Goal: Task Accomplishment & Management: Complete application form

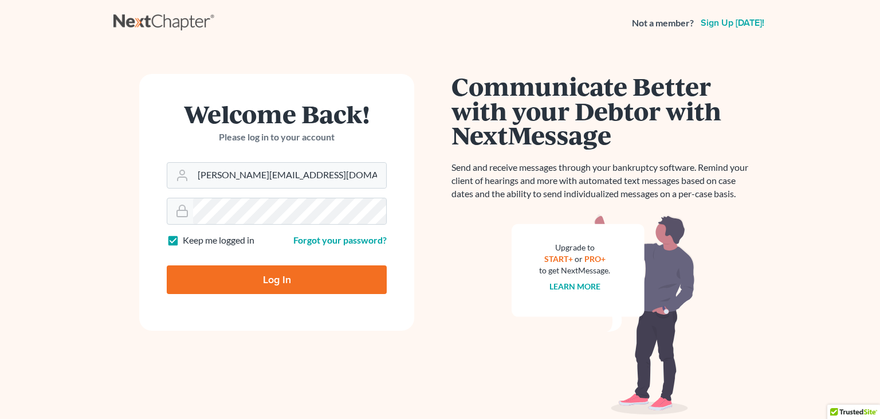
click at [298, 285] on input "Log In" at bounding box center [277, 279] width 220 height 29
type input "Thinking..."
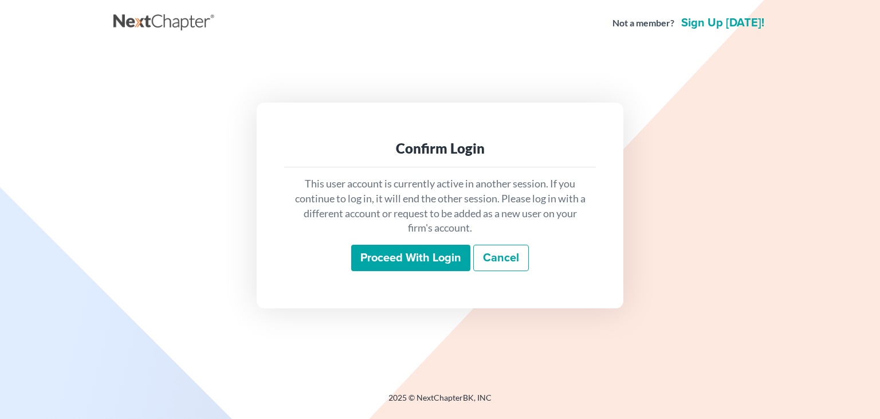
click at [392, 253] on input "Proceed with login" at bounding box center [410, 258] width 119 height 26
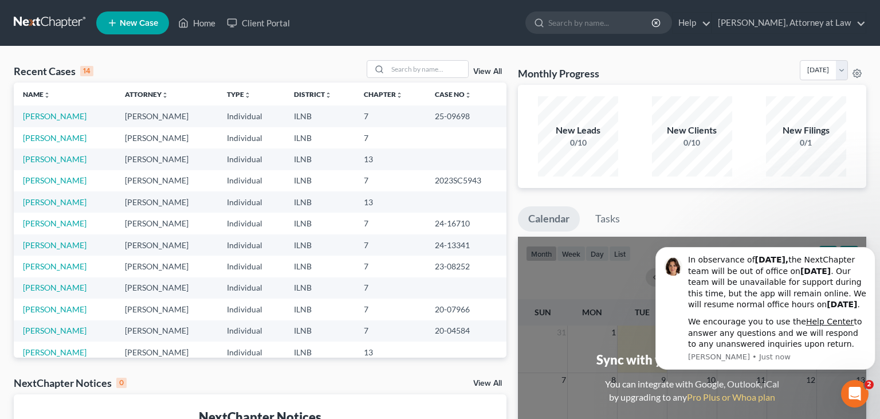
click at [79, 159] on td "[PERSON_NAME]" at bounding box center [65, 158] width 102 height 21
click at [62, 161] on link "[PERSON_NAME]" at bounding box center [55, 159] width 64 height 10
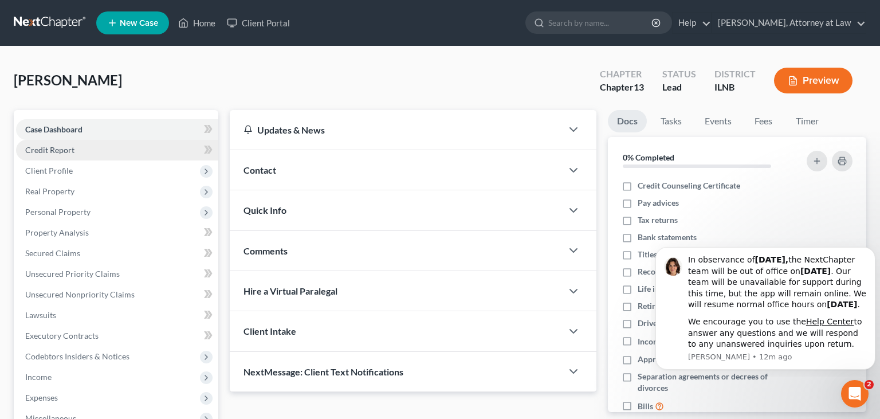
click at [117, 148] on link "Credit Report" at bounding box center [117, 150] width 202 height 21
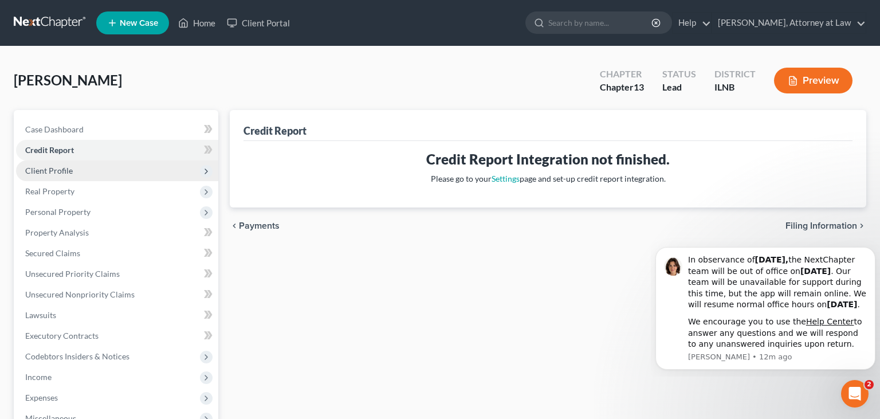
click at [121, 171] on span "Client Profile" at bounding box center [117, 170] width 202 height 21
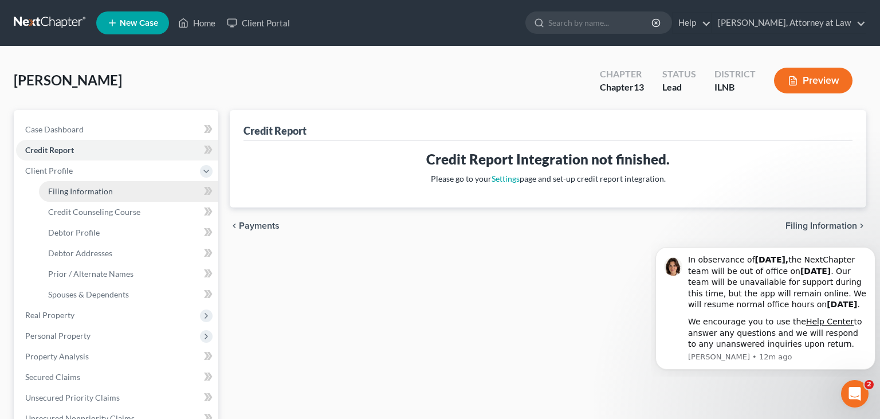
click at [111, 185] on link "Filing Information" at bounding box center [128, 191] width 179 height 21
select select "1"
select select "0"
select select "3"
select select "14"
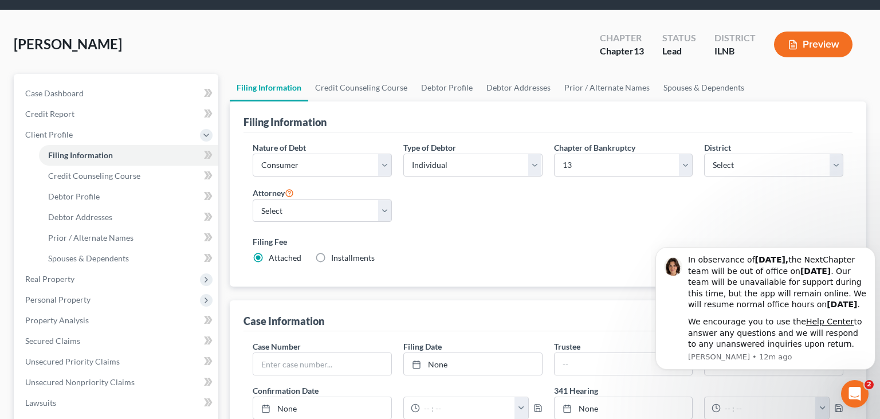
scroll to position [60, 0]
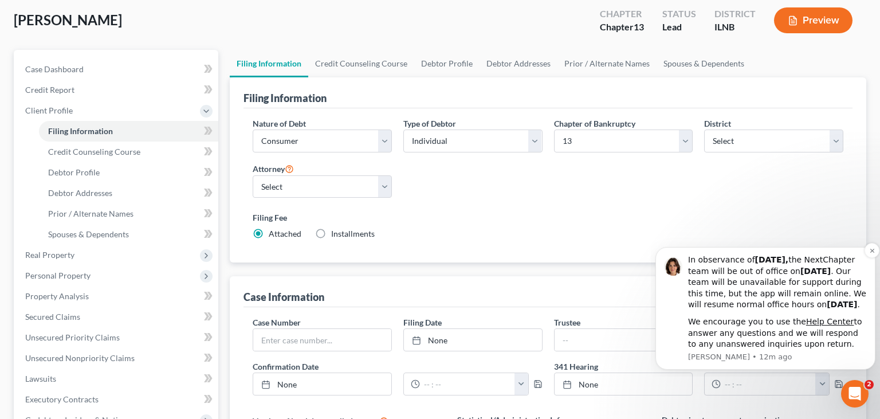
click at [712, 275] on div "In observance of Labor Day, the NextChapter team will be out of office on Monda…" at bounding box center [777, 282] width 179 height 56
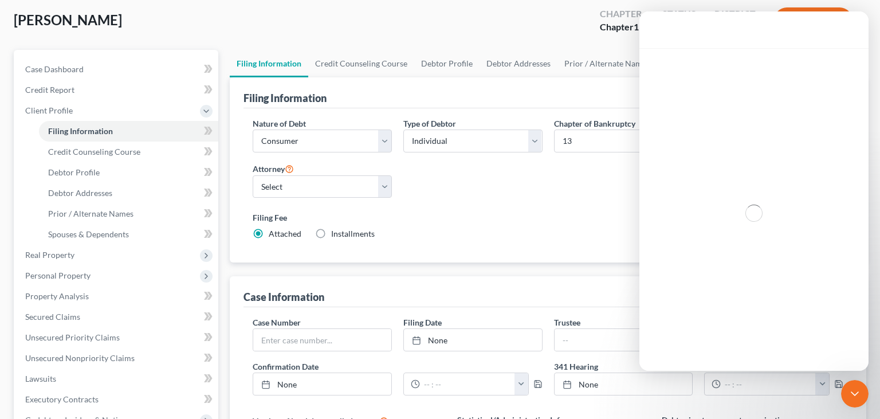
scroll to position [0, 0]
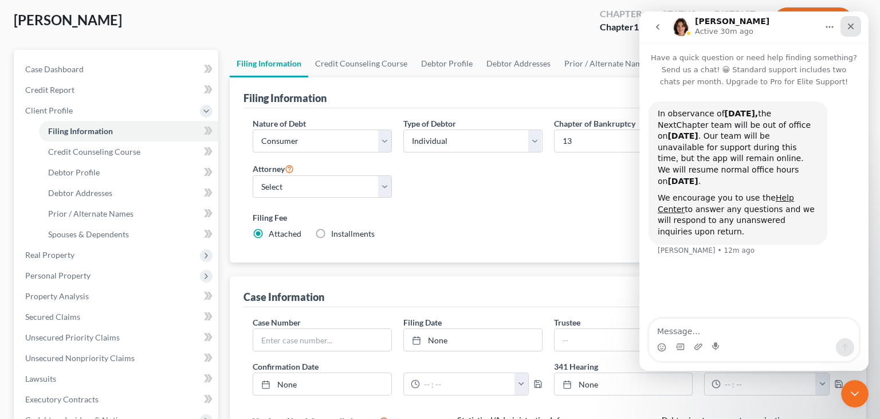
click at [846, 30] on icon "Close" at bounding box center [850, 26] width 9 height 9
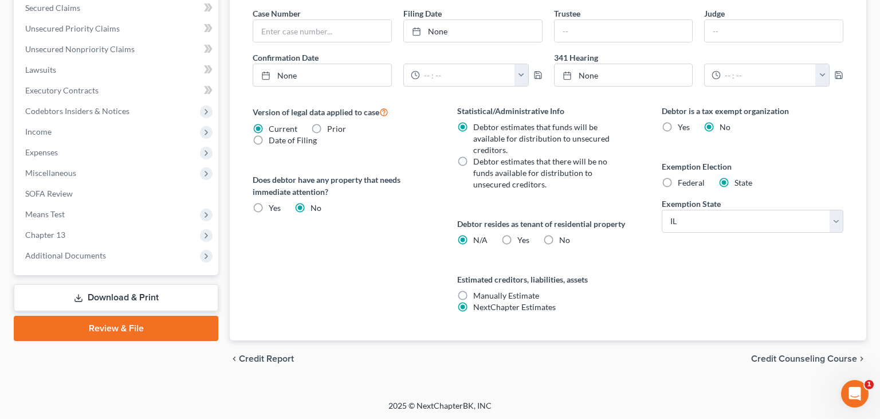
scroll to position [66, 0]
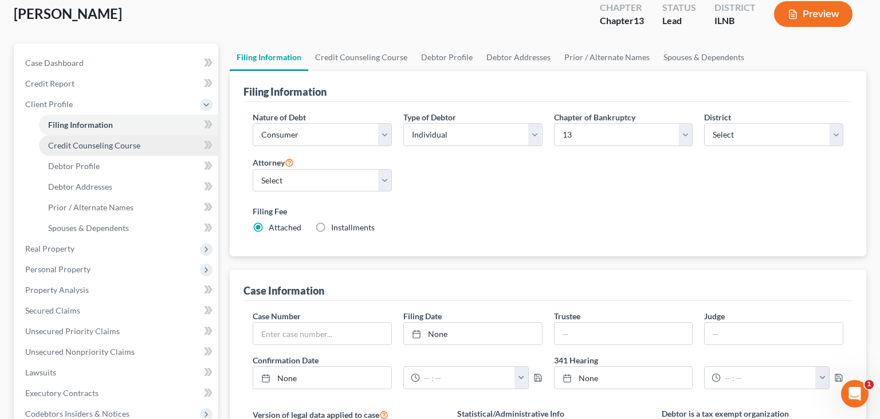
click at [149, 144] on link "Credit Counseling Course" at bounding box center [128, 145] width 179 height 21
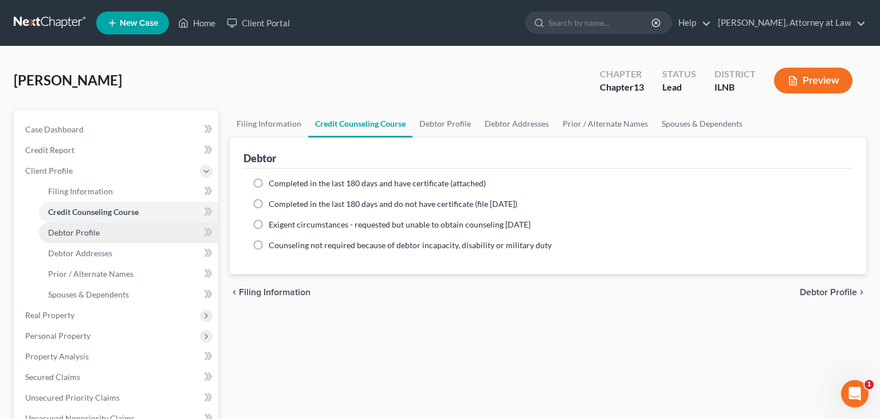
click at [123, 226] on link "Debtor Profile" at bounding box center [128, 232] width 179 height 21
select select "1"
select select "2"
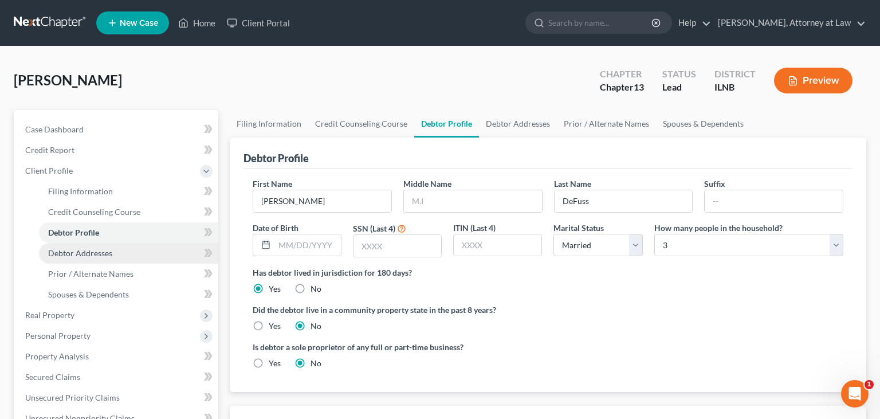
click at [129, 249] on link "Debtor Addresses" at bounding box center [128, 253] width 179 height 21
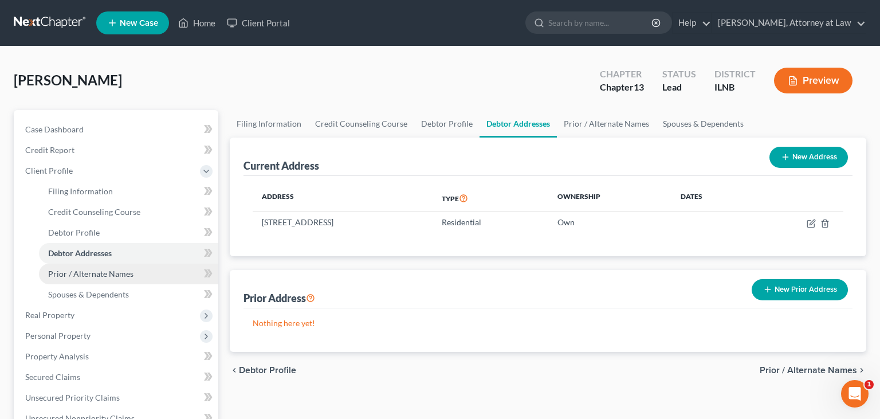
click at [123, 272] on span "Prior / Alternate Names" at bounding box center [90, 274] width 85 height 10
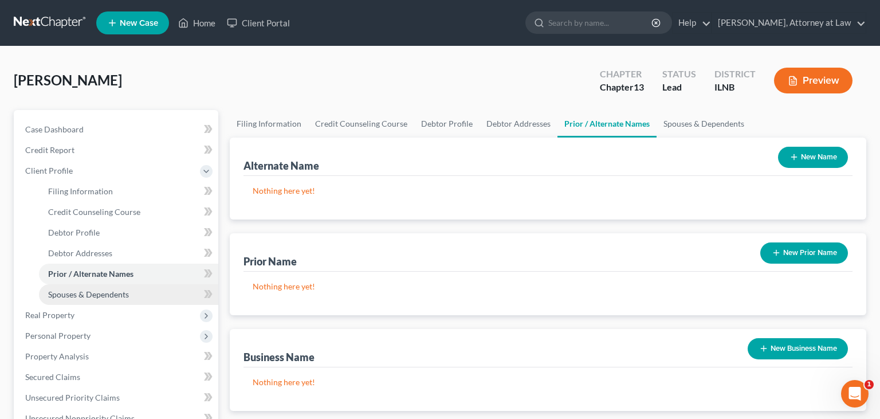
click at [138, 294] on link "Spouses & Dependents" at bounding box center [128, 294] width 179 height 21
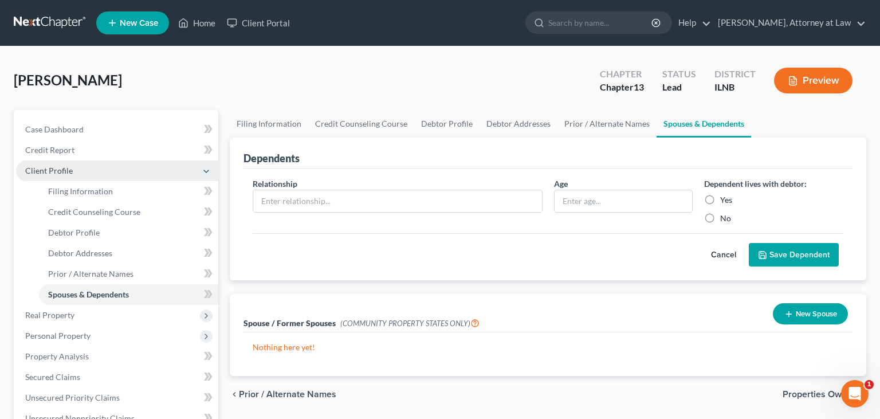
click at [66, 166] on span "Client Profile" at bounding box center [49, 170] width 48 height 10
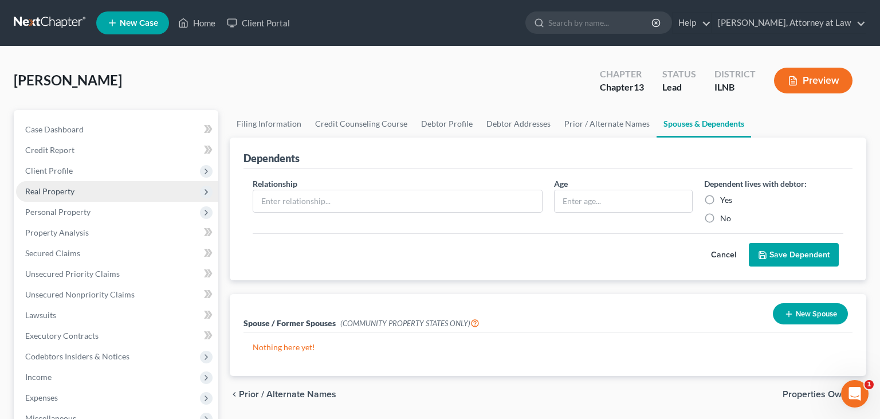
click at [81, 187] on span "Real Property" at bounding box center [117, 191] width 202 height 21
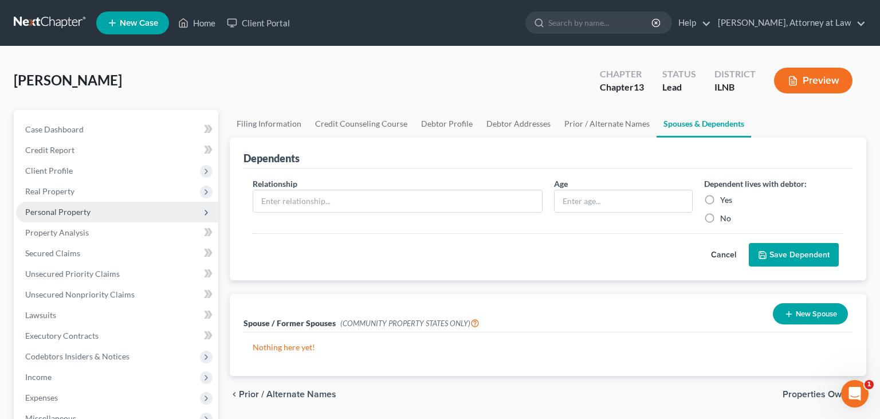
click at [77, 207] on span "Personal Property" at bounding box center [57, 212] width 65 height 10
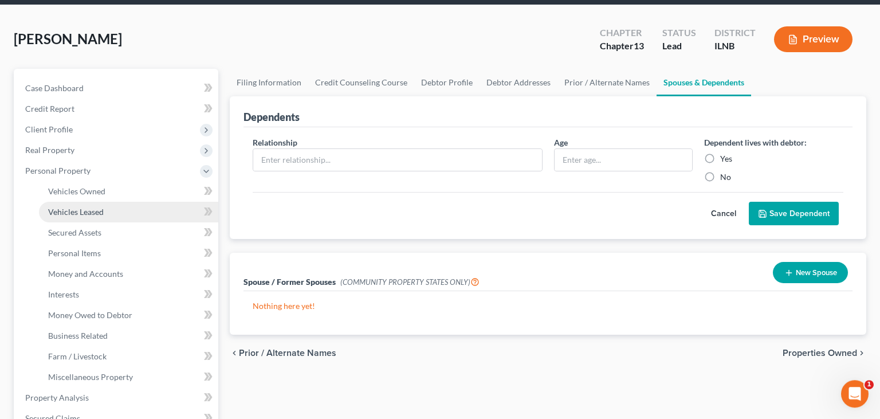
scroll to position [60, 0]
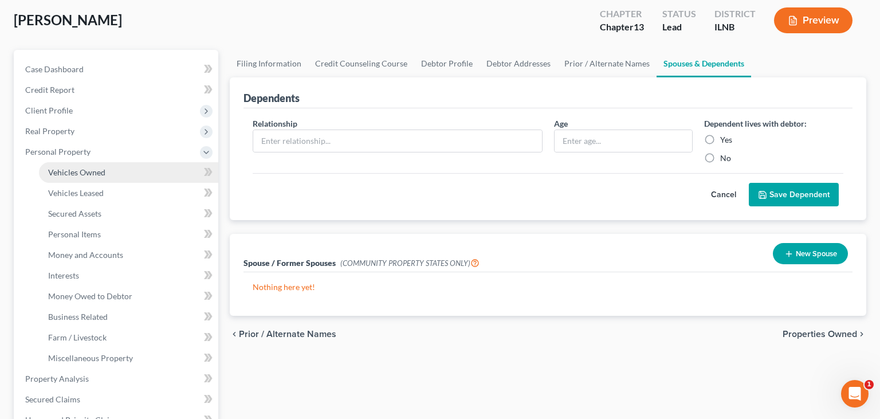
click at [91, 176] on link "Vehicles Owned" at bounding box center [128, 172] width 179 height 21
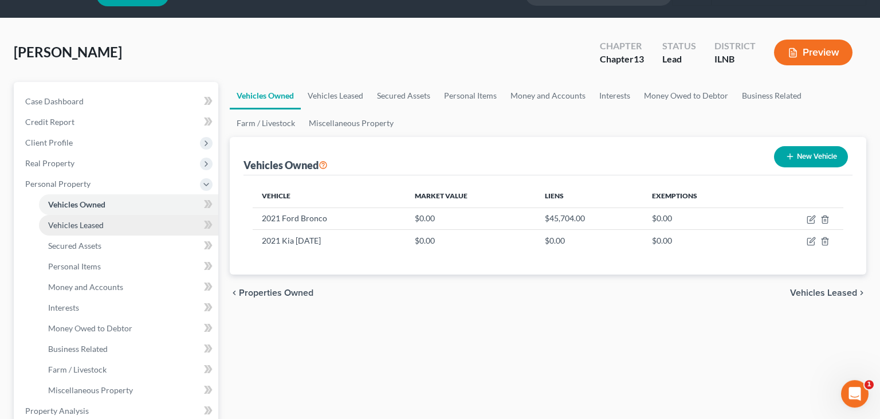
scroll to position [60, 0]
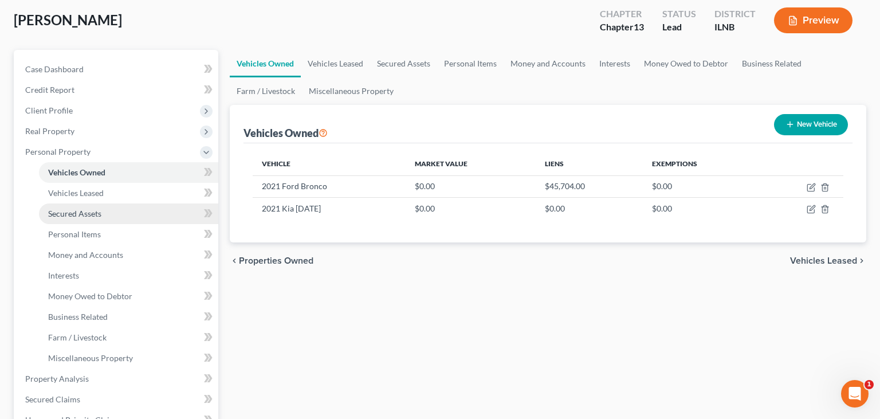
click at [103, 211] on link "Secured Assets" at bounding box center [128, 213] width 179 height 21
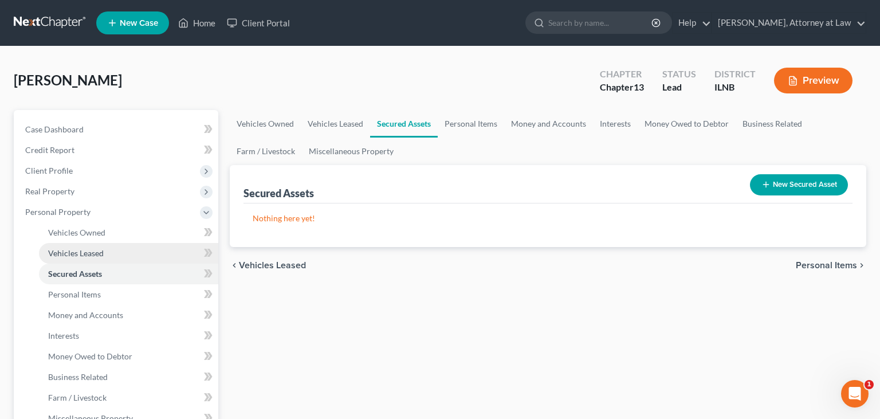
click at [94, 246] on link "Vehicles Leased" at bounding box center [128, 253] width 179 height 21
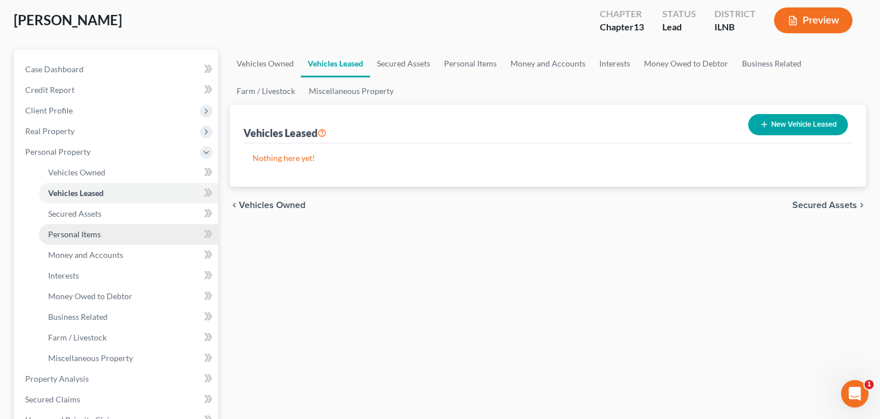
click at [102, 236] on link "Personal Items" at bounding box center [128, 234] width 179 height 21
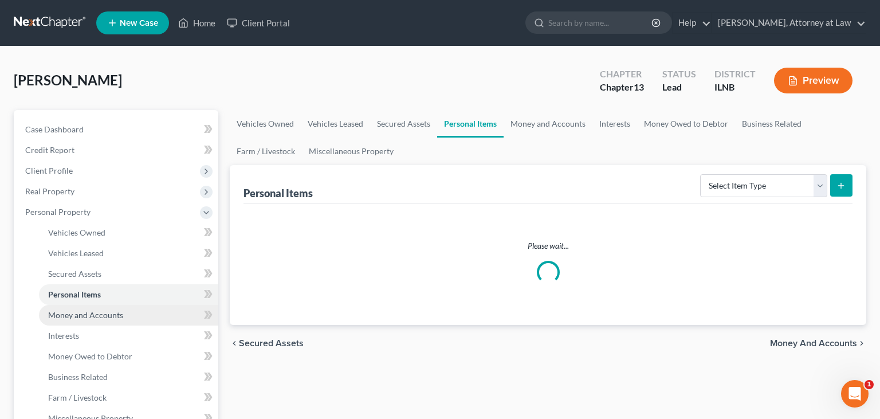
click at [90, 315] on span "Money and Accounts" at bounding box center [85, 315] width 75 height 10
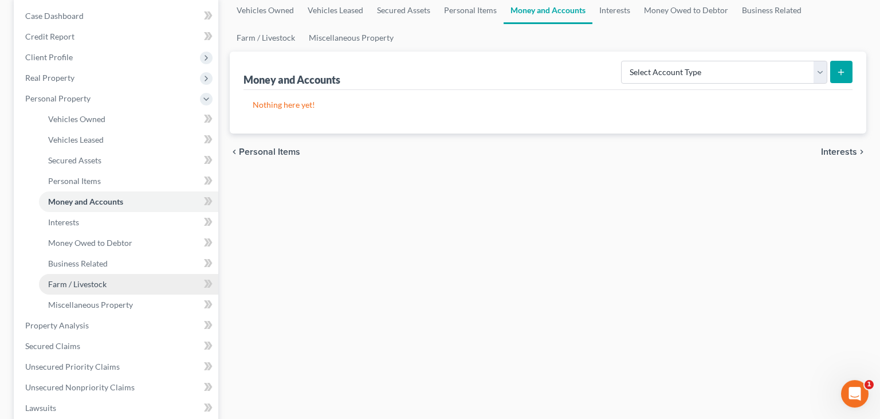
scroll to position [121, 0]
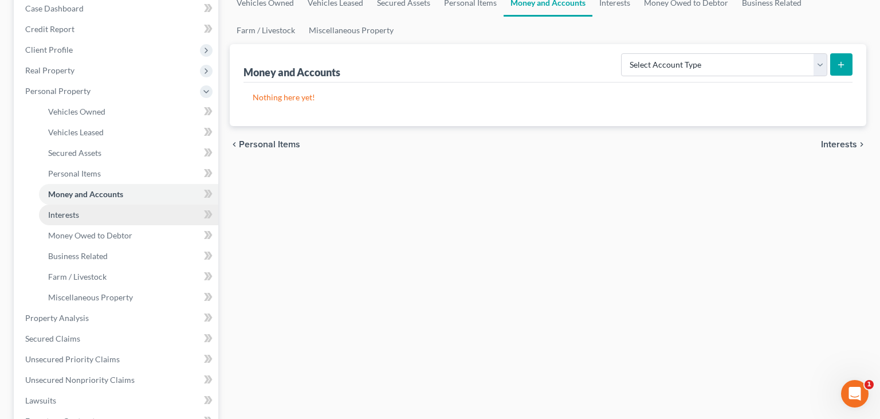
click at [81, 223] on link "Interests" at bounding box center [128, 214] width 179 height 21
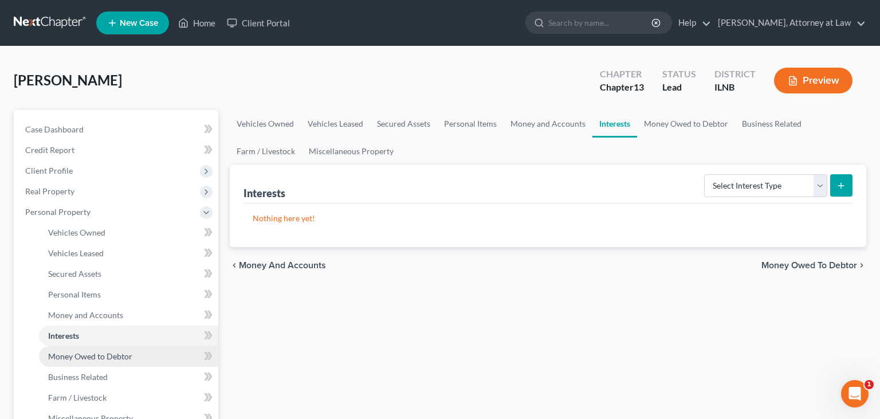
click at [94, 354] on span "Money Owed to Debtor" at bounding box center [90, 356] width 84 height 10
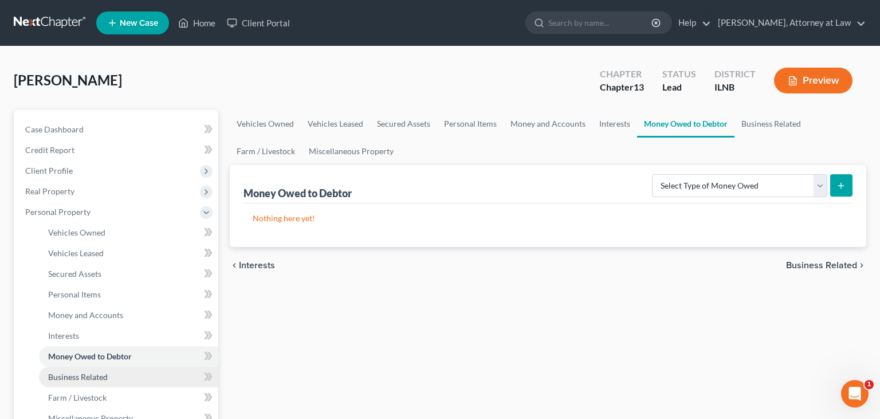
click at [94, 374] on span "Business Related" at bounding box center [78, 377] width 60 height 10
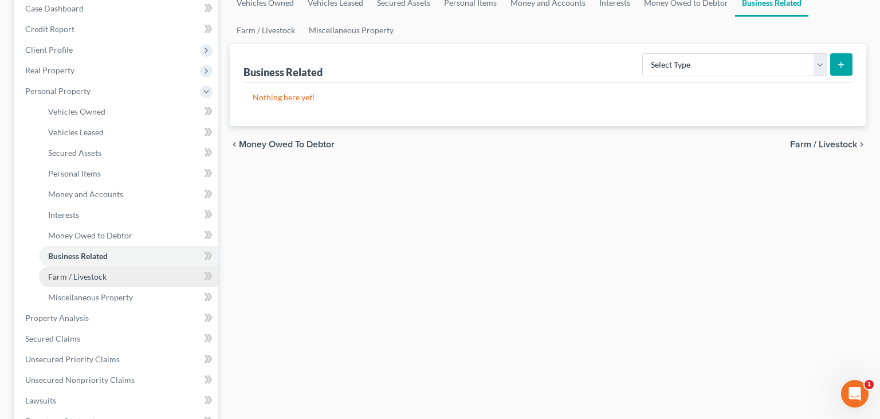
click at [88, 285] on link "Farm / Livestock" at bounding box center [128, 276] width 179 height 21
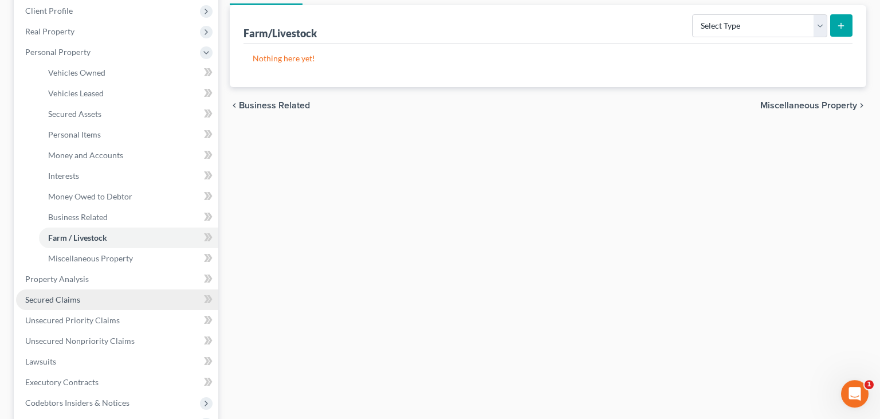
scroll to position [181, 0]
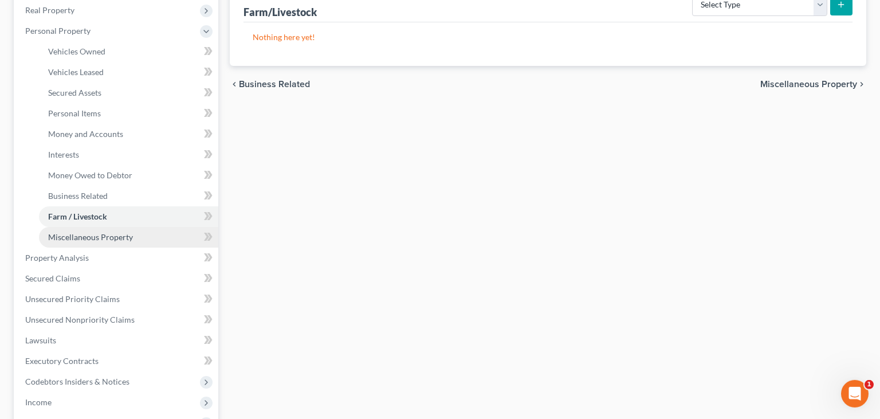
click at [126, 237] on span "Miscellaneous Property" at bounding box center [90, 237] width 85 height 10
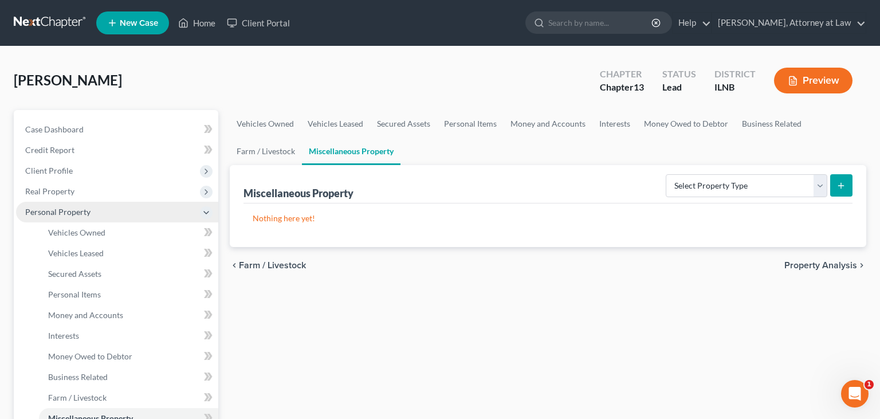
click at [81, 214] on span "Personal Property" at bounding box center [57, 212] width 65 height 10
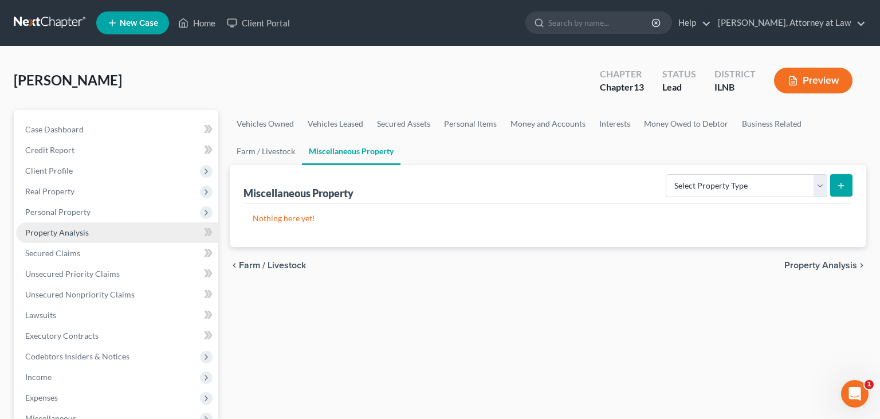
click at [96, 231] on link "Property Analysis" at bounding box center [117, 232] width 202 height 21
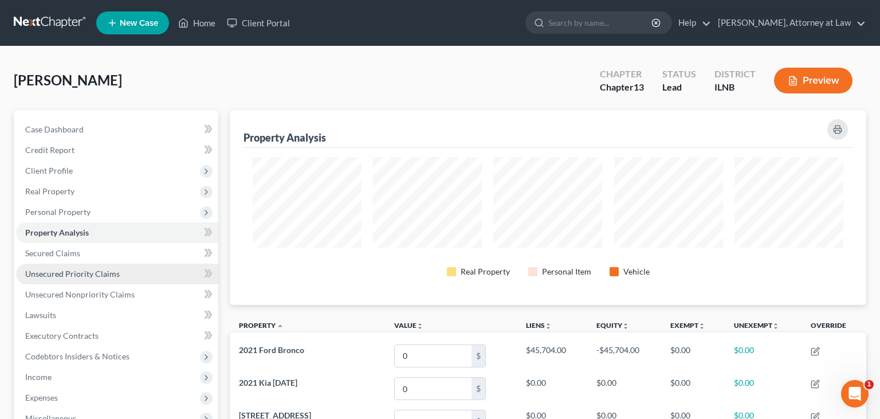
click at [102, 263] on link "Unsecured Priority Claims" at bounding box center [117, 273] width 202 height 21
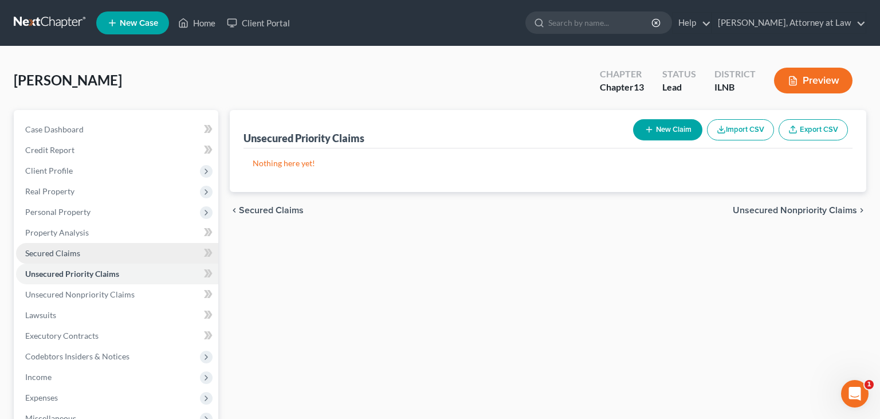
click at [105, 246] on link "Secured Claims" at bounding box center [117, 253] width 202 height 21
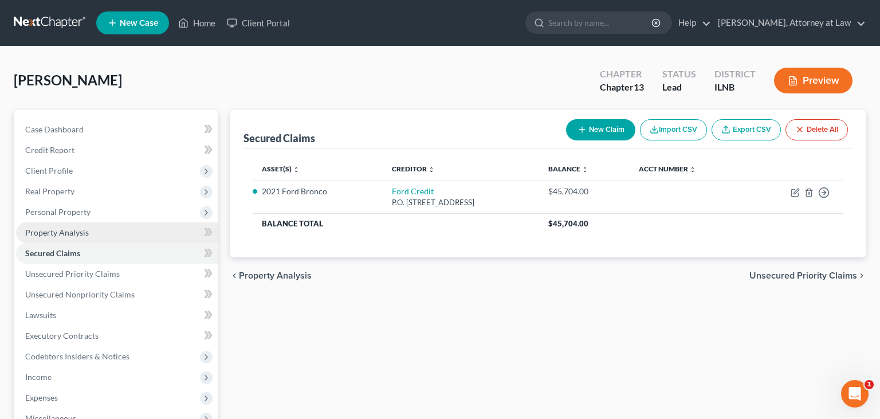
click at [90, 239] on link "Property Analysis" at bounding box center [117, 232] width 202 height 21
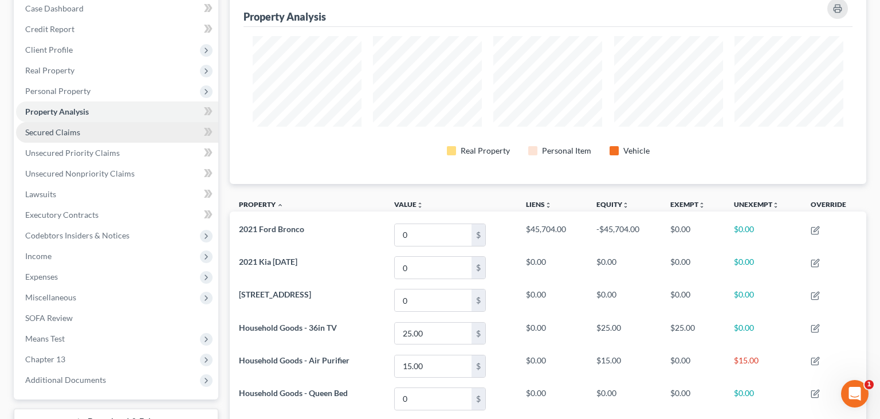
click at [93, 128] on link "Secured Claims" at bounding box center [117, 132] width 202 height 21
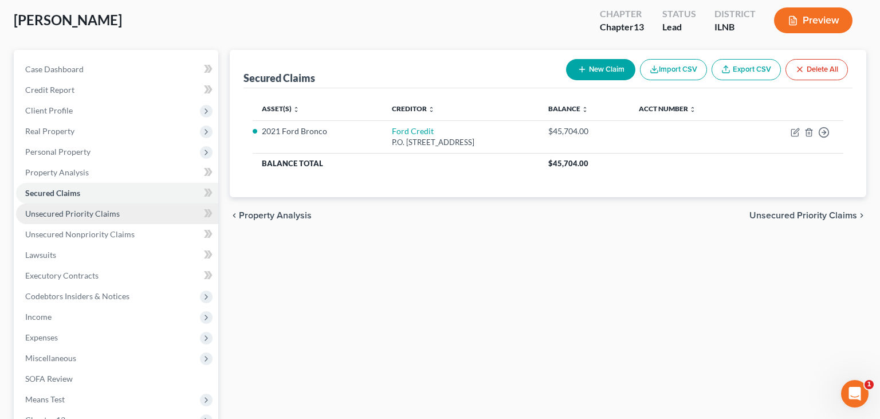
click at [141, 221] on link "Unsecured Priority Claims" at bounding box center [117, 213] width 202 height 21
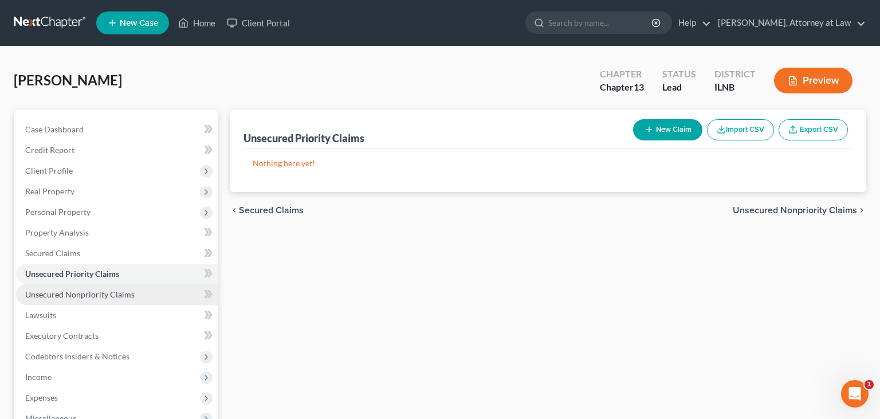
click at [120, 286] on link "Unsecured Nonpriority Claims" at bounding box center [117, 294] width 202 height 21
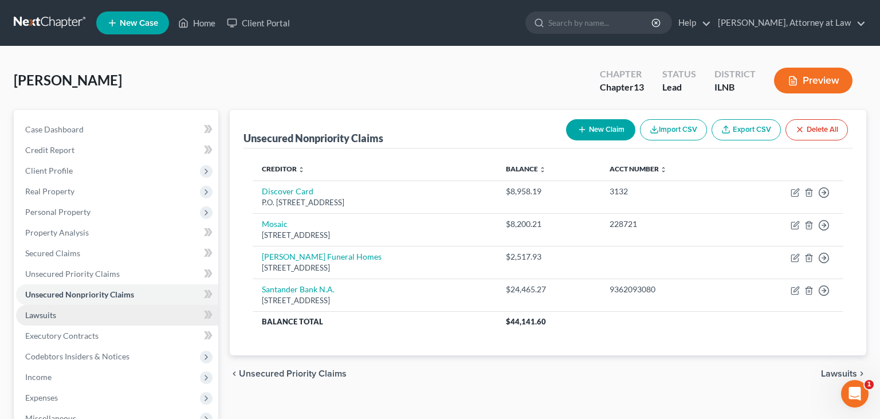
click at [101, 312] on link "Lawsuits" at bounding box center [117, 315] width 202 height 21
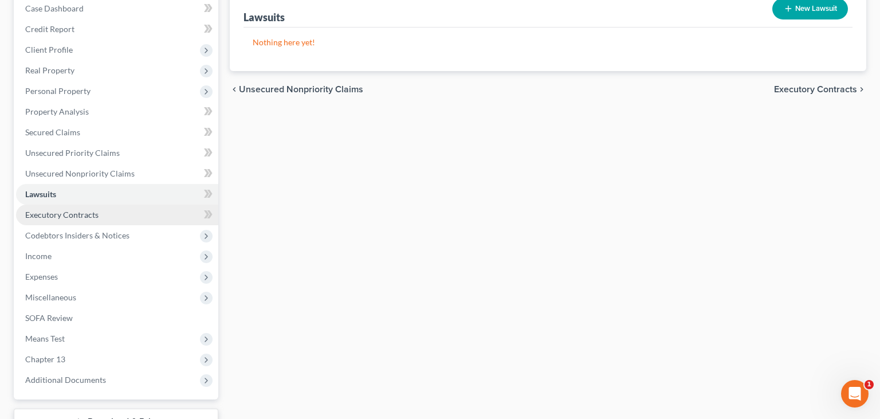
click at [90, 214] on span "Executory Contracts" at bounding box center [61, 215] width 73 height 10
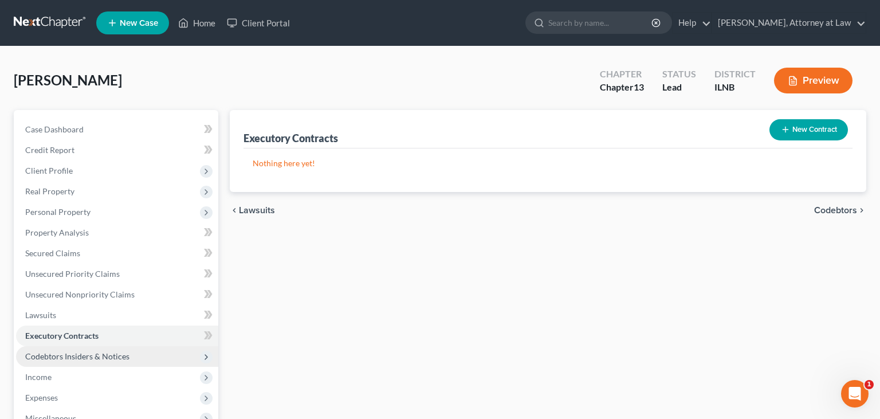
click at [91, 353] on span "Codebtors Insiders & Notices" at bounding box center [77, 356] width 104 height 10
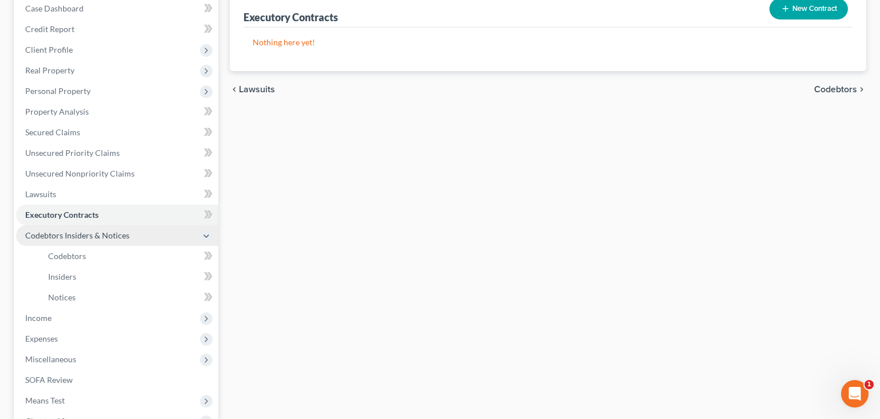
click at [93, 234] on span "Codebtors Insiders & Notices" at bounding box center [77, 235] width 104 height 10
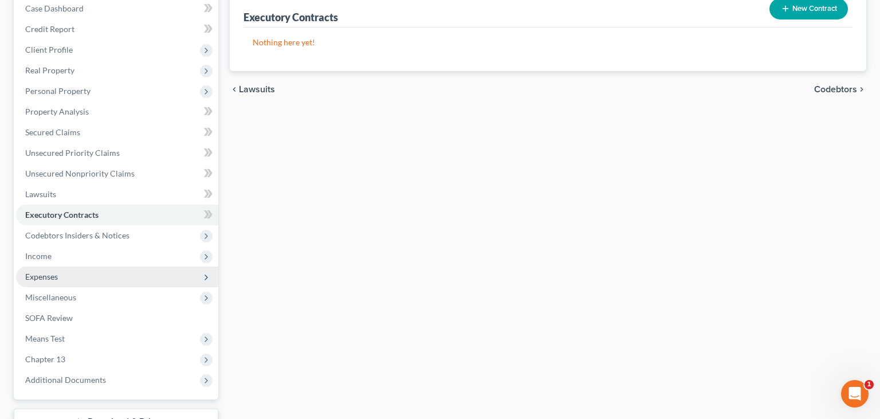
click at [78, 271] on span "Expenses" at bounding box center [117, 276] width 202 height 21
click at [77, 267] on span "Expenses" at bounding box center [117, 276] width 202 height 21
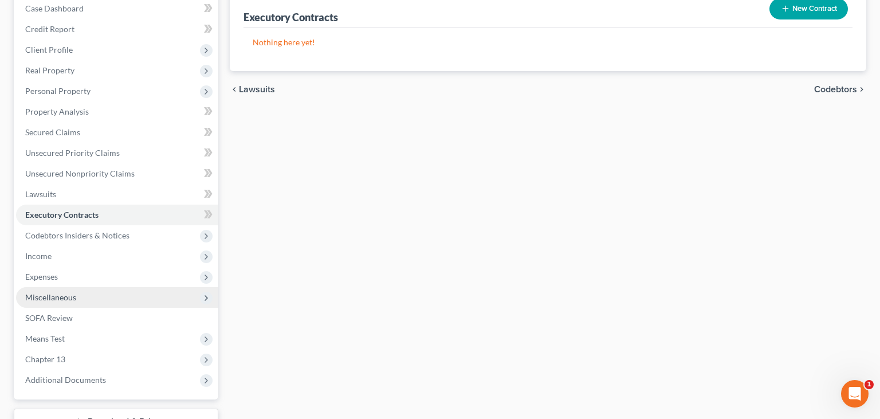
click at [91, 290] on span "Miscellaneous" at bounding box center [117, 297] width 202 height 21
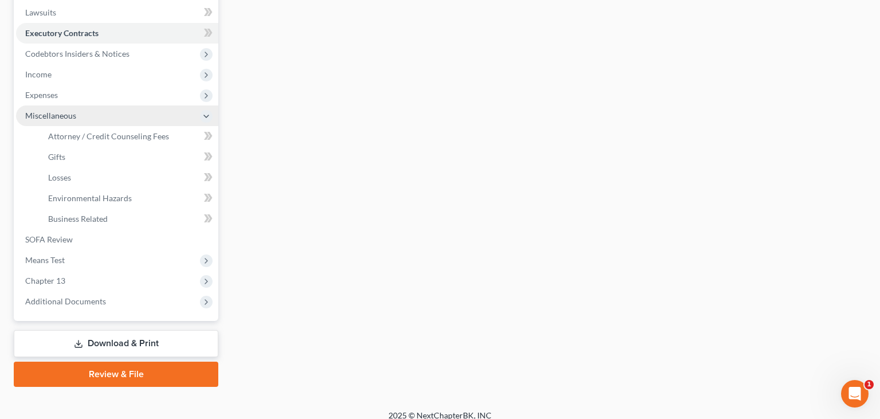
click at [56, 119] on span "Miscellaneous" at bounding box center [50, 116] width 51 height 10
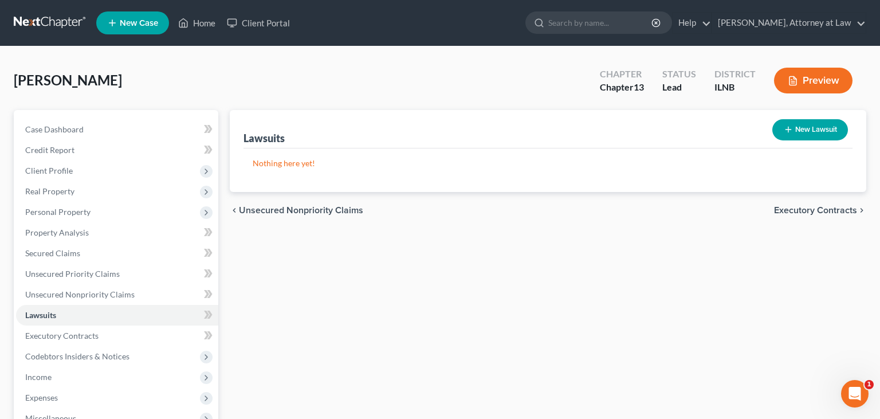
click at [64, 21] on link at bounding box center [50, 23] width 73 height 21
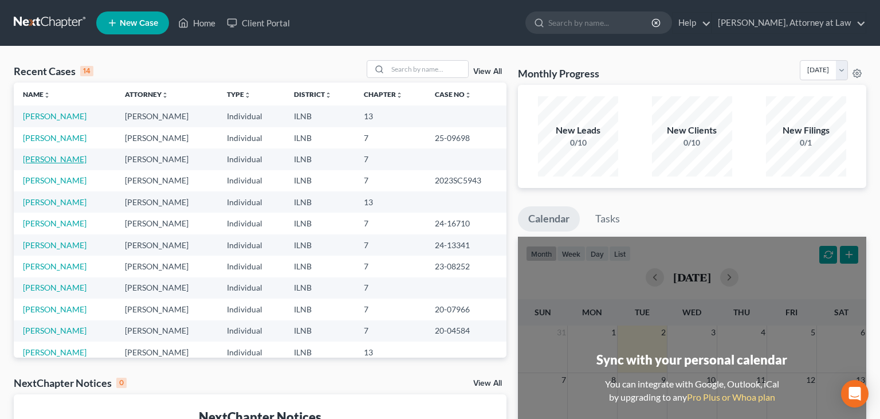
click at [78, 159] on link "[PERSON_NAME]" at bounding box center [55, 159] width 64 height 10
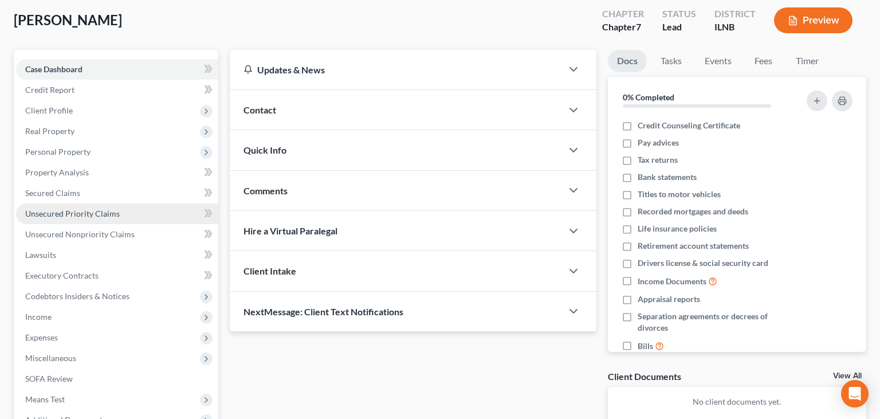
click at [105, 214] on span "Unsecured Priority Claims" at bounding box center [72, 213] width 94 height 10
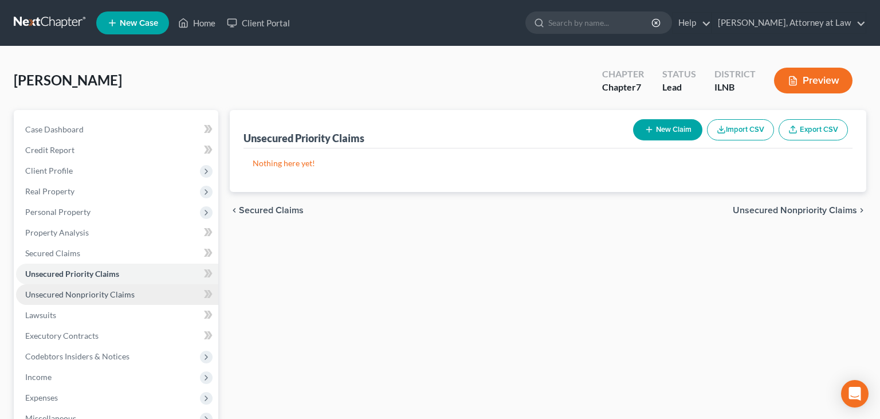
click at [137, 295] on link "Unsecured Nonpriority Claims" at bounding box center [117, 294] width 202 height 21
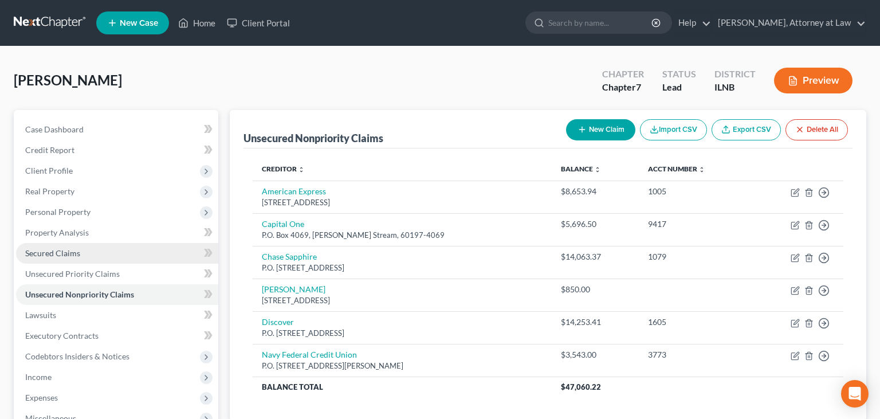
click at [86, 251] on link "Secured Claims" at bounding box center [117, 253] width 202 height 21
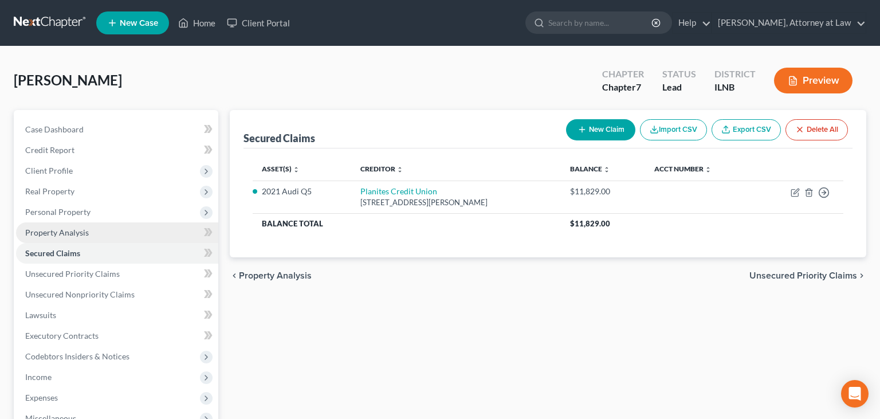
scroll to position [60, 0]
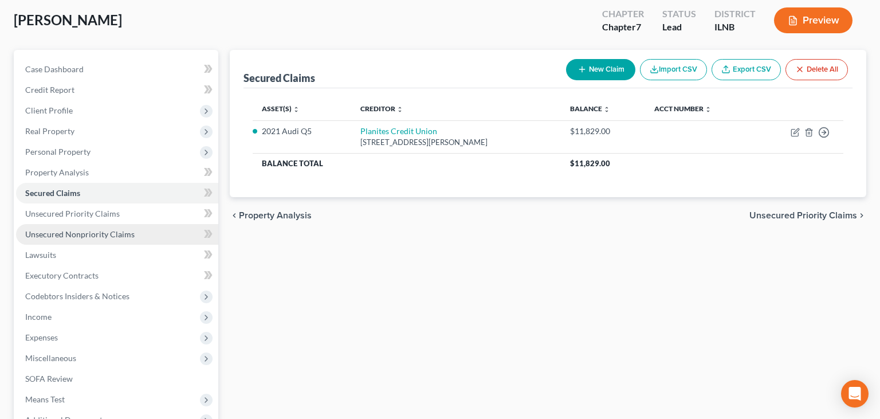
click at [111, 235] on span "Unsecured Nonpriority Claims" at bounding box center [79, 234] width 109 height 10
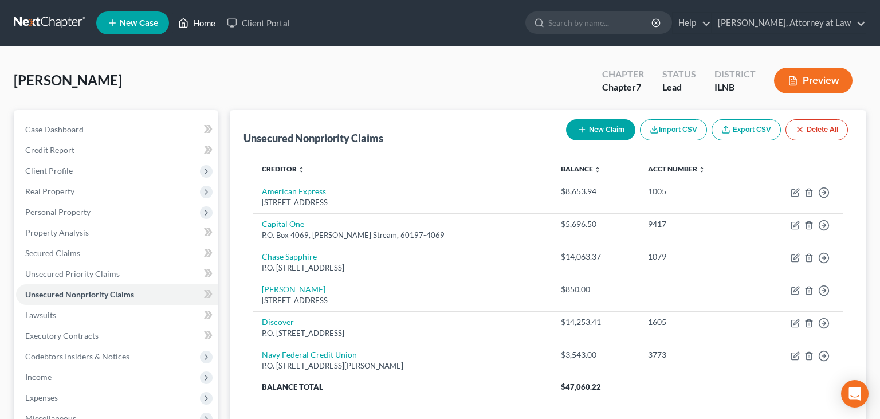
click at [198, 24] on link "Home" at bounding box center [196, 23] width 49 height 21
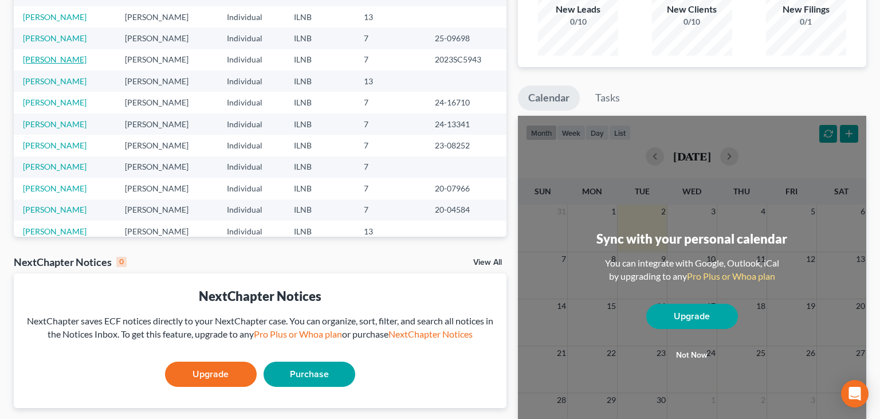
click at [60, 62] on link "[PERSON_NAME]" at bounding box center [55, 59] width 64 height 10
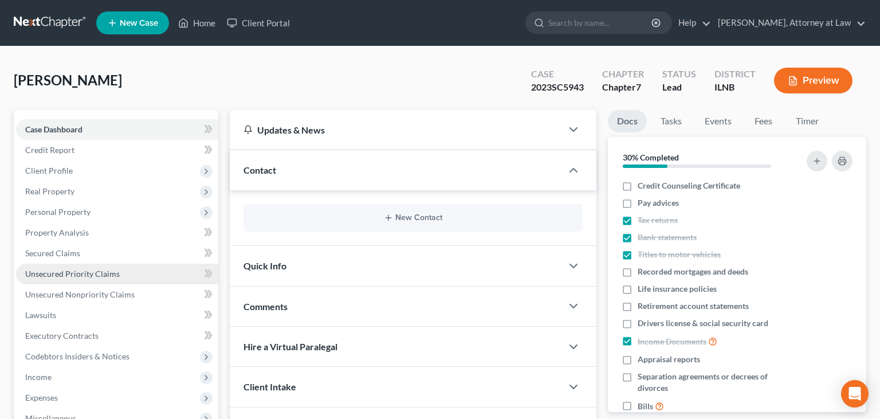
click at [108, 273] on span "Unsecured Priority Claims" at bounding box center [72, 274] width 94 height 10
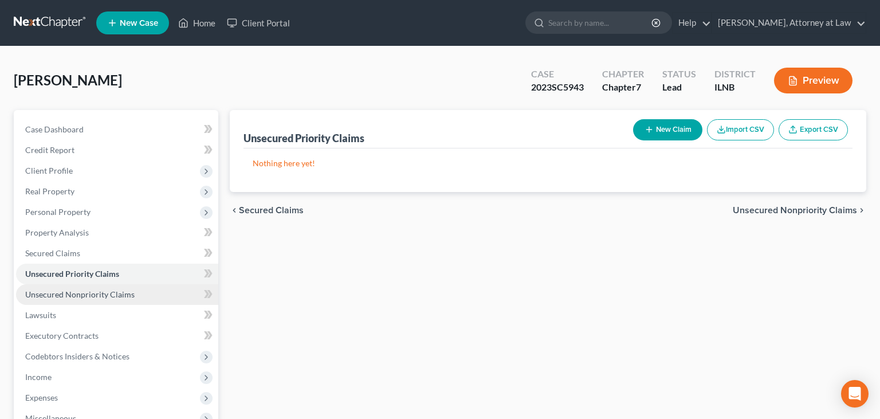
click at [110, 289] on link "Unsecured Nonpriority Claims" at bounding box center [117, 294] width 202 height 21
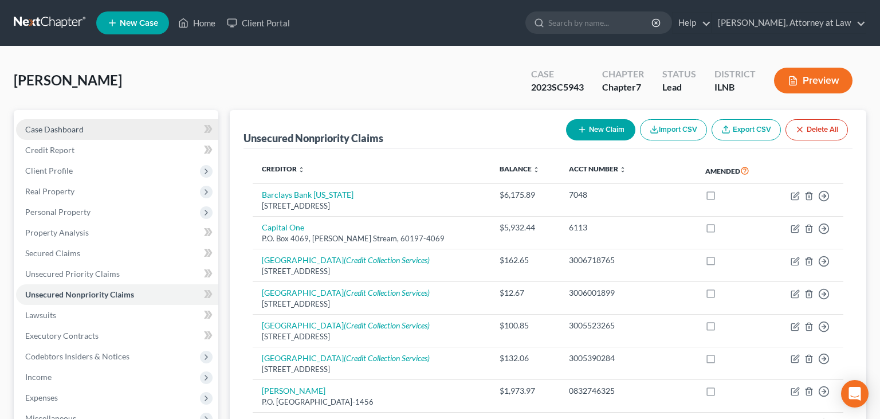
click at [120, 120] on link "Case Dashboard" at bounding box center [117, 129] width 202 height 21
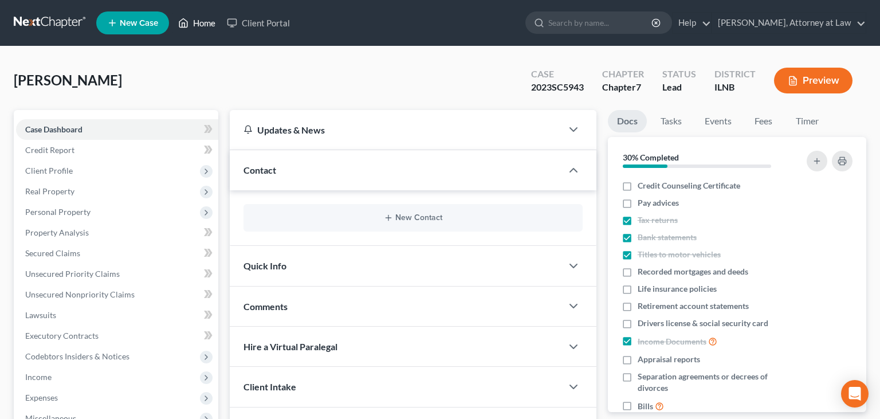
click at [198, 18] on link "Home" at bounding box center [196, 23] width 49 height 21
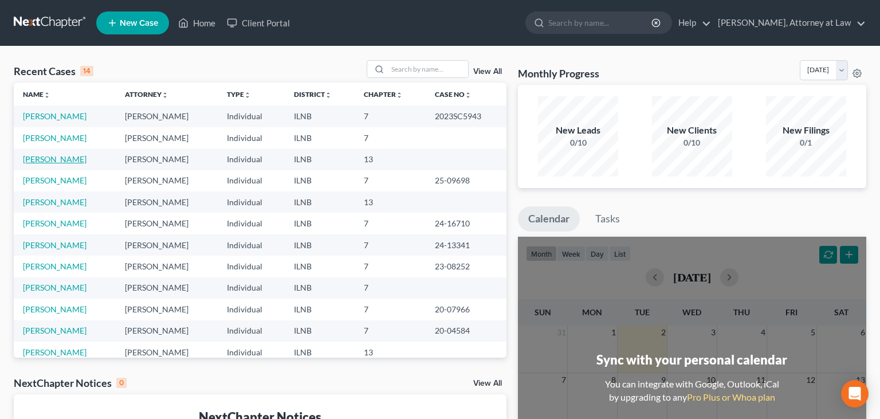
click at [60, 158] on link "[PERSON_NAME]" at bounding box center [55, 159] width 64 height 10
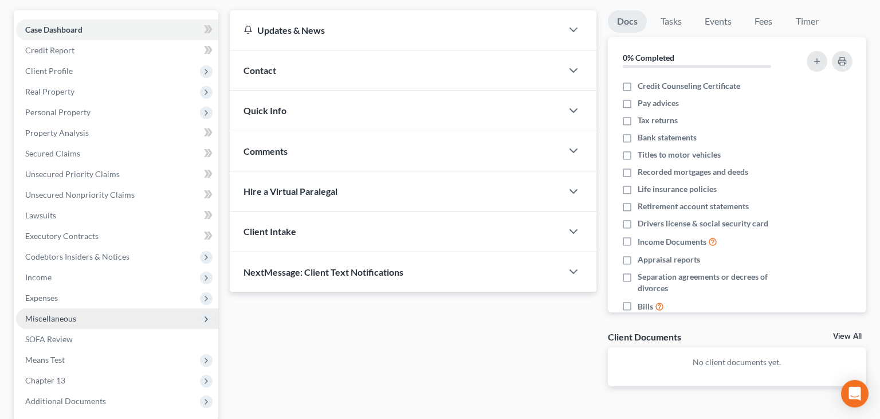
scroll to position [121, 0]
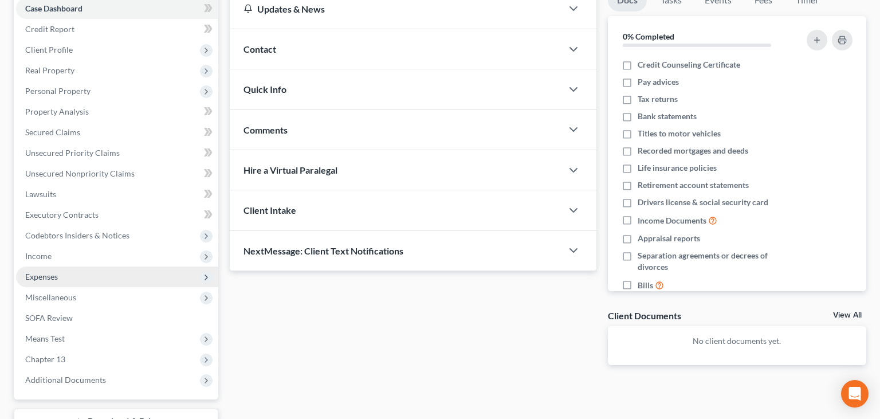
click at [92, 274] on span "Expenses" at bounding box center [117, 276] width 202 height 21
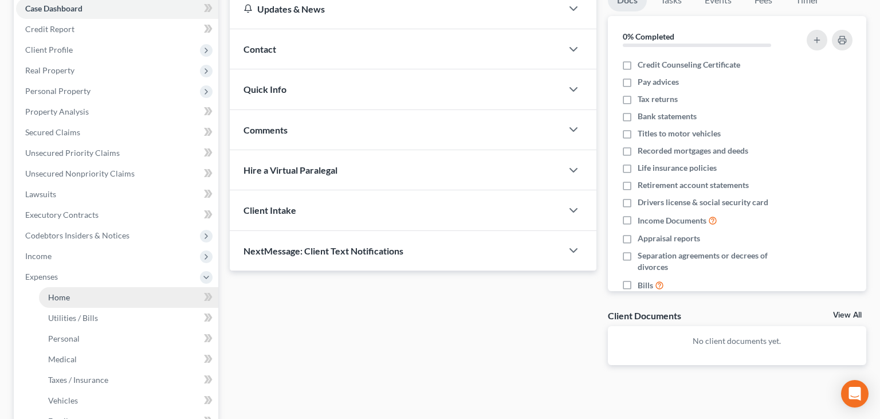
click at [81, 294] on link "Home" at bounding box center [128, 297] width 179 height 21
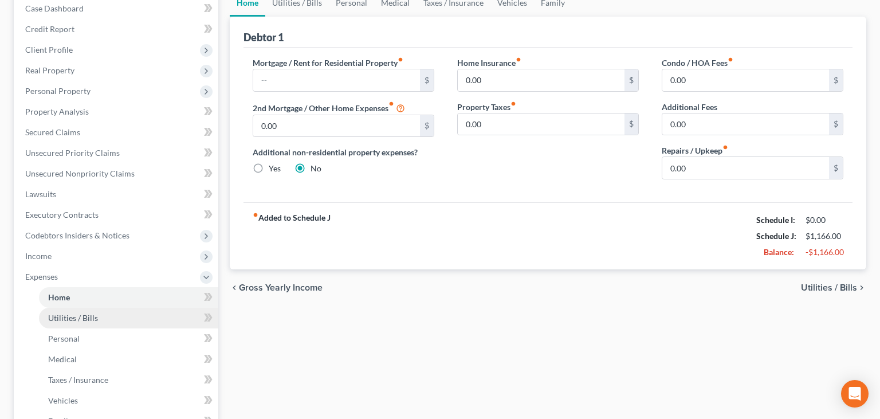
click at [88, 314] on span "Utilities / Bills" at bounding box center [73, 318] width 50 height 10
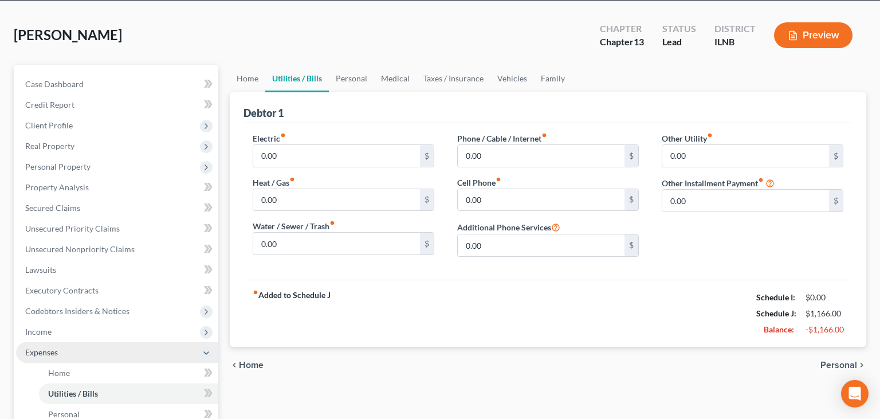
scroll to position [60, 0]
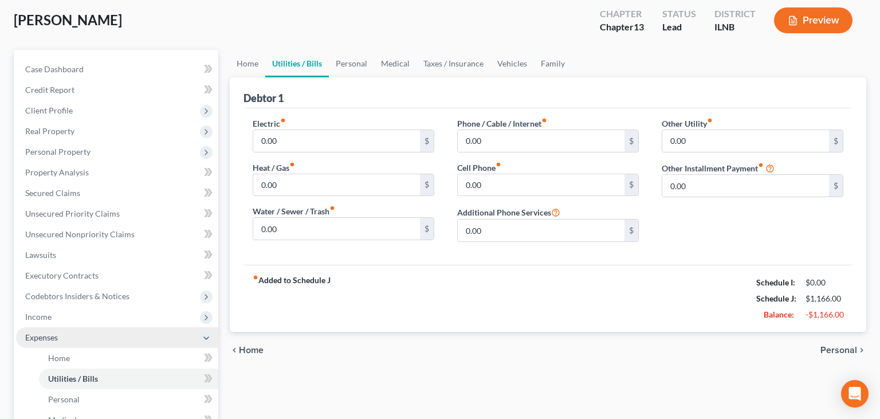
click at [135, 336] on span "Expenses" at bounding box center [117, 337] width 202 height 21
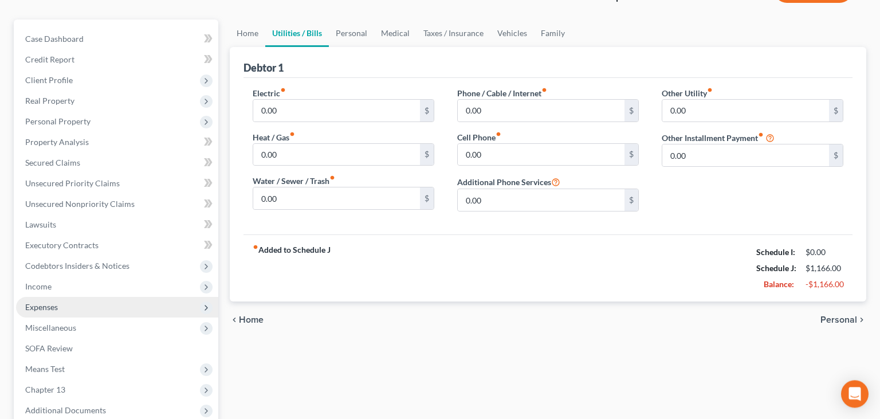
scroll to position [121, 0]
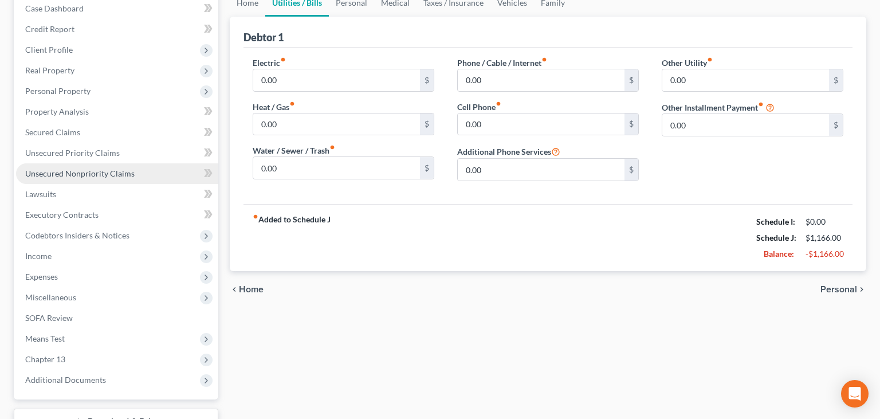
click at [120, 175] on span "Unsecured Nonpriority Claims" at bounding box center [79, 173] width 109 height 10
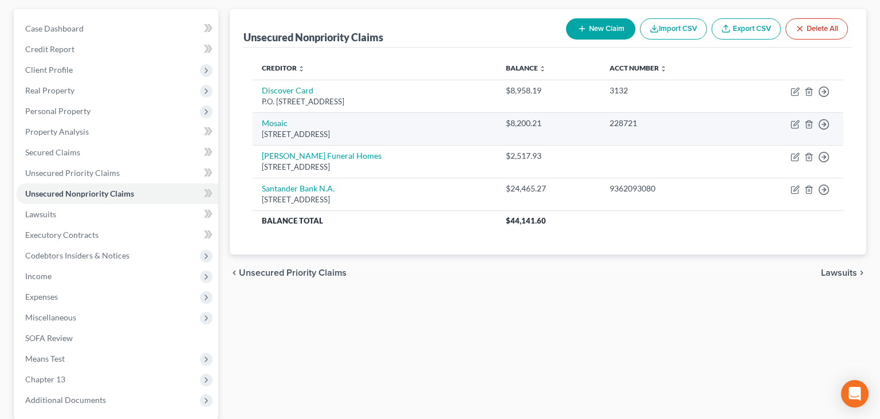
scroll to position [121, 0]
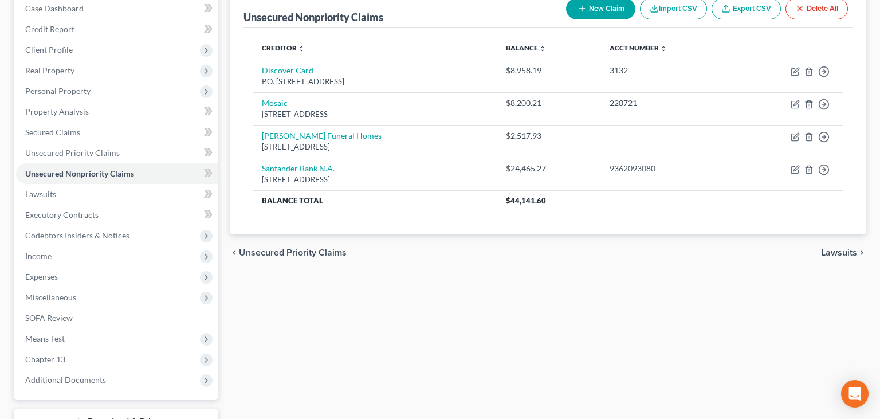
click at [869, 94] on div "Unsecured Nonpriority Claims New Claim Import CSV Export CSV Delete All Credito…" at bounding box center [548, 227] width 648 height 476
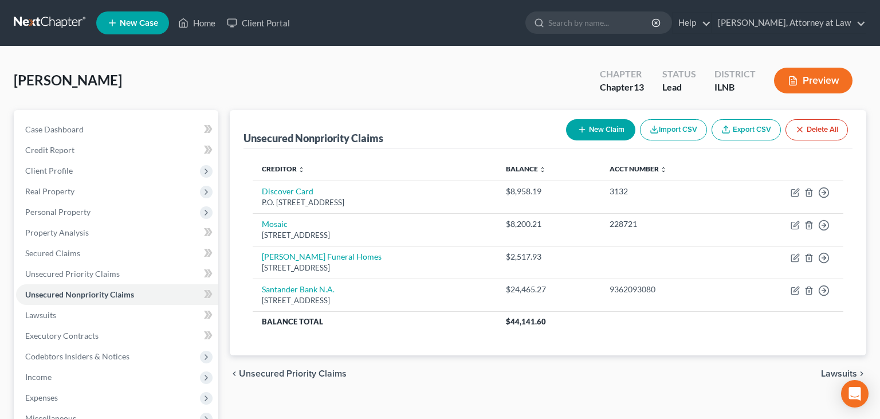
click at [596, 131] on button "New Claim" at bounding box center [600, 129] width 69 height 21
select select "0"
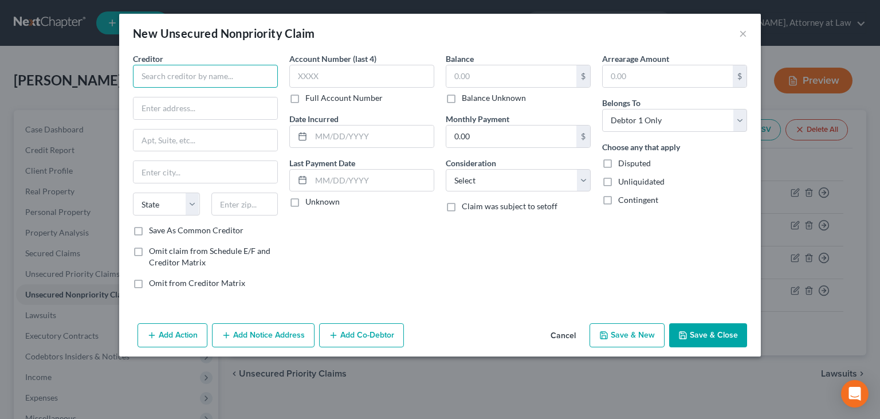
click at [183, 70] on input "text" at bounding box center [205, 76] width 145 height 23
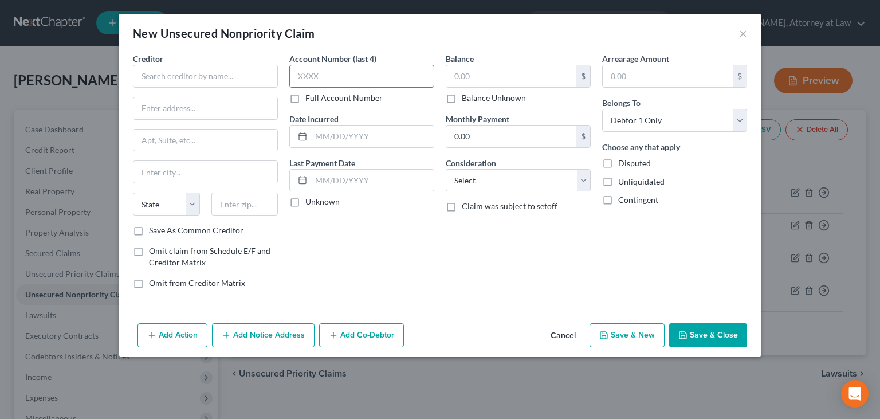
click at [324, 70] on input "text" at bounding box center [361, 76] width 145 height 23
click at [275, 340] on button "Add Notice Address" at bounding box center [263, 335] width 102 height 24
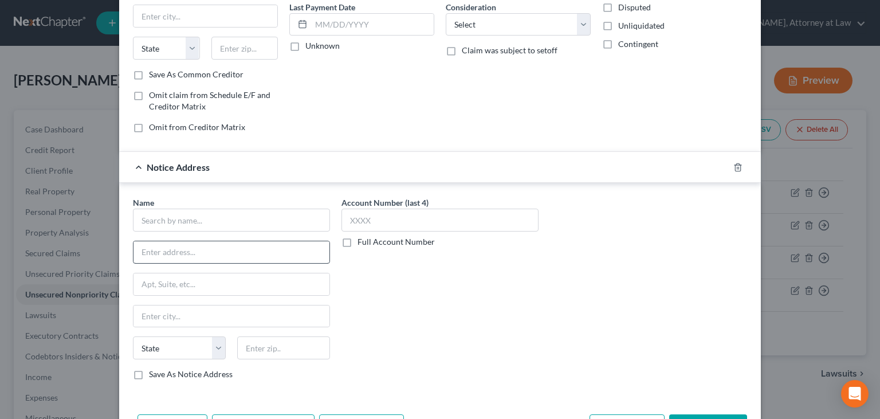
scroll to position [173, 0]
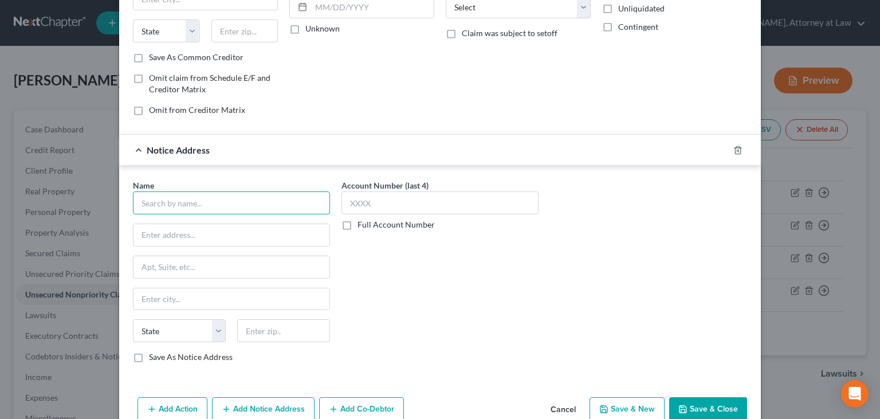
click at [218, 203] on input "text" at bounding box center [231, 202] width 197 height 23
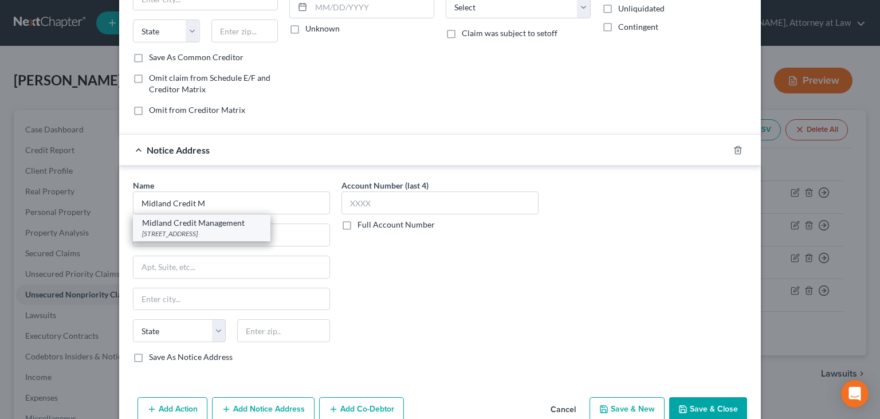
click at [246, 223] on div "Midland Credit Management" at bounding box center [201, 222] width 119 height 11
type input "Midland Credit Management"
type input "350 Camino De La Reina"
type input "Suite 100"
type input "[GEOGRAPHIC_DATA]"
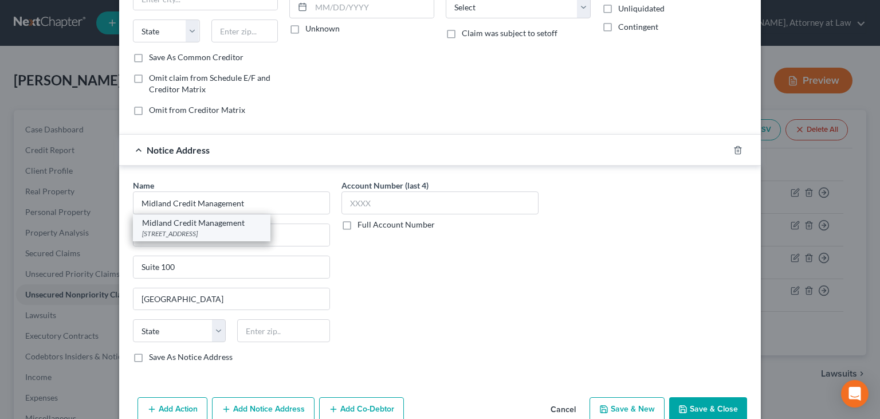
select select "4"
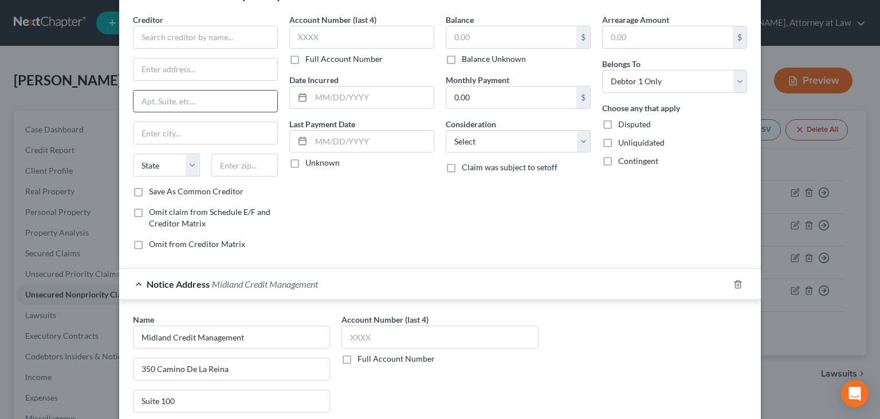
scroll to position [0, 0]
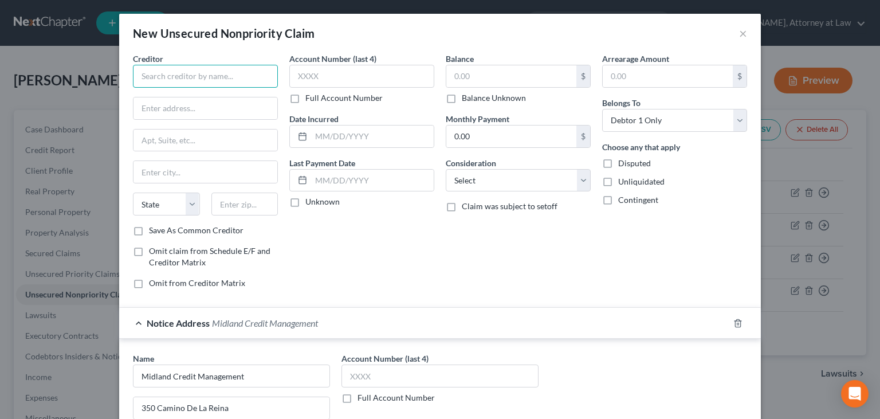
click at [228, 79] on input "text" at bounding box center [205, 76] width 145 height 23
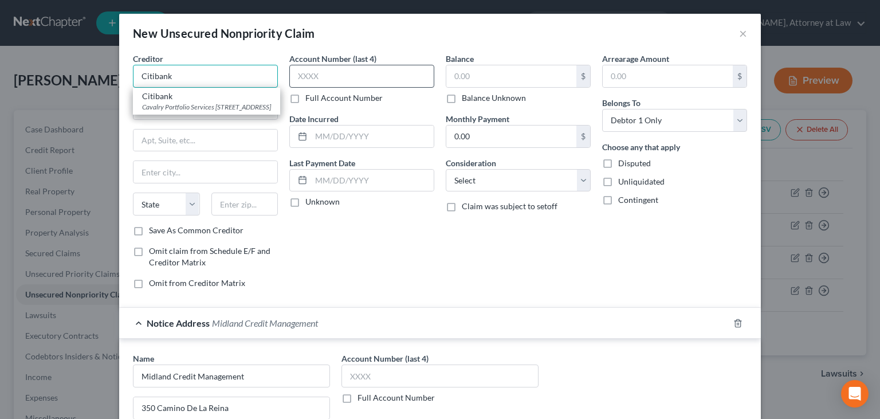
type input "Citibank"
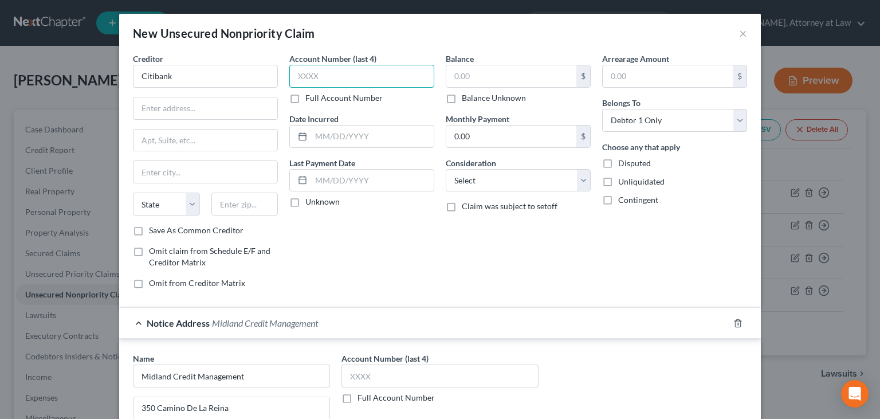
click at [319, 81] on input "text" at bounding box center [361, 76] width 145 height 23
click at [322, 70] on input "text" at bounding box center [361, 76] width 145 height 23
type input "3979"
click at [462, 72] on input "text" at bounding box center [511, 76] width 130 height 22
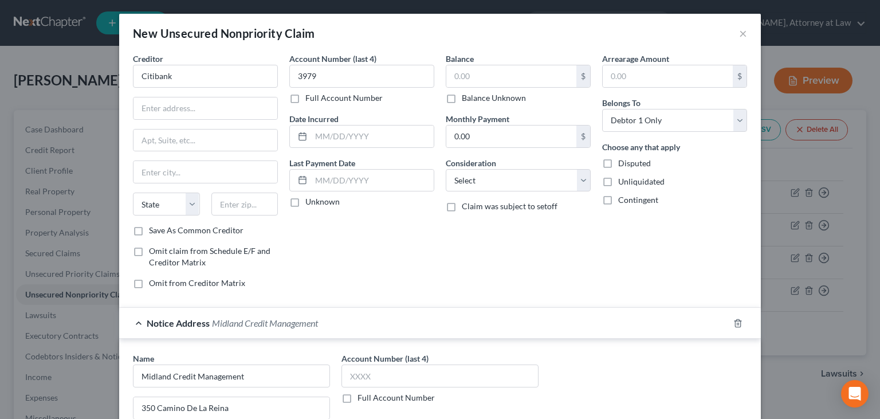
click at [29, 290] on div "New Unsecured Nonpriority Claim × Creditor * Citibank State [US_STATE] AK AR AZ…" at bounding box center [440, 209] width 880 height 419
click at [470, 70] on input "text" at bounding box center [511, 76] width 130 height 22
type input "4,965.67"
click at [743, 207] on div "Arrearage Amount $ Belongs To * Select Debtor 1 Only Debtor 2 Only Debtor 1 And…" at bounding box center [674, 175] width 156 height 245
click at [356, 181] on input "text" at bounding box center [372, 180] width 123 height 22
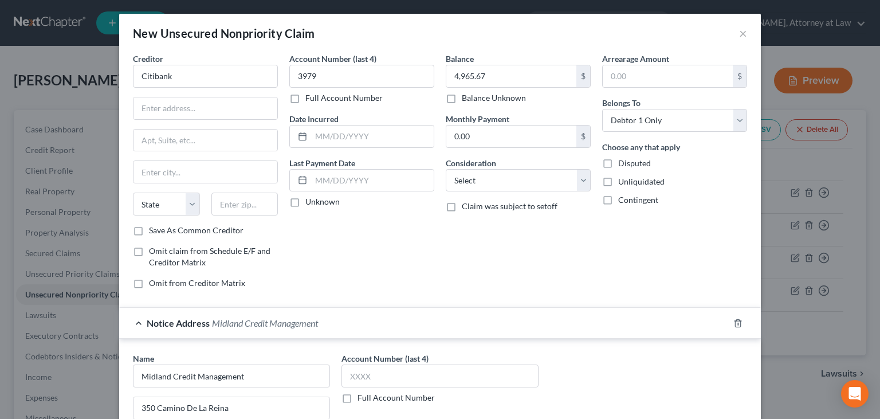
click at [336, 127] on input "text" at bounding box center [372, 136] width 123 height 22
type input "0"
click at [345, 180] on input "text" at bounding box center [372, 180] width 123 height 22
type input "[DATE]"
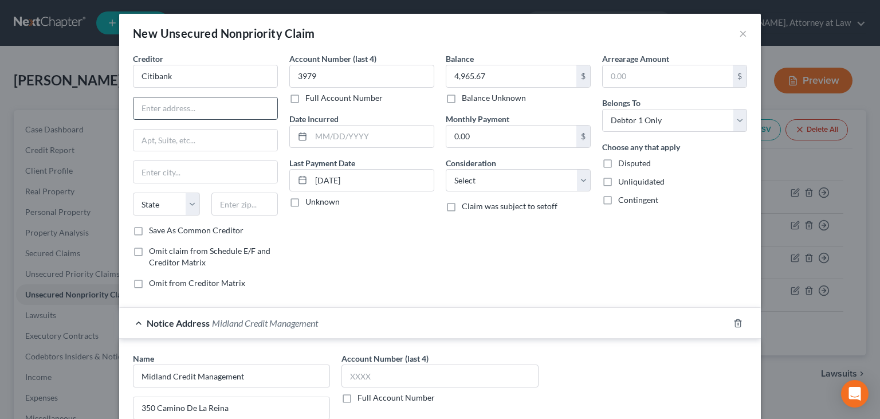
click at [149, 105] on input "text" at bounding box center [205, 108] width 144 height 22
click at [118, 373] on div "New Unsecured Nonpriority Claim × Creditor * Citibank P.O. [GEOGRAPHIC_DATA] [U…" at bounding box center [440, 209] width 880 height 419
click at [199, 138] on input "text" at bounding box center [205, 140] width 144 height 22
click at [183, 99] on input "P.O. Box" at bounding box center [205, 108] width 144 height 22
type input "P.O. Box 790040"
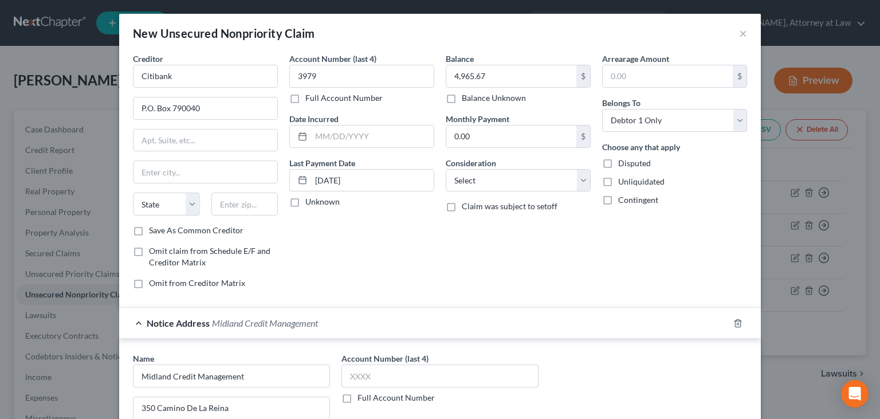
click at [118, 90] on div "New Unsecured Nonpriority Claim × Creditor * Citibank P.O. [GEOGRAPHIC_DATA][US…" at bounding box center [440, 209] width 880 height 419
click at [171, 165] on input "text" at bounding box center [205, 172] width 144 height 22
click at [133, 192] on select "State [US_STATE] AK AR AZ CA CO CT DE DC [GEOGRAPHIC_DATA] [GEOGRAPHIC_DATA] GU…" at bounding box center [166, 203] width 67 height 23
click at [168, 173] on input "St. Loius" at bounding box center [205, 172] width 144 height 22
type input "[GEOGRAPHIC_DATA][PERSON_NAME]"
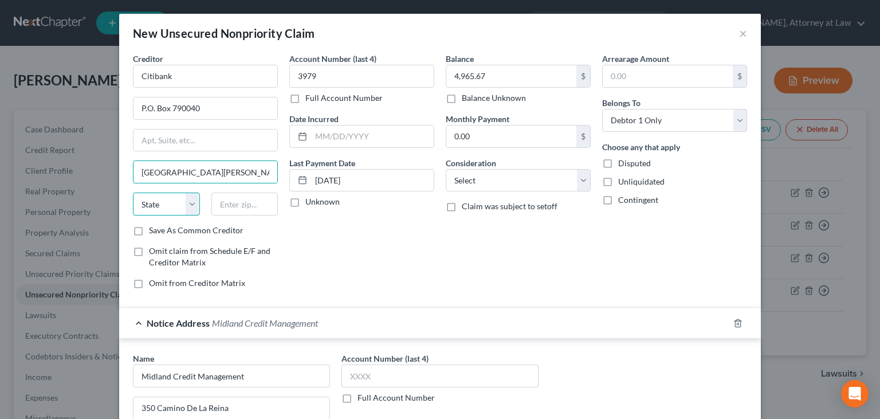
click at [133, 192] on select "State [US_STATE] AK AR AZ CA CO CT DE DC [GEOGRAPHIC_DATA] [GEOGRAPHIC_DATA] GU…" at bounding box center [166, 203] width 67 height 23
select select "26"
click option "MO" at bounding box center [0, 0] width 0 height 0
click at [236, 205] on input "text" at bounding box center [244, 203] width 67 height 23
click at [133, 298] on form "Creditor * Citibank P.O. Box 790040 [GEOGRAPHIC_DATA] [US_STATE] AK AR AZ CA CO…" at bounding box center [440, 303] width 614 height 501
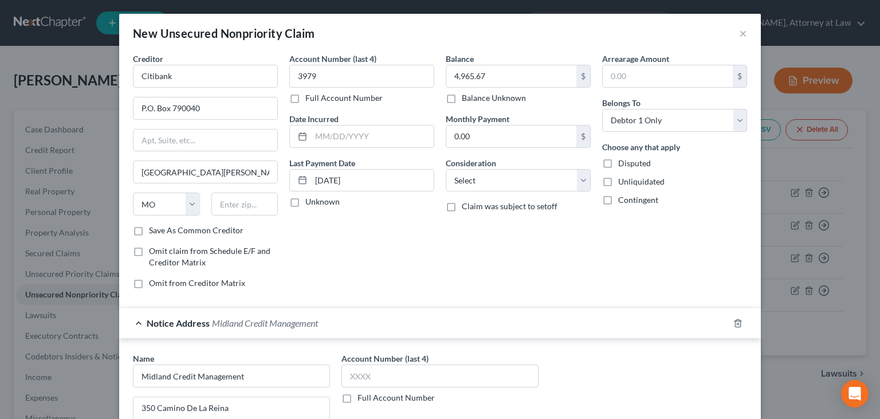
click at [131, 296] on div "Creditor * Citibank P.O. Box 790040 [GEOGRAPHIC_DATA] [US_STATE] AK AR AZ CA CO…" at bounding box center [205, 175] width 156 height 245
click at [233, 200] on input "text" at bounding box center [244, 203] width 67 height 23
type input "63179"
click at [428, 291] on div "Account Number (last 4) 3979 Full Account Number Date Incurred Last Payment Dat…" at bounding box center [361, 175] width 156 height 245
type input "Saint Louis"
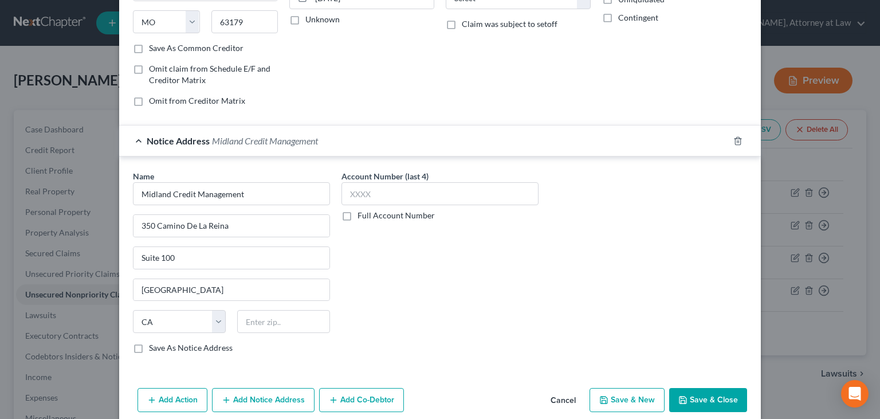
scroll to position [195, 0]
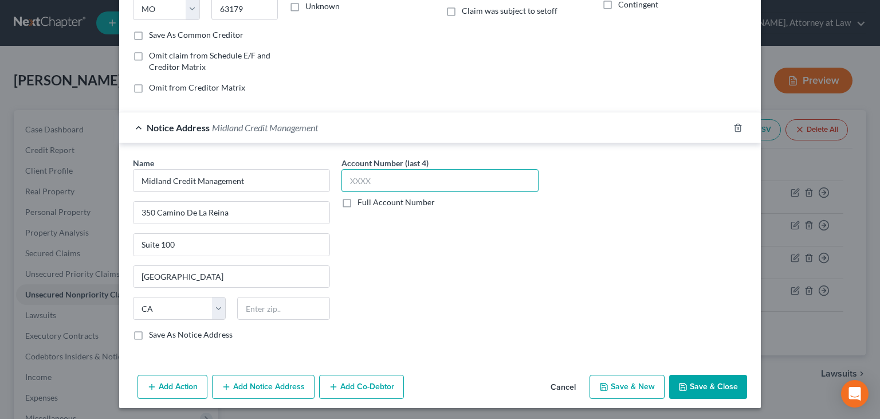
click at [409, 178] on input "text" at bounding box center [439, 180] width 197 height 23
click at [724, 221] on div "Name * Midland Credit Management [GEOGRAPHIC_DATA] [US_STATE][GEOGRAPHIC_DATA] …" at bounding box center [439, 253] width 625 height 192
click at [370, 178] on input "text" at bounding box center [439, 180] width 197 height 23
type input "0461"
click at [711, 382] on button "Save & Close" at bounding box center [708, 386] width 78 height 24
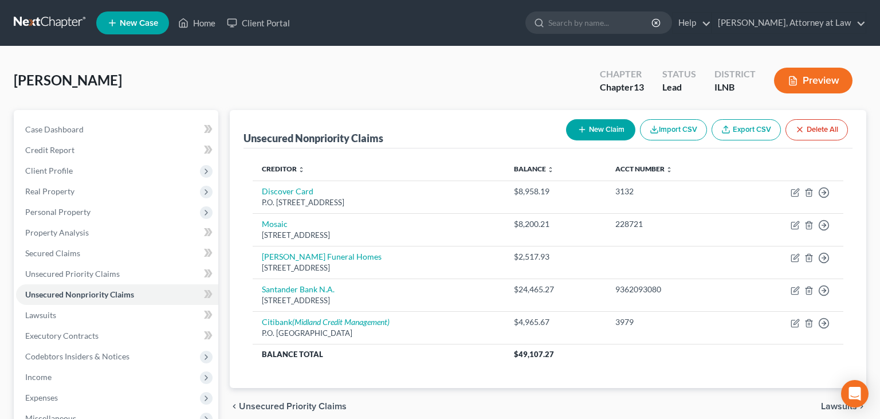
click at [241, 377] on div "Unsecured Nonpriority Claims New Claim Import CSV Export CSV Delete All Credito…" at bounding box center [548, 249] width 636 height 278
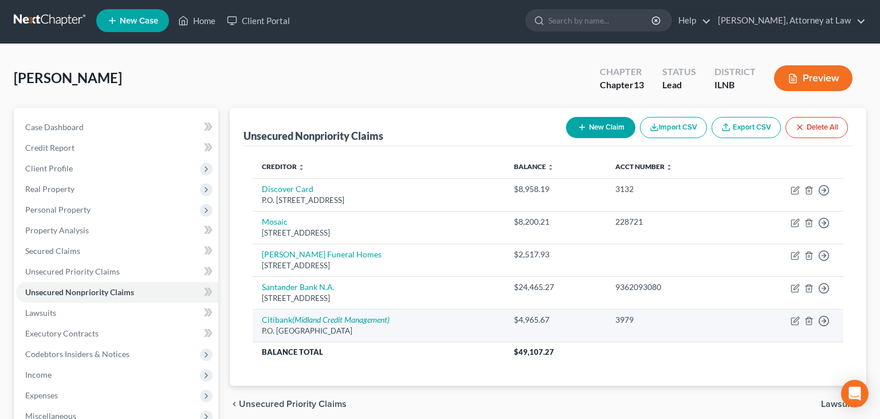
scroll to position [0, 0]
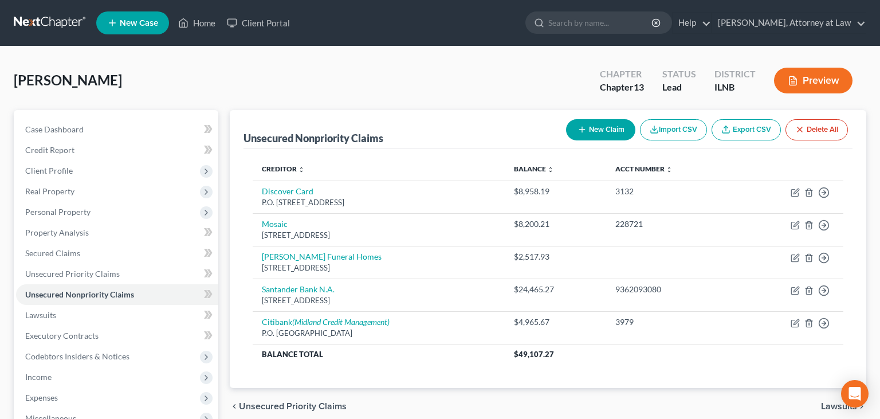
click at [581, 125] on icon "button" at bounding box center [581, 129] width 9 height 9
select select "0"
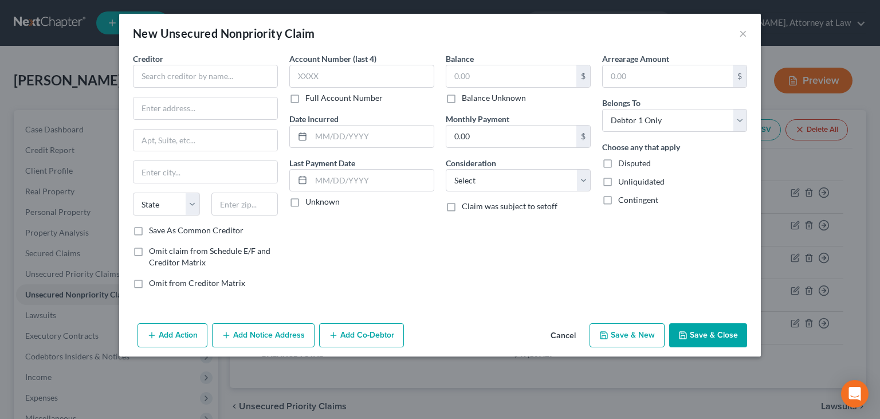
click at [269, 332] on button "Add Notice Address" at bounding box center [263, 335] width 102 height 24
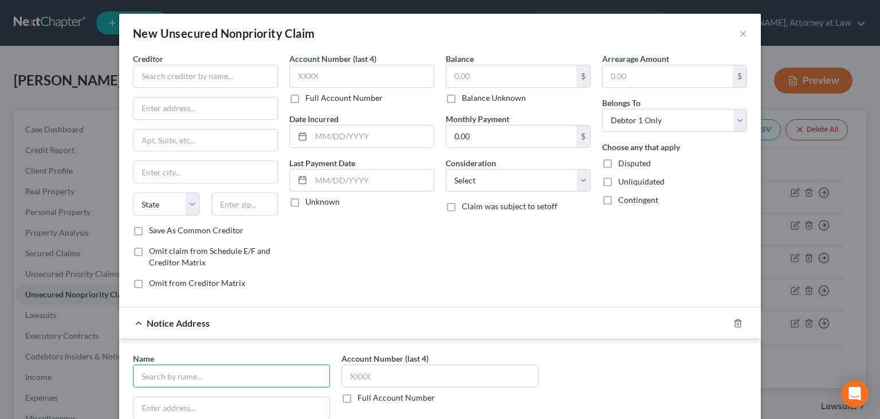
click at [189, 376] on input "text" at bounding box center [231, 375] width 197 height 23
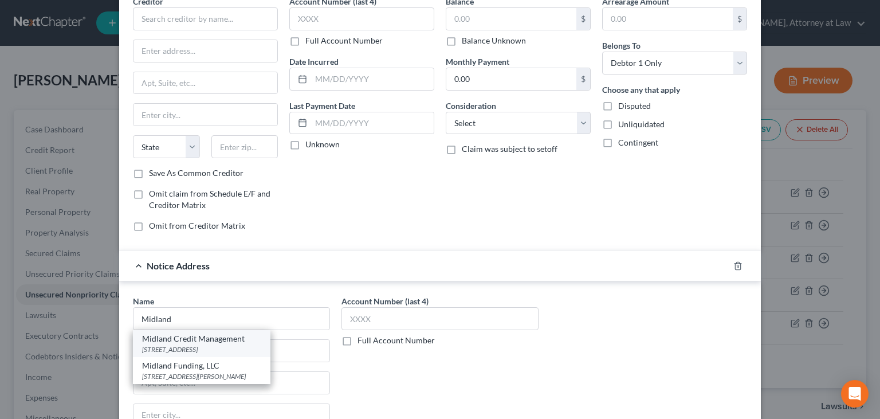
click at [226, 344] on div "[STREET_ADDRESS]" at bounding box center [201, 349] width 119 height 10
type input "Midland Credit Management"
type input "350 Camino De La Reina"
type input "Suite 100"
type input "[GEOGRAPHIC_DATA]"
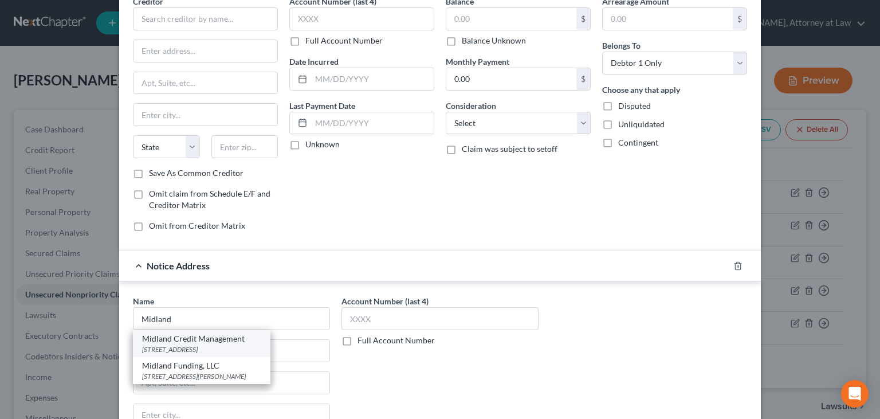
select select "4"
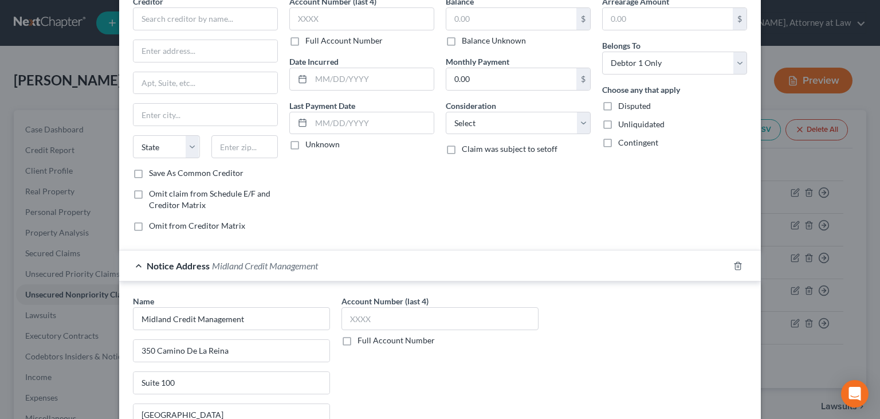
scroll to position [0, 0]
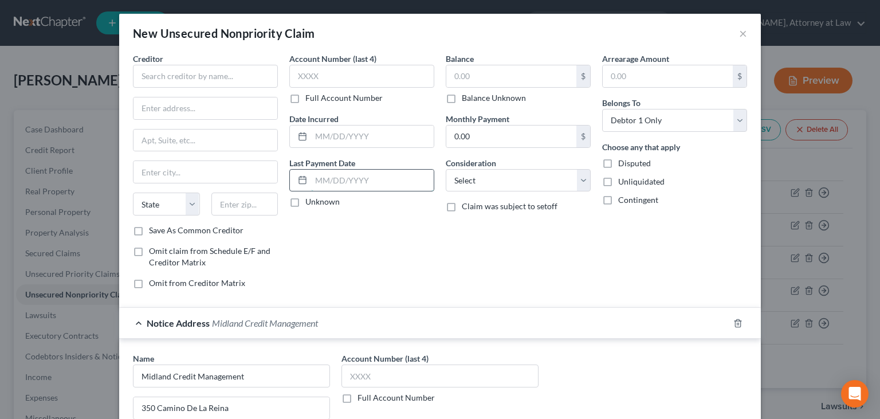
click at [374, 182] on input "text" at bounding box center [372, 180] width 123 height 22
click at [203, 77] on input "text" at bounding box center [205, 76] width 145 height 23
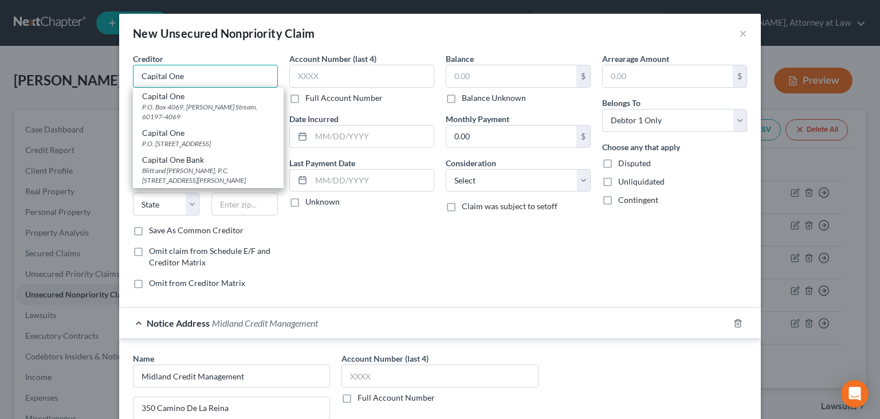
type input "Capital One"
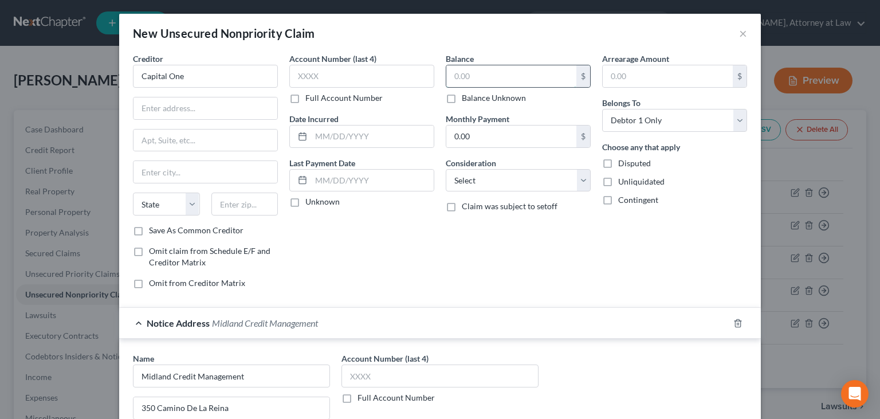
click at [513, 73] on input "text" at bounding box center [511, 76] width 130 height 22
type input "9,733.13"
click at [353, 173] on input "text" at bounding box center [372, 180] width 123 height 22
type input "[DATE]"
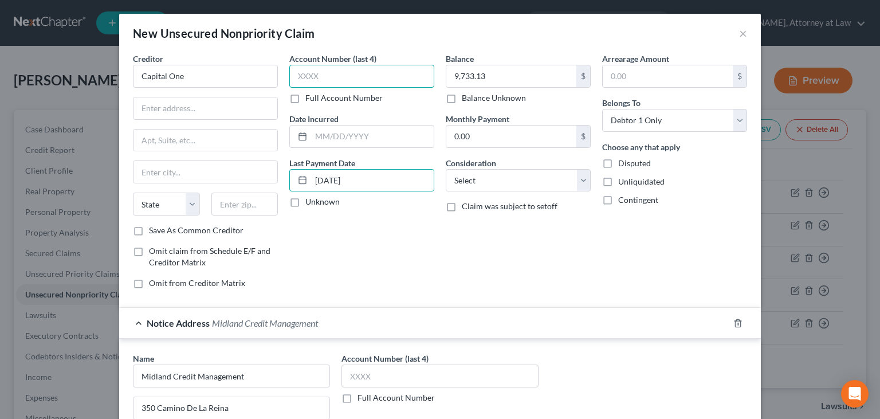
click at [340, 74] on input "text" at bounding box center [361, 76] width 145 height 23
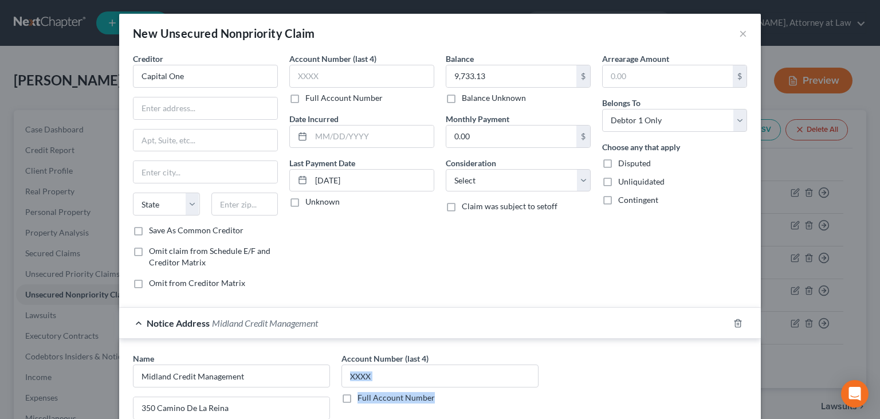
click at [317, 74] on input "text" at bounding box center [361, 76] width 145 height 23
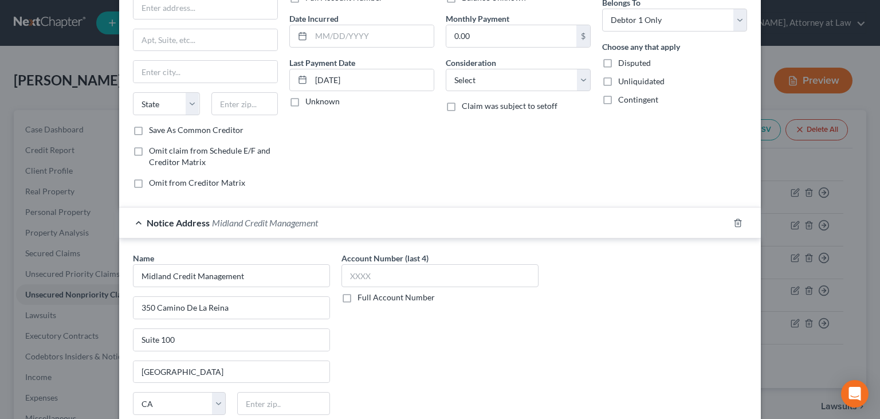
scroll to position [115, 0]
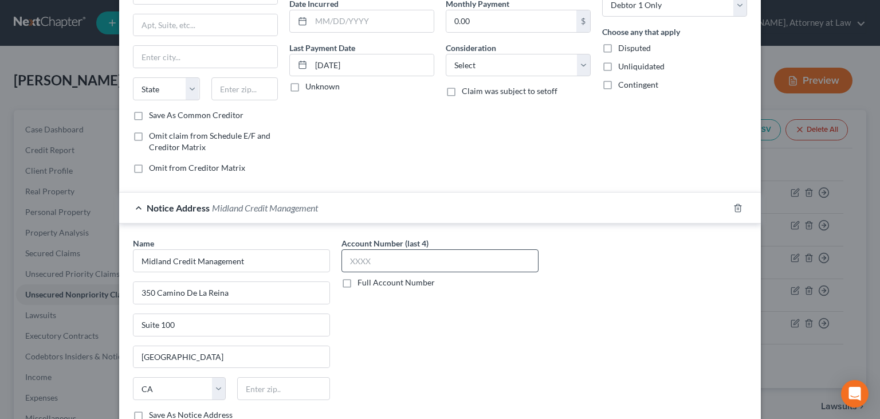
type input "3617"
click at [378, 255] on input "text" at bounding box center [439, 260] width 197 height 23
click at [746, 358] on div "Name * Midland Credit Management [GEOGRAPHIC_DATA] [US_STATE][GEOGRAPHIC_DATA] …" at bounding box center [439, 333] width 625 height 192
click at [366, 258] on input "text" at bounding box center [439, 260] width 197 height 23
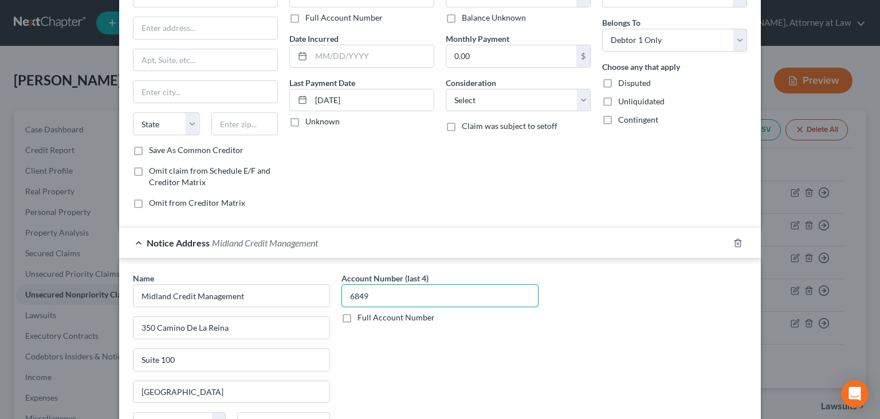
scroll to position [0, 0]
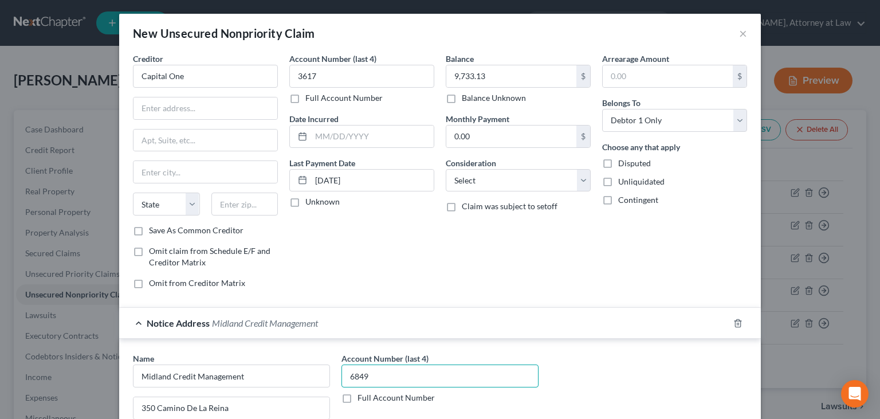
type input "6849"
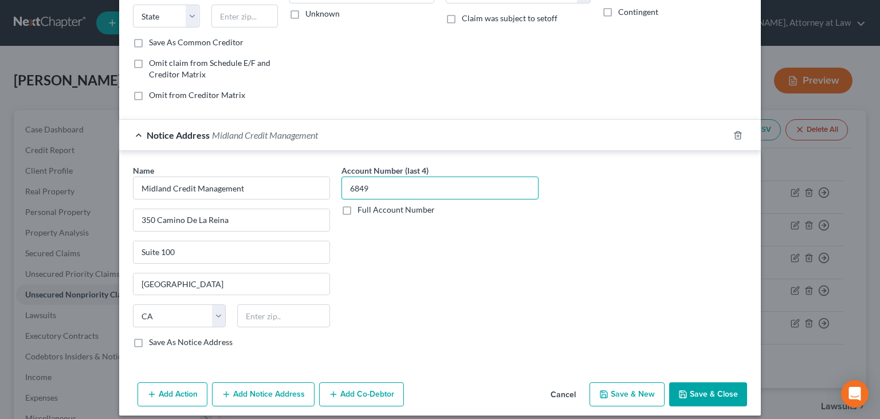
scroll to position [195, 0]
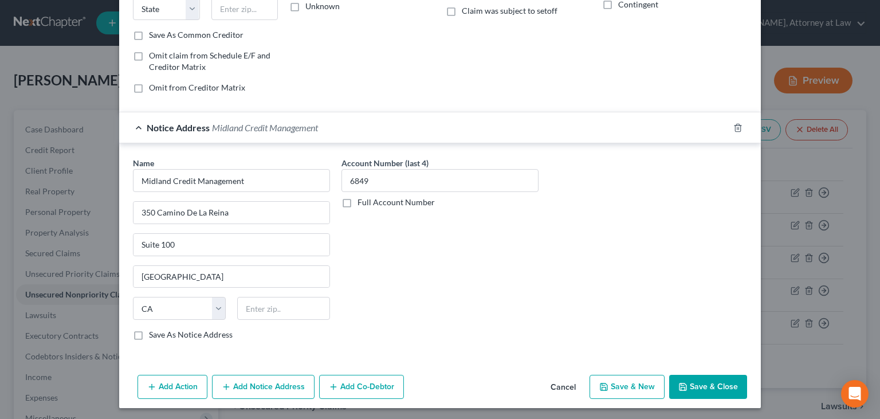
click at [699, 379] on button "Save & Close" at bounding box center [708, 386] width 78 height 24
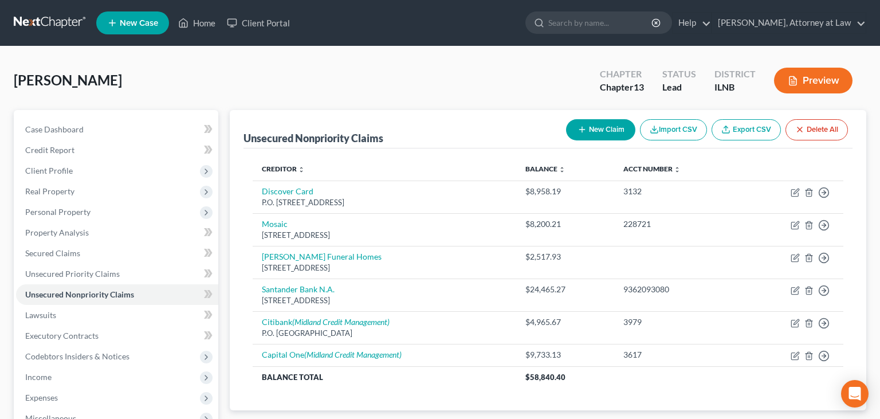
click at [608, 120] on button "New Claim" at bounding box center [600, 129] width 69 height 21
select select "0"
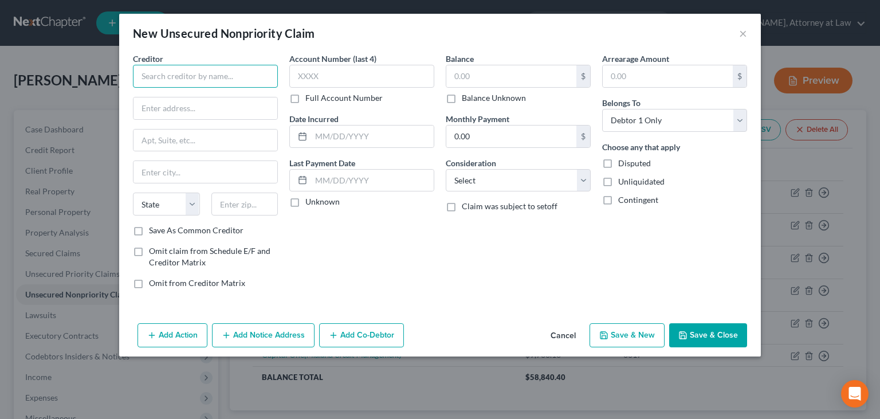
click at [260, 77] on input "text" at bounding box center [205, 76] width 145 height 23
type input "c"
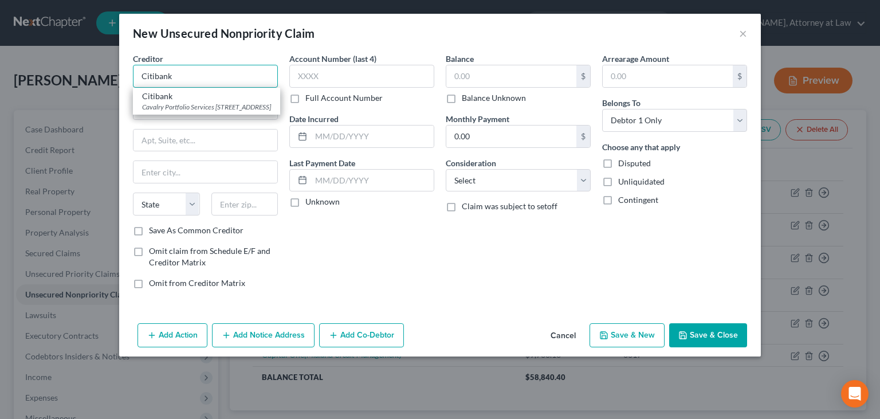
type input "Citibank"
click at [329, 243] on div "Account Number (last 4) Full Account Number Date Incurred Last Payment Date Unk…" at bounding box center [361, 175] width 156 height 245
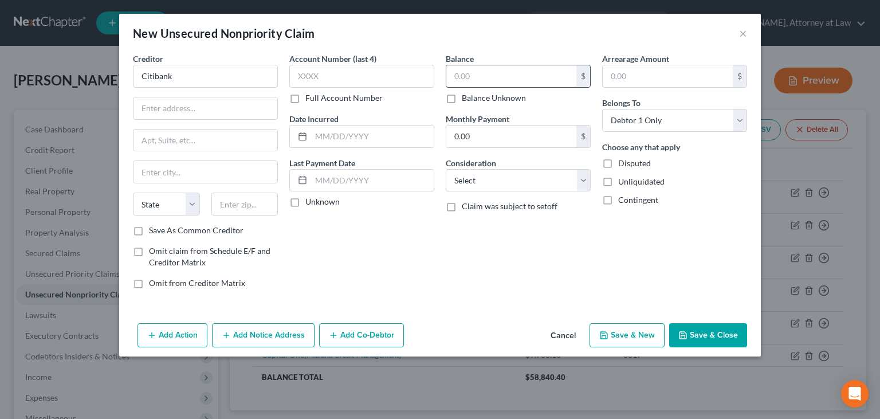
click at [464, 76] on input "text" at bounding box center [511, 76] width 130 height 22
click at [715, 230] on div "Arrearage Amount $ Belongs To * Select Debtor 1 Only Debtor 2 Only Debtor 1 And…" at bounding box center [674, 175] width 156 height 245
click at [505, 73] on input "text" at bounding box center [511, 76] width 130 height 22
type input "5,858.45"
click at [338, 73] on input "text" at bounding box center [361, 76] width 145 height 23
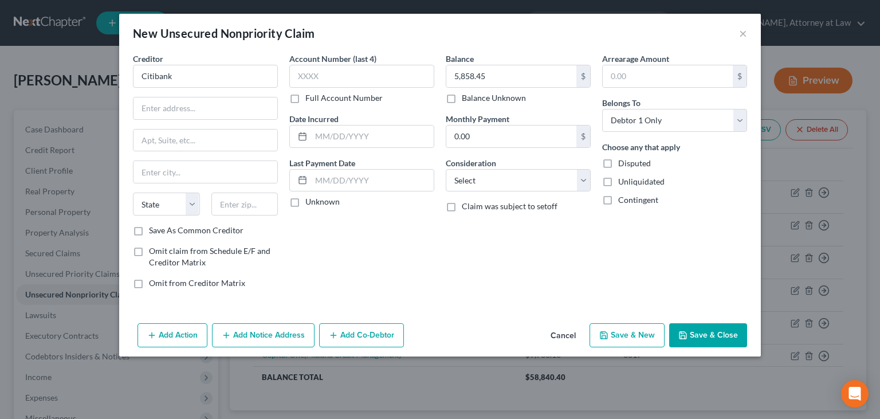
click at [750, 236] on div "Arrearage Amount $ Belongs To * Select Debtor 1 Only Debtor 2 Only Debtor 1 And…" at bounding box center [674, 175] width 156 height 245
click at [380, 79] on input "text" at bounding box center [361, 76] width 145 height 23
type input "5"
type input "0569"
click at [736, 238] on div "Arrearage Amount $ Belongs To * Select Debtor 1 Only Debtor 2 Only Debtor 1 And…" at bounding box center [674, 175] width 156 height 245
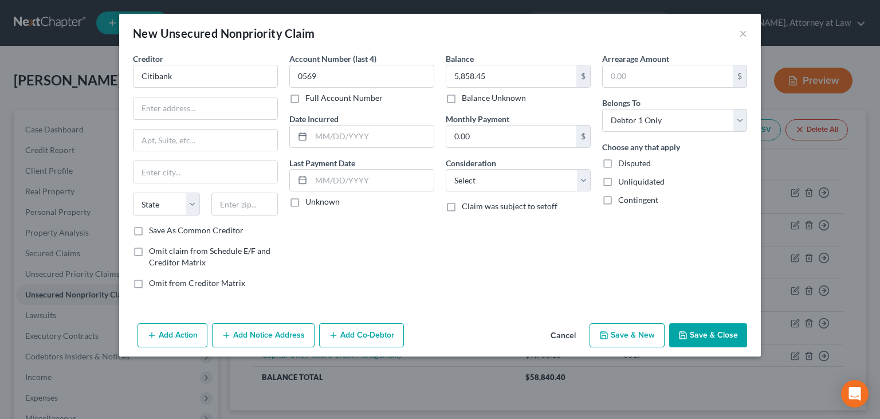
click at [277, 332] on button "Add Notice Address" at bounding box center [263, 335] width 102 height 24
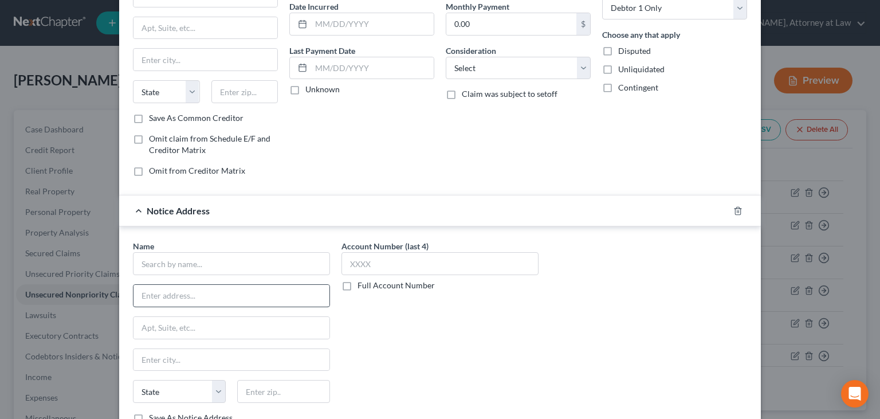
scroll to position [115, 0]
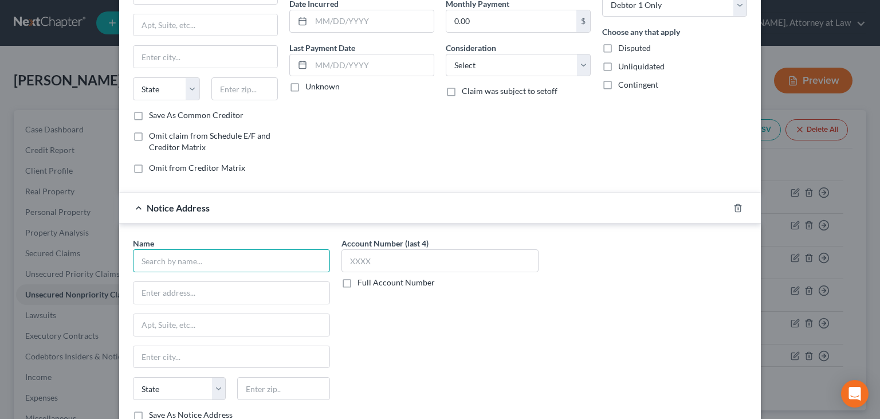
click at [239, 266] on input "text" at bounding box center [231, 260] width 197 height 23
click at [197, 287] on input "text" at bounding box center [231, 293] width 196 height 22
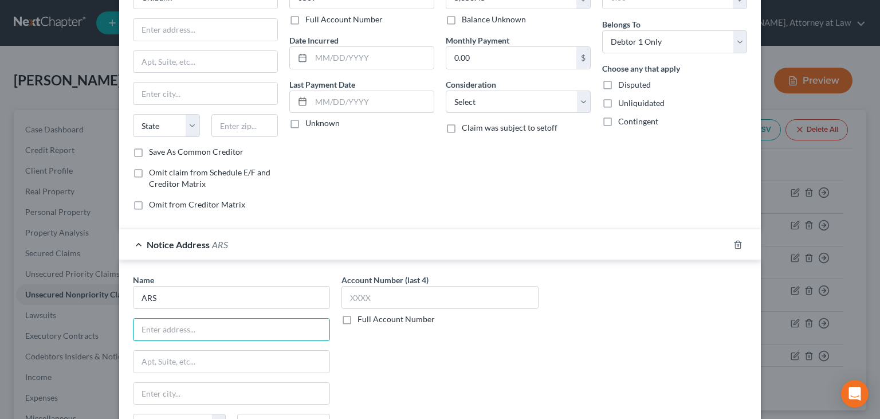
scroll to position [57, 0]
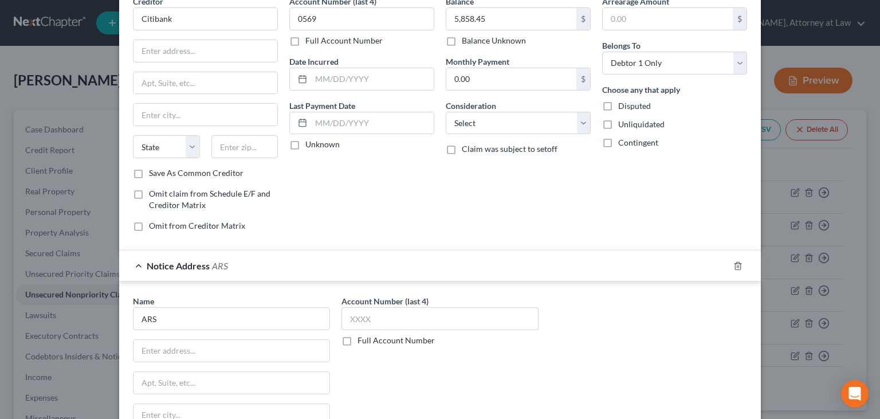
click at [533, 355] on div "Account Number (last 4) Full Account Number" at bounding box center [440, 391] width 208 height 192
click at [218, 311] on input "ARS" at bounding box center [231, 318] width 197 height 23
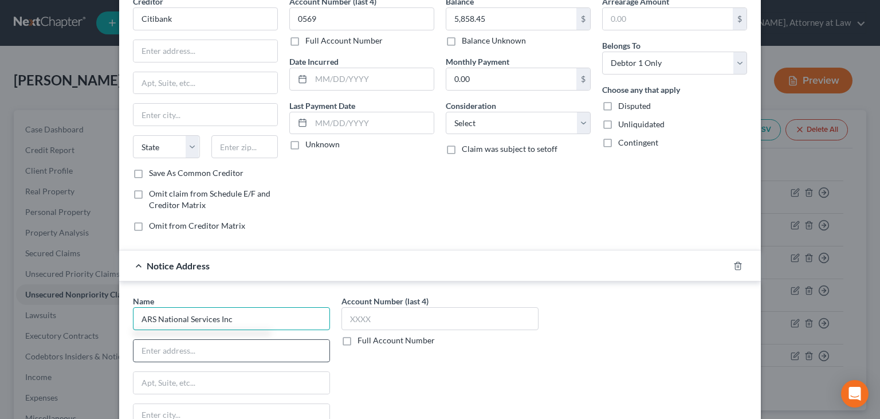
type input "ARS National Services Inc"
click at [184, 350] on input "text" at bounding box center [231, 351] width 196 height 22
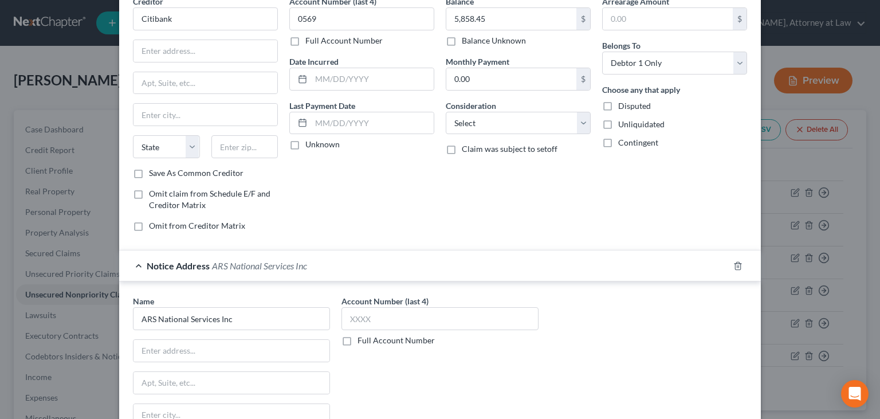
click at [539, 374] on div "Account Number (last 4) Full Account Number" at bounding box center [440, 391] width 208 height 192
click at [294, 340] on input "text" at bounding box center [231, 351] width 196 height 22
click at [505, 353] on div "Account Number (last 4) Full Account Number" at bounding box center [440, 391] width 208 height 192
click at [226, 349] on input "PO Box" at bounding box center [231, 351] width 196 height 22
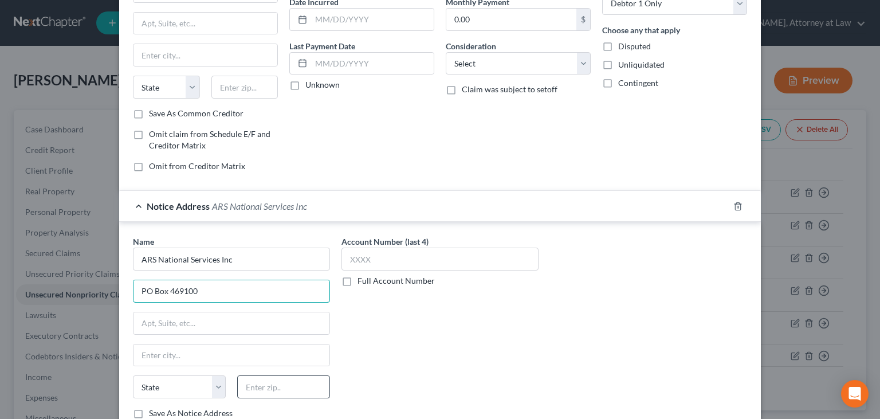
scroll to position [173, 0]
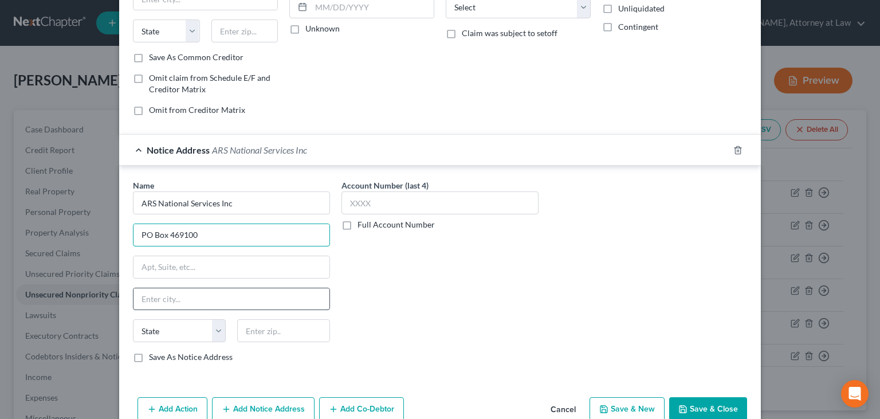
type input "PO Box 469100"
click at [206, 301] on input "text" at bounding box center [231, 299] width 196 height 22
type input "Escondido"
click at [726, 226] on div "Name * ARS National Services Inc PO Box 469100 [GEOGRAPHIC_DATA] [US_STATE] AK …" at bounding box center [439, 275] width 625 height 192
click at [133, 319] on select "State [US_STATE] AK AR AZ CA CO CT DE DC [GEOGRAPHIC_DATA] [GEOGRAPHIC_DATA] GU…" at bounding box center [179, 330] width 93 height 23
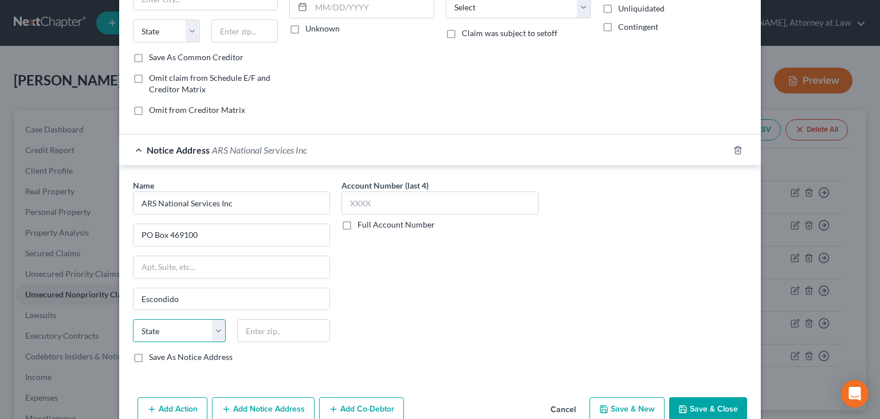
select select "4"
click option "CA" at bounding box center [0, 0] width 0 height 0
click at [277, 322] on input "text" at bounding box center [283, 330] width 93 height 23
click at [725, 265] on div "Name * ARS National Services Inc PO Box 469100 [GEOGRAPHIC_DATA] [US_STATE] AK …" at bounding box center [439, 275] width 625 height 192
click at [292, 332] on input "text" at bounding box center [283, 330] width 93 height 23
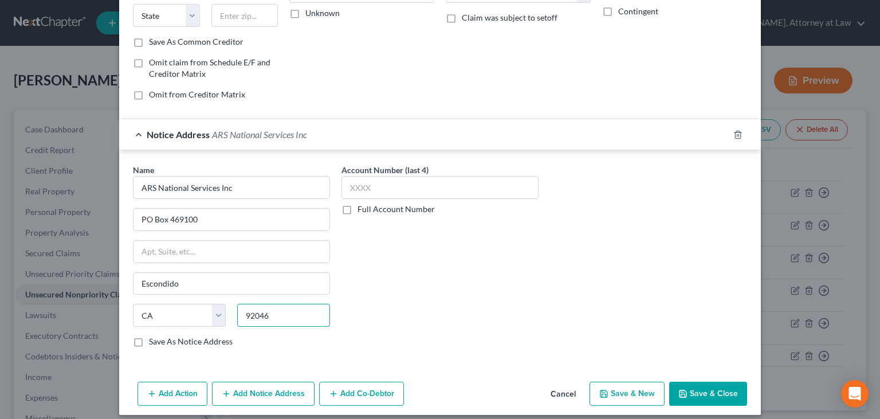
scroll to position [195, 0]
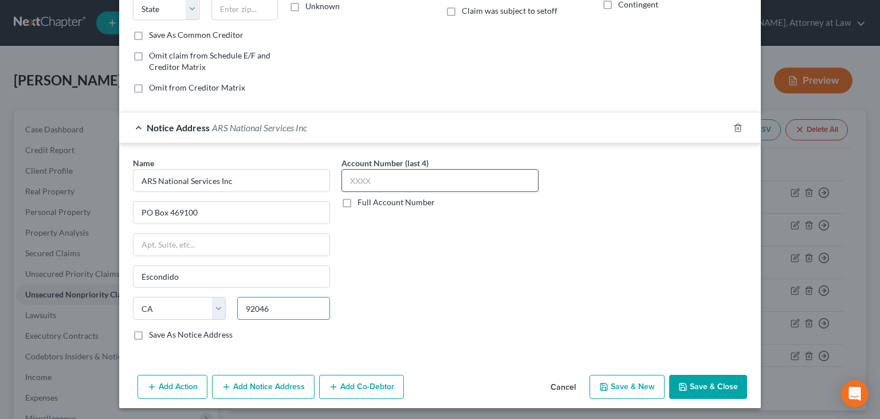
type input "92046"
click at [416, 182] on input "text" at bounding box center [439, 180] width 197 height 23
type input "0569"
click at [634, 388] on button "Save & New" at bounding box center [626, 386] width 75 height 24
select select "0"
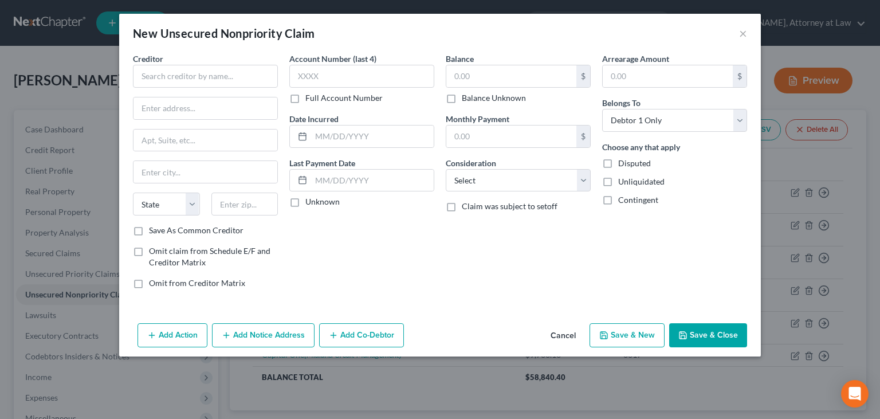
scroll to position [0, 0]
click at [194, 352] on div "Add Action Add Notice Address Add Co-Debtor Cancel Save & New Save & Close" at bounding box center [439, 337] width 641 height 38
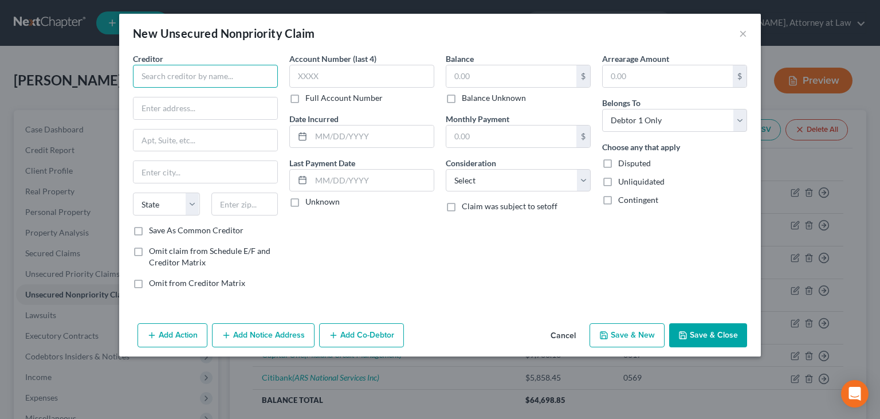
click at [212, 81] on input "text" at bounding box center [205, 76] width 145 height 23
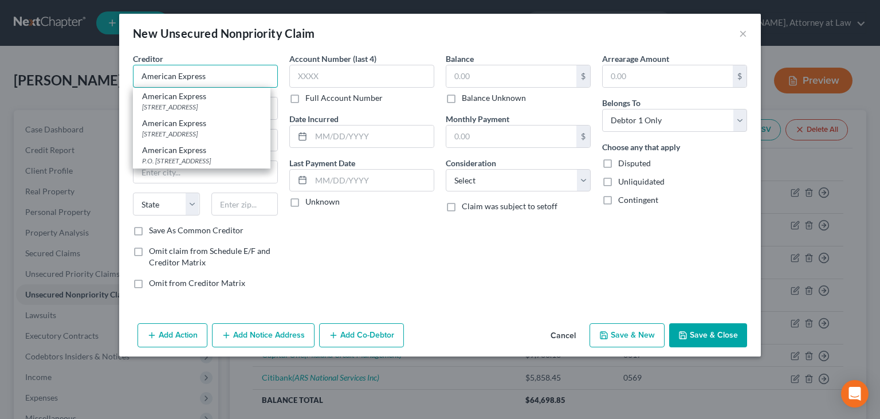
type input "American Express"
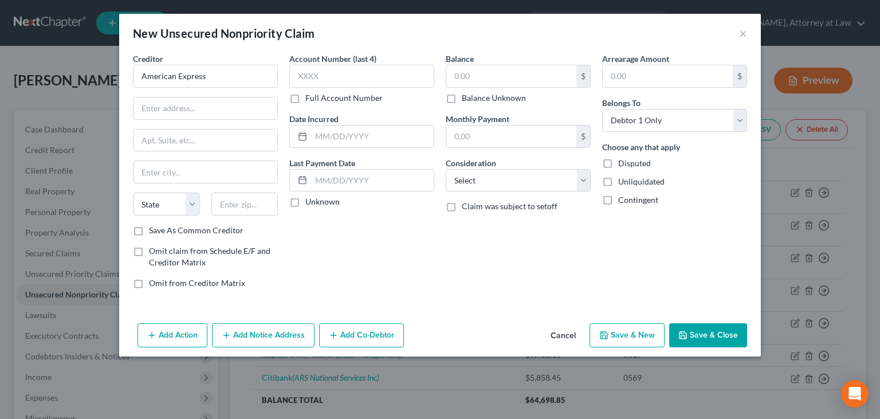
click at [723, 251] on div "Arrearage Amount $ Belongs To * Select Debtor 1 Only Debtor 2 Only Debtor 1 And…" at bounding box center [674, 175] width 156 height 245
click at [216, 70] on input "American Express" at bounding box center [205, 76] width 145 height 23
click at [372, 282] on div "Account Number (last 4) Full Account Number Date Incurred Last Payment Date Unk…" at bounding box center [361, 175] width 156 height 245
click at [237, 105] on input "text" at bounding box center [205, 108] width 144 height 22
click at [270, 333] on button "Add Notice Address" at bounding box center [263, 335] width 102 height 24
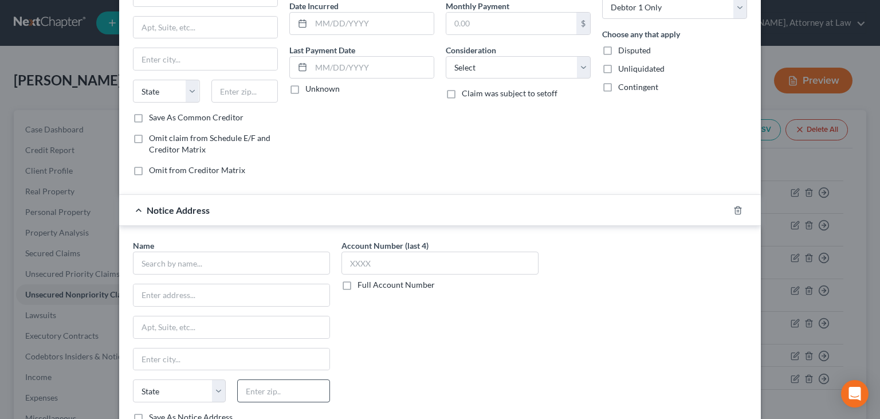
scroll to position [115, 0]
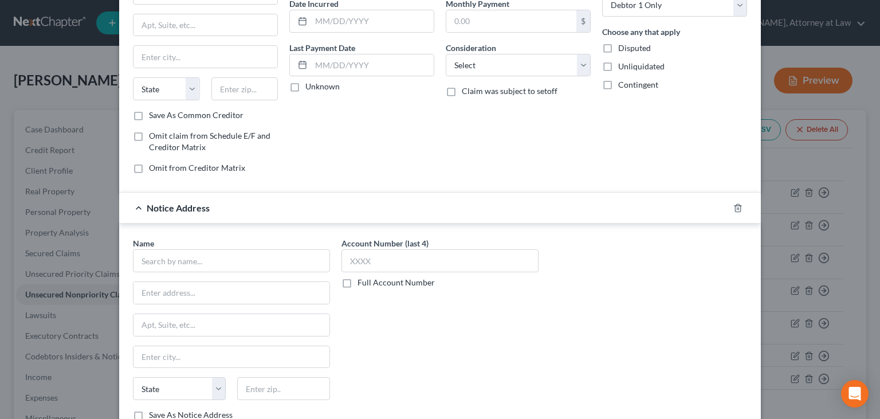
click at [637, 387] on div "Name * State [US_STATE] AK AR AZ CA CO CT DE DC [GEOGRAPHIC_DATA] [GEOGRAPHIC_D…" at bounding box center [439, 333] width 625 height 192
click at [214, 261] on input "text" at bounding box center [231, 260] width 197 height 23
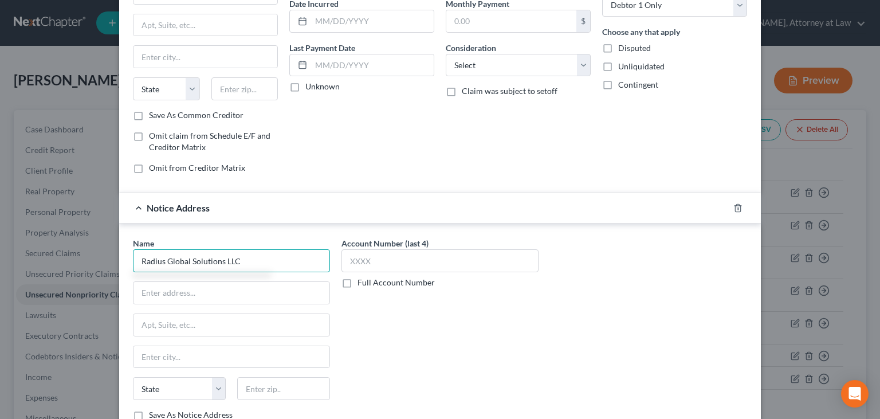
type input "Radius Global Solutions LLC"
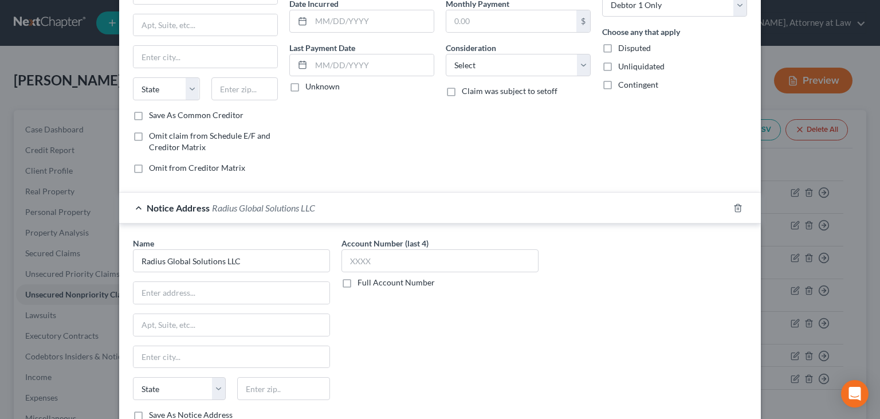
click at [446, 384] on div "Account Number (last 4) Full Account Number" at bounding box center [440, 333] width 208 height 192
click at [246, 299] on input "text" at bounding box center [231, 293] width 196 height 22
type input "[STREET_ADDRESS]"
click at [425, 378] on div "Account Number (last 4) Full Account Number" at bounding box center [440, 333] width 208 height 192
click at [202, 320] on input "text" at bounding box center [231, 325] width 196 height 22
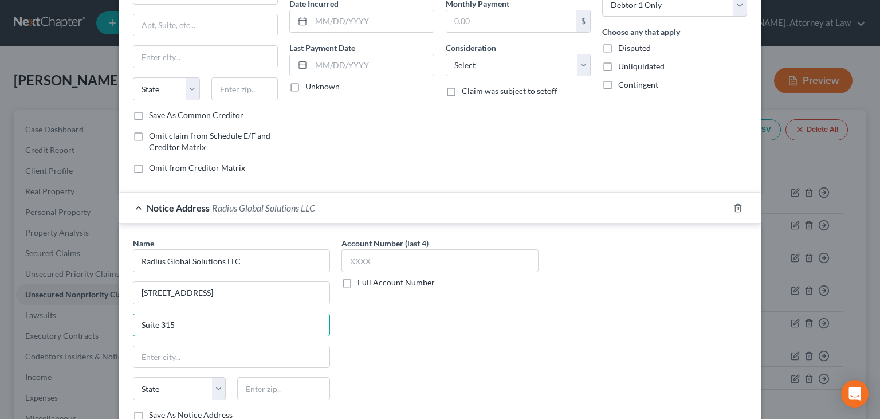
type input "Suite 315"
click at [467, 363] on div "Account Number (last 4) Full Account Number" at bounding box center [440, 333] width 208 height 192
click at [223, 351] on input "text" at bounding box center [231, 357] width 196 height 22
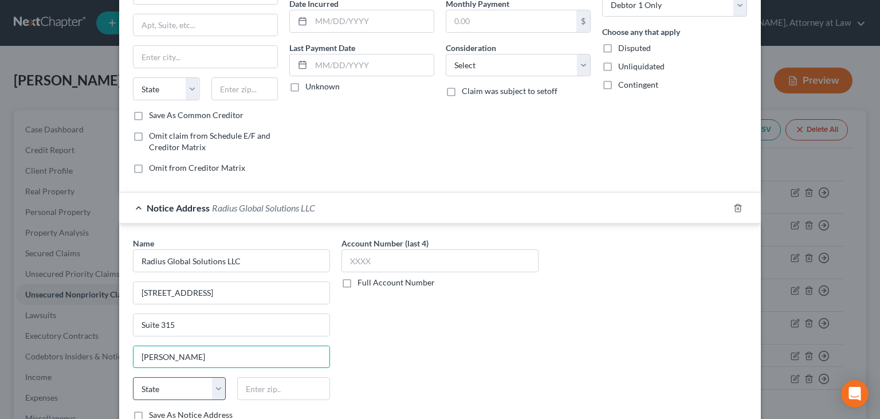
type input "[PERSON_NAME]"
click at [133, 377] on select "State [US_STATE] AK AR AZ CA CO CT DE DC [GEOGRAPHIC_DATA] [GEOGRAPHIC_DATA] GU…" at bounding box center [179, 388] width 93 height 23
select select "33"
click option "NJ" at bounding box center [0, 0] width 0 height 0
click at [259, 383] on input "text" at bounding box center [283, 388] width 93 height 23
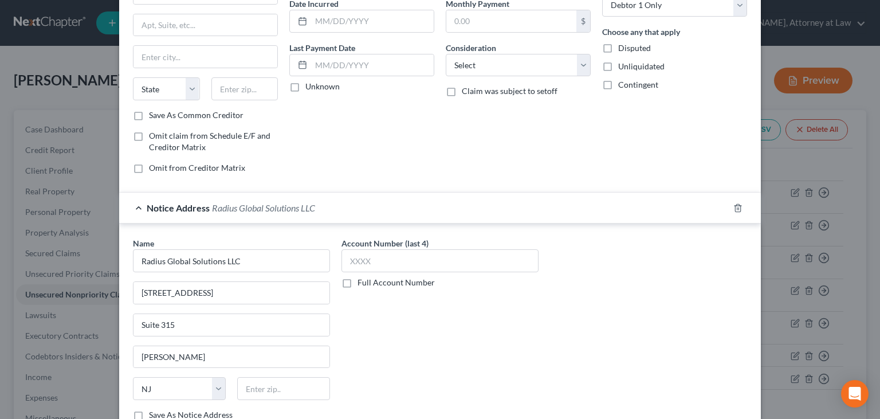
click at [399, 358] on div "Account Number (last 4) Full Account Number" at bounding box center [440, 333] width 208 height 192
click at [253, 377] on input "text" at bounding box center [283, 388] width 93 height 23
type input "07446"
click at [526, 358] on div "Account Number (last 4) Full Account Number" at bounding box center [440, 333] width 208 height 192
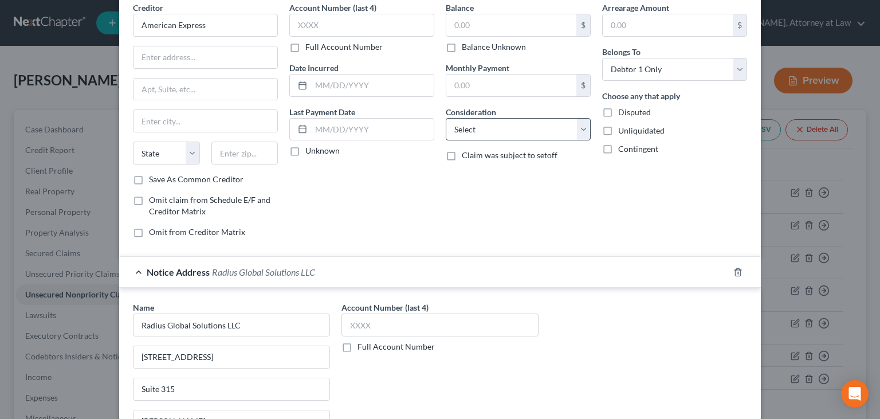
scroll to position [0, 0]
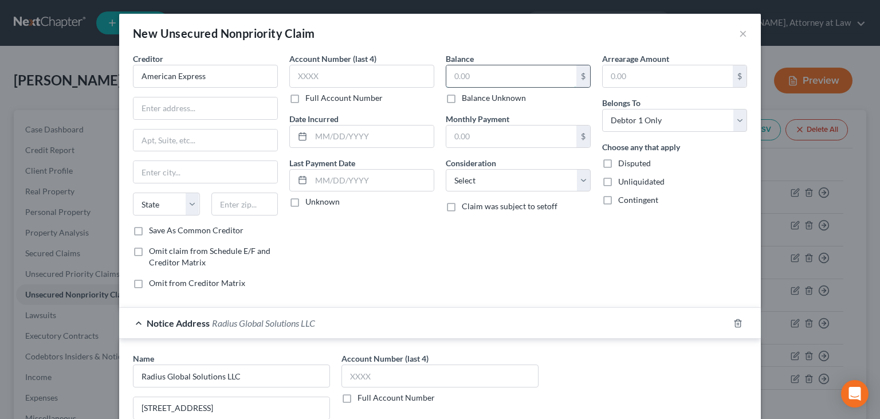
click at [485, 76] on input "text" at bounding box center [511, 76] width 130 height 22
type input "4,653.89"
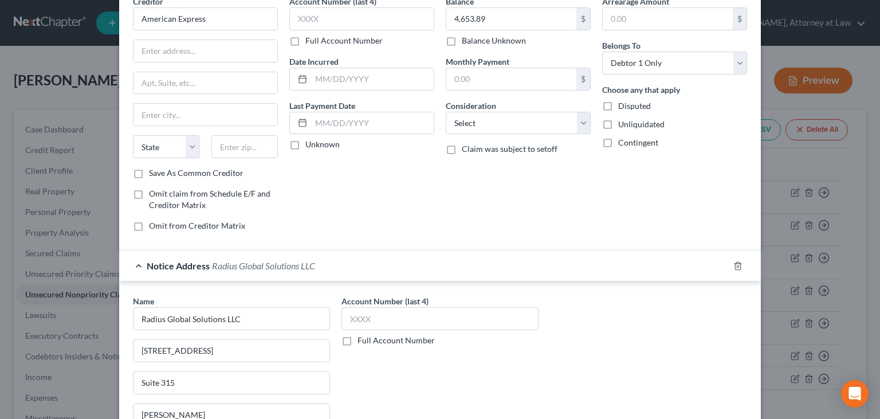
click at [546, 372] on div "Name * Radius Global Solutions LLC [GEOGRAPHIC_DATA] [GEOGRAPHIC_DATA][PERSON_N…" at bounding box center [439, 391] width 625 height 192
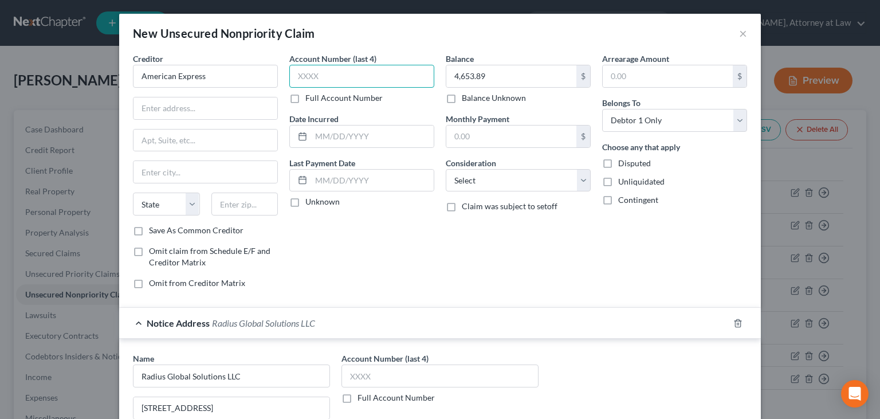
click at [345, 81] on input "text" at bounding box center [361, 76] width 145 height 23
type input "1009"
click at [353, 368] on input "text" at bounding box center [439, 375] width 197 height 23
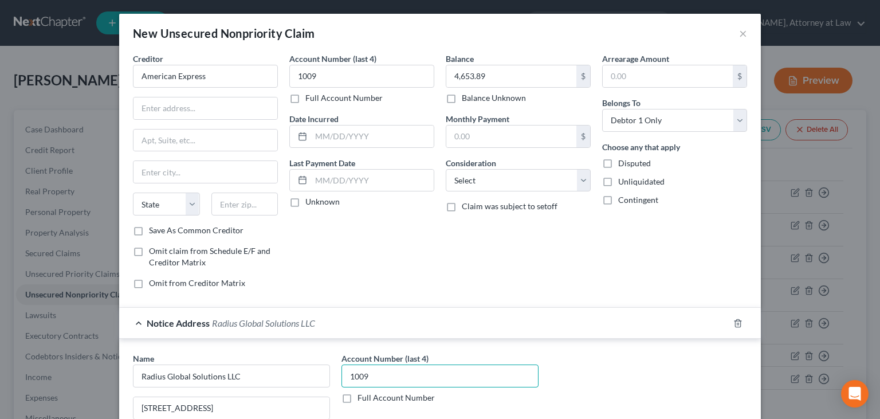
type input "1009"
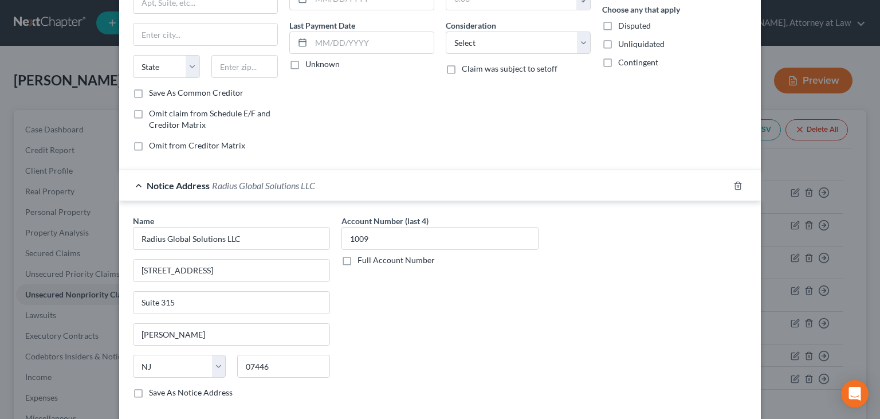
scroll to position [195, 0]
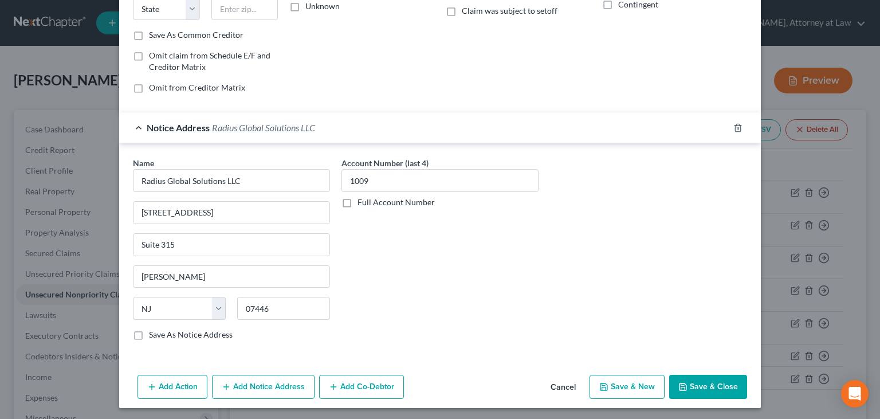
click at [716, 380] on button "Save & Close" at bounding box center [708, 386] width 78 height 24
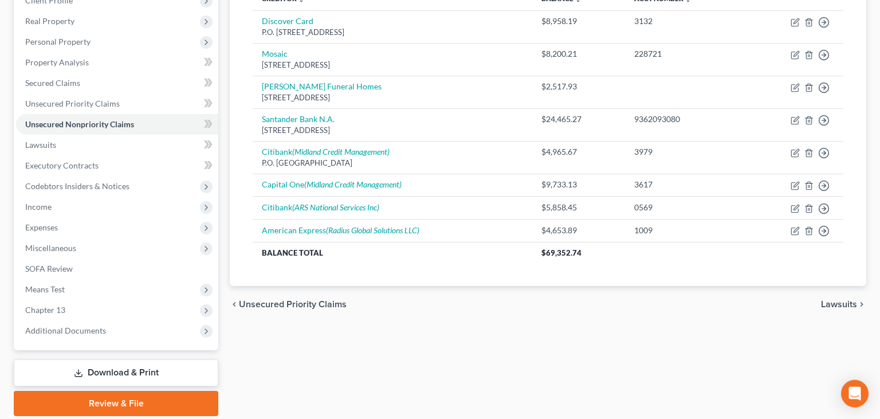
scroll to position [149, 0]
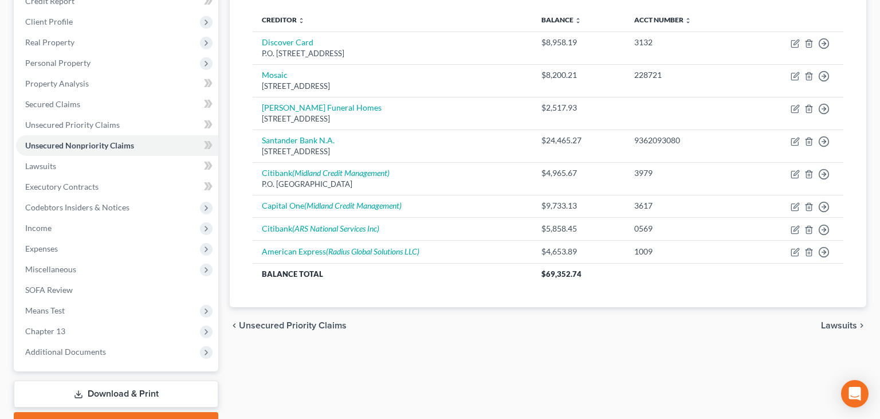
click at [862, 221] on div "Unsecured Nonpriority Claims New Claim Import CSV Export CSV Delete All Credito…" at bounding box center [548, 134] width 636 height 346
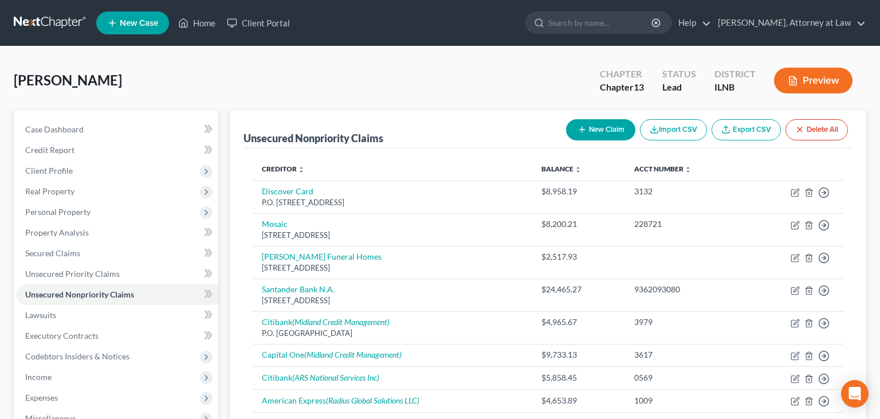
click at [609, 134] on button "New Claim" at bounding box center [600, 129] width 69 height 21
select select "0"
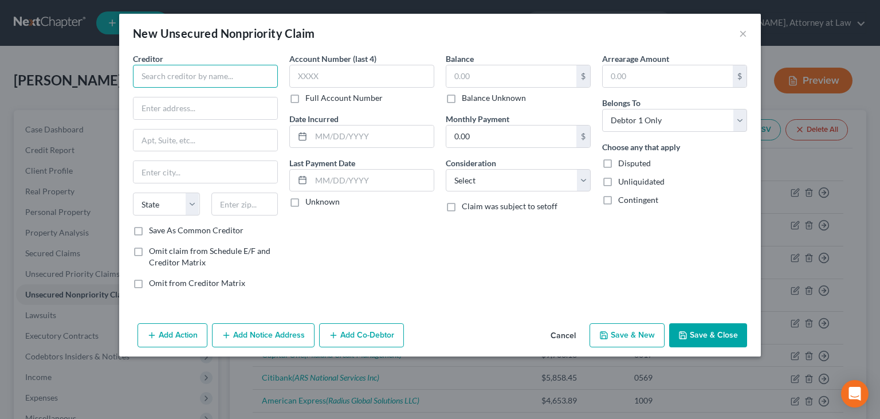
click at [230, 78] on input "text" at bounding box center [205, 76] width 145 height 23
click at [129, 151] on div "Creditor * [PERSON_NAME] Bank [US_STATE] State [US_STATE] AK AR AZ CA CO CT DE …" at bounding box center [205, 175] width 156 height 245
click at [168, 77] on input "[PERSON_NAME] Bank [US_STATE]" at bounding box center [205, 76] width 145 height 23
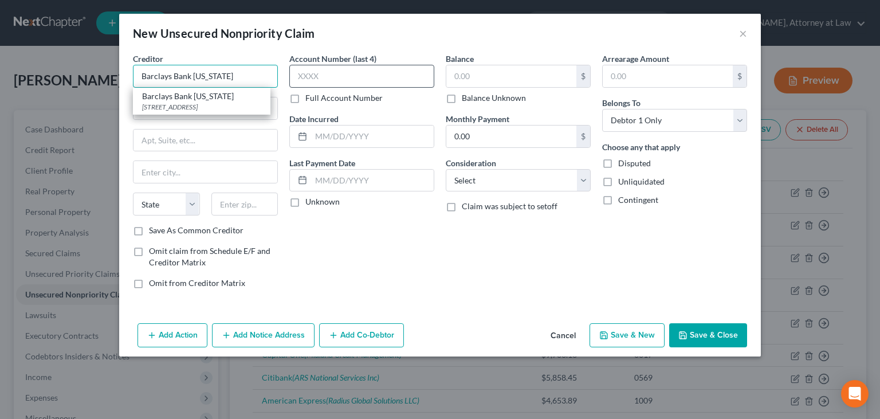
type input "Barclays Bank [US_STATE]"
click at [368, 68] on input "text" at bounding box center [361, 76] width 145 height 23
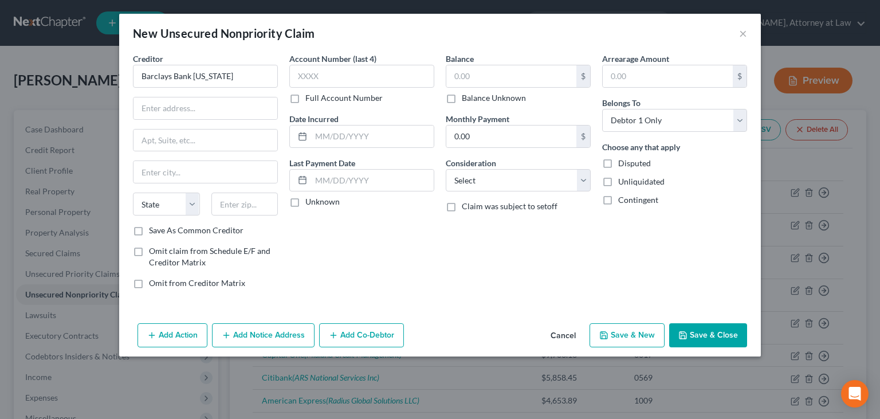
click at [132, 126] on div "Creditor * Barclays Bank [US_STATE] State [US_STATE] AK AR AZ CA CO [GEOGRAPHIC…" at bounding box center [205, 175] width 156 height 245
click at [301, 75] on input "text" at bounding box center [361, 76] width 145 height 23
type input "5263"
click at [466, 82] on input "text" at bounding box center [511, 76] width 130 height 22
type input "4,040.60"
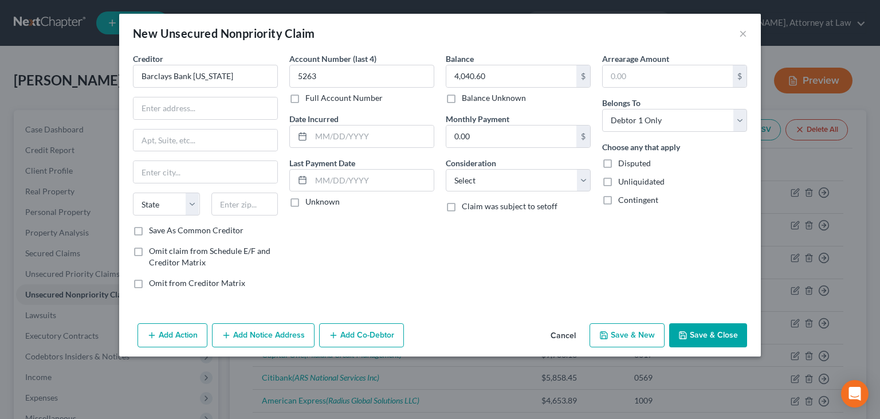
click at [123, 237] on div "Creditor * Barclays Bank [US_STATE] State [US_STATE] AK AR AZ CA CO [GEOGRAPHIC…" at bounding box center [439, 186] width 641 height 266
click at [281, 340] on button "Add Notice Address" at bounding box center [263, 335] width 102 height 24
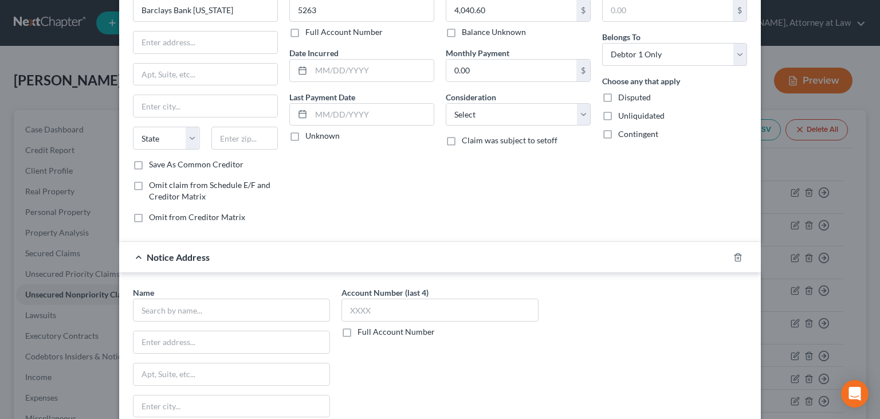
scroll to position [115, 0]
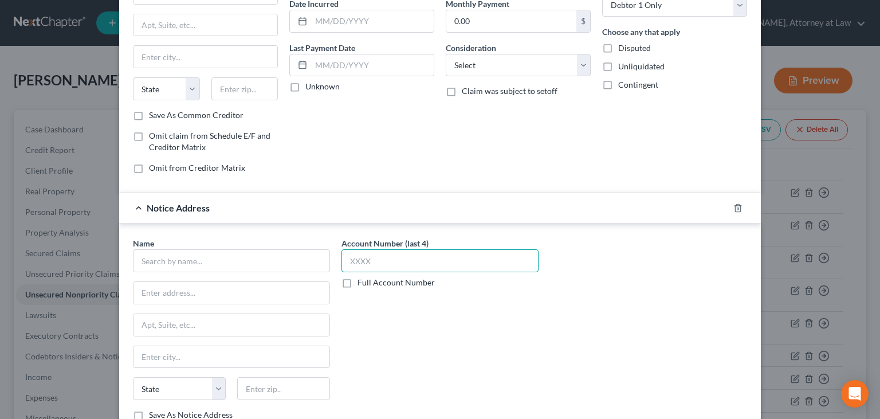
click at [385, 260] on input "text" at bounding box center [439, 260] width 197 height 23
type input "5263"
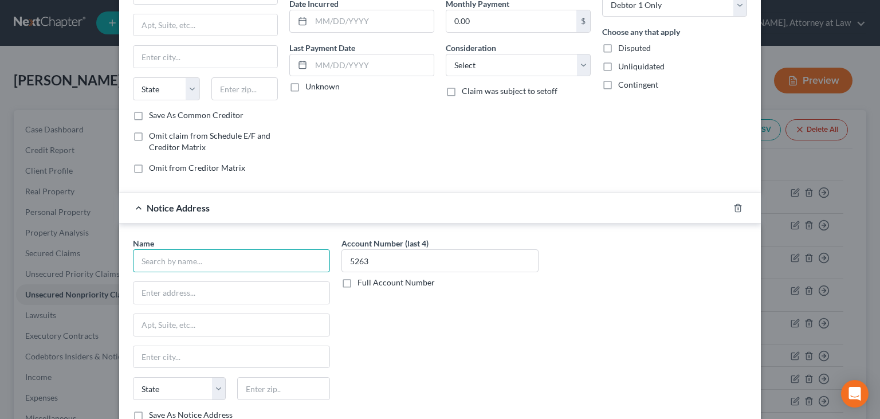
click at [286, 267] on input "text" at bounding box center [231, 260] width 197 height 23
drag, startPoint x: 129, startPoint y: 272, endPoint x: 135, endPoint y: 270, distance: 6.7
click at [129, 271] on div "Name * State [US_STATE] AK AR AZ CA CO CT DE DC [GEOGRAPHIC_DATA] [GEOGRAPHIC_D…" at bounding box center [231, 333] width 208 height 192
click at [176, 252] on input "text" at bounding box center [231, 260] width 197 height 23
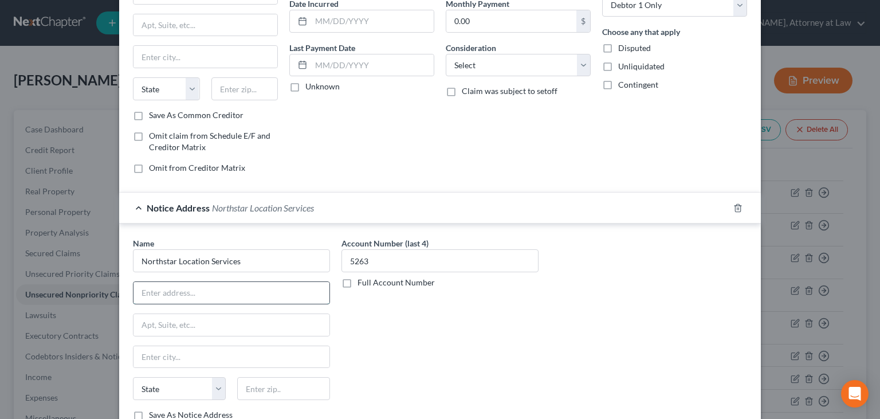
click at [142, 295] on input "text" at bounding box center [231, 293] width 196 height 22
click at [243, 259] on input "Northstar Location Services" at bounding box center [231, 260] width 197 height 23
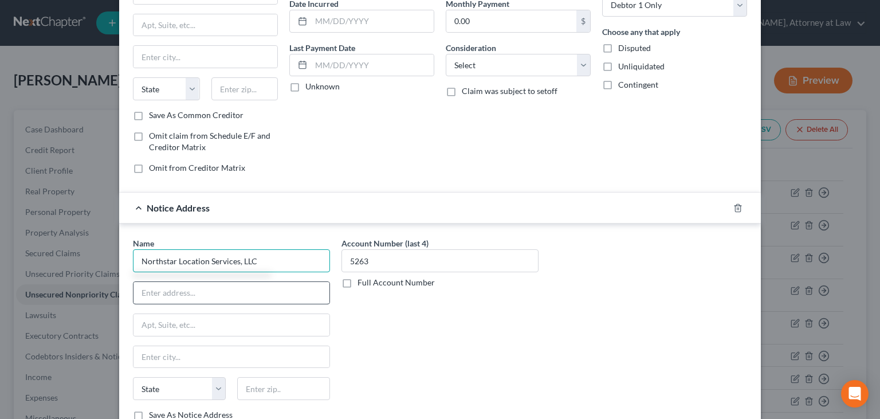
type input "Northstar Location Services, LLC"
click at [230, 297] on input "text" at bounding box center [231, 293] width 196 height 22
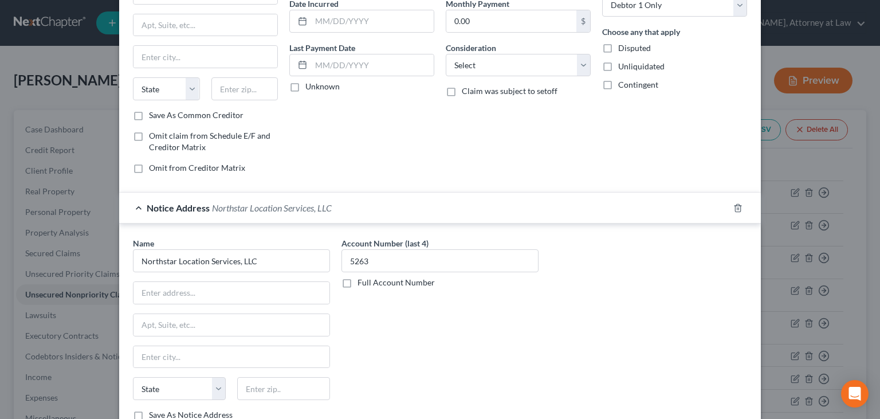
click at [122, 280] on div "Name * Northstar Location Services, LLC State [US_STATE][GEOGRAPHIC_DATA] [GEOG…" at bounding box center [439, 330] width 641 height 215
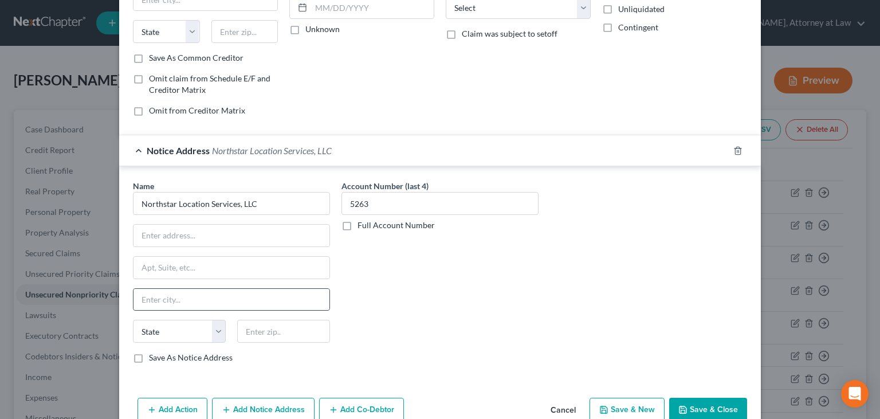
scroll to position [173, 0]
click at [164, 232] on input "text" at bounding box center [231, 235] width 196 height 22
click at [155, 236] on input "text" at bounding box center [231, 235] width 196 height 22
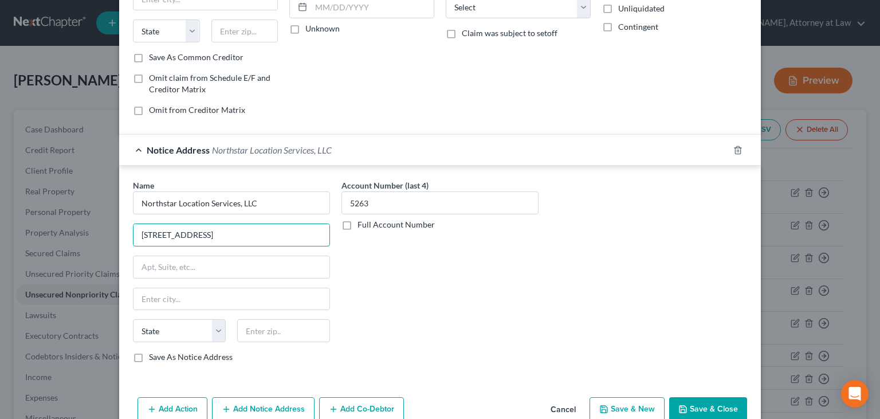
type input "[STREET_ADDRESS]"
click at [128, 298] on div "Name * Northstar Location Services, LLC [STREET_ADDRESS][GEOGRAPHIC_DATA][US_ST…" at bounding box center [231, 275] width 208 height 192
click at [173, 302] on input "text" at bounding box center [231, 299] width 196 height 22
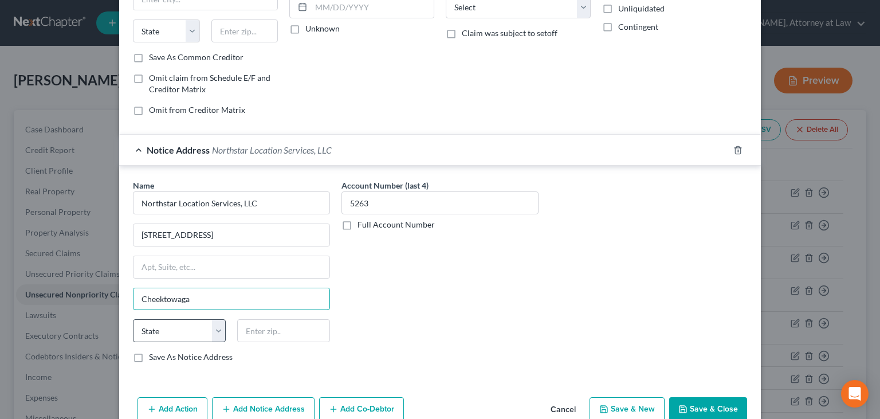
type input "Cheektowaga"
click at [133, 319] on select "State [US_STATE] AK AR AZ CA CO CT DE DC [GEOGRAPHIC_DATA] [GEOGRAPHIC_DATA] GU…" at bounding box center [179, 330] width 93 height 23
select select "35"
click option "NY" at bounding box center [0, 0] width 0 height 0
click at [126, 309] on div "Name * Northstar Location Services, LLC [STREET_ADDRESS][GEOGRAPHIC_DATA] [US_S…" at bounding box center [439, 272] width 641 height 215
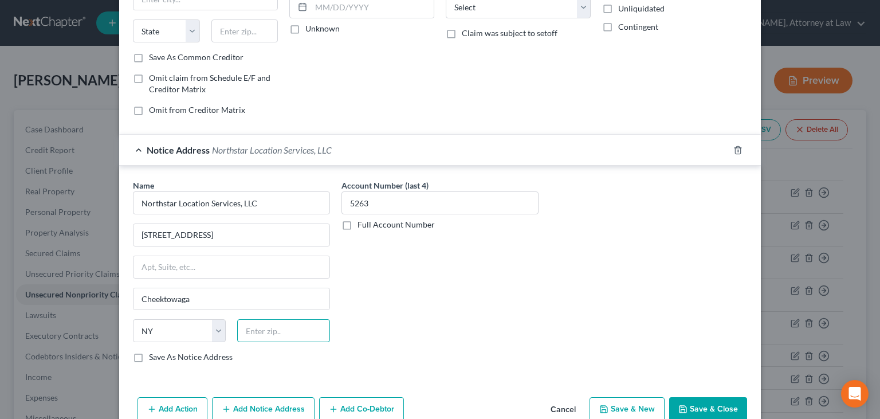
click at [260, 325] on input "text" at bounding box center [283, 330] width 93 height 23
type input "14225"
drag, startPoint x: 468, startPoint y: 322, endPoint x: 462, endPoint y: 320, distance: 6.5
click at [466, 321] on div "Account Number (last 4) 5263 Full Account Number" at bounding box center [440, 275] width 208 height 192
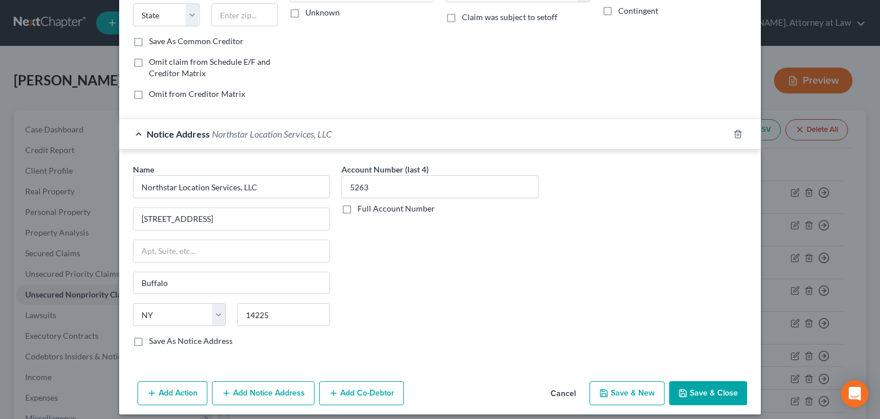
scroll to position [195, 0]
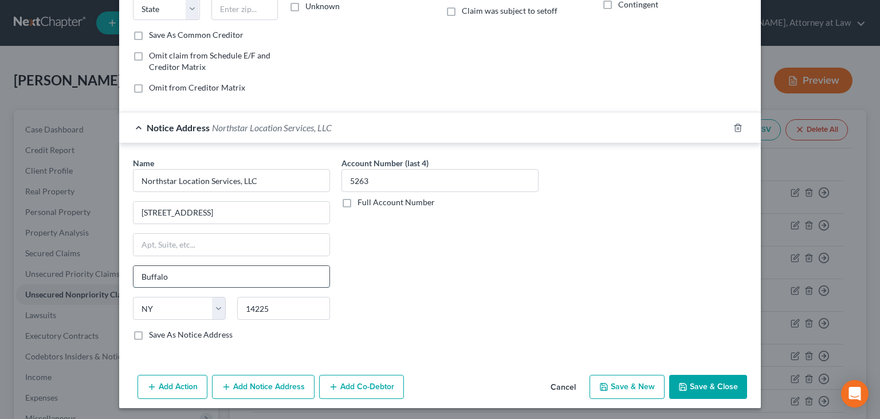
click at [202, 275] on input "Buffalo" at bounding box center [231, 277] width 196 height 22
drag, startPoint x: 202, startPoint y: 275, endPoint x: 126, endPoint y: 290, distance: 76.9
click at [133, 287] on input "Buffalo" at bounding box center [231, 277] width 196 height 22
type input "Cheektowaga"
click at [450, 286] on div "Account Number (last 4) 5263 Full Account Number" at bounding box center [440, 253] width 208 height 192
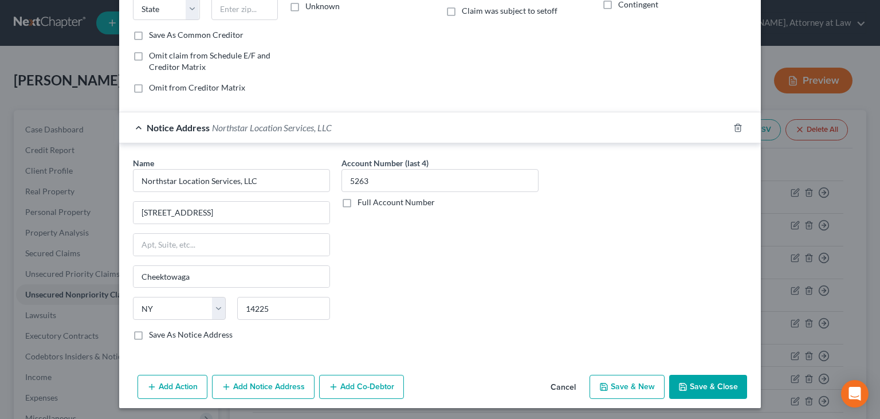
click at [129, 145] on div "Name * Northstar Location Services, LLC [STREET_ADDRESS][GEOGRAPHIC_DATA] [US_S…" at bounding box center [439, 250] width 641 height 215
click at [711, 381] on button "Save & Close" at bounding box center [708, 386] width 78 height 24
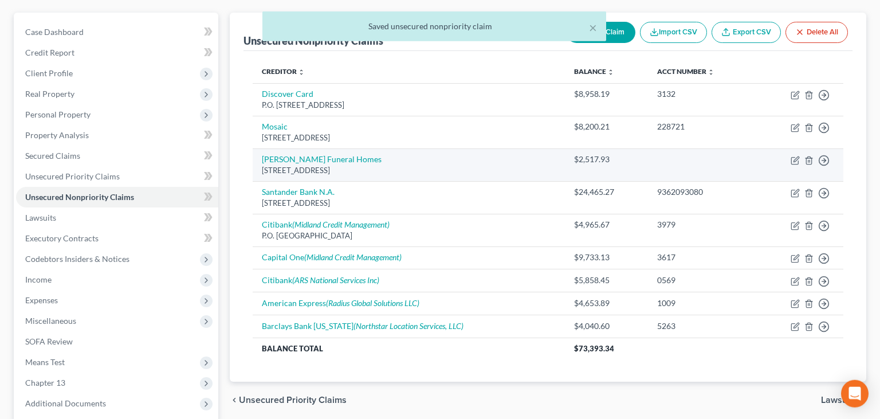
scroll to position [121, 0]
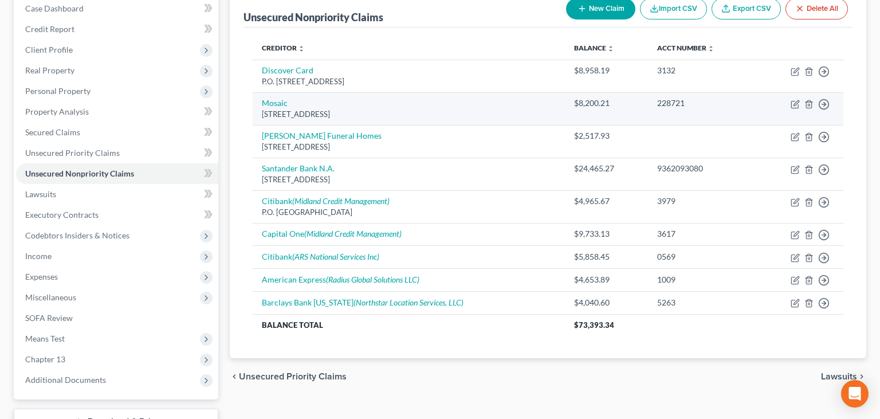
click at [381, 109] on div "[STREET_ADDRESS]" at bounding box center [409, 114] width 294 height 11
click at [794, 104] on icon "button" at bounding box center [794, 104] width 9 height 9
select select "3"
select select "10"
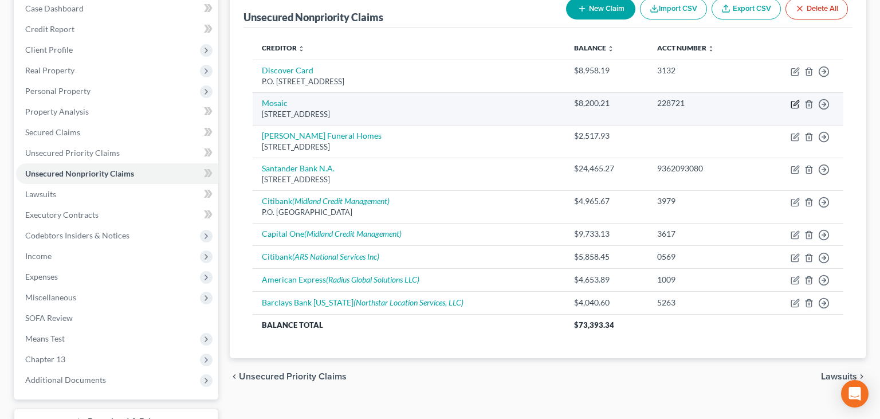
select select "0"
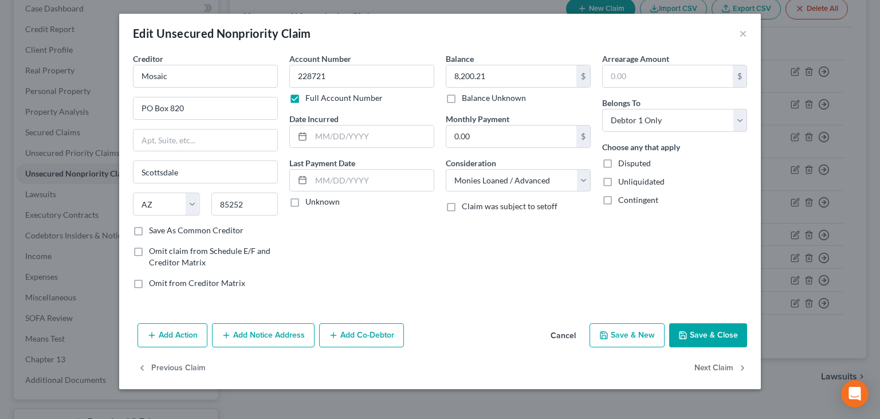
click at [127, 152] on div "Creditor * Mosaic [GEOGRAPHIC_DATA] [US_STATE][GEOGRAPHIC_DATA] AZ CA CO CT DE …" at bounding box center [205, 175] width 156 height 245
click at [472, 77] on input "8,200.21" at bounding box center [511, 76] width 130 height 22
click at [473, 76] on input "8,200.21" at bounding box center [511, 76] width 130 height 22
click at [139, 306] on div "Creditor * Mosaic [GEOGRAPHIC_DATA] [US_STATE][GEOGRAPHIC_DATA] AZ CA CO CT DE …" at bounding box center [439, 186] width 641 height 266
click at [503, 79] on input "8,596." at bounding box center [511, 76] width 130 height 22
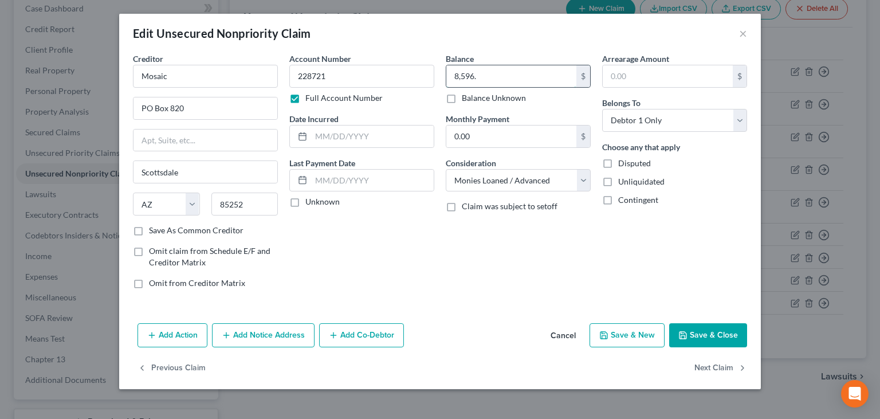
click at [503, 79] on input "8,596." at bounding box center [511, 76] width 130 height 22
type input "8,596.57"
click at [258, 337] on button "Add Notice Address" at bounding box center [263, 335] width 102 height 24
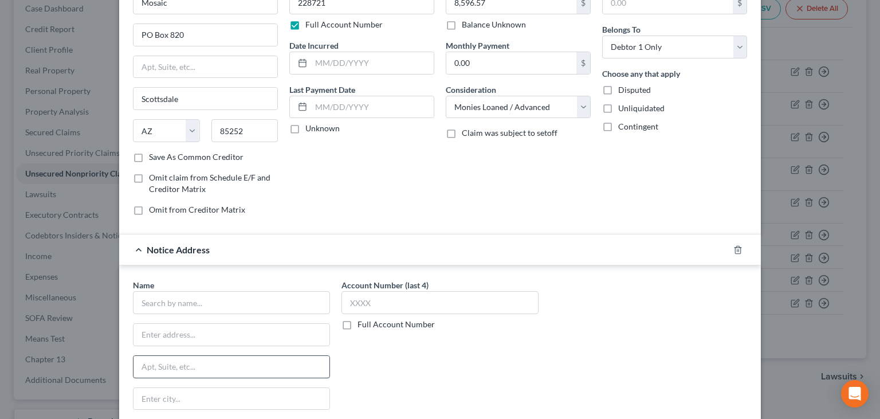
scroll to position [173, 0]
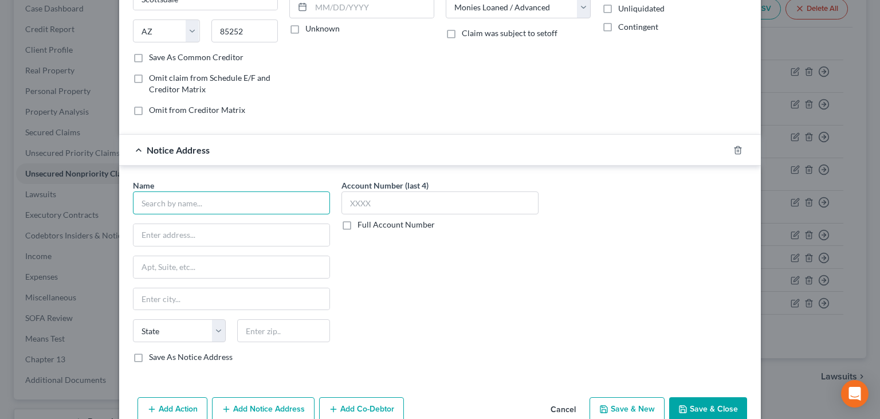
click at [219, 211] on input "text" at bounding box center [231, 202] width 197 height 23
click at [161, 202] on input "text" at bounding box center [231, 202] width 197 height 23
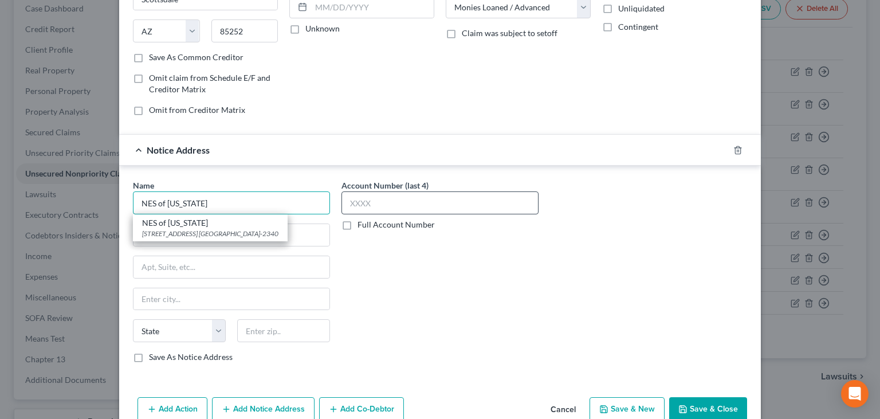
type input "NES of [US_STATE]"
click at [384, 203] on input "text" at bounding box center [439, 202] width 197 height 23
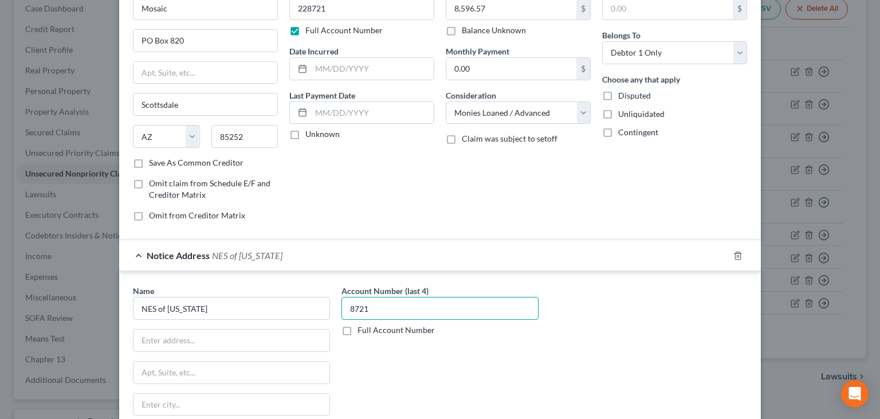
scroll to position [115, 0]
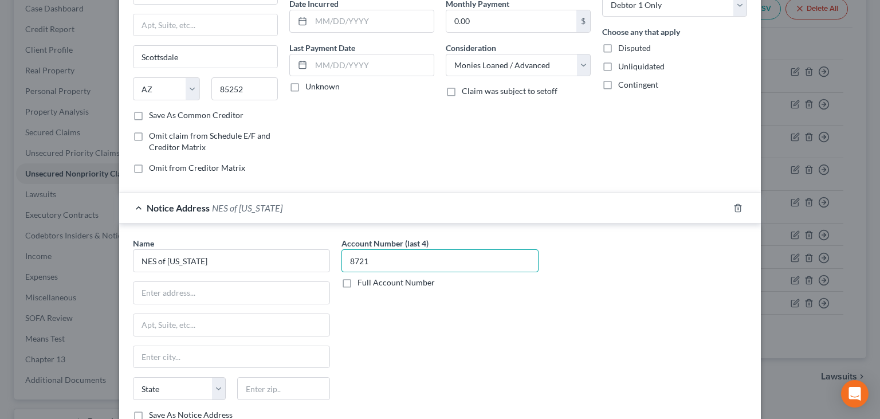
type input "8721"
click at [357, 278] on label "Full Account Number" at bounding box center [395, 282] width 77 height 11
click at [362, 278] on input "Full Account Number" at bounding box center [365, 280] width 7 height 7
click at [348, 258] on input "8721" at bounding box center [439, 260] width 197 height 23
type input "228721"
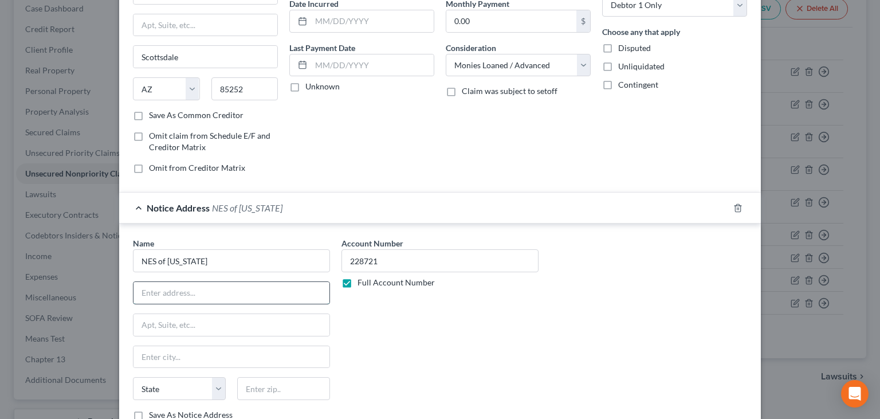
click at [241, 294] on input "text" at bounding box center [231, 293] width 196 height 22
click at [174, 290] on input "text" at bounding box center [231, 293] width 196 height 22
type input "[STREET_ADDRESS]"
click at [161, 349] on input "text" at bounding box center [231, 357] width 196 height 22
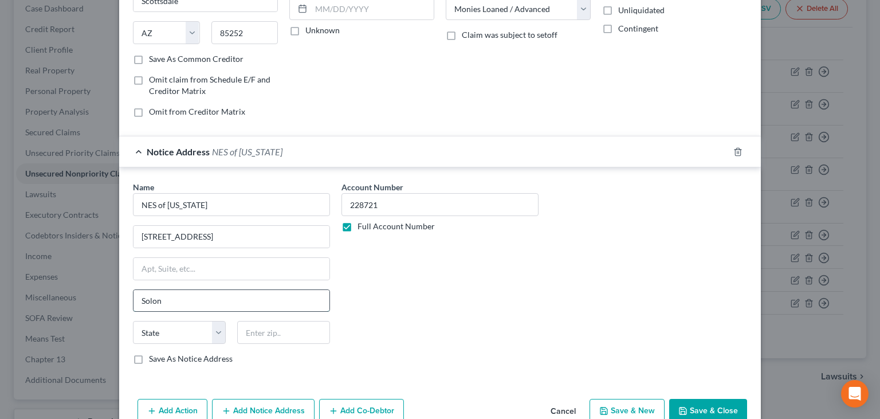
scroll to position [173, 0]
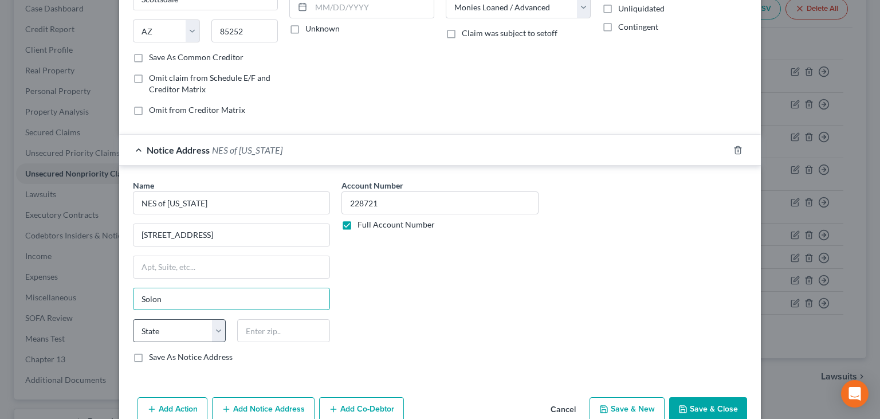
type input "Solon"
click at [133, 319] on select "State [US_STATE] AK AR AZ CA CO CT DE DC [GEOGRAPHIC_DATA] [GEOGRAPHIC_DATA] GU…" at bounding box center [179, 330] width 93 height 23
select select "36"
click option "OH" at bounding box center [0, 0] width 0 height 0
click at [244, 326] on input "text" at bounding box center [283, 330] width 93 height 23
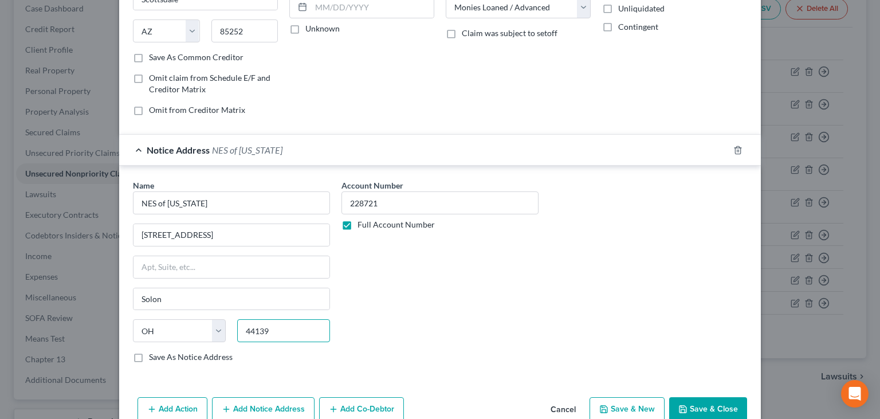
type input "44139"
click at [400, 342] on div "Account Number 228721 Full Account Number" at bounding box center [440, 275] width 208 height 192
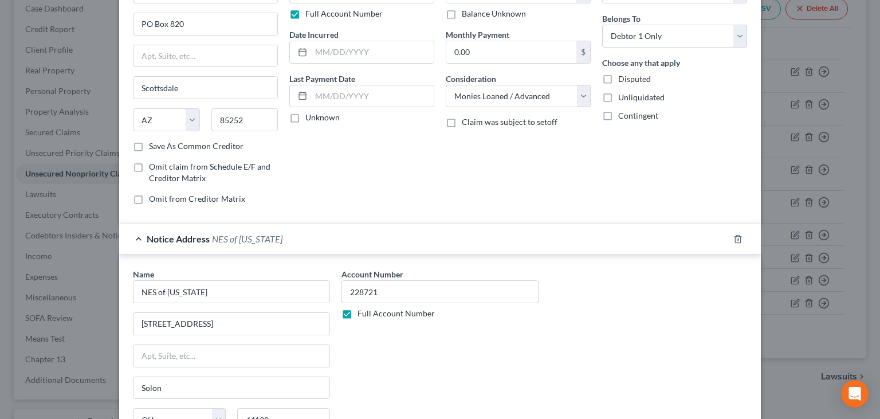
scroll to position [228, 0]
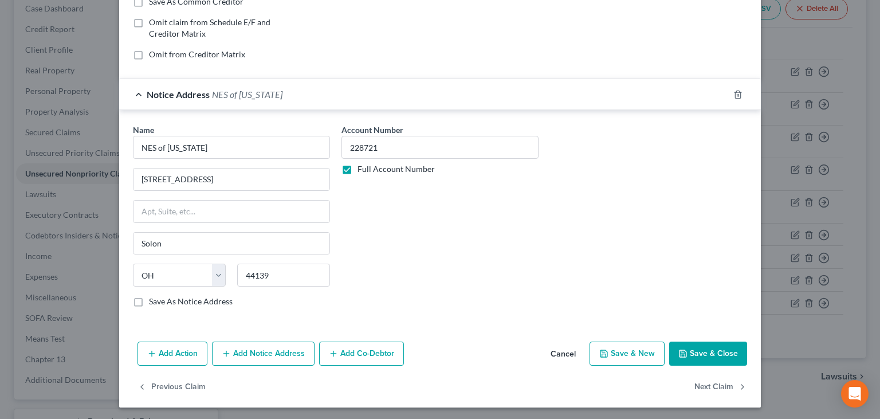
click at [707, 352] on button "Save & Close" at bounding box center [708, 353] width 78 height 24
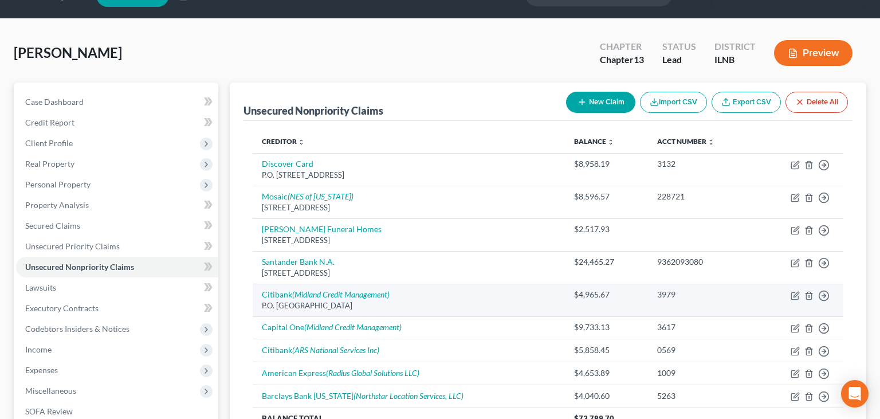
scroll to position [88, 0]
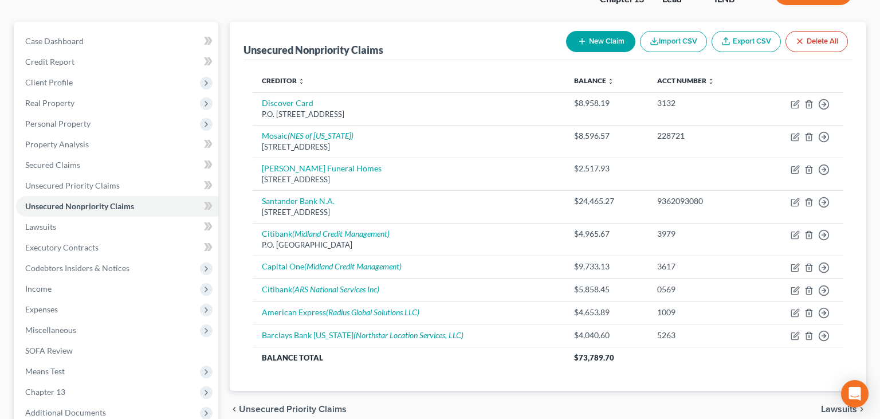
click at [239, 236] on div "Unsecured Nonpriority Claims New Claim Import CSV Export CSV Delete All Credito…" at bounding box center [548, 206] width 636 height 369
click at [590, 46] on button "New Claim" at bounding box center [600, 41] width 69 height 21
select select "0"
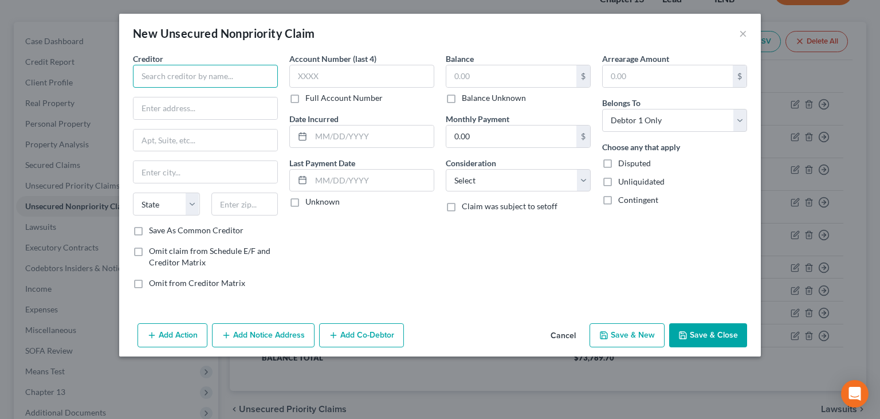
click at [241, 65] on input "text" at bounding box center [205, 76] width 145 height 23
type input "Truist Financial Corporation"
click at [236, 330] on button "Add Notice Address" at bounding box center [263, 335] width 102 height 24
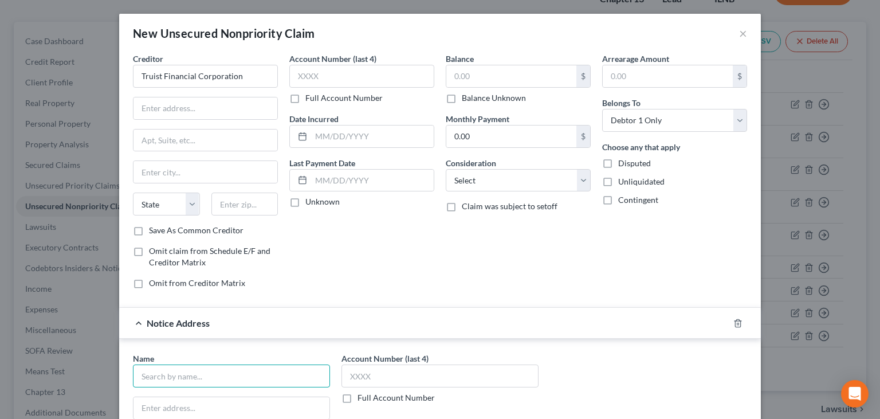
click at [211, 372] on input "text" at bounding box center [231, 375] width 197 height 23
click at [269, 369] on input "Weltmen, [PERSON_NAME], and [PERSON_NAME]" at bounding box center [231, 375] width 197 height 23
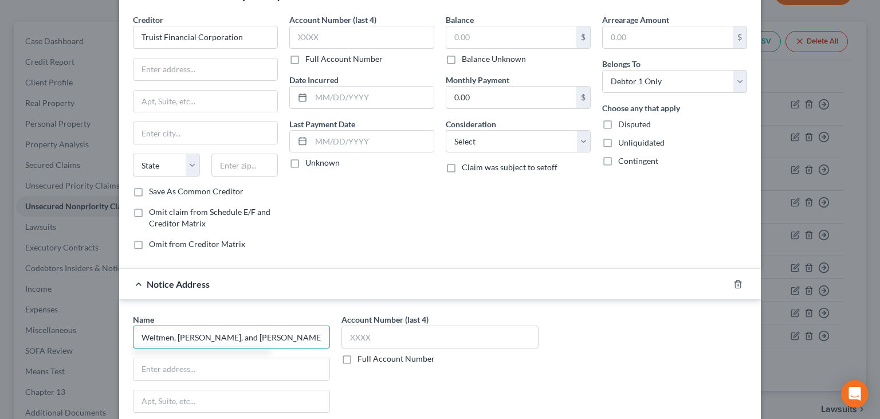
scroll to position [57, 0]
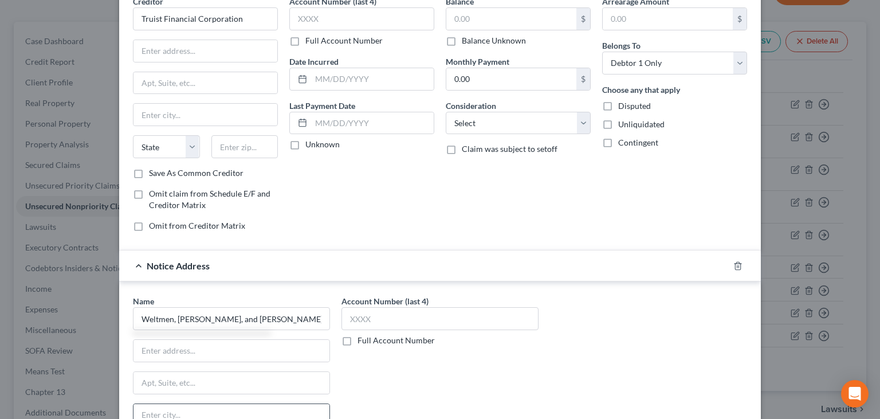
type input "Weltmen, [PERSON_NAME], and [PERSON_NAME] Co."
click at [207, 379] on input "text" at bounding box center [231, 383] width 196 height 22
type input "5"
click at [199, 352] on input "text" at bounding box center [231, 351] width 196 height 22
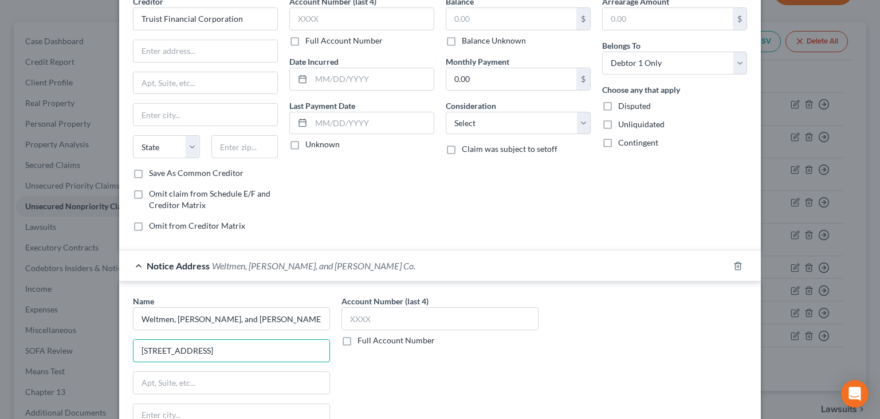
type input "[STREET_ADDRESS]"
click at [219, 381] on input "text" at bounding box center [231, 383] width 196 height 22
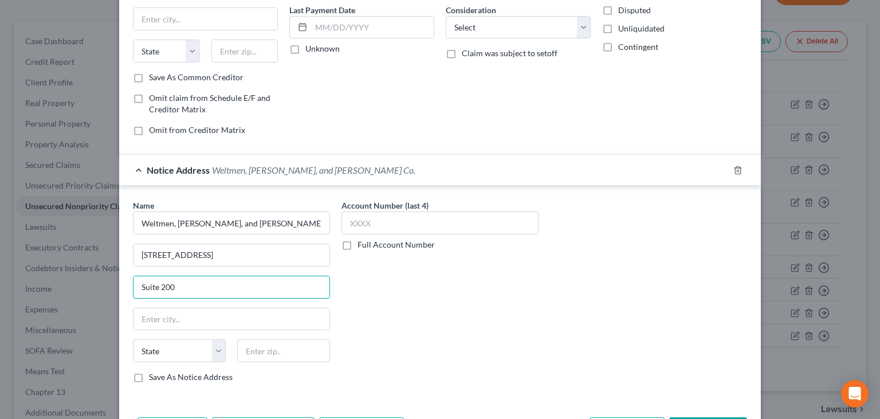
scroll to position [173, 0]
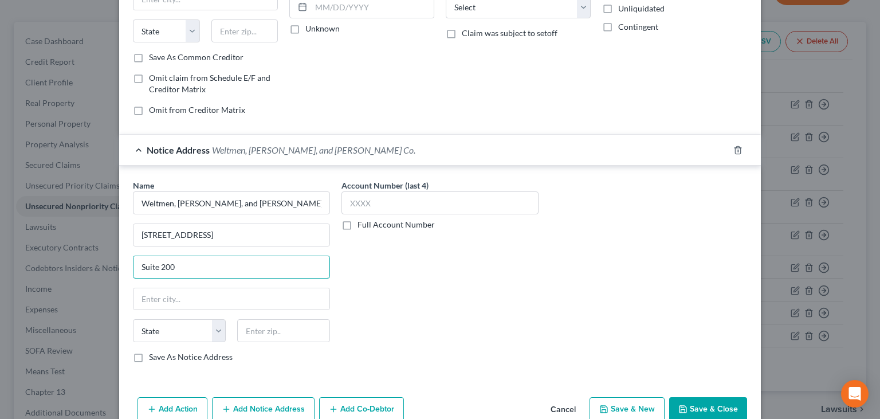
type input "Suite 200"
click at [221, 293] on input "text" at bounding box center [231, 299] width 196 height 22
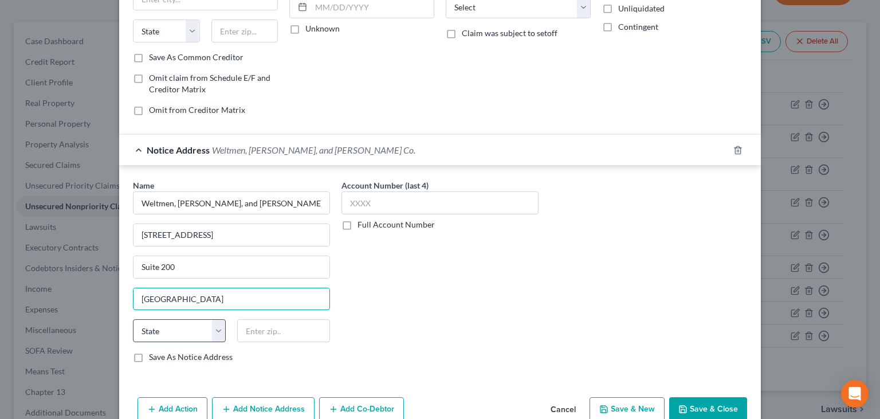
type input "[GEOGRAPHIC_DATA]"
click at [133, 319] on select "State [US_STATE] AK AR AZ CA CO CT DE DC [GEOGRAPHIC_DATA] [GEOGRAPHIC_DATA] GU…" at bounding box center [179, 330] width 93 height 23
select select "36"
click option "OH" at bounding box center [0, 0] width 0 height 0
click at [269, 330] on input "text" at bounding box center [283, 330] width 93 height 23
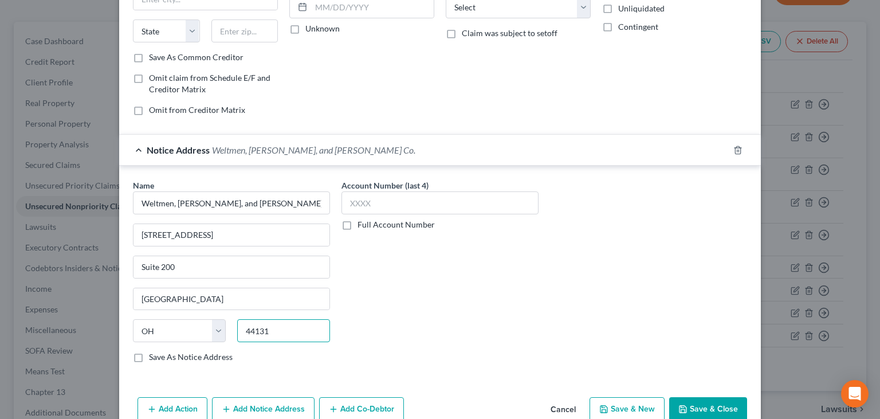
type input "44131"
type input "Independence"
click at [492, 378] on div "Creditor * Truist Financial Corporation State [US_STATE] AK AR AZ CA CO CT DE D…" at bounding box center [439, 136] width 641 height 512
click at [404, 200] on input "text" at bounding box center [439, 202] width 197 height 23
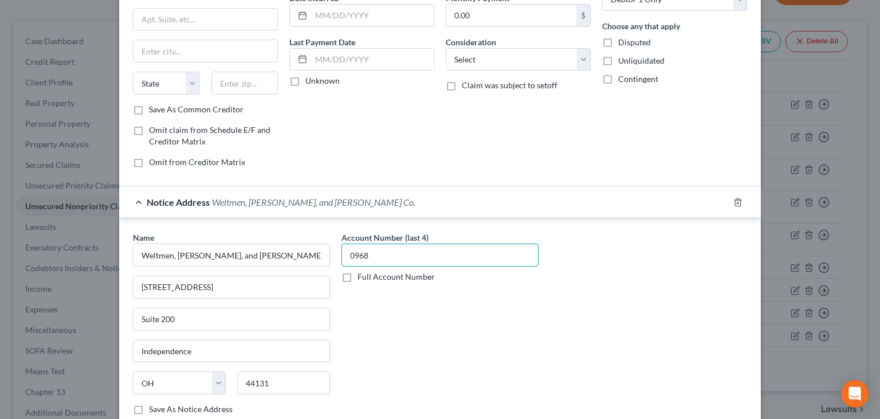
scroll to position [0, 0]
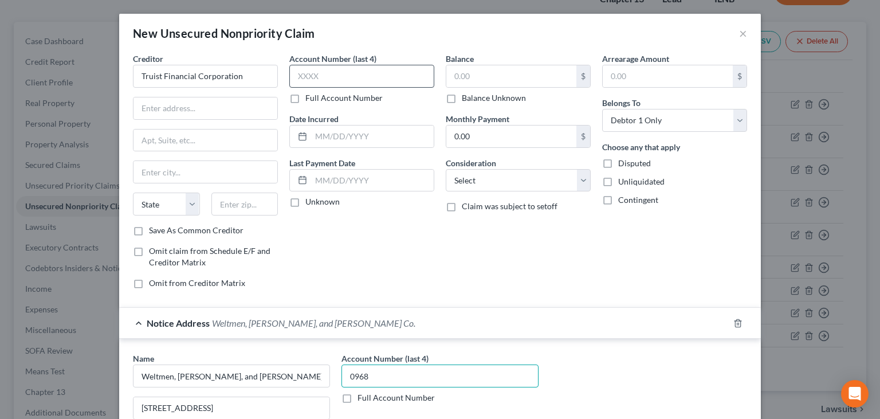
type input "0968"
click at [375, 79] on input "text" at bounding box center [361, 76] width 145 height 23
type input "0968"
click at [503, 81] on input "text" at bounding box center [511, 76] width 130 height 22
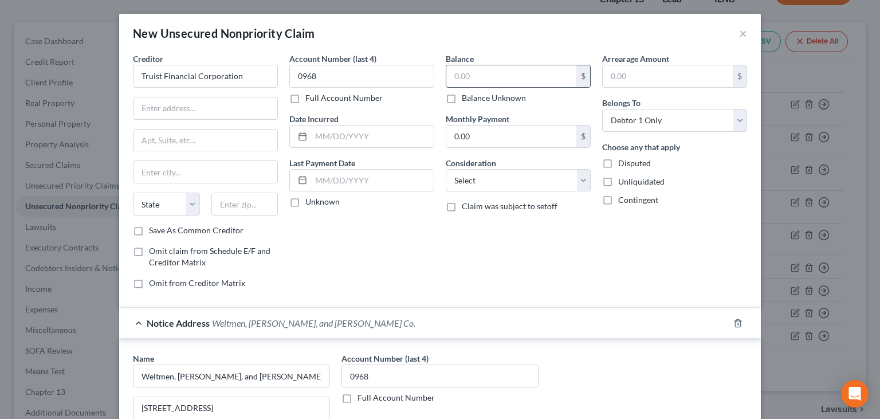
click at [482, 79] on input "text" at bounding box center [511, 76] width 130 height 22
click at [495, 72] on input "21,770." at bounding box center [511, 76] width 130 height 22
click at [494, 70] on input "21,770." at bounding box center [511, 76] width 130 height 22
type input "21,770.44"
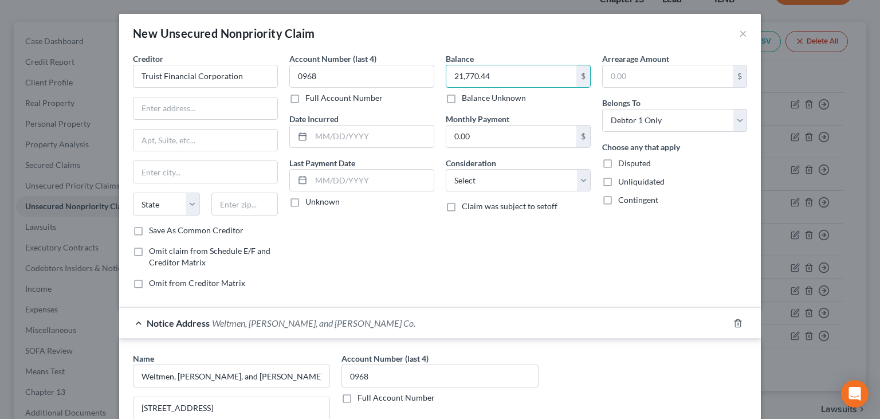
click at [480, 304] on form "Creditor * Truist Financial Corporation State [US_STATE] AK AR AZ CA CO CT DE D…" at bounding box center [440, 303] width 614 height 501
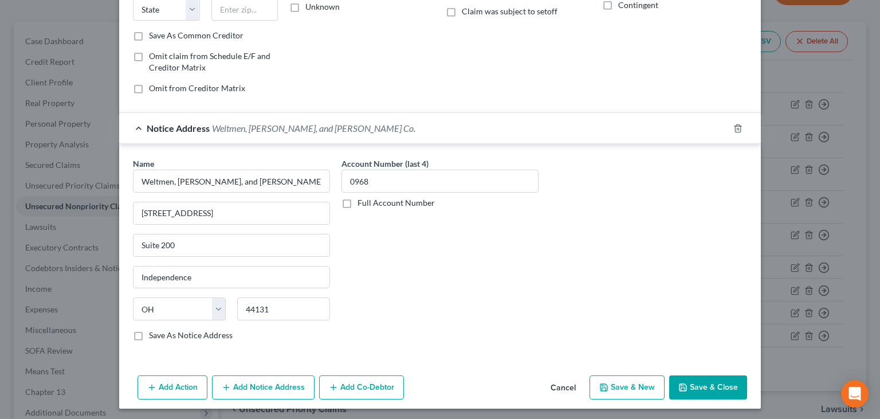
scroll to position [195, 0]
click at [724, 389] on button "Save & Close" at bounding box center [708, 386] width 78 height 24
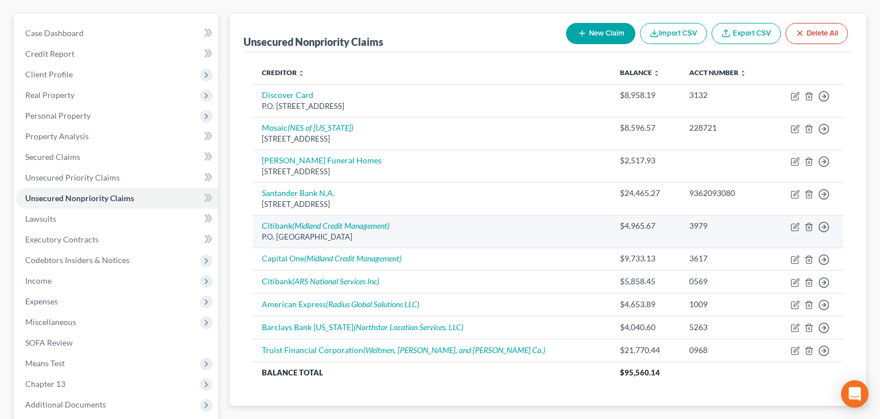
scroll to position [88, 0]
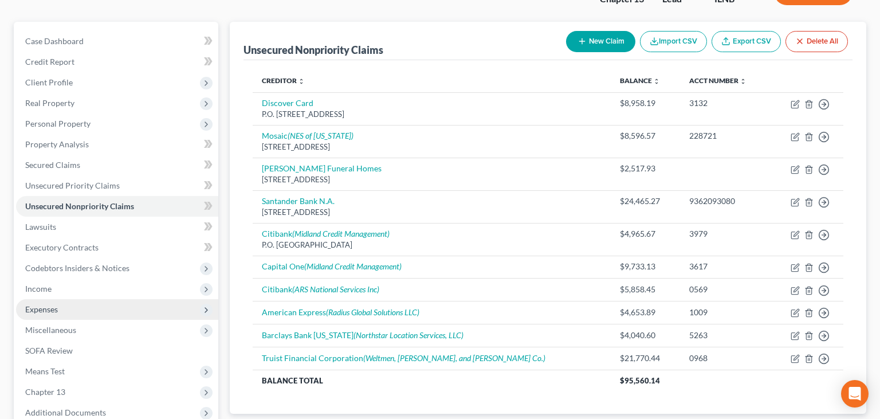
click at [54, 310] on span "Expenses" at bounding box center [41, 309] width 33 height 10
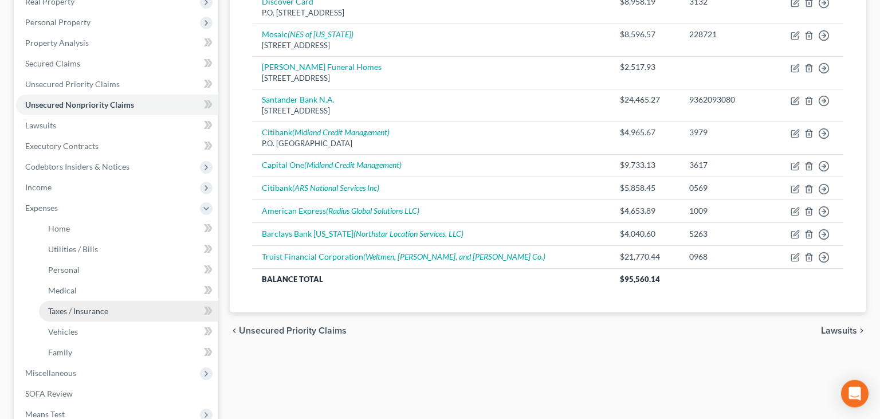
scroll to position [209, 0]
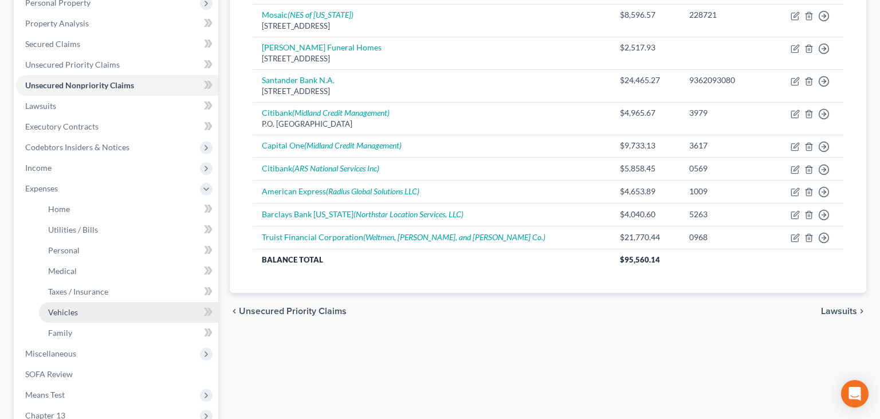
click at [72, 306] on link "Vehicles" at bounding box center [128, 312] width 179 height 21
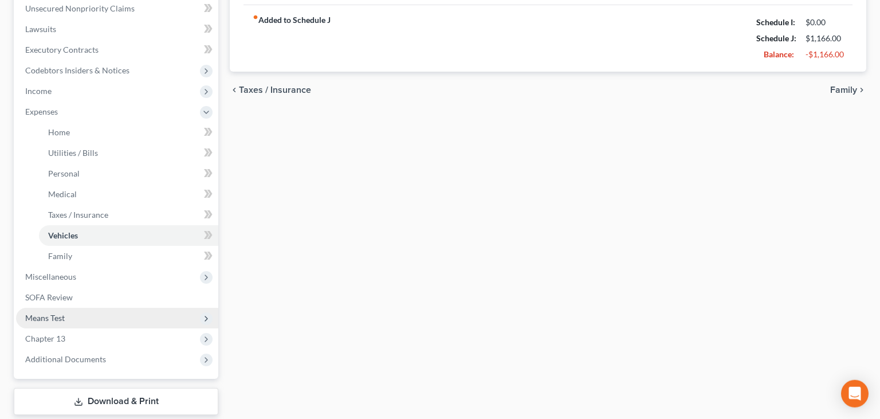
scroll to position [302, 0]
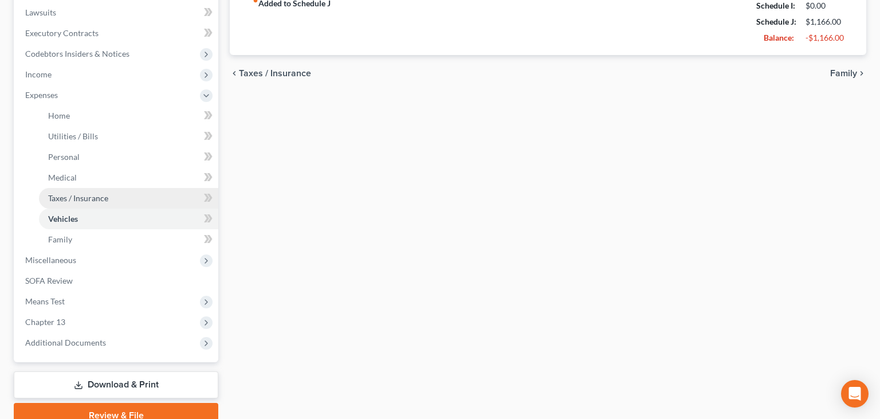
click at [81, 198] on span "Taxes / Insurance" at bounding box center [78, 198] width 60 height 10
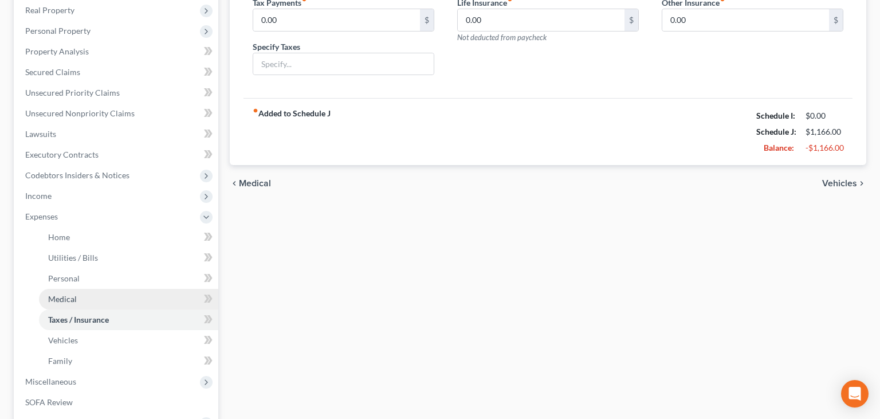
click at [80, 294] on link "Medical" at bounding box center [128, 299] width 179 height 21
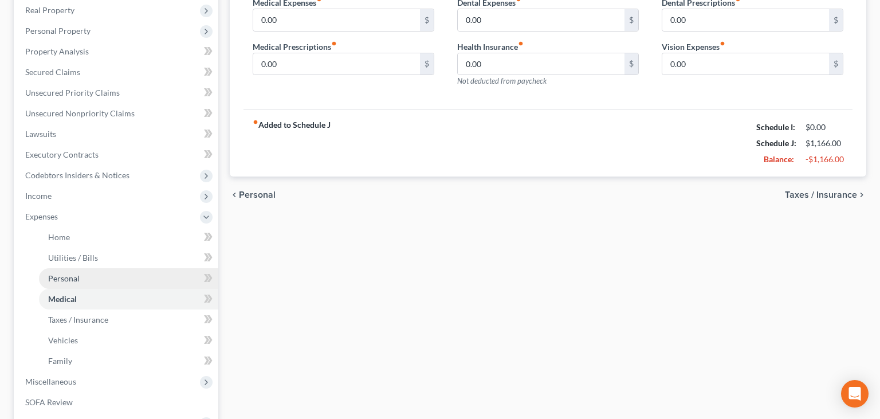
click at [85, 282] on link "Personal" at bounding box center [128, 278] width 179 height 21
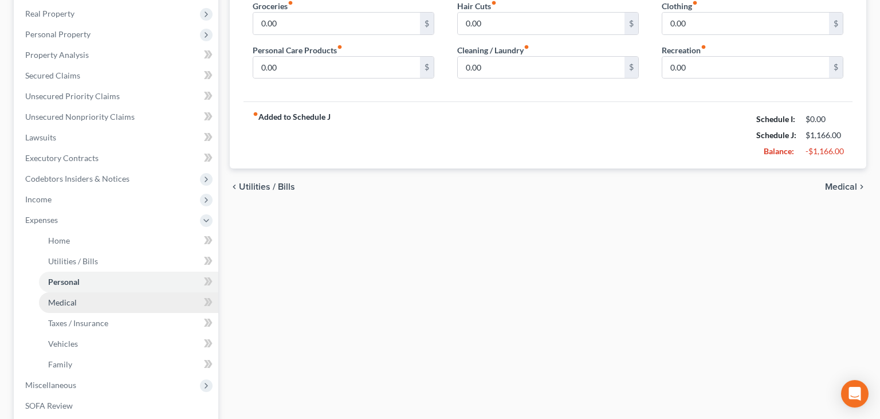
scroll to position [181, 0]
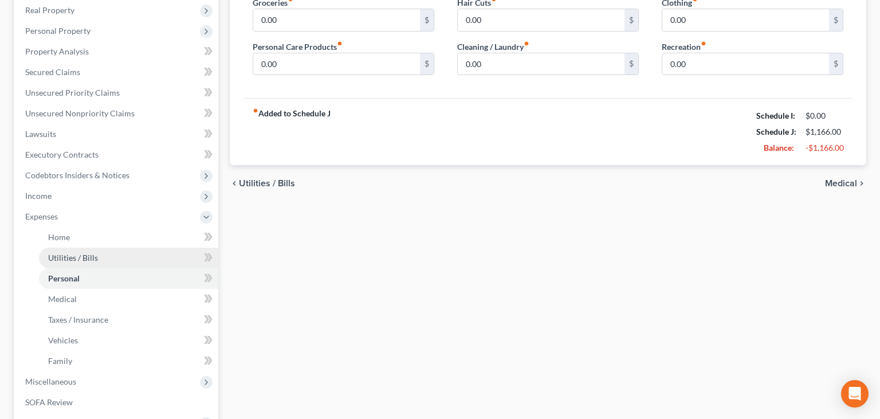
click at [90, 262] on link "Utilities / Bills" at bounding box center [128, 257] width 179 height 21
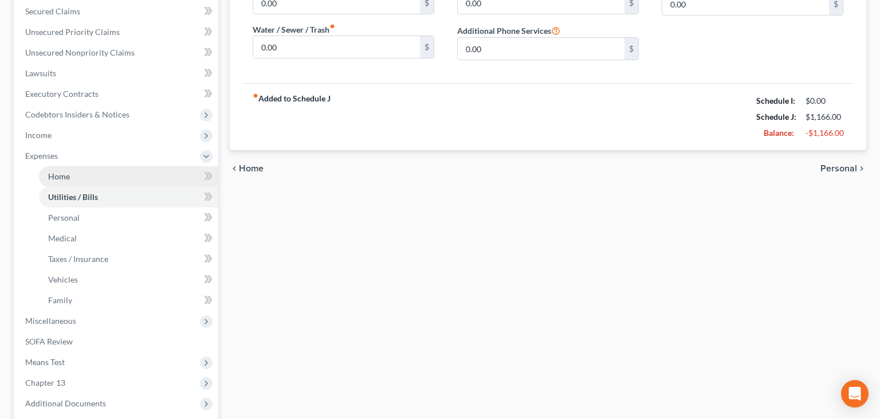
click at [65, 176] on span "Home" at bounding box center [59, 176] width 22 height 10
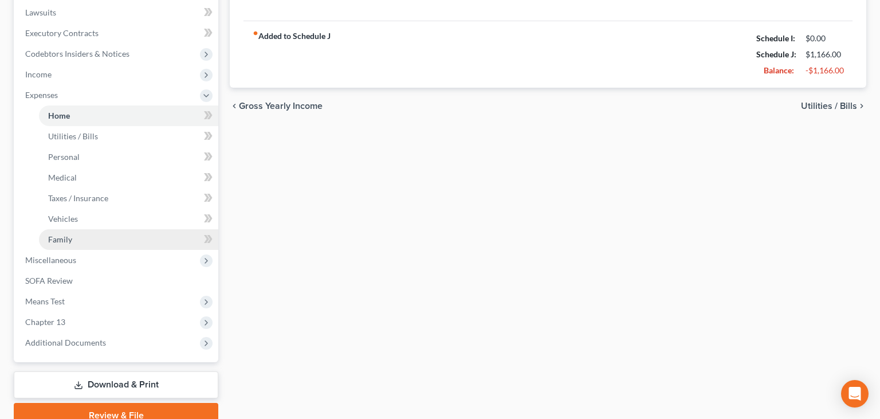
click at [97, 244] on link "Family" at bounding box center [128, 239] width 179 height 21
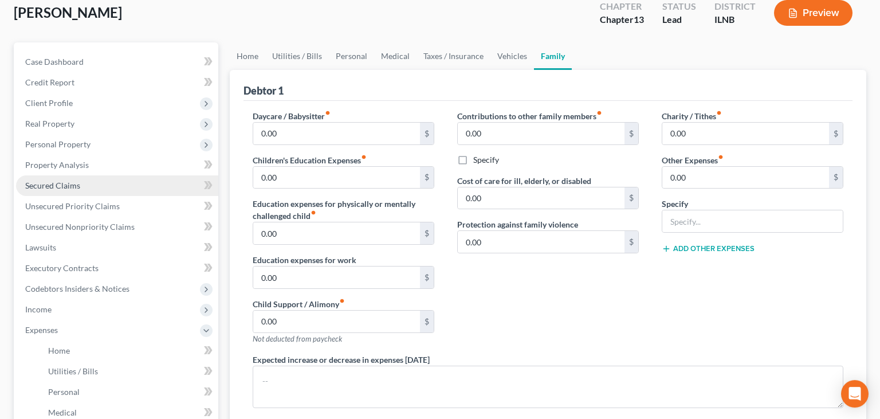
scroll to position [181, 0]
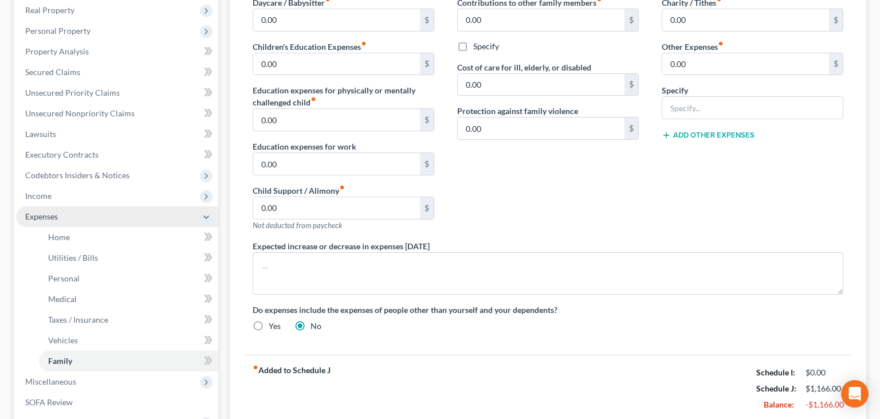
click at [119, 218] on span "Expenses" at bounding box center [117, 216] width 202 height 21
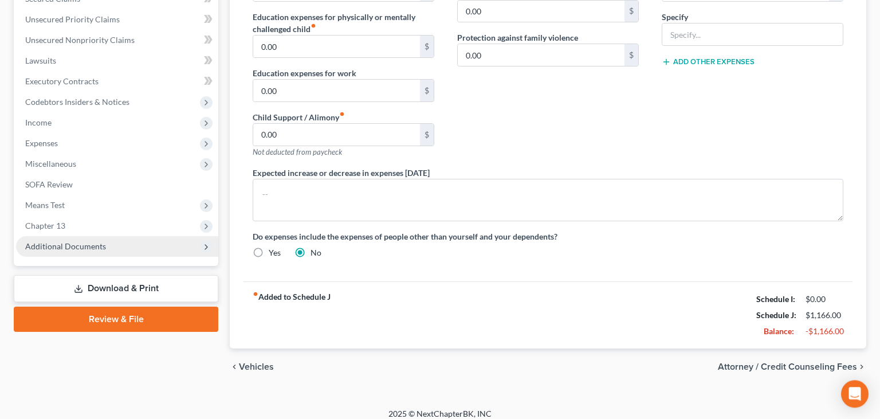
scroll to position [261, 0]
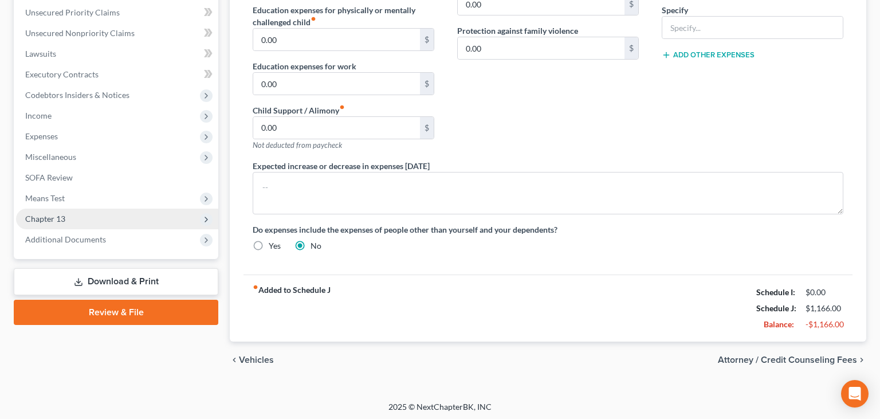
click at [88, 220] on span "Chapter 13" at bounding box center [117, 218] width 202 height 21
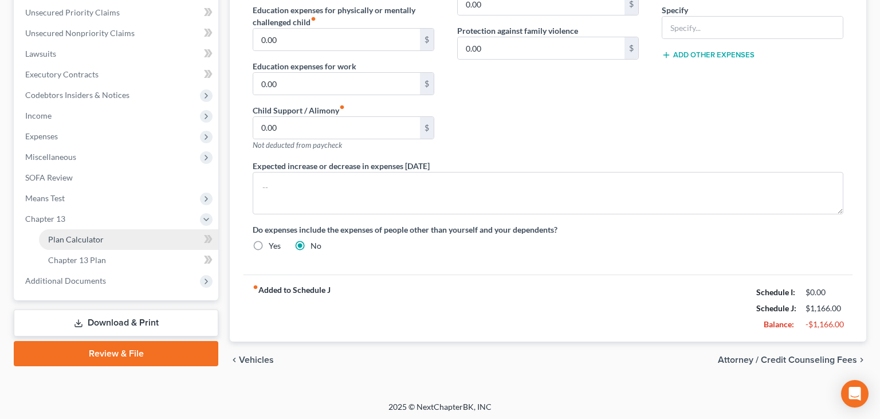
click at [94, 237] on span "Plan Calculator" at bounding box center [76, 239] width 56 height 10
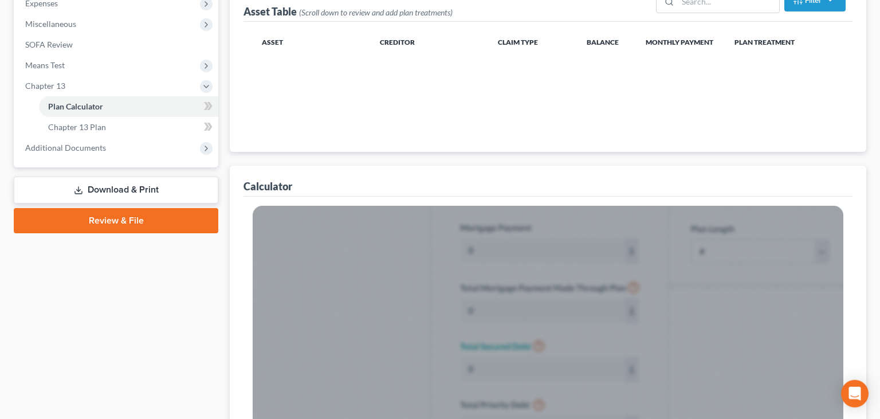
scroll to position [423, 0]
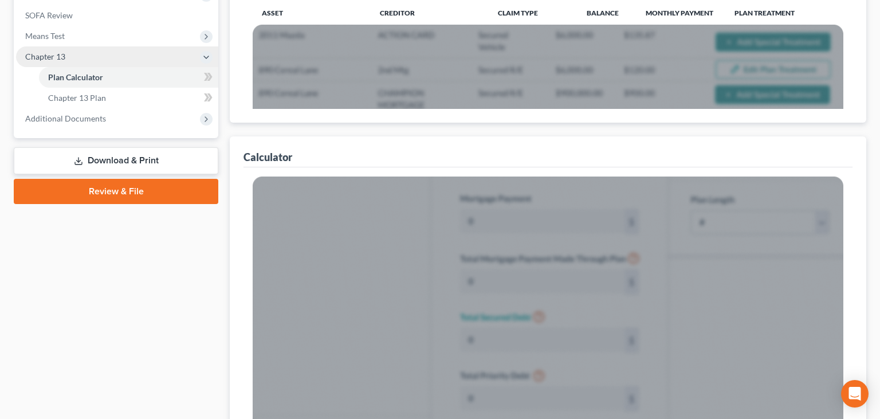
click at [60, 58] on span "Chapter 13" at bounding box center [45, 57] width 40 height 10
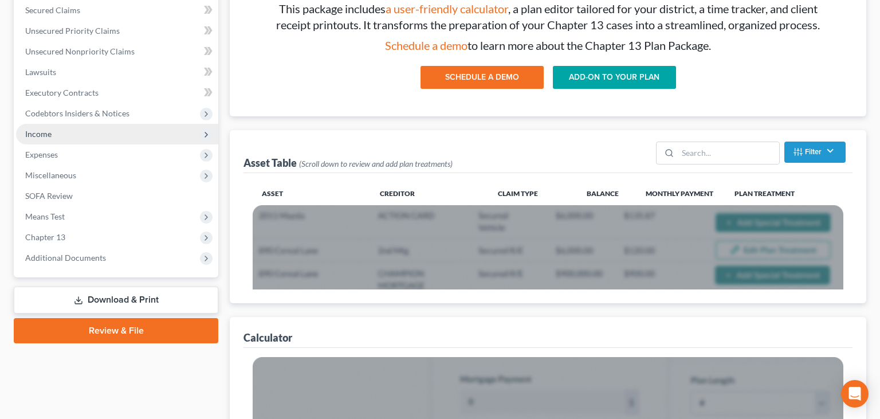
scroll to position [242, 0]
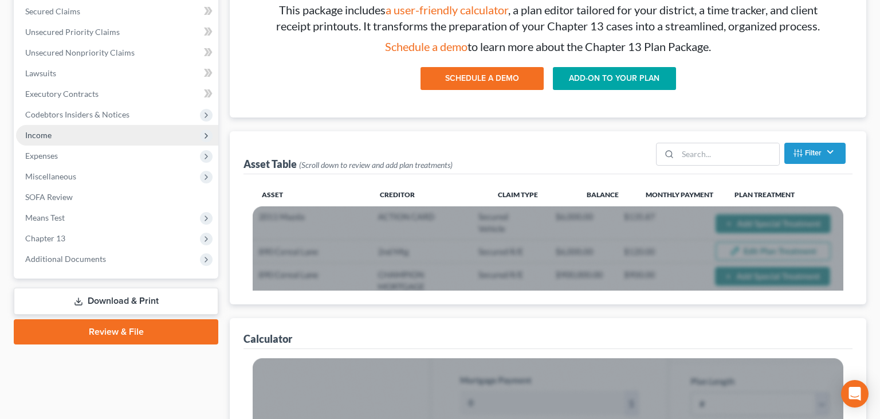
click at [64, 135] on span "Income" at bounding box center [117, 135] width 202 height 21
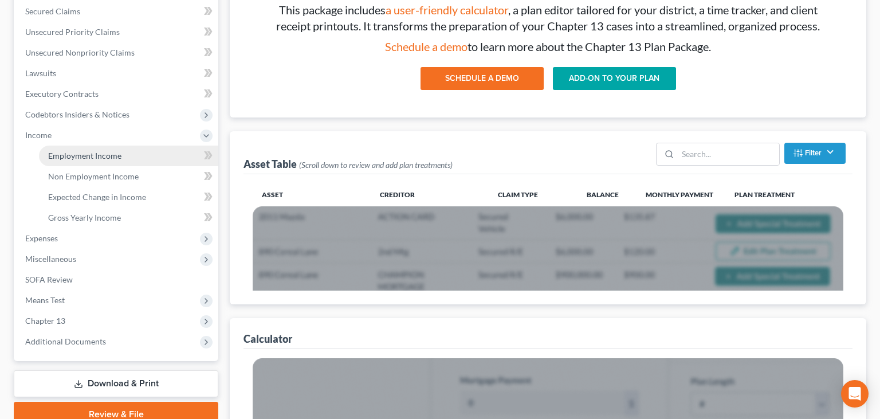
click at [86, 160] on link "Employment Income" at bounding box center [128, 155] width 179 height 21
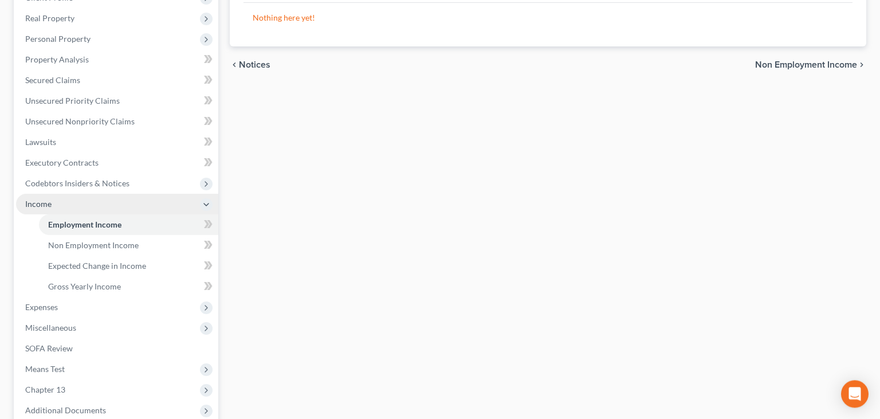
scroll to position [181, 0]
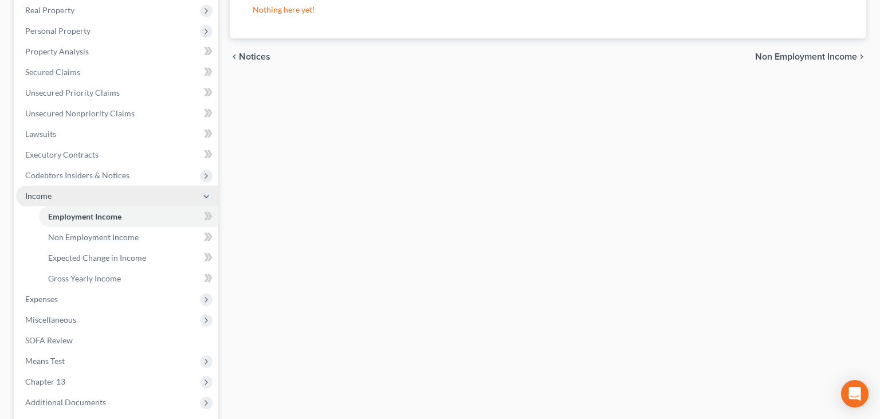
click at [81, 194] on span "Income" at bounding box center [117, 196] width 202 height 21
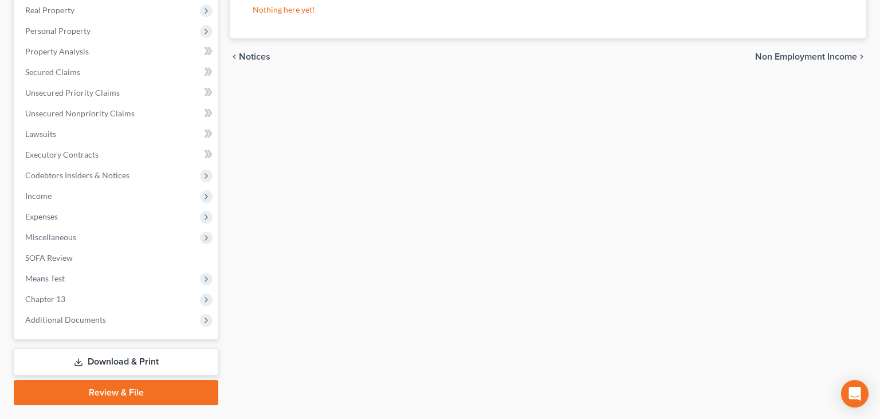
click at [267, 157] on div "Employment Income Non Employment Income Expected Change in Income Gross Yearly …" at bounding box center [548, 167] width 648 height 476
click at [207, 197] on icon at bounding box center [206, 196] width 9 height 9
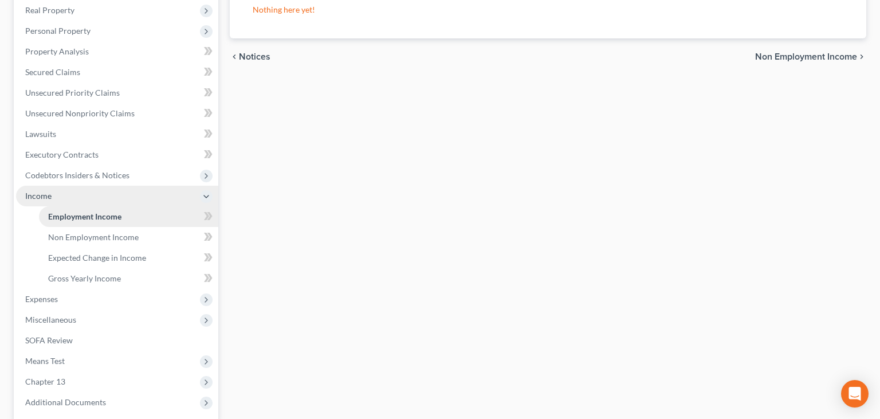
click at [148, 212] on link "Employment Income" at bounding box center [128, 216] width 179 height 21
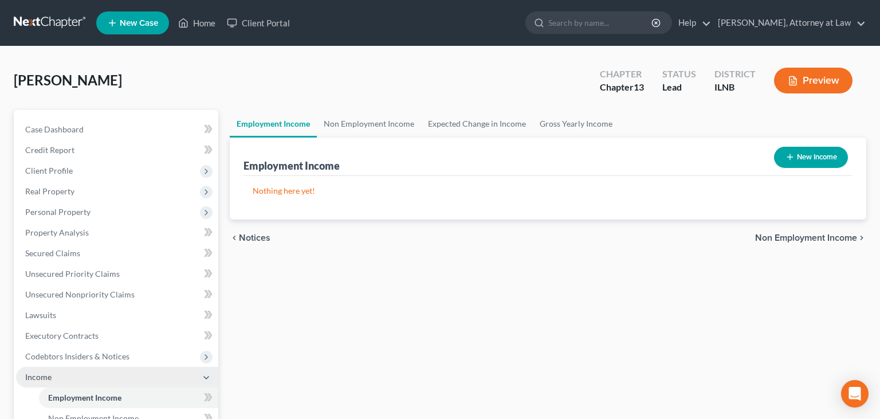
click at [817, 161] on button "New Income" at bounding box center [811, 157] width 74 height 21
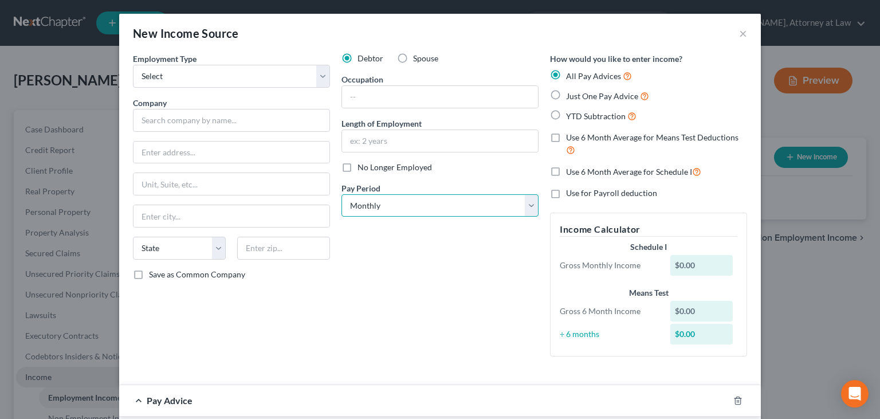
click at [341, 194] on select "Select Monthly Twice Monthly Every Other Week Weekly" at bounding box center [439, 205] width 197 height 23
select select "1"
click option "Twice Monthly" at bounding box center [0, 0] width 0 height 0
click at [566, 96] on label "Just One Pay Advice" at bounding box center [607, 95] width 83 height 13
click at [570, 96] on input "Just One Pay Advice" at bounding box center [573, 92] width 7 height 7
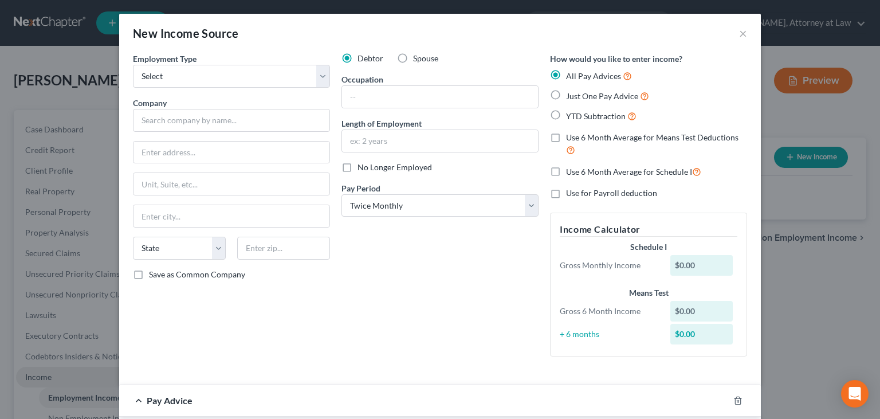
radio input "true"
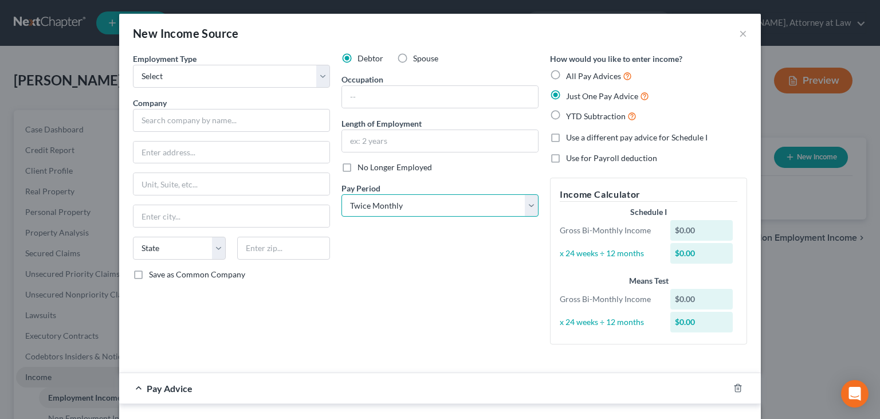
click at [341, 194] on select "Select Monthly Twice Monthly Every Other Week Weekly" at bounding box center [439, 205] width 197 height 23
select select "2"
click option "Every Other Week" at bounding box center [0, 0] width 0 height 0
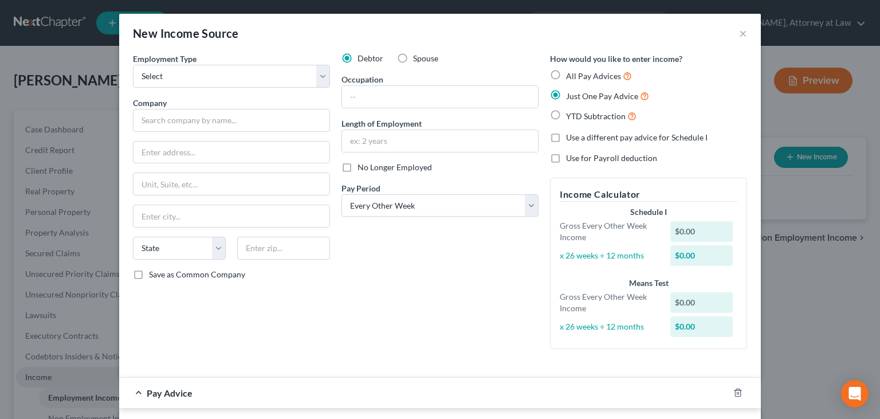
click at [251, 332] on div "Employment Type * Select Full or [DEMOGRAPHIC_DATA] Employment Self Employment …" at bounding box center [231, 205] width 208 height 305
click at [389, 98] on input "text" at bounding box center [440, 97] width 196 height 22
click at [372, 301] on div "Debtor Spouse Occupation Length of Employment No Longer Employed Pay Period * S…" at bounding box center [440, 205] width 208 height 305
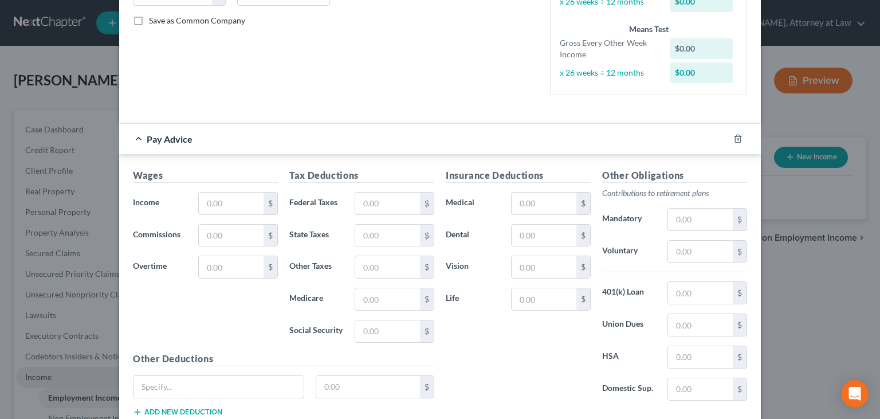
scroll to position [330, 0]
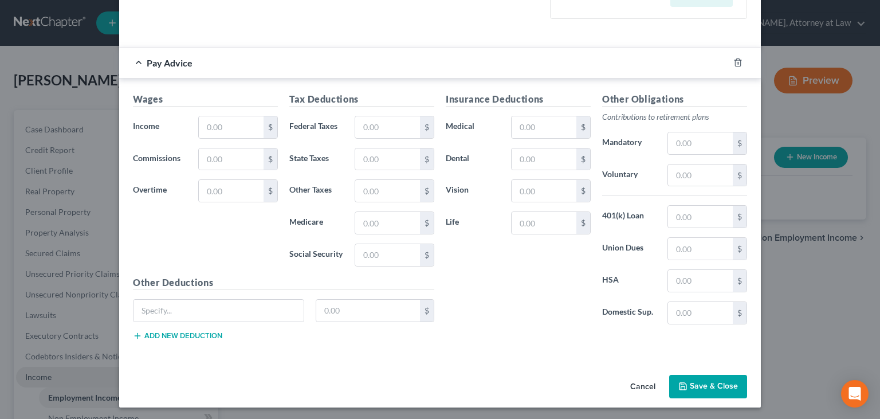
drag, startPoint x: 208, startPoint y: 246, endPoint x: 262, endPoint y: 235, distance: 54.9
click at [209, 246] on div "Wages Income * $ Commissions $ Overtime $" at bounding box center [205, 183] width 156 height 183
click at [246, 241] on div "Wages Income * $ Commissions $ Overtime $" at bounding box center [205, 183] width 156 height 183
click at [538, 385] on div "Cancel Save & Close" at bounding box center [439, 389] width 641 height 38
click at [542, 186] on input "text" at bounding box center [543, 191] width 65 height 22
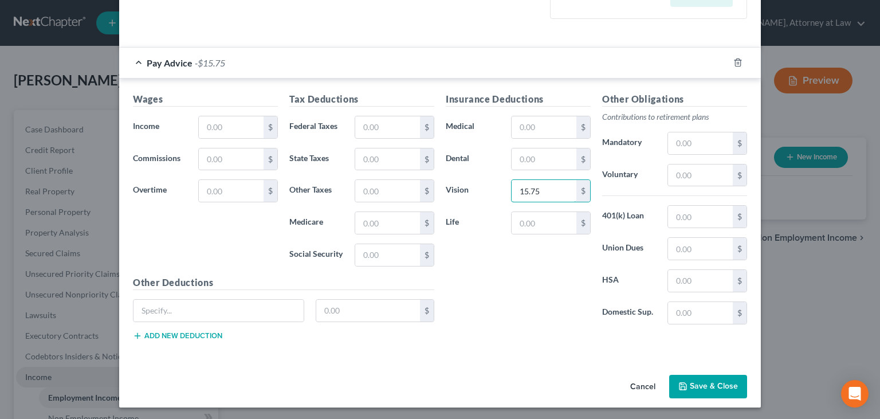
type input "15.75"
click at [541, 282] on div "Insurance Deductions Medical $ Dental $ Vision 15.75 $ Life $" at bounding box center [518, 212] width 156 height 241
click at [538, 401] on div "Cancel Save & Close" at bounding box center [439, 389] width 641 height 38
click at [548, 157] on input "text" at bounding box center [543, 159] width 65 height 22
type input "71.54"
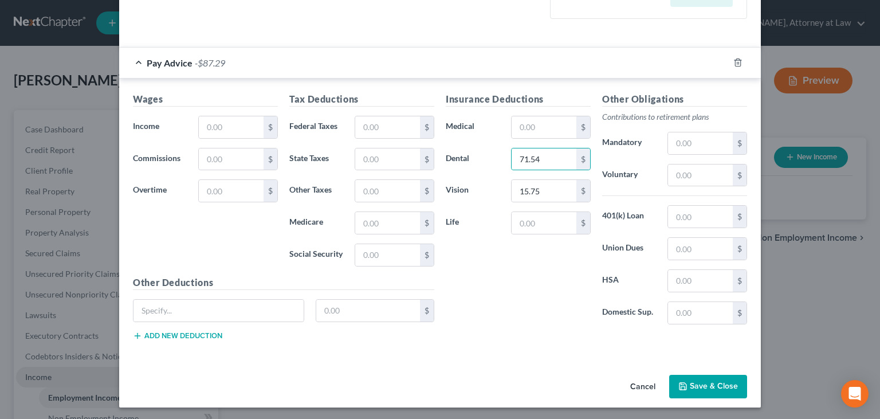
drag, startPoint x: 514, startPoint y: 292, endPoint x: 506, endPoint y: 313, distance: 22.5
click at [514, 294] on div "Insurance Deductions Medical $ Dental 71.54 $ Vision 15.75 $ Life $" at bounding box center [518, 212] width 156 height 241
click at [519, 388] on div "Cancel Save & Close" at bounding box center [439, 389] width 641 height 38
click at [549, 133] on input "text" at bounding box center [543, 127] width 65 height 22
type input "923.08"
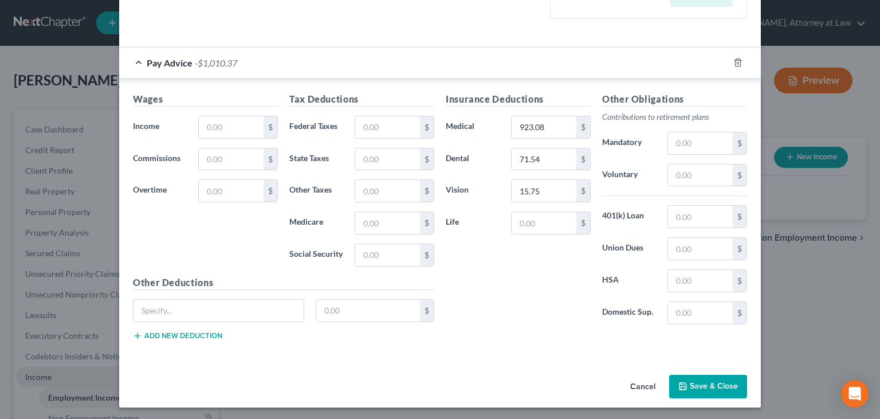
click at [499, 301] on div "Insurance Deductions Medical 923.08 $ Dental 71.54 $ Vision 15.75 $ Life $" at bounding box center [518, 212] width 156 height 241
click at [470, 387] on div "Cancel Save & Close" at bounding box center [439, 389] width 641 height 38
click at [394, 223] on input "text" at bounding box center [387, 223] width 65 height 22
type input "77.25"
click at [378, 265] on div "Tax Deductions Federal Taxes $ State Taxes $ Other Taxes $ Medicare 77.25 $ Soc…" at bounding box center [361, 183] width 156 height 183
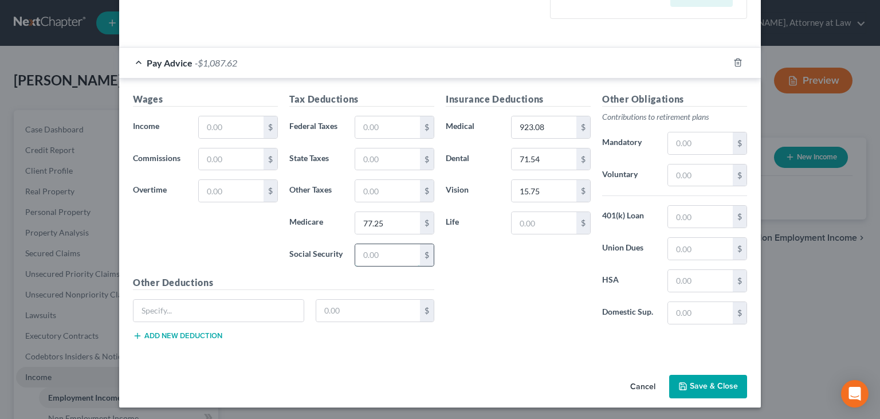
click at [380, 258] on input "text" at bounding box center [387, 255] width 65 height 22
click at [414, 388] on div "Cancel Save & Close" at bounding box center [439, 389] width 641 height 38
click at [388, 249] on input "text" at bounding box center [387, 255] width 65 height 22
type input "330.31"
click at [512, 295] on div "Insurance Deductions Medical 923.08 $ Dental 71.54 $ Vision 15.75 $ Life $" at bounding box center [518, 212] width 156 height 241
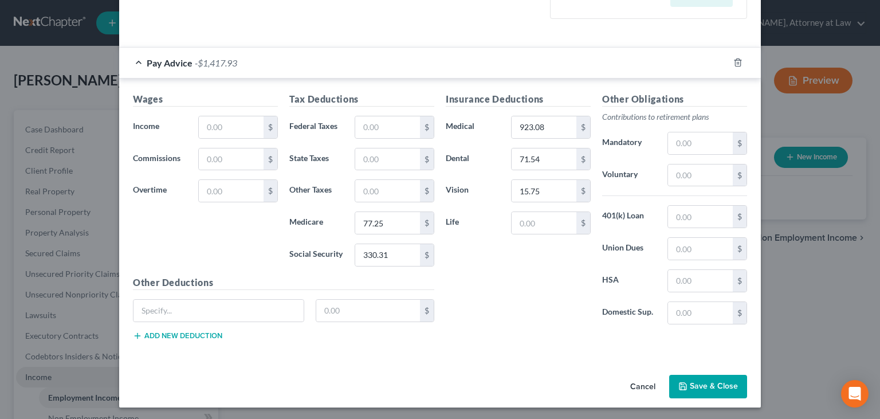
click at [209, 238] on div "Wages Income * $ Commissions $ Overtime $" at bounding box center [205, 183] width 156 height 183
click at [384, 149] on input "text" at bounding box center [387, 159] width 65 height 22
type input "263.71"
click at [360, 127] on input "text" at bounding box center [387, 127] width 65 height 22
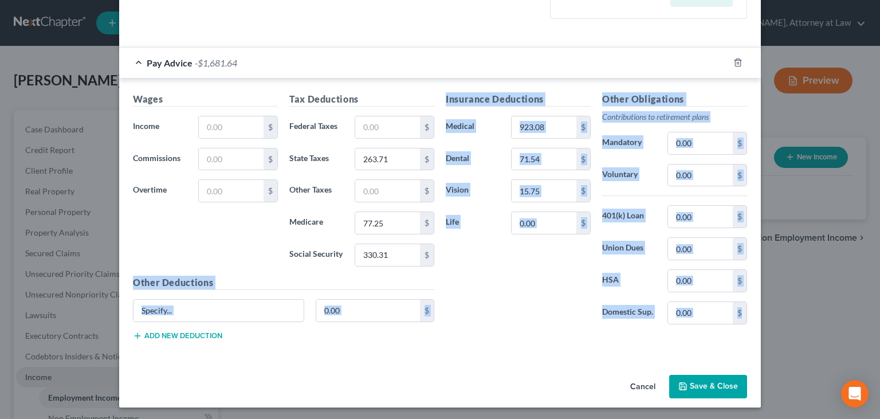
click at [235, 368] on div "New Income Source × Employment Type * Select Full or [DEMOGRAPHIC_DATA] Employm…" at bounding box center [439, 45] width 641 height 723
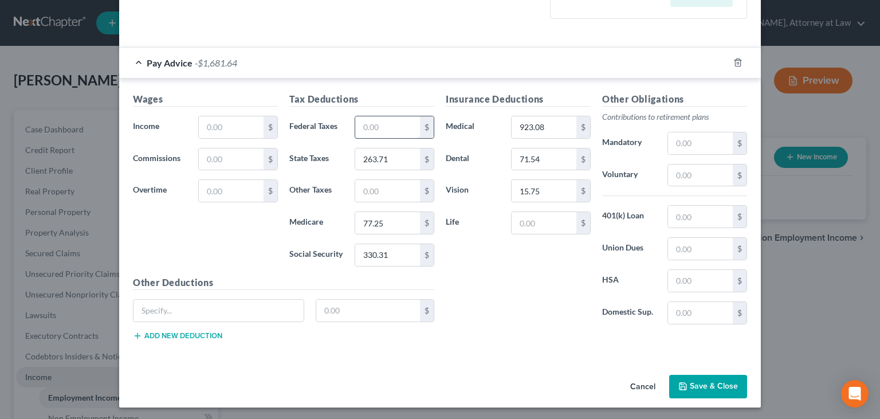
click at [399, 135] on input "text" at bounding box center [387, 127] width 65 height 22
type input "526.98"
click at [507, 313] on div "Insurance Deductions Medical 923.08 $ Dental 71.54 $ Vision 15.75 $ Life $" at bounding box center [518, 212] width 156 height 241
click at [507, 384] on div "Cancel Save & Close" at bounding box center [439, 389] width 641 height 38
drag, startPoint x: 530, startPoint y: 221, endPoint x: 525, endPoint y: 232, distance: 12.6
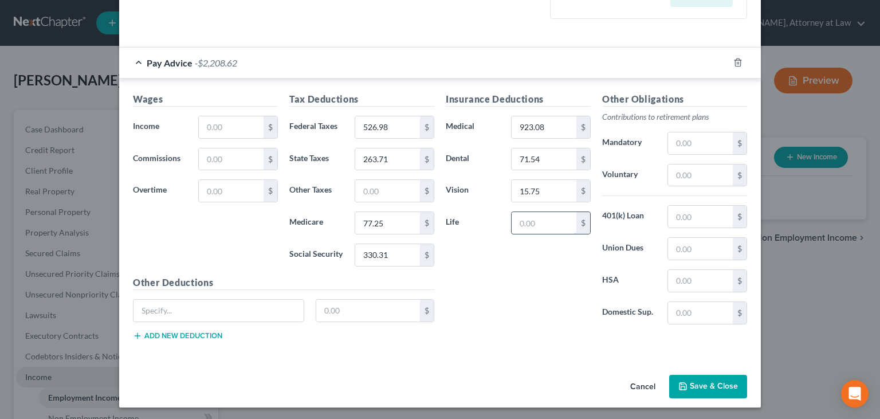
click at [530, 224] on input "text" at bounding box center [543, 223] width 65 height 22
type input "19.94"
click at [527, 324] on div "Insurance Deductions Medical 923.08 $ Dental 71.54 $ Vision 15.75 $ Life 19.94 $" at bounding box center [518, 212] width 156 height 241
click at [230, 120] on input "text" at bounding box center [231, 127] width 65 height 22
click at [416, 378] on div "Cancel Save & Close" at bounding box center [439, 389] width 641 height 38
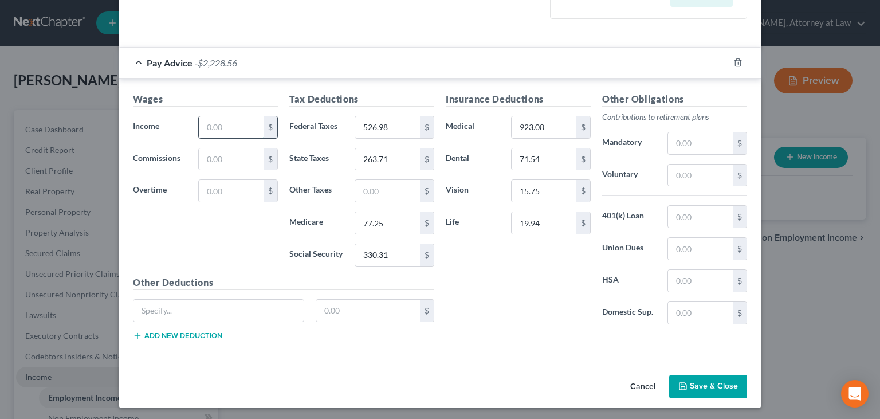
click at [251, 121] on input "text" at bounding box center [231, 127] width 65 height 22
type input "5,794.15"
click at [496, 314] on div "Insurance Deductions Medical 923.08 $ Dental 71.54 $ Vision 15.75 $ Life 19.94 $" at bounding box center [518, 212] width 156 height 241
click at [731, 381] on button "Save & Close" at bounding box center [708, 386] width 78 height 24
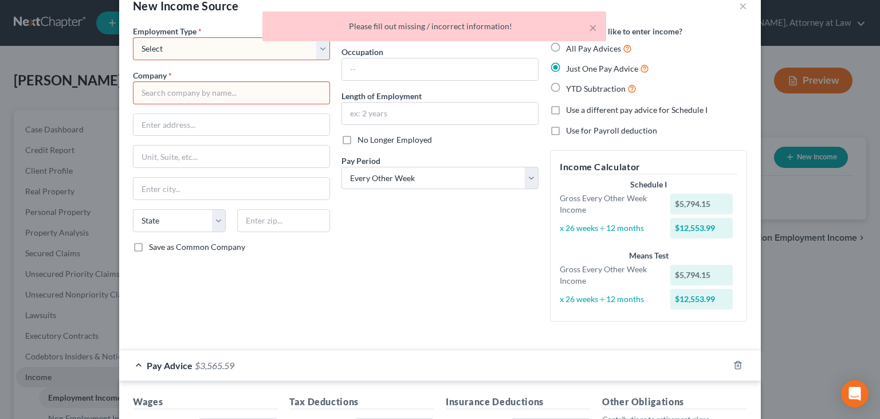
scroll to position [0, 0]
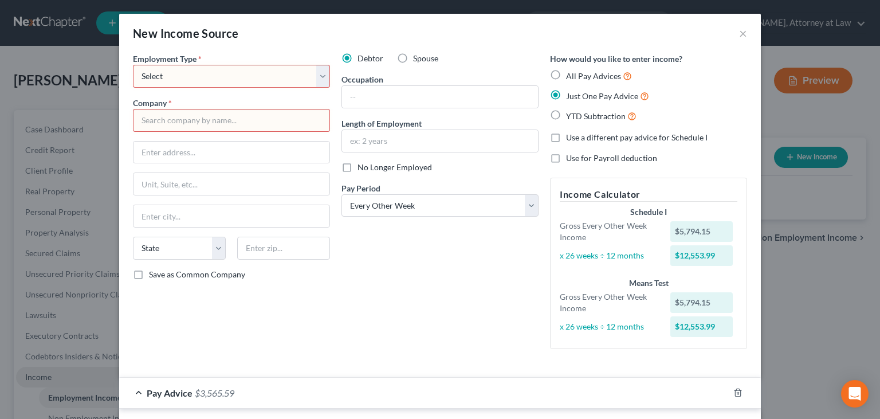
click at [330, 81] on div "Employment Type * Select Full or [DEMOGRAPHIC_DATA] Employment Self Employment …" at bounding box center [231, 205] width 208 height 305
click at [133, 65] on select "Select Full or [DEMOGRAPHIC_DATA] Employment Self Employment" at bounding box center [231, 76] width 197 height 23
select select "0"
click option "Full or [DEMOGRAPHIC_DATA] Employment" at bounding box center [0, 0] width 0 height 0
click at [292, 126] on input "text" at bounding box center [231, 120] width 197 height 23
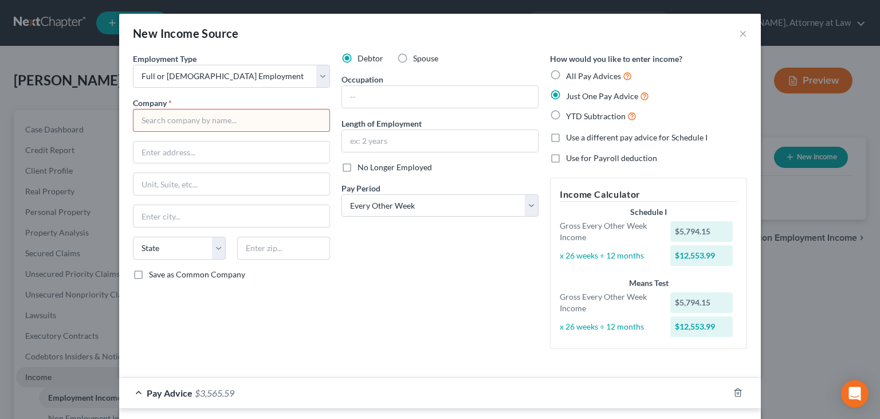
drag, startPoint x: 455, startPoint y: 381, endPoint x: 445, endPoint y: 358, distance: 24.9
click at [455, 380] on div "Pay Advice $3,565.59" at bounding box center [423, 392] width 609 height 30
drag, startPoint x: 238, startPoint y: 116, endPoint x: 234, endPoint y: 111, distance: 6.9
click at [237, 116] on input "text" at bounding box center [231, 120] width 197 height 23
type input "Uropartners LLC"
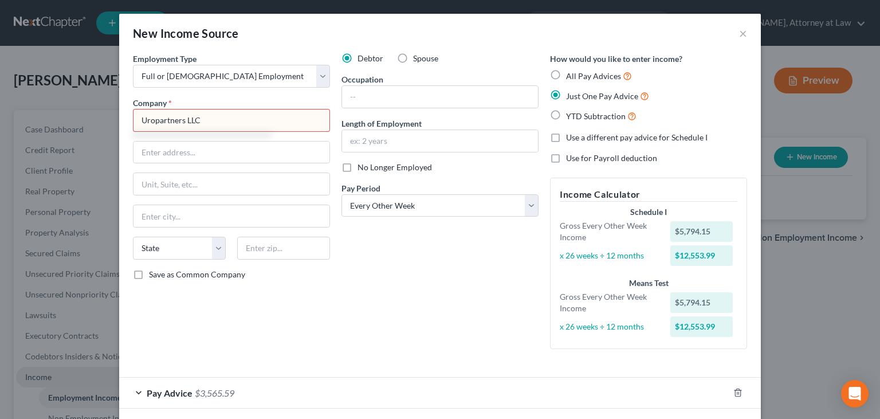
click at [419, 310] on div "Debtor Spouse Occupation Length of Employment No Longer Employed Pay Period * S…" at bounding box center [440, 205] width 208 height 305
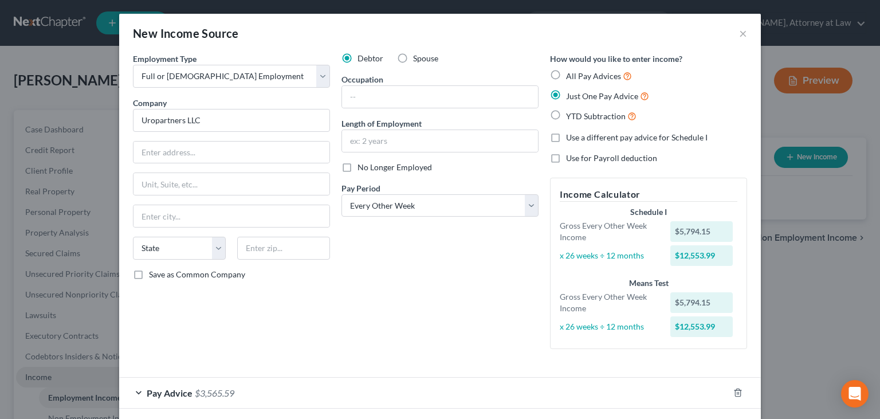
scroll to position [52, 0]
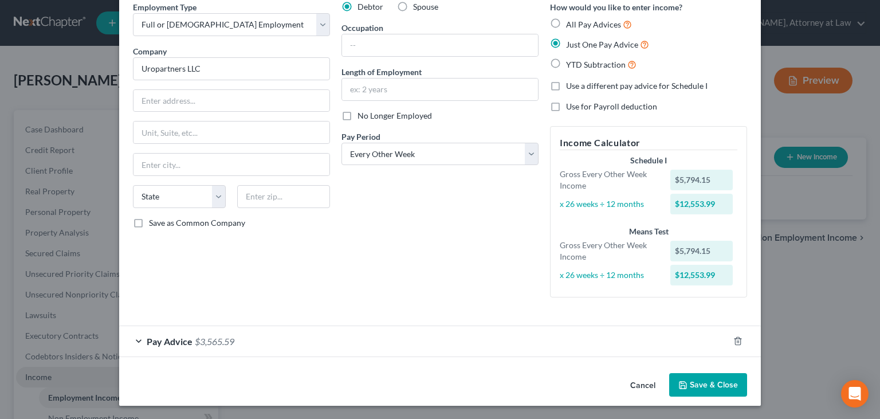
click at [329, 336] on div "Pay Advice $3,565.59" at bounding box center [423, 341] width 609 height 30
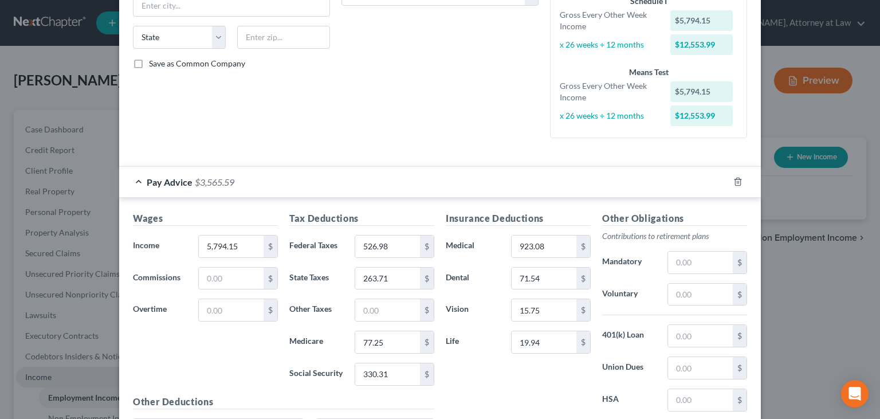
scroll to position [224, 0]
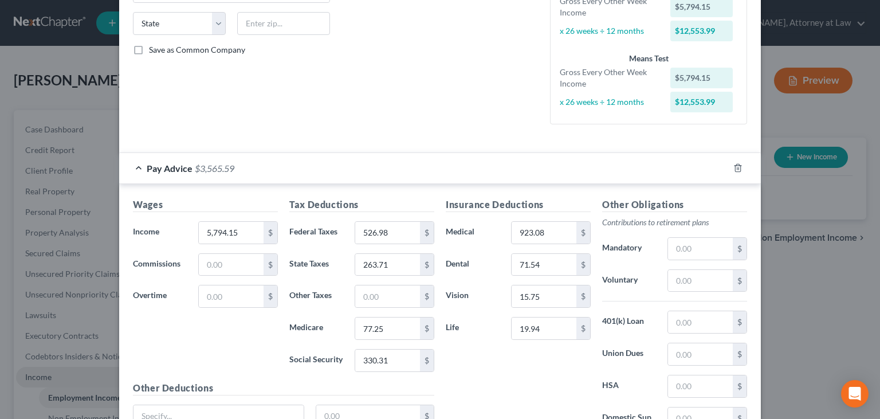
click at [504, 399] on div "Insurance Deductions Medical 923.08 $ Dental 71.54 $ Vision 15.75 $ Life 19.94 $" at bounding box center [518, 318] width 156 height 241
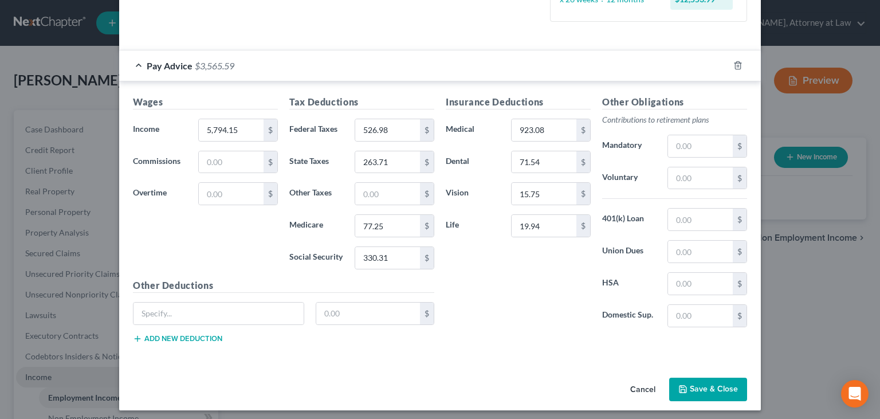
scroll to position [330, 0]
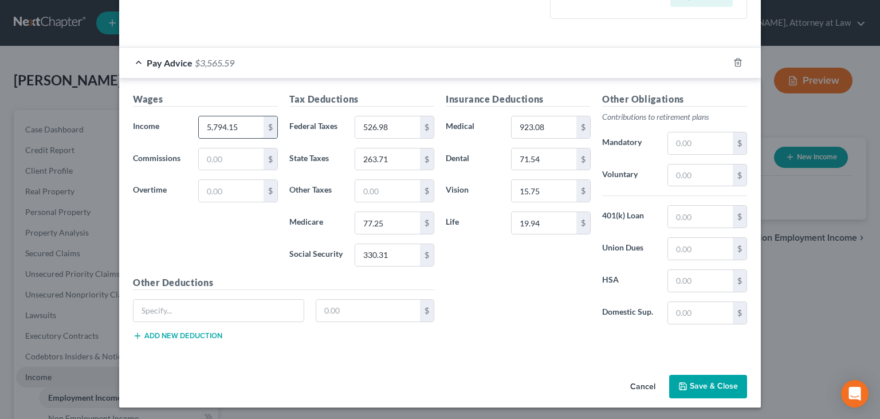
drag, startPoint x: 246, startPoint y: 125, endPoint x: 178, endPoint y: 131, distance: 69.0
click at [199, 131] on input "5,794.15" at bounding box center [231, 127] width 65 height 22
drag, startPoint x: 255, startPoint y: 127, endPoint x: 200, endPoint y: 127, distance: 55.0
click at [202, 125] on input "5,794.15" at bounding box center [231, 127] width 65 height 22
click at [245, 127] on input "5,794.15" at bounding box center [231, 127] width 65 height 22
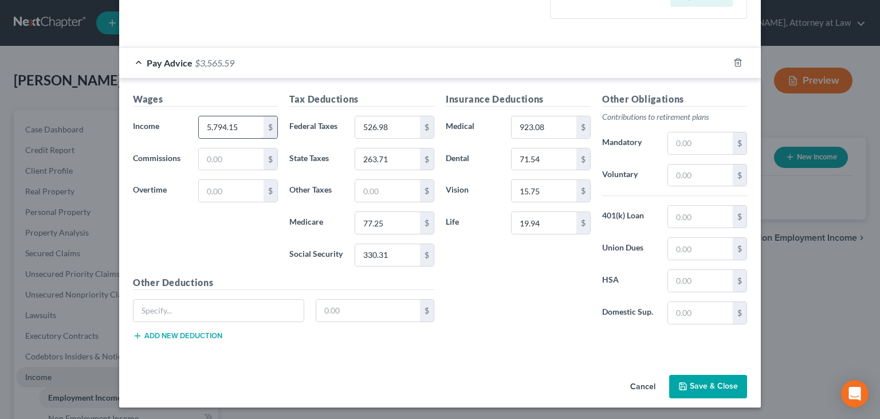
drag, startPoint x: 245, startPoint y: 127, endPoint x: 143, endPoint y: 138, distance: 102.5
click at [199, 138] on input "5,794.15" at bounding box center [231, 127] width 65 height 22
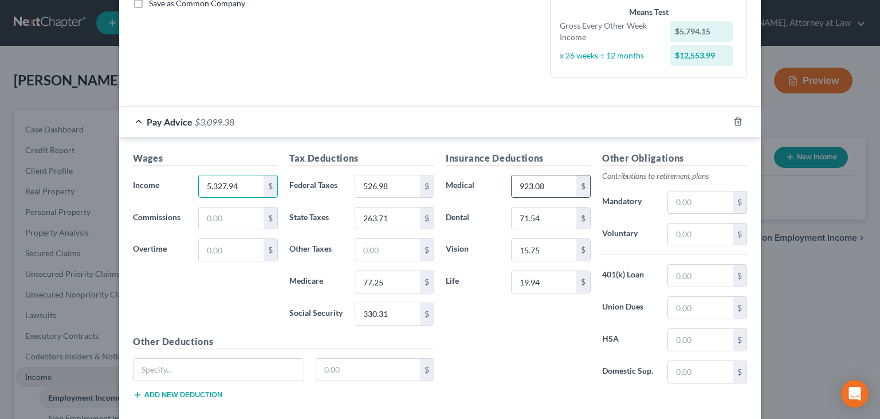
scroll to position [156, 0]
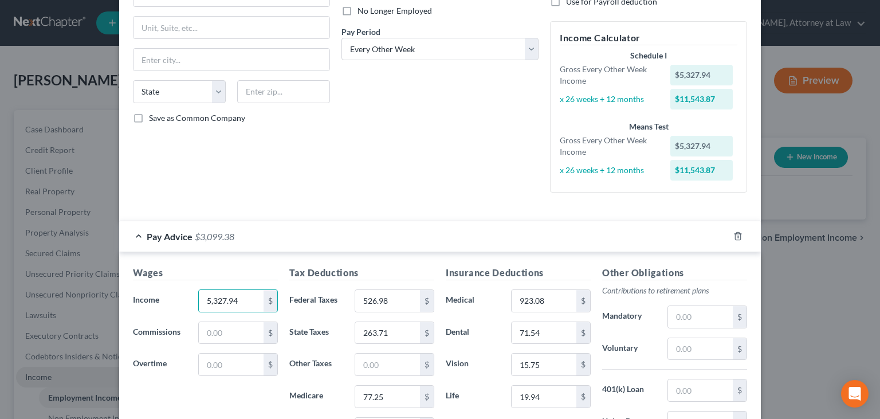
click at [551, 243] on div "Pay Advice $3,099.38" at bounding box center [423, 236] width 609 height 30
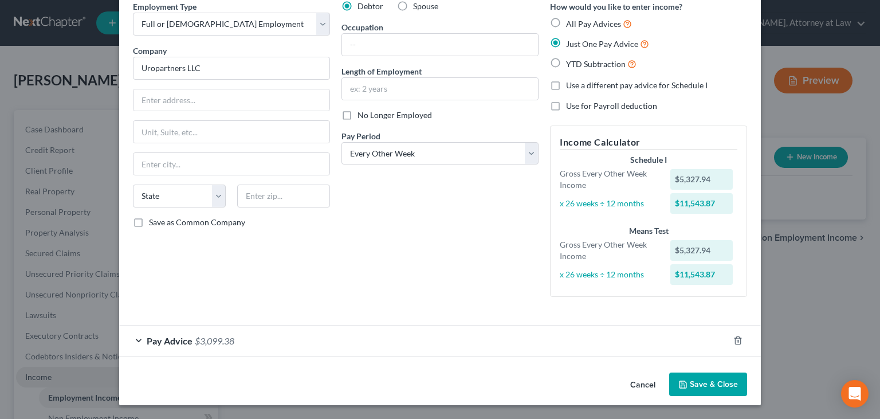
scroll to position [52, 0]
click at [247, 338] on div "Pay Advice $3,099.38" at bounding box center [423, 341] width 609 height 30
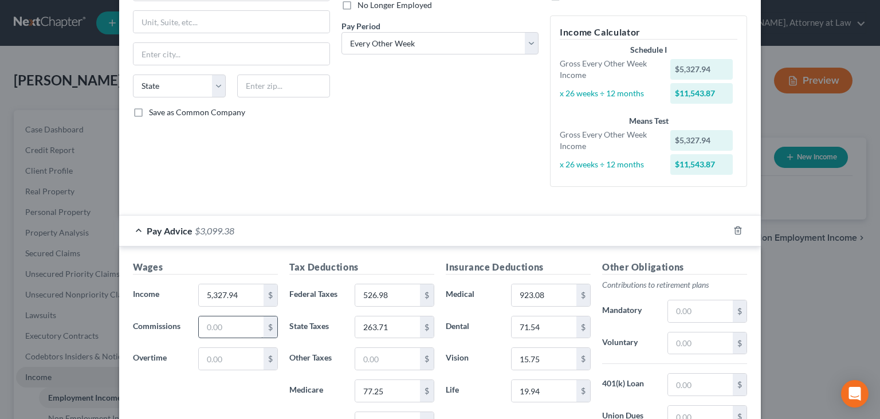
scroll to position [167, 0]
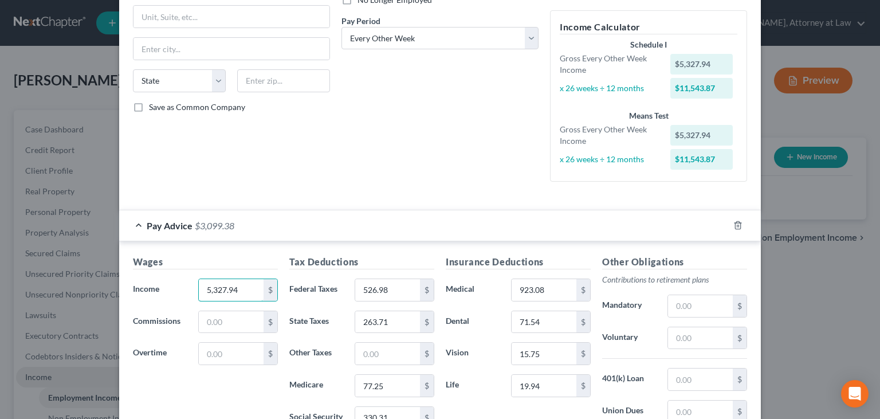
drag, startPoint x: 219, startPoint y: 289, endPoint x: 113, endPoint y: 295, distance: 106.1
click at [199, 294] on input "5,327.94" at bounding box center [231, 290] width 65 height 22
drag, startPoint x: 226, startPoint y: 290, endPoint x: 178, endPoint y: 290, distance: 48.1
click at [199, 290] on input "5,327.94" at bounding box center [231, 290] width 65 height 22
click at [231, 282] on input "64" at bounding box center [231, 290] width 65 height 22
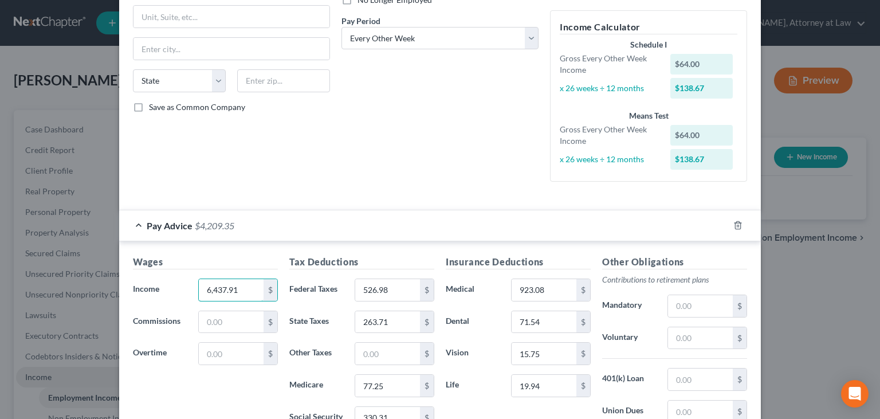
type input "6,437.91"
click at [392, 187] on div "Debtor Spouse Occupation Length of Employment No Longer Employed Pay Period * S…" at bounding box center [440, 37] width 208 height 305
click at [227, 166] on div "Employment Type * Select Full or [DEMOGRAPHIC_DATA] Employment Self Employment …" at bounding box center [231, 37] width 208 height 305
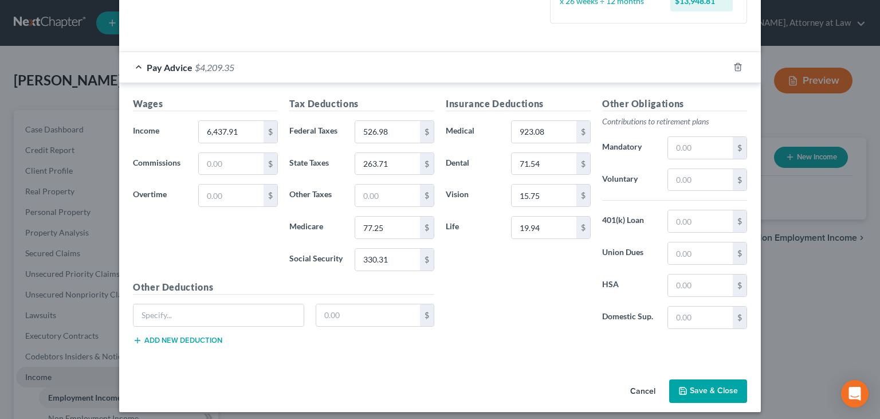
scroll to position [330, 0]
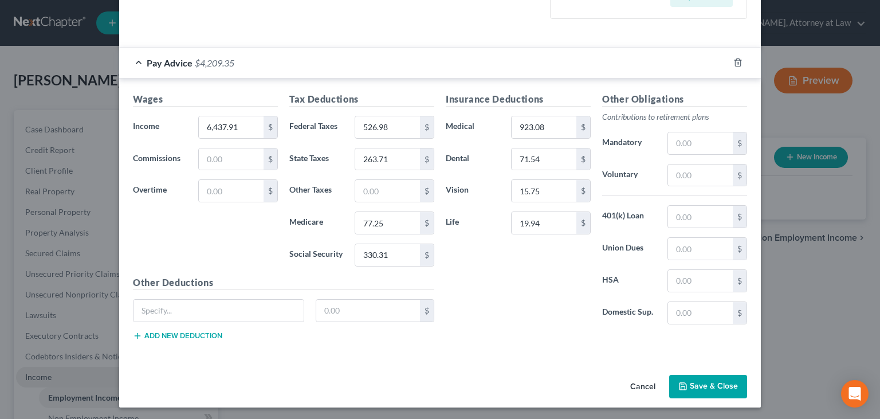
click at [195, 335] on button "Add new deduction" at bounding box center [177, 335] width 89 height 9
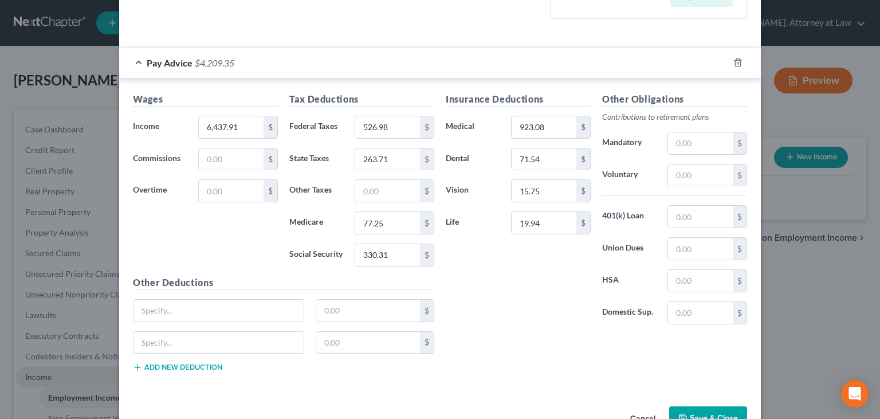
click at [197, 365] on button "Add new deduction" at bounding box center [177, 366] width 89 height 9
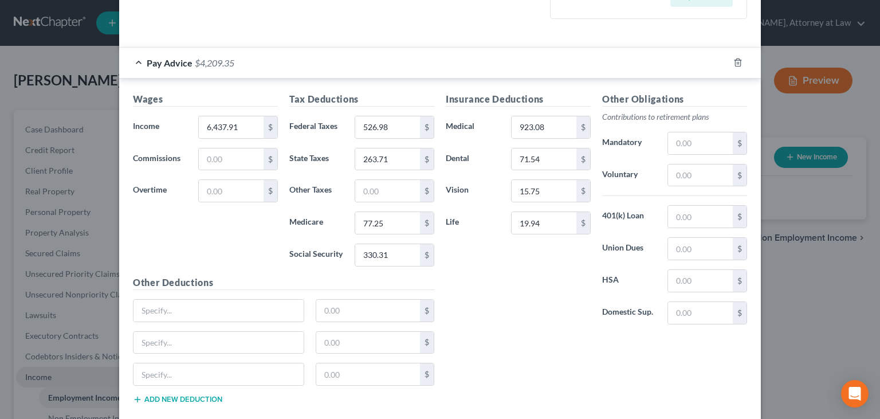
click at [194, 400] on button "Add new deduction" at bounding box center [177, 399] width 89 height 9
click at [349, 309] on input "text" at bounding box center [368, 310] width 104 height 22
type input "34.32"
click at [345, 344] on input "text" at bounding box center [368, 343] width 104 height 22
click at [580, 385] on div "Insurance Deductions Medical 923.08 $ Dental 71.54 $ Vision 15.75 $ Life 19.94 …" at bounding box center [596, 259] width 313 height 334
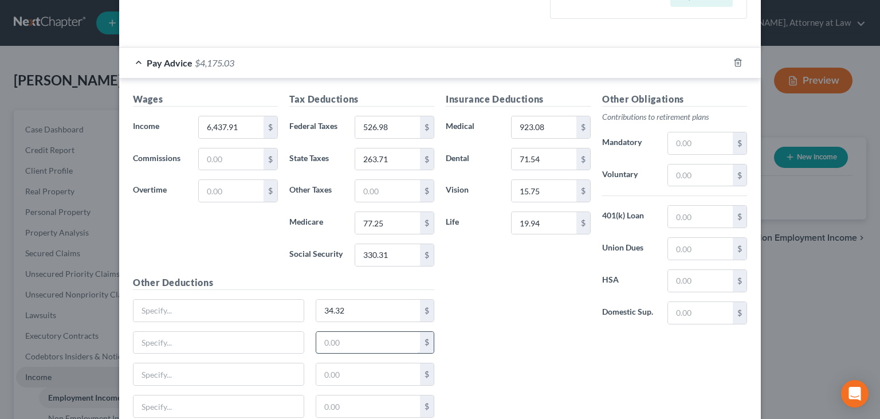
click at [361, 342] on input "text" at bounding box center [368, 343] width 104 height 22
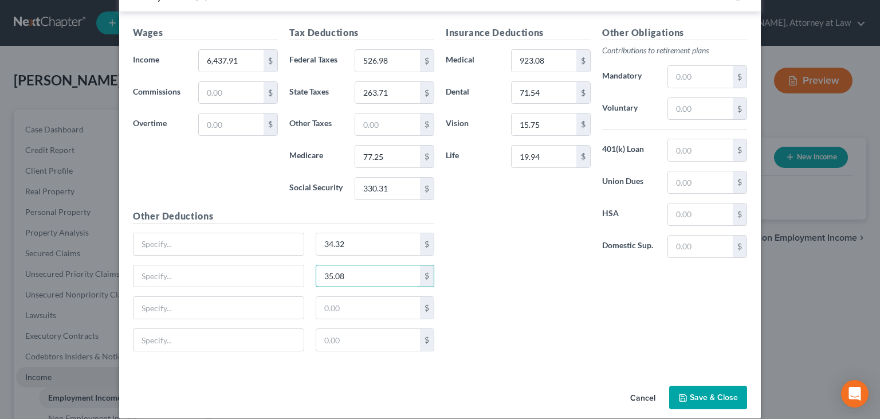
scroll to position [407, 0]
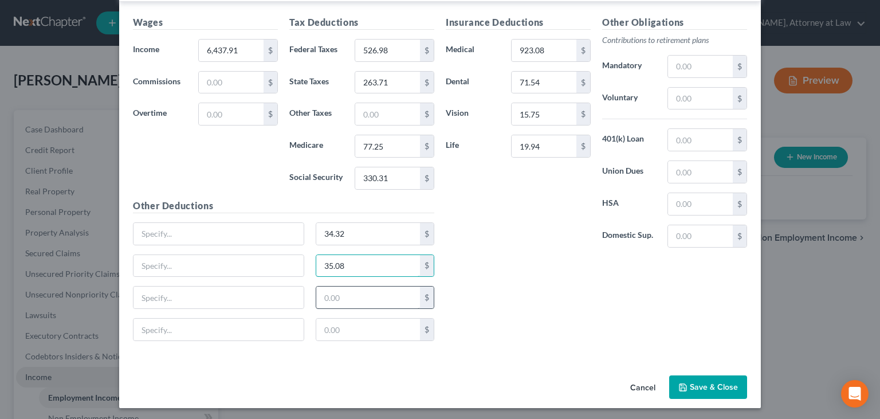
type input "35.08"
click at [341, 294] on input "text" at bounding box center [368, 297] width 104 height 22
click at [543, 395] on div "Cancel Save & Close" at bounding box center [439, 389] width 641 height 38
click at [368, 298] on input "text" at bounding box center [368, 297] width 104 height 22
type input "37.85"
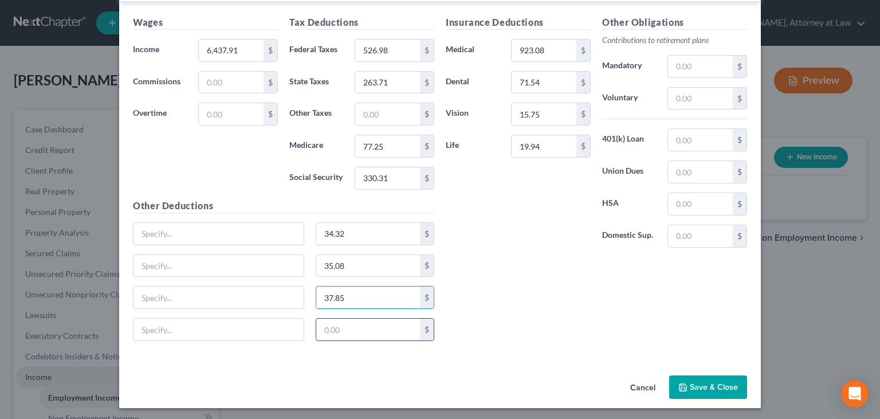
click at [342, 329] on input "text" at bounding box center [368, 329] width 104 height 22
click at [542, 381] on div "Cancel Save & Close" at bounding box center [439, 389] width 641 height 38
click at [516, 393] on div "Cancel Save & Close" at bounding box center [439, 389] width 641 height 38
click at [388, 325] on input "text" at bounding box center [368, 329] width 104 height 22
type input "94.44"
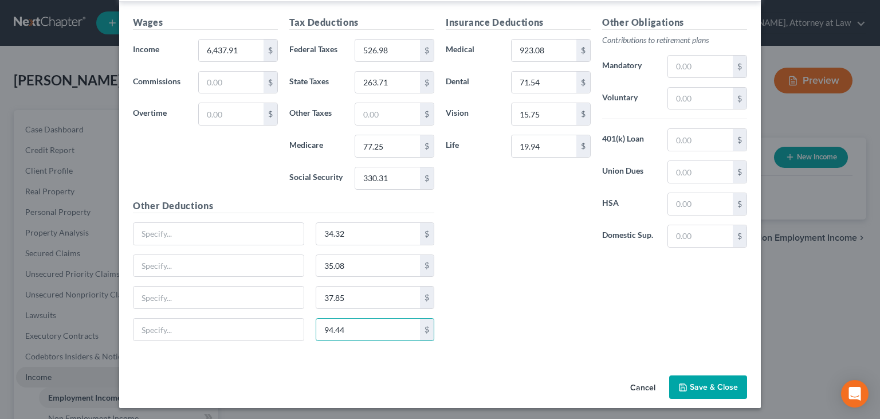
click at [523, 322] on div "Insurance Deductions Medical 923.08 $ Dental 71.54 $ Vision 15.75 $ Life 19.94 …" at bounding box center [596, 182] width 313 height 334
click at [505, 388] on div "Cancel Save & Close" at bounding box center [439, 389] width 641 height 38
click at [493, 387] on div "Cancel Save & Close" at bounding box center [439, 389] width 641 height 38
click at [518, 381] on div "Cancel Save & Close" at bounding box center [439, 389] width 641 height 38
click at [692, 237] on input "text" at bounding box center [700, 236] width 65 height 22
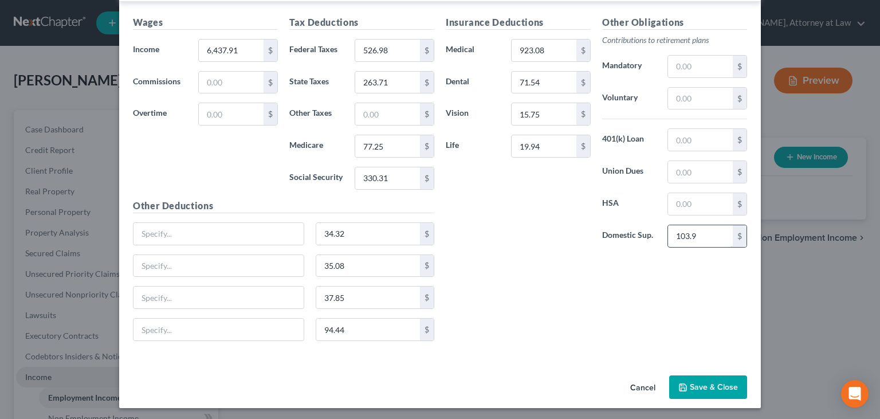
type input "103.92"
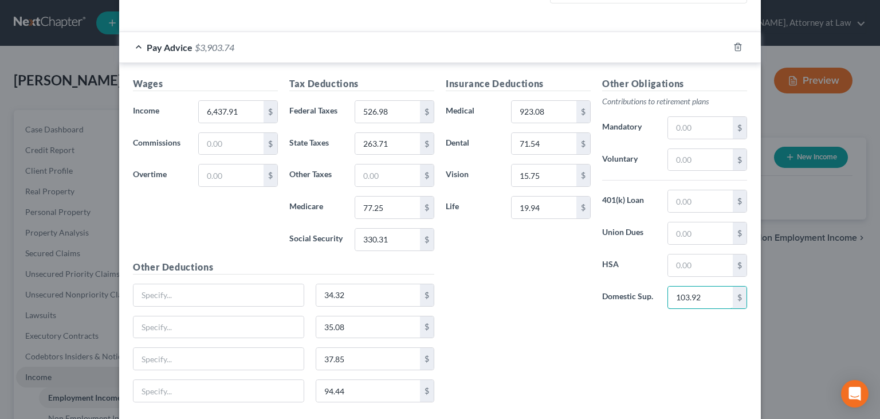
scroll to position [291, 0]
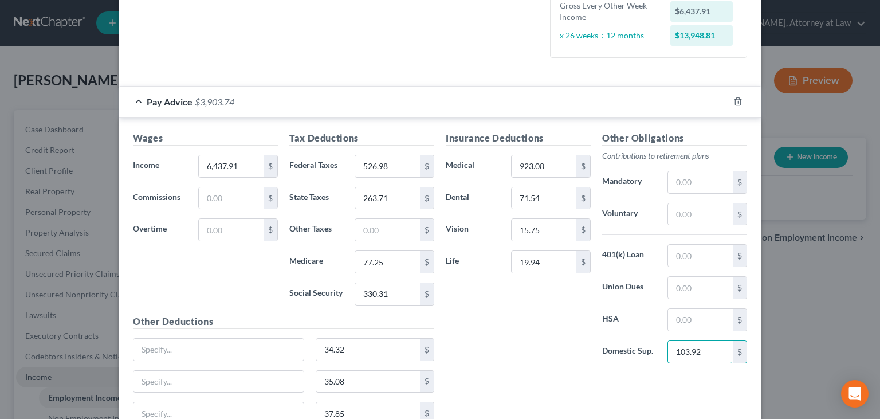
drag, startPoint x: 696, startPoint y: 349, endPoint x: 599, endPoint y: 349, distance: 96.8
click at [668, 352] on input "103.92" at bounding box center [700, 352] width 65 height 22
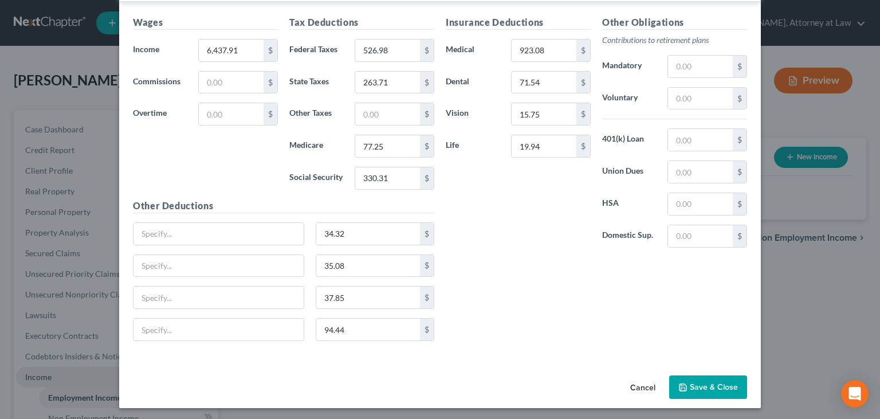
click at [789, 300] on div "New Income Source × Employment Type * Select Full or [DEMOGRAPHIC_DATA] Employm…" at bounding box center [440, 209] width 880 height 419
click at [520, 385] on div "Cancel Save & Close" at bounding box center [439, 389] width 641 height 38
drag, startPoint x: 265, startPoint y: 255, endPoint x: 236, endPoint y: 255, distance: 28.6
click at [316, 255] on input "35.08" at bounding box center [368, 266] width 104 height 22
drag, startPoint x: 356, startPoint y: 261, endPoint x: 298, endPoint y: 255, distance: 58.7
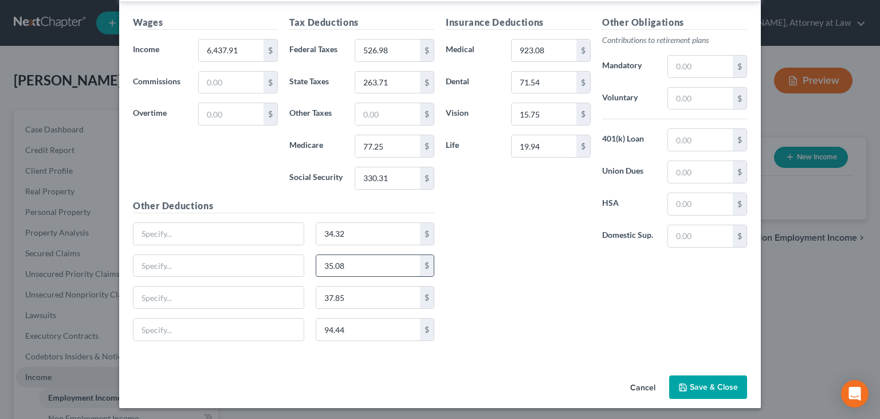
click at [316, 255] on input "35.08" at bounding box center [368, 266] width 104 height 22
drag, startPoint x: 368, startPoint y: 293, endPoint x: 263, endPoint y: 273, distance: 106.1
click at [316, 286] on input "37.85" at bounding box center [368, 297] width 104 height 22
drag, startPoint x: 362, startPoint y: 302, endPoint x: 290, endPoint y: 294, distance: 73.2
click at [316, 294] on input "37.85" at bounding box center [368, 297] width 104 height 22
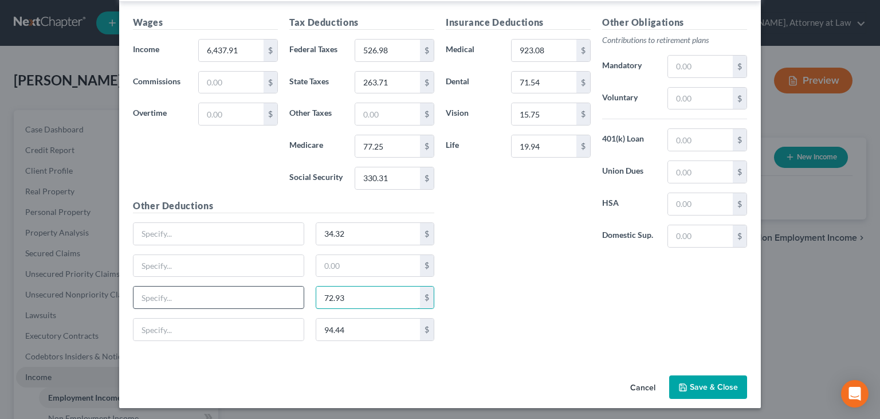
type input "72.93"
click at [184, 290] on input "text" at bounding box center [218, 297] width 170 height 22
type input "Short+Long term disability"
click at [262, 258] on input "text" at bounding box center [218, 266] width 170 height 22
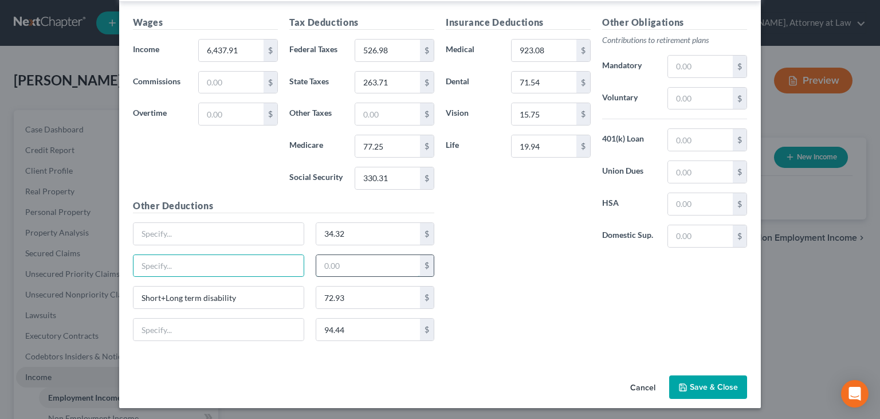
click at [361, 273] on input "text" at bounding box center [368, 266] width 104 height 22
type input "3.92"
click at [510, 379] on div "Cancel Save & Close" at bounding box center [439, 389] width 641 height 38
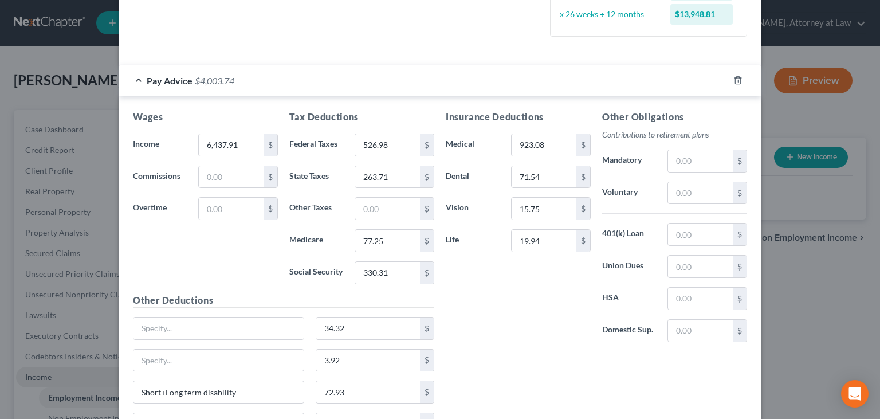
scroll to position [176, 0]
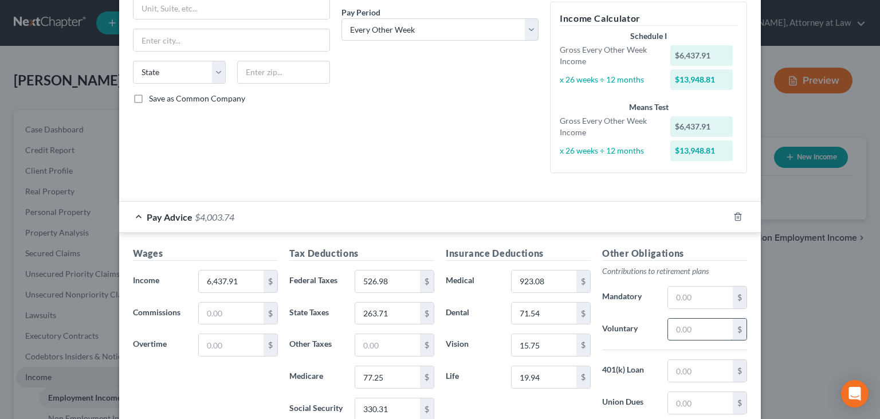
click at [693, 322] on input "text" at bounding box center [700, 329] width 65 height 22
type input "100"
click at [550, 398] on div "Insurance Deductions Medical 923.08 $ Dental 71.54 $ Vision 15.75 $ Life 19.94 $" at bounding box center [518, 366] width 156 height 241
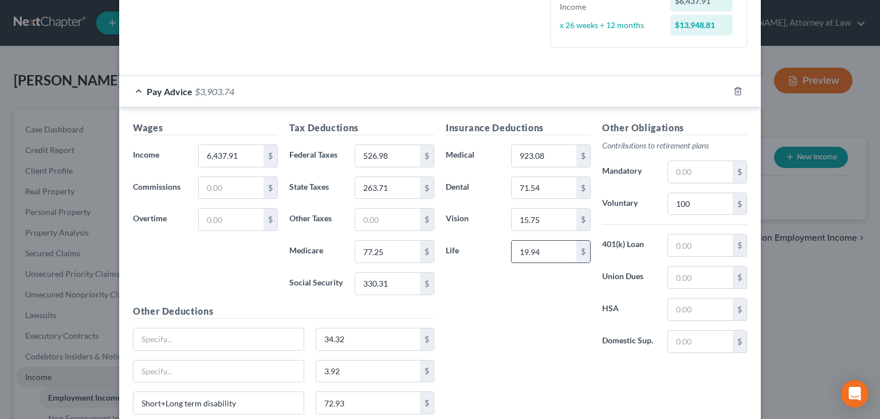
scroll to position [291, 0]
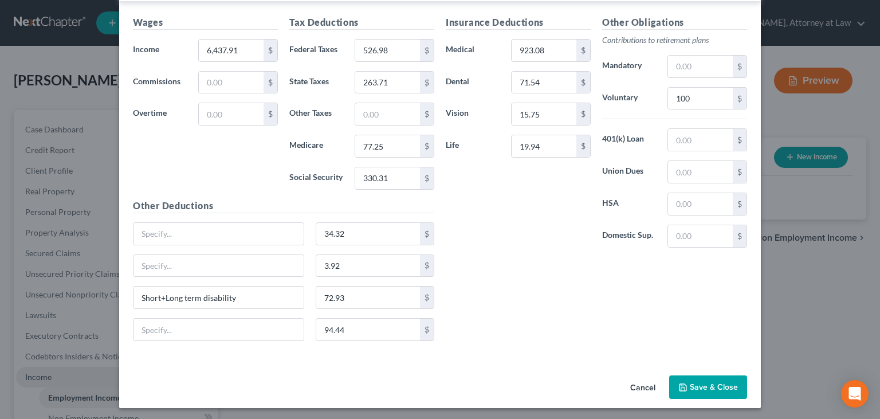
click at [696, 387] on button "Save & Close" at bounding box center [708, 387] width 78 height 24
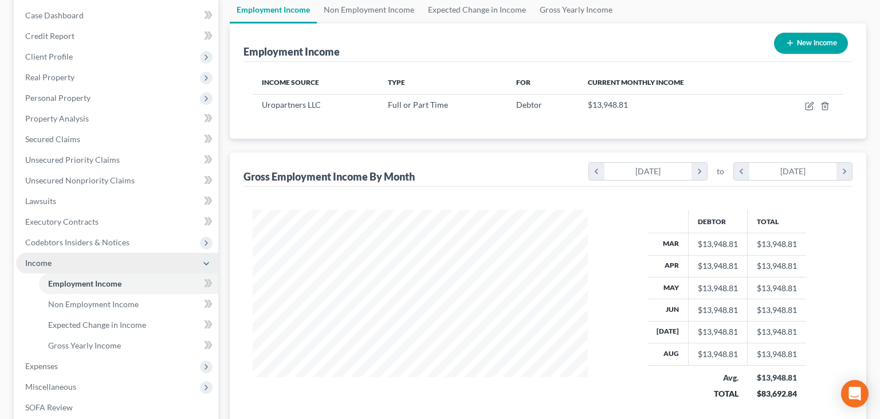
scroll to position [110, 0]
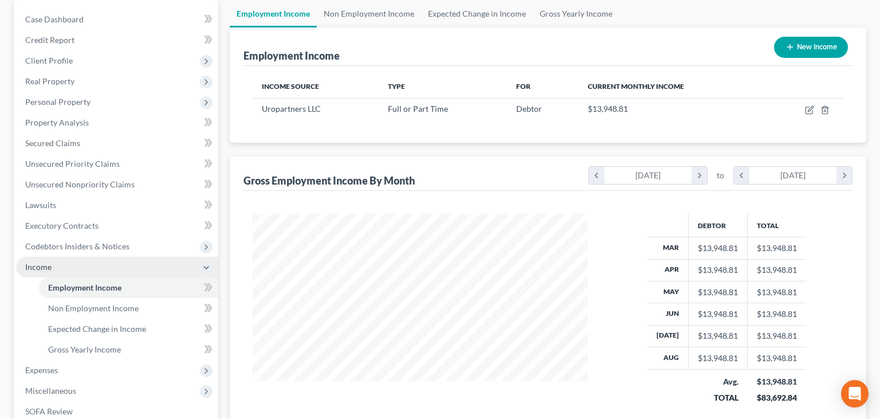
click at [799, 52] on button "New Income" at bounding box center [811, 47] width 74 height 21
select select "0"
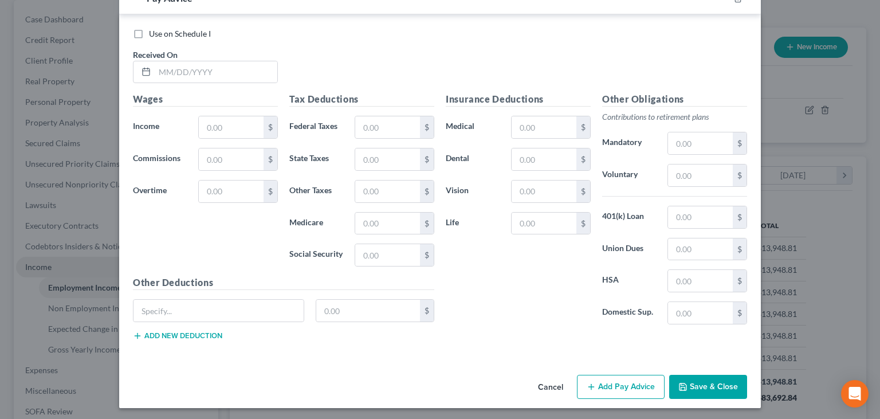
scroll to position [402, 0]
click at [562, 387] on button "Cancel" at bounding box center [551, 387] width 44 height 23
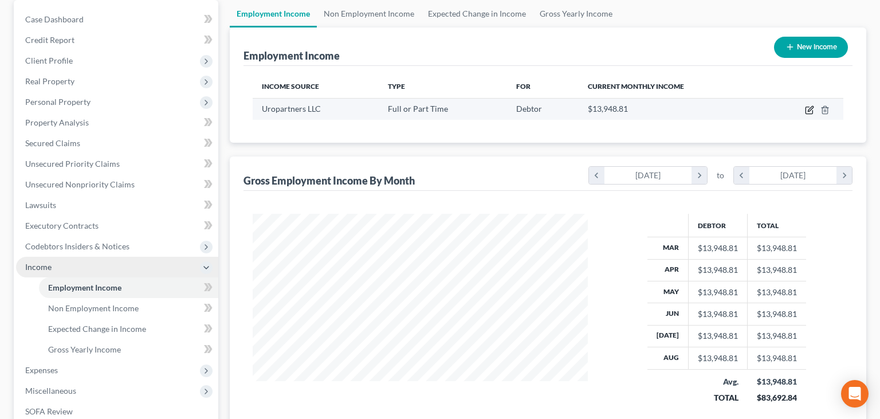
click at [807, 107] on icon "button" at bounding box center [809, 109] width 9 height 9
select select "0"
select select "2"
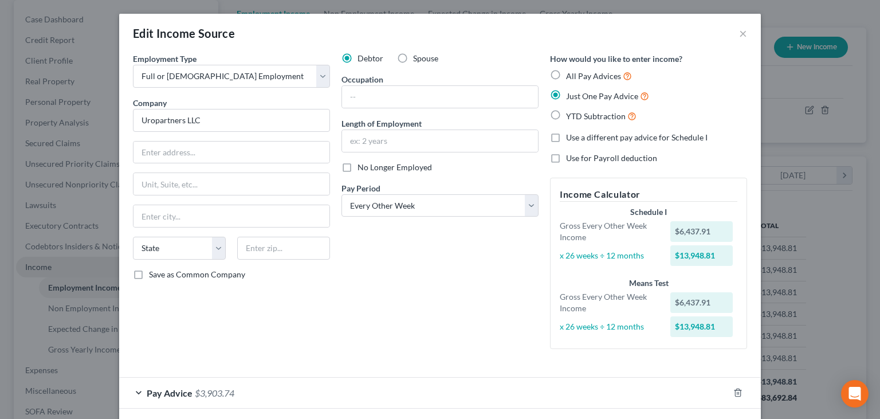
scroll to position [52, 0]
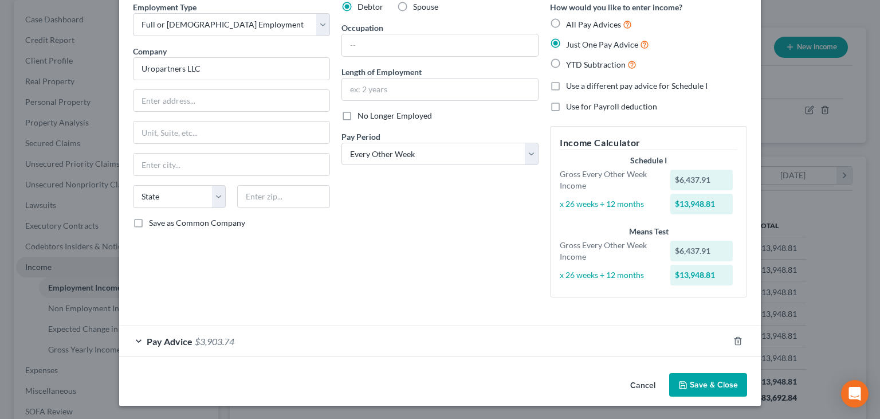
click at [649, 383] on button "Cancel" at bounding box center [643, 385] width 44 height 23
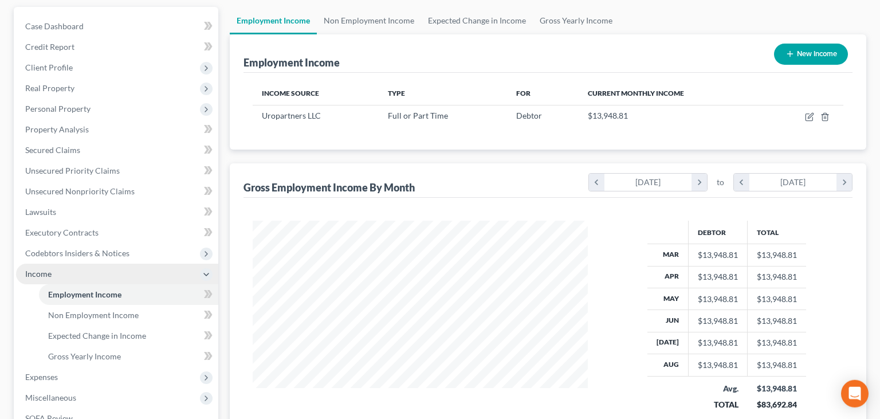
scroll to position [121, 0]
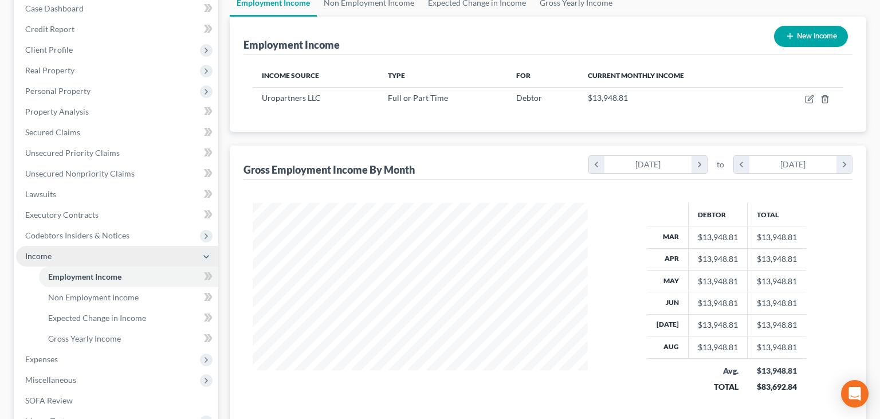
click at [69, 250] on span "Income" at bounding box center [117, 256] width 202 height 21
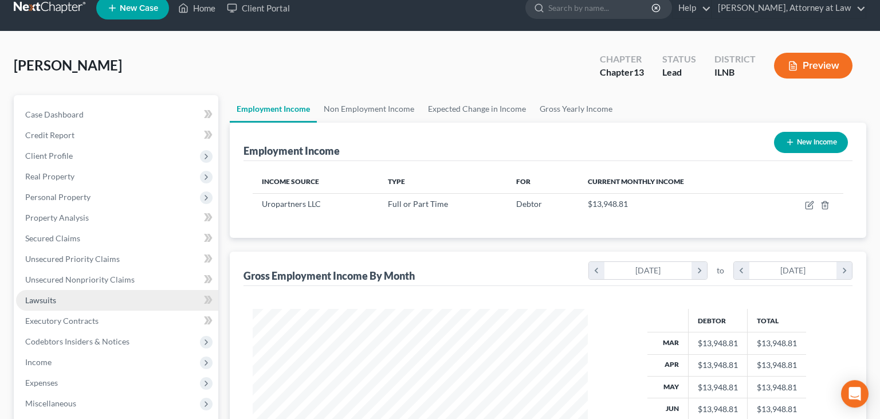
scroll to position [0, 0]
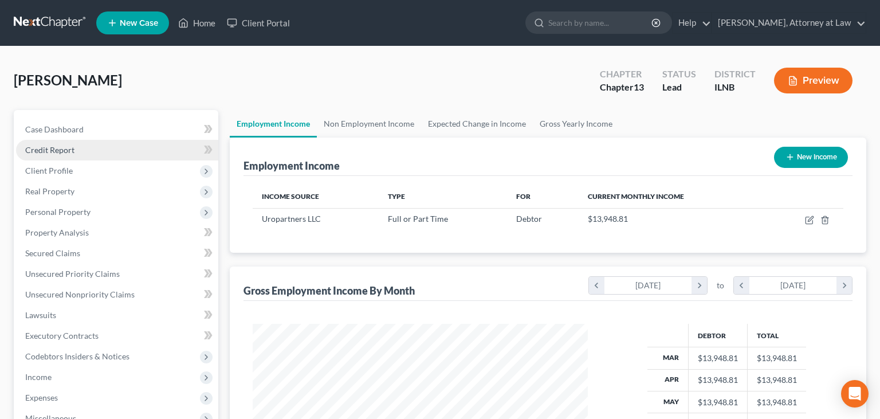
click at [87, 153] on link "Credit Report" at bounding box center [117, 150] width 202 height 21
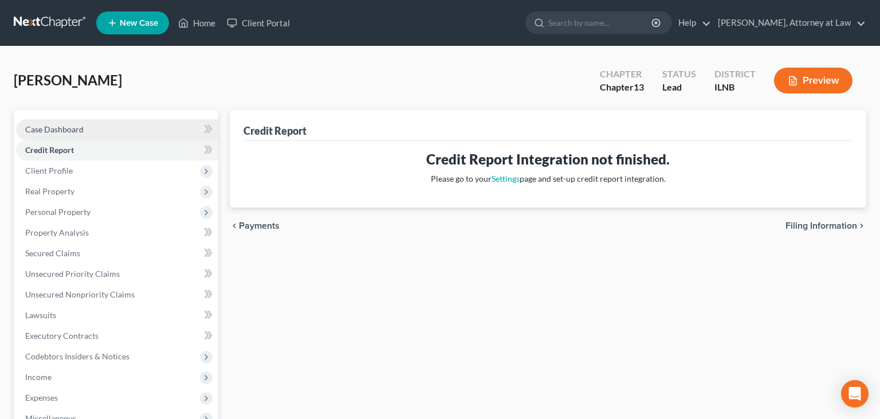
click at [133, 125] on link "Case Dashboard" at bounding box center [117, 129] width 202 height 21
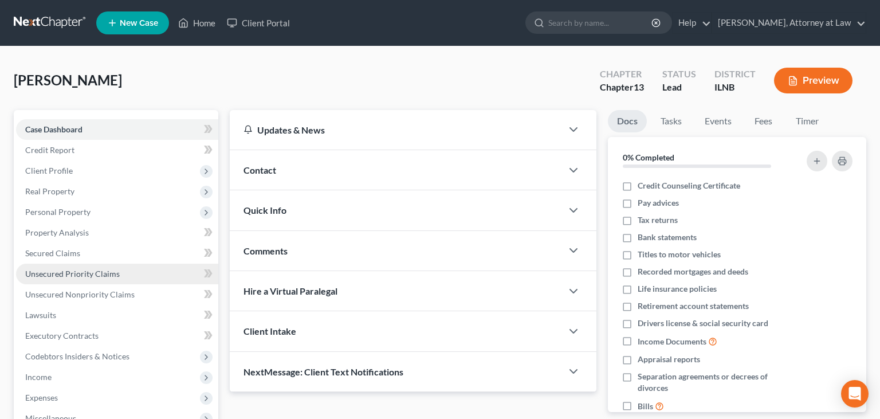
click at [74, 263] on link "Unsecured Priority Claims" at bounding box center [117, 273] width 202 height 21
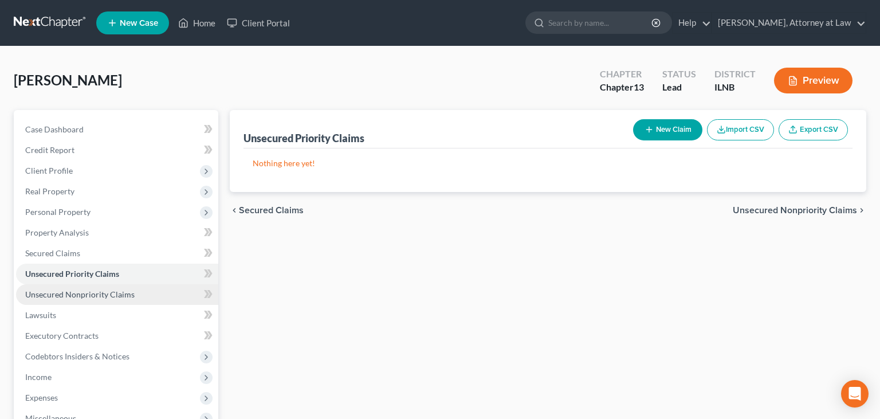
click at [123, 297] on span "Unsecured Nonpriority Claims" at bounding box center [79, 294] width 109 height 10
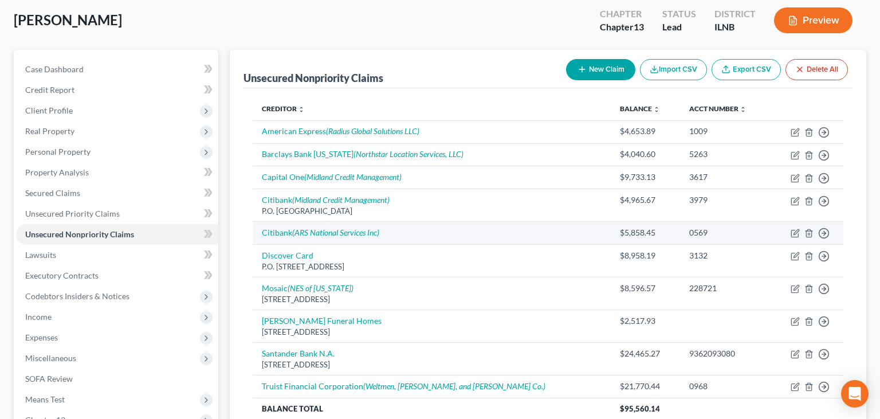
scroll to position [209, 0]
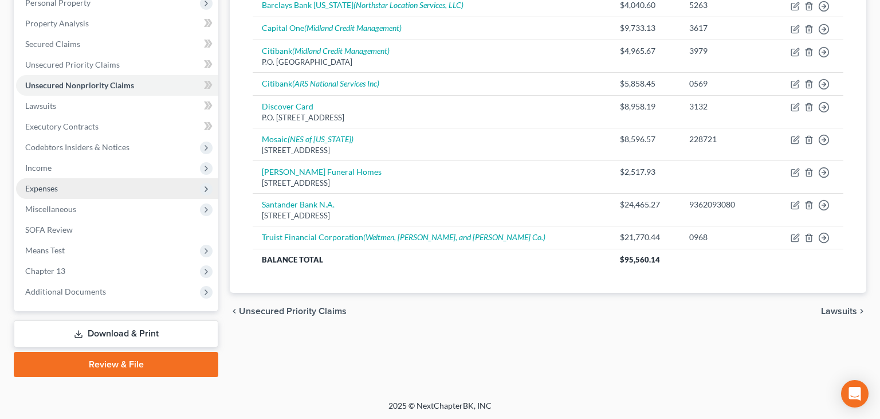
click at [96, 190] on span "Expenses" at bounding box center [117, 188] width 202 height 21
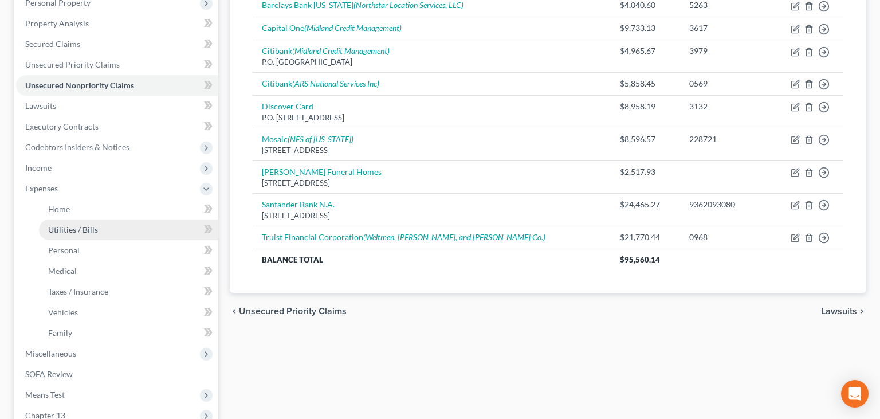
click at [106, 234] on link "Utilities / Bills" at bounding box center [128, 229] width 179 height 21
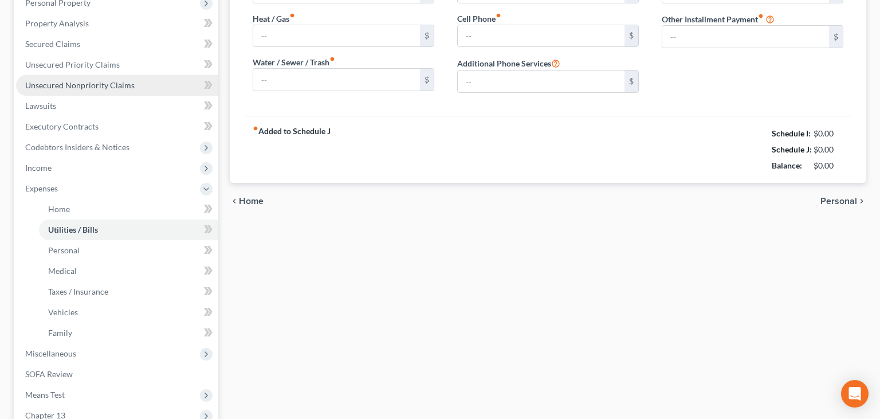
type input "0.00"
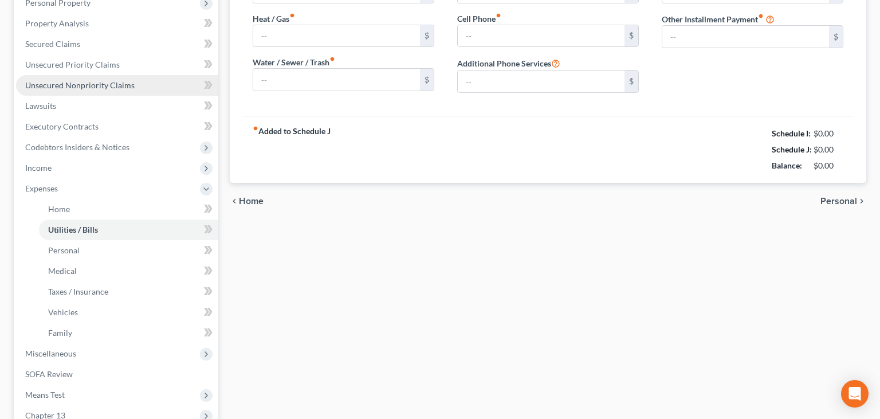
type input "0.00"
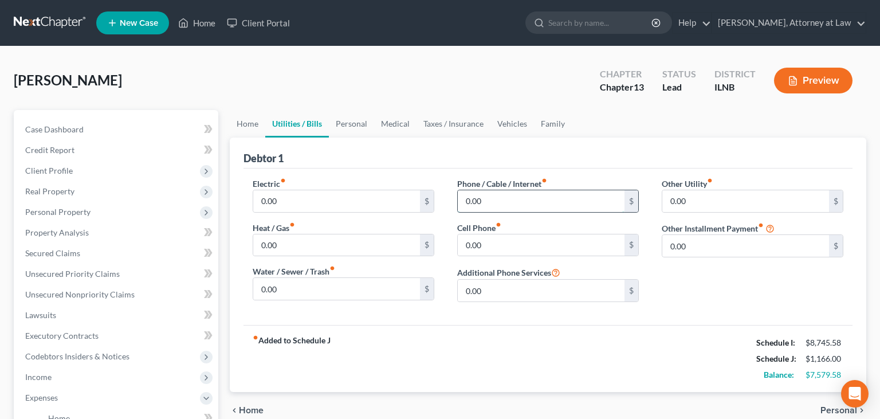
click at [494, 192] on input "0.00" at bounding box center [541, 201] width 167 height 22
click at [454, 403] on div "chevron_left Home Personal chevron_right" at bounding box center [548, 410] width 636 height 37
click at [498, 190] on div "0.00 $" at bounding box center [548, 201] width 182 height 23
click at [495, 202] on input "0.00" at bounding box center [541, 201] width 167 height 22
type input "220"
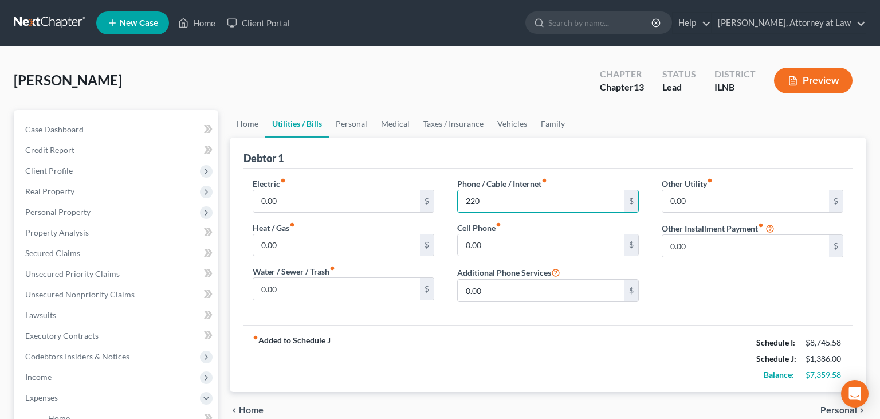
click at [443, 330] on div "fiber_manual_record Added to Schedule J Schedule I: $8,745.58 Schedule J: $1,38…" at bounding box center [547, 358] width 609 height 67
click at [443, 408] on div "chevron_left Home Personal chevron_right" at bounding box center [548, 410] width 636 height 37
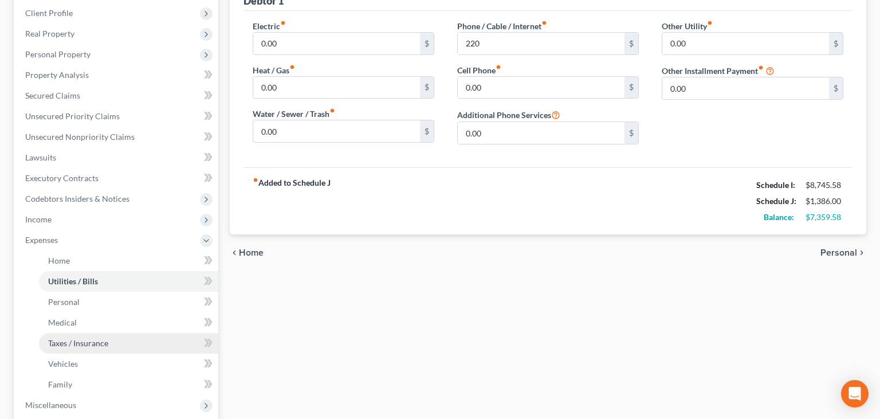
scroll to position [181, 0]
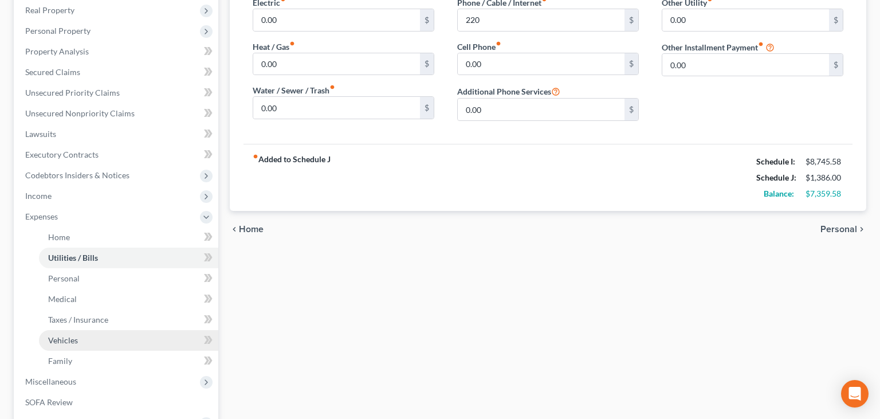
click at [74, 337] on span "Vehicles" at bounding box center [63, 340] width 30 height 10
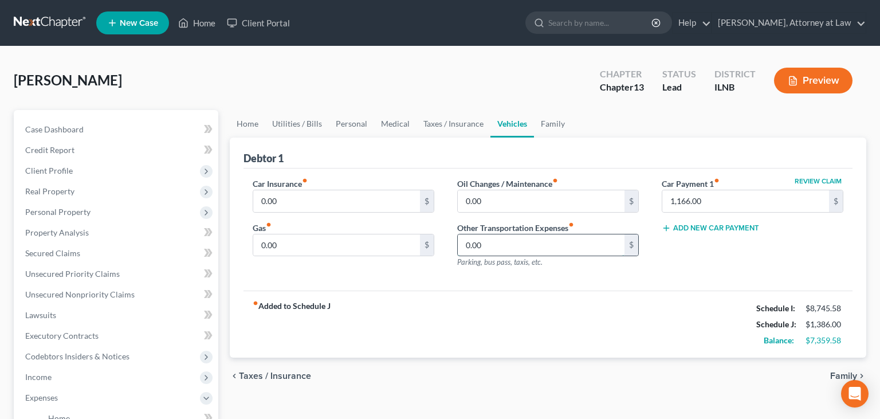
click at [558, 251] on input "0.00" at bounding box center [541, 245] width 167 height 22
type input "40"
click at [539, 281] on div "Car Insurance fiber_manual_record 0.00 $ Gas fiber_manual_record 0.00 $ Oil Cha…" at bounding box center [547, 229] width 609 height 123
click at [437, 400] on div "Home Utilities / Bills Personal Medical Taxes / Insurance Vehicles Family Debto…" at bounding box center [548, 420] width 648 height 620
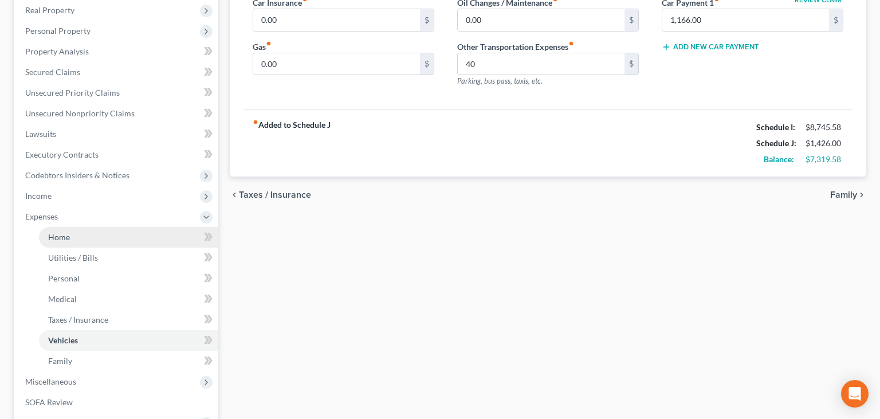
click at [74, 240] on link "Home" at bounding box center [128, 237] width 179 height 21
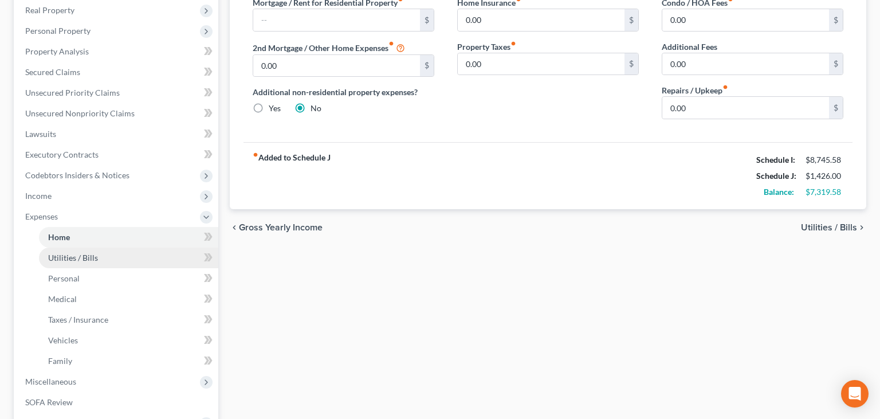
click at [115, 259] on link "Utilities / Bills" at bounding box center [128, 257] width 179 height 21
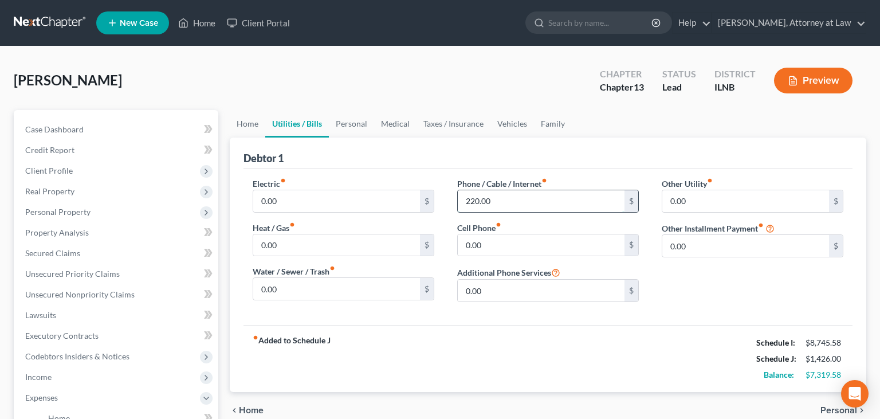
click at [477, 199] on input "220.00" at bounding box center [541, 201] width 167 height 22
click at [475, 196] on input "220.00" at bounding box center [541, 201] width 167 height 22
drag, startPoint x: 517, startPoint y: 196, endPoint x: 434, endPoint y: 205, distance: 83.5
click at [458, 207] on input "231.00" at bounding box center [541, 201] width 167 height 22
type input "11"
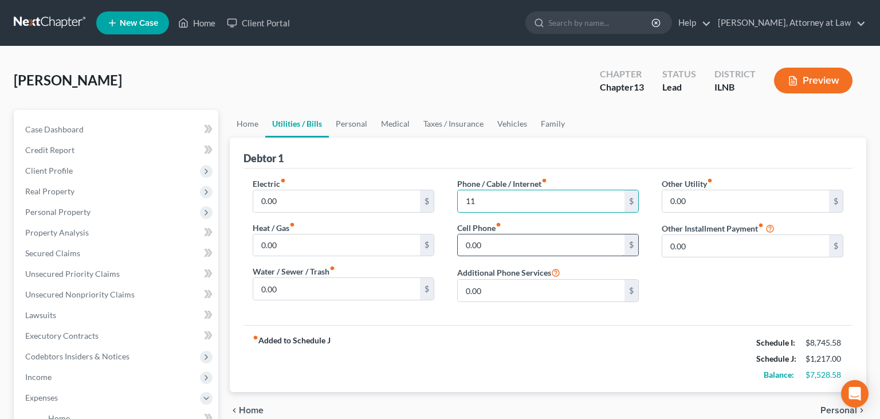
click at [482, 246] on input "0.00" at bounding box center [541, 245] width 167 height 22
type input "220"
click at [478, 325] on div "fiber_manual_record Added to Schedule J Schedule I: $8,745.58 Schedule J: $1,43…" at bounding box center [547, 358] width 609 height 67
click at [436, 404] on div "chevron_left Home Personal chevron_right" at bounding box center [548, 410] width 636 height 37
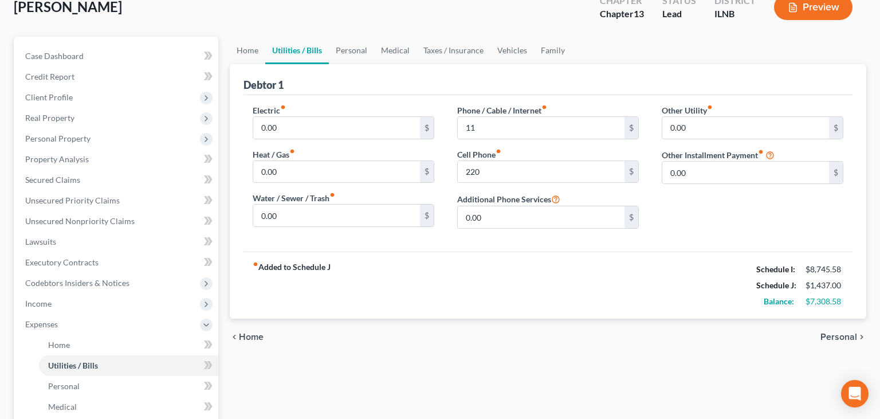
scroll to position [60, 0]
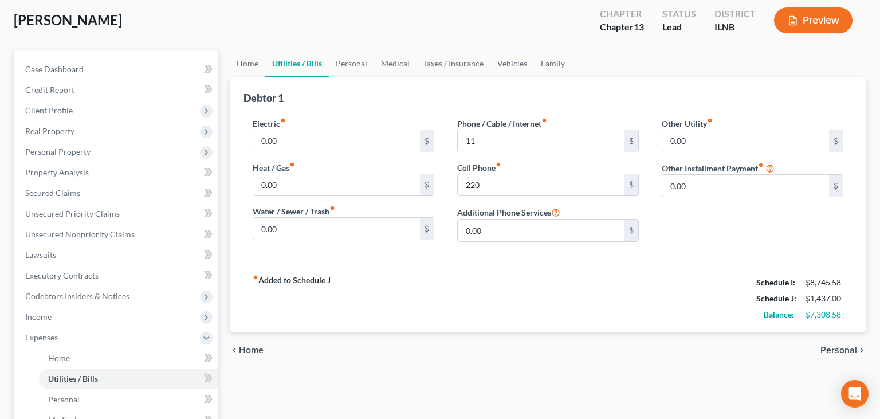
click at [437, 399] on div "Home Utilities / Bills Personal Medical Taxes / Insurance Vehicles Family Debto…" at bounding box center [548, 360] width 648 height 620
click at [423, 404] on div "Home Utilities / Bills Personal Medical Taxes / Insurance Vehicles Family Debto…" at bounding box center [548, 360] width 648 height 620
click at [354, 221] on input "0.00" at bounding box center [336, 229] width 167 height 22
click at [381, 320] on div "fiber_manual_record Added to Schedule J Schedule I: $8,745.58 Schedule J: $1,52…" at bounding box center [547, 298] width 609 height 67
click at [430, 408] on div "Home Utilities / Bills Personal Medical Taxes / Insurance Vehicles Family Debto…" at bounding box center [548, 360] width 648 height 620
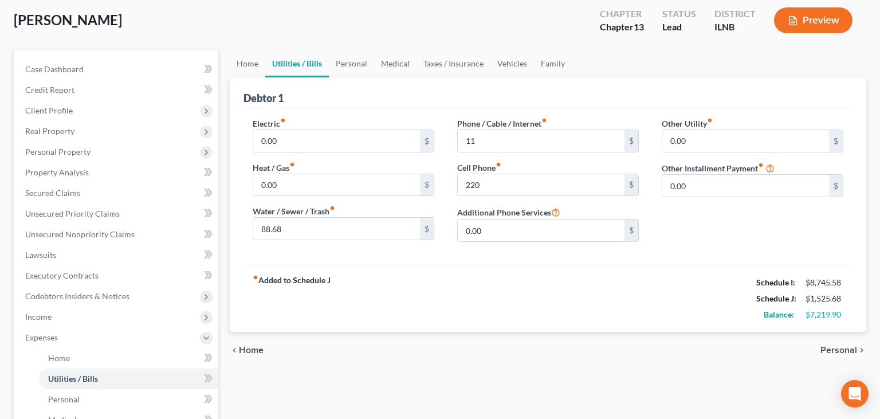
click at [441, 396] on div "Home Utilities / Bills Personal Medical Taxes / Insurance Vehicles Family Debto…" at bounding box center [548, 360] width 648 height 620
click at [271, 223] on input "88.68" at bounding box center [336, 229] width 167 height 22
type input "0"
type input "100.68"
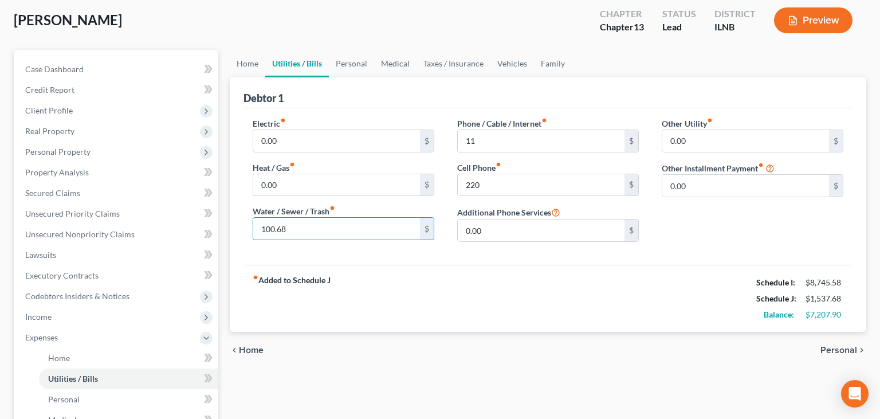
click at [392, 298] on div "fiber_manual_record Added to Schedule J Schedule I: $8,745.58 Schedule J: $1,53…" at bounding box center [547, 298] width 609 height 67
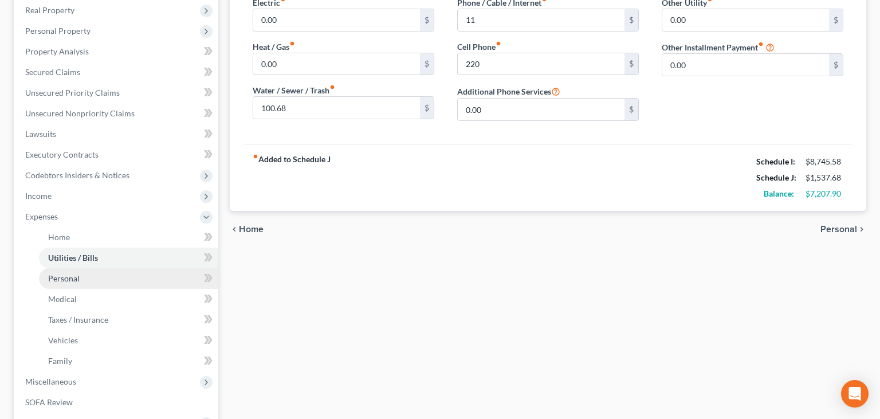
click at [171, 275] on link "Personal" at bounding box center [128, 278] width 179 height 21
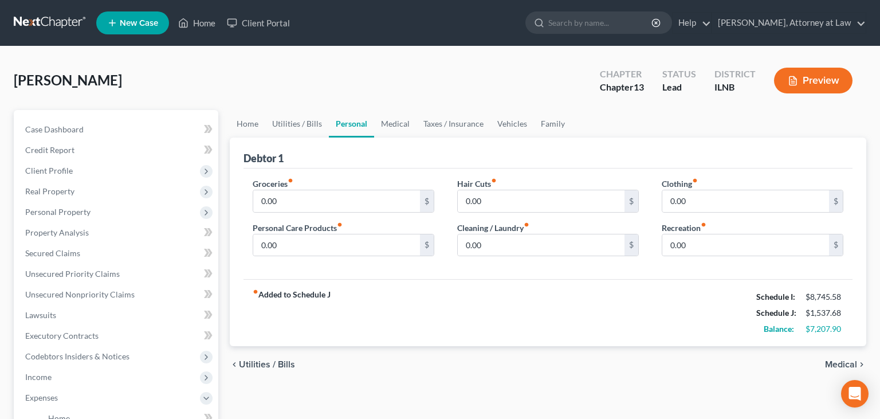
click at [445, 407] on div "Home Utilities / Bills Personal Medical Taxes / Insurance Vehicles Family Debto…" at bounding box center [548, 420] width 648 height 620
click at [542, 202] on input "0.00" at bounding box center [541, 201] width 167 height 22
type input "245"
click at [495, 321] on div "fiber_manual_record Added to Schedule J Schedule I: $8,745.58 Schedule J: $1,78…" at bounding box center [547, 312] width 609 height 67
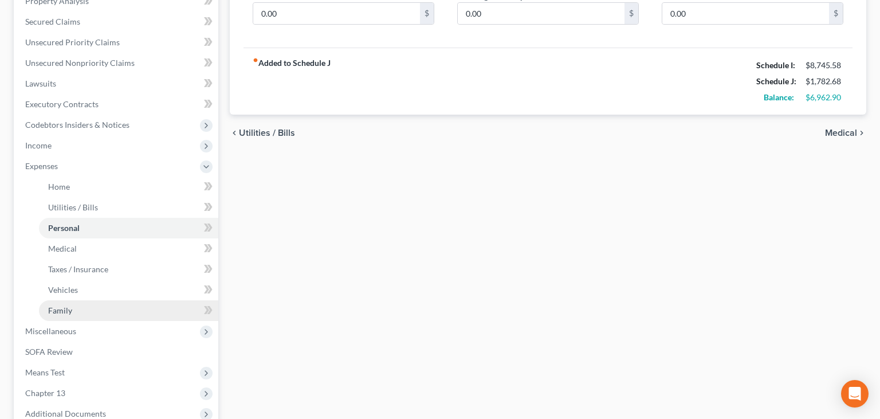
scroll to position [242, 0]
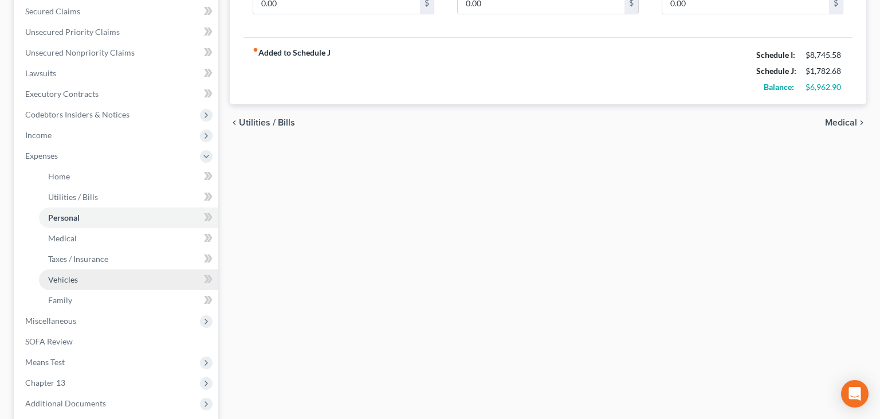
click at [85, 275] on link "Vehicles" at bounding box center [128, 279] width 179 height 21
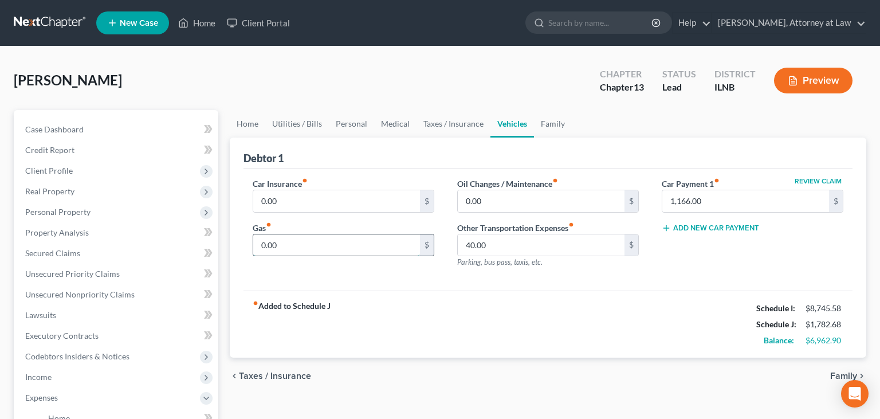
click at [305, 246] on input "0.00" at bounding box center [336, 245] width 167 height 22
type input "305"
click at [447, 303] on div "fiber_manual_record Added to Schedule J Schedule I: $8,745.58 Schedule J: $2,08…" at bounding box center [547, 323] width 609 height 67
click at [420, 405] on div "Home Utilities / Bills Personal Medical Taxes / Insurance Vehicles Family Debto…" at bounding box center [548, 420] width 648 height 620
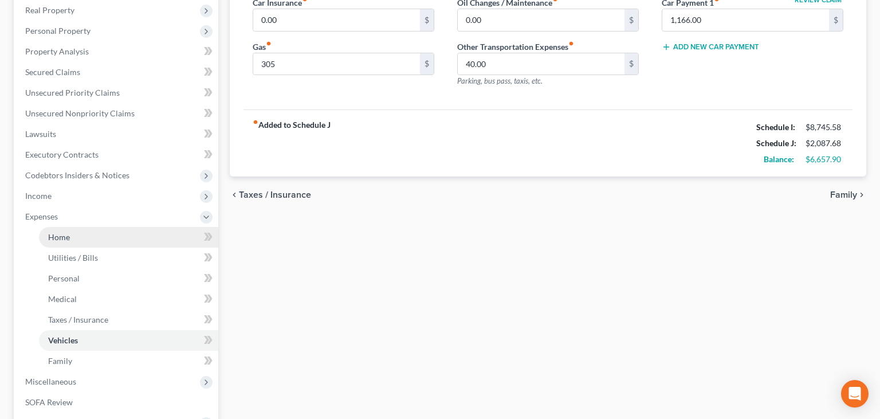
click at [77, 239] on link "Home" at bounding box center [128, 237] width 179 height 21
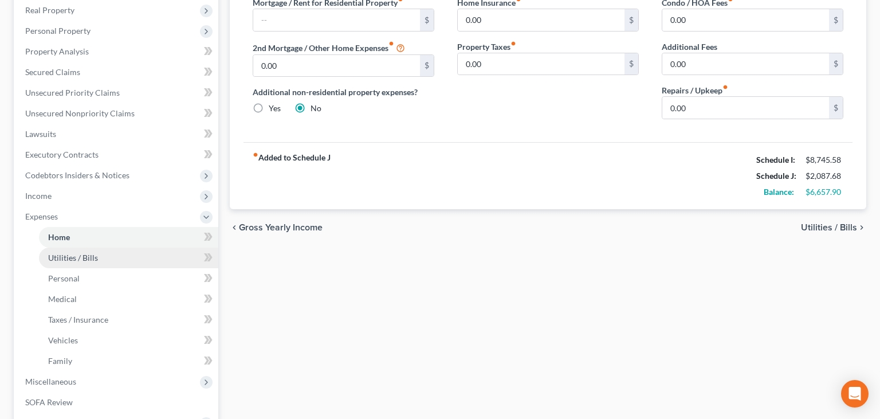
click at [109, 262] on link "Utilities / Bills" at bounding box center [128, 257] width 179 height 21
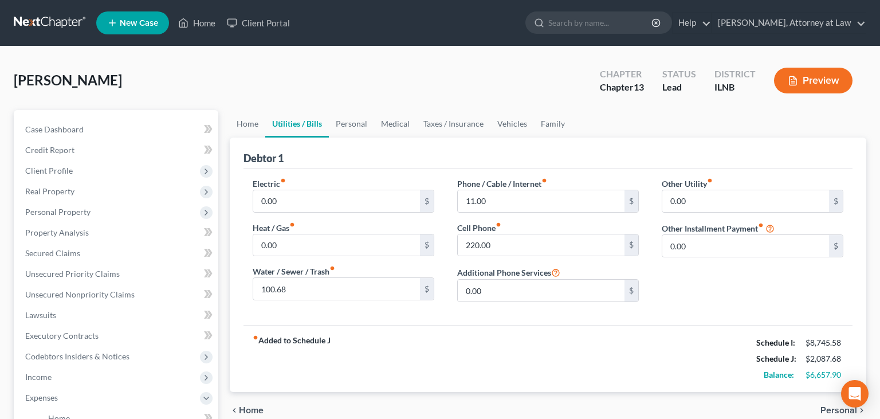
click at [433, 411] on div "chevron_left Home Personal chevron_right" at bounding box center [548, 410] width 636 height 37
drag, startPoint x: 491, startPoint y: 196, endPoint x: 435, endPoint y: 202, distance: 56.4
click at [458, 202] on input "11.00" at bounding box center [541, 201] width 167 height 22
click at [494, 203] on input "11.00" at bounding box center [541, 201] width 167 height 22
type input "105"
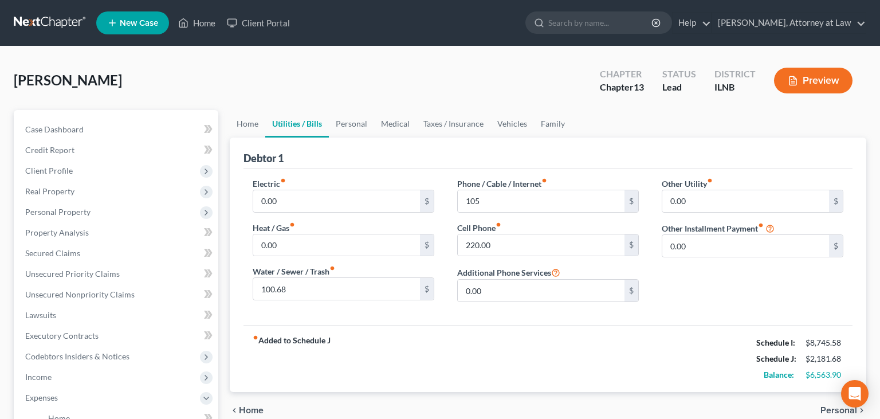
click at [534, 331] on div "fiber_manual_record Added to Schedule J Schedule I: $8,745.58 Schedule J: $2,18…" at bounding box center [547, 358] width 609 height 67
click at [436, 405] on div "chevron_left Home Personal chevron_right" at bounding box center [548, 410] width 636 height 37
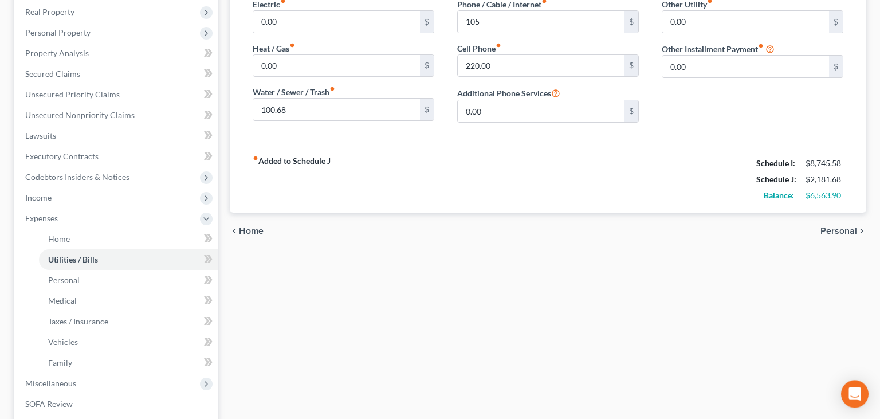
scroll to position [181, 0]
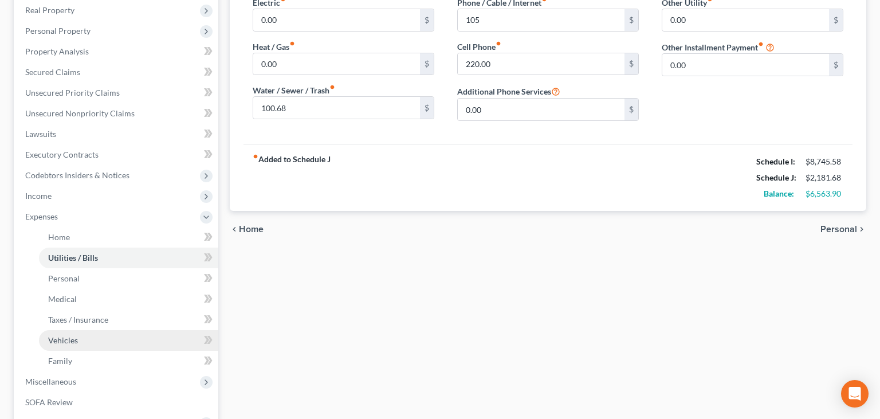
click at [111, 335] on link "Vehicles" at bounding box center [128, 340] width 179 height 21
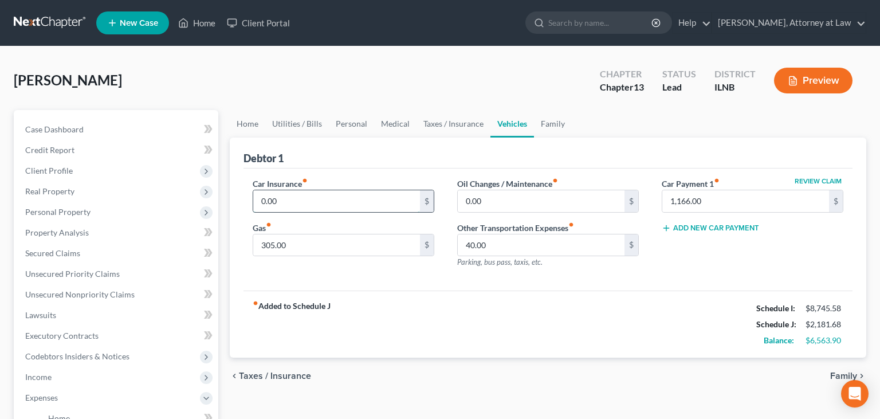
click at [336, 202] on input "0.00" at bounding box center [336, 201] width 167 height 22
click at [442, 400] on div "Home Utilities / Bills Personal Medical Taxes / Insurance Vehicles Family Debto…" at bounding box center [548, 420] width 648 height 620
click at [321, 194] on input "0.00" at bounding box center [336, 201] width 167 height 22
type input "221.27"
click at [416, 334] on div "fiber_manual_record Added to Schedule J Schedule I: $8,745.58 Schedule J: $2,40…" at bounding box center [547, 323] width 609 height 67
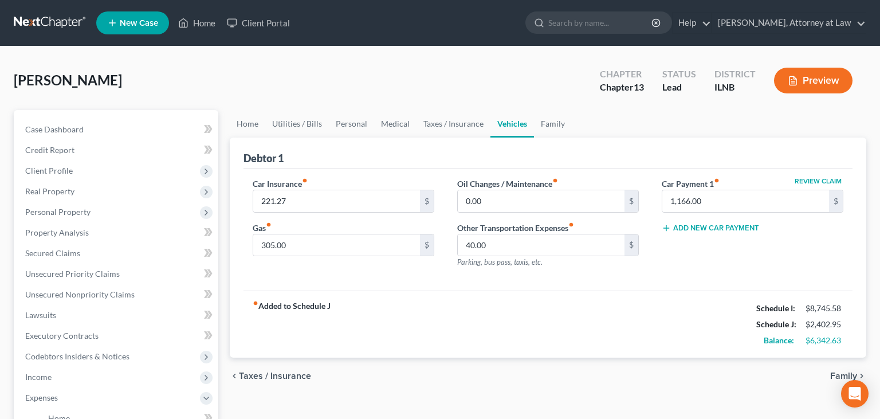
click at [412, 415] on div "Home Utilities / Bills Personal Medical Taxes / Insurance Vehicles Family Debto…" at bounding box center [548, 420] width 648 height 620
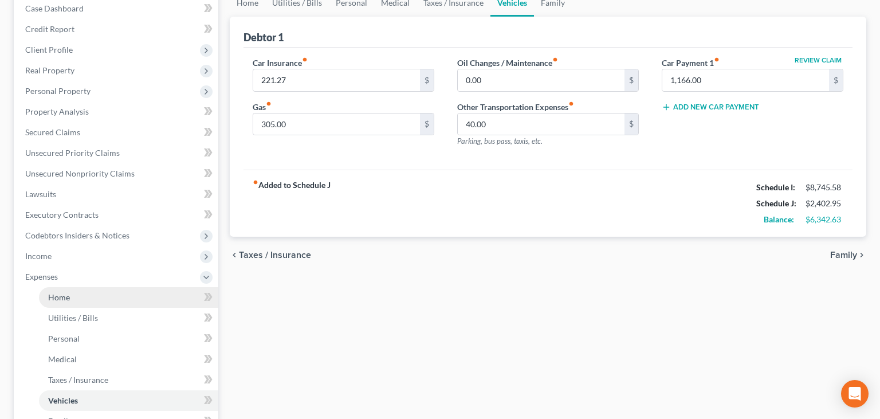
click at [82, 293] on link "Home" at bounding box center [128, 297] width 179 height 21
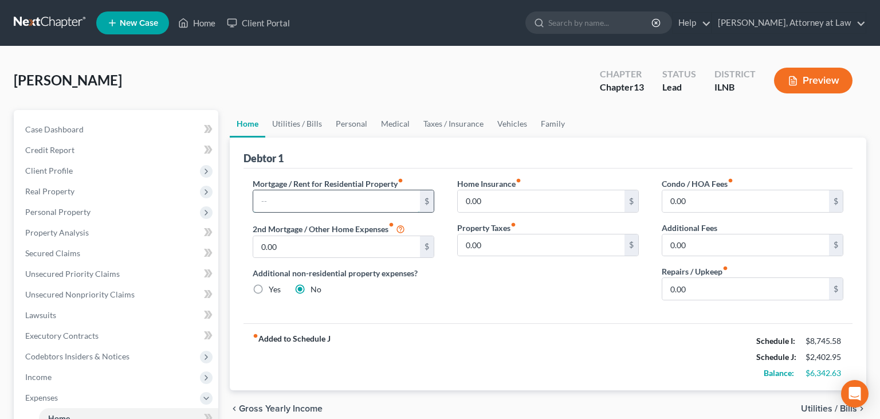
click at [353, 206] on input "text" at bounding box center [336, 201] width 167 height 22
click at [409, 410] on div "chevron_left Gross Yearly Income Utilities / Bills chevron_right" at bounding box center [548, 408] width 636 height 37
click at [322, 207] on input "text" at bounding box center [336, 201] width 167 height 22
type input "2,849"
click at [411, 342] on div "fiber_manual_record Added to Schedule J Schedule I: $8,745.58 Schedule J: $5,25…" at bounding box center [547, 356] width 609 height 67
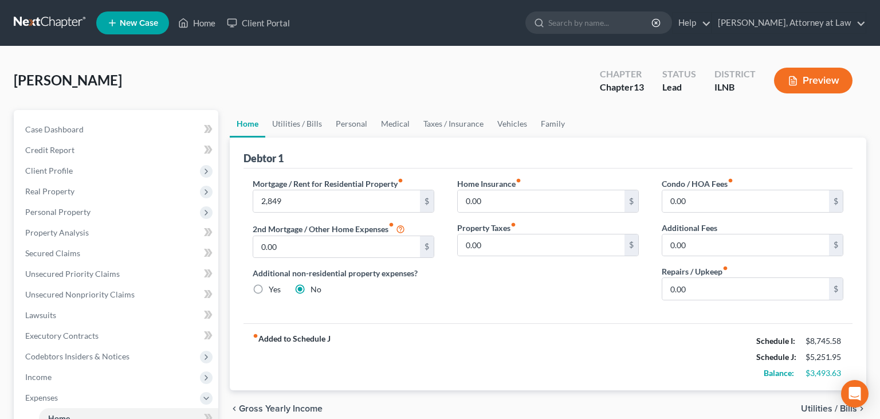
click at [439, 409] on div "chevron_left Gross Yearly Income Utilities / Bills chevron_right" at bounding box center [548, 408] width 636 height 37
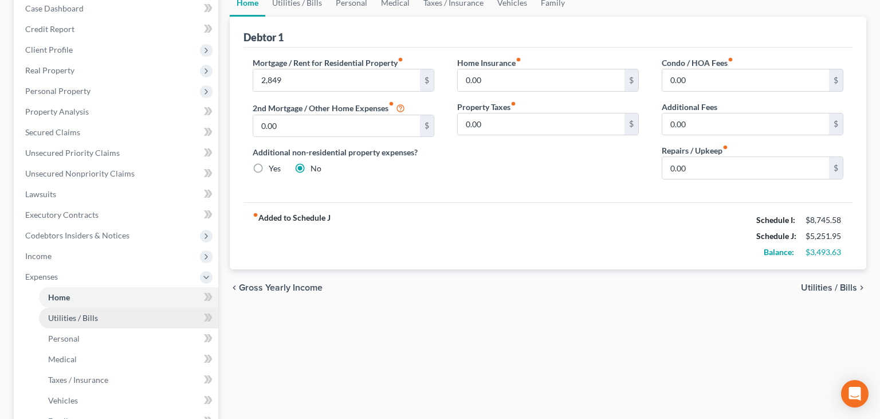
click at [120, 321] on link "Utilities / Bills" at bounding box center [128, 317] width 179 height 21
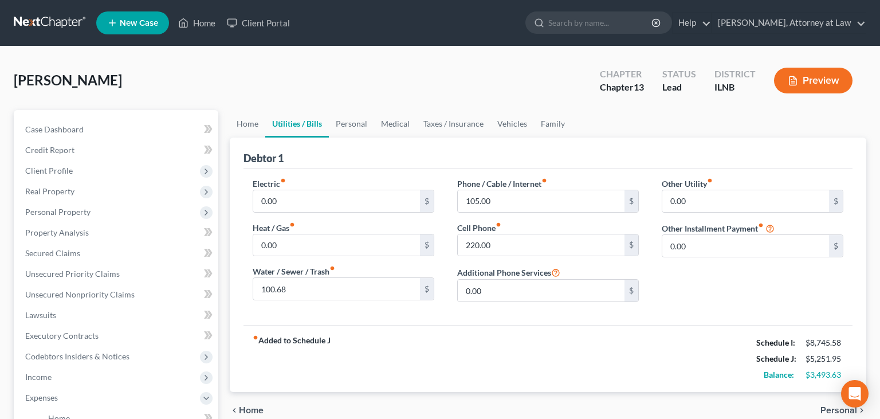
click at [407, 409] on div "chevron_left Home Personal chevron_right" at bounding box center [548, 410] width 636 height 37
click at [354, 244] on input "0.00" at bounding box center [336, 245] width 167 height 22
type input "300"
click at [306, 196] on input "0.00" at bounding box center [336, 201] width 167 height 22
type input "400"
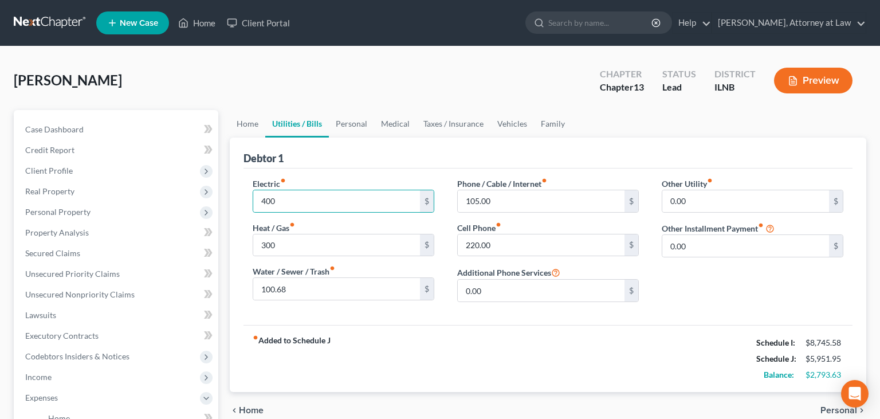
click at [498, 370] on div "fiber_manual_record Added to Schedule J Schedule I: $8,745.58 Schedule J: $5,95…" at bounding box center [547, 358] width 609 height 67
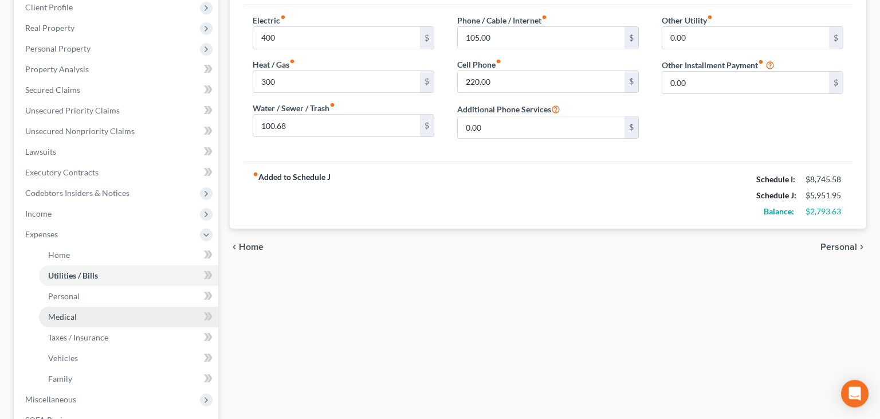
scroll to position [181, 0]
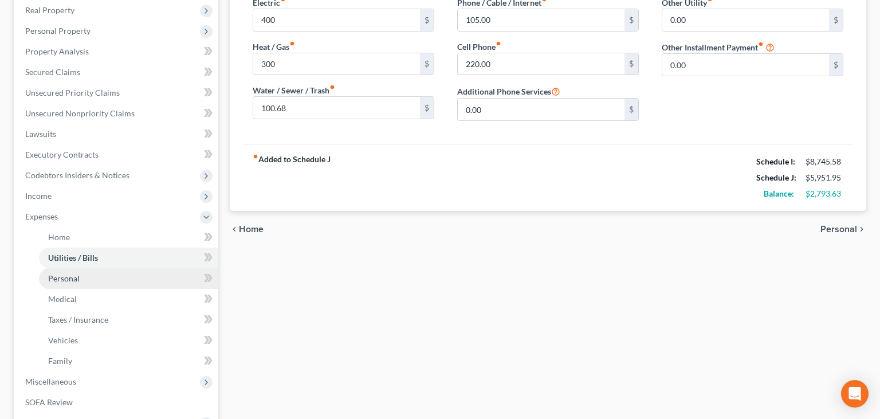
click at [93, 274] on link "Personal" at bounding box center [128, 278] width 179 height 21
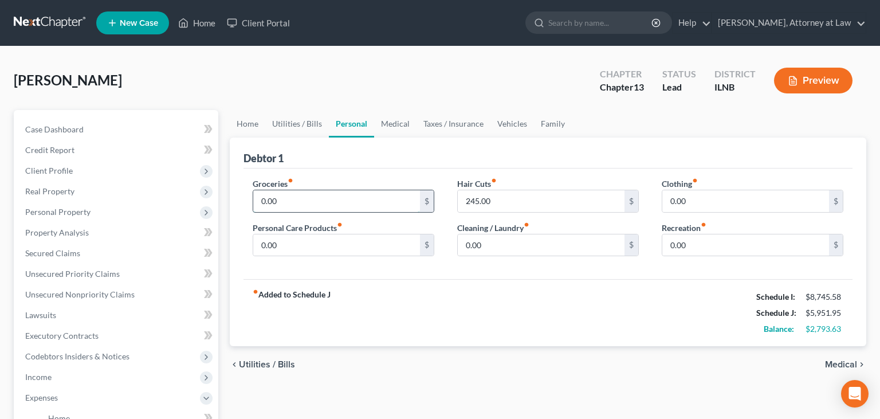
click at [345, 204] on input "0.00" at bounding box center [336, 201] width 167 height 22
type input "700"
click at [387, 309] on div "fiber_manual_record Added to Schedule J Schedule I: $8,745.58 Schedule J: $6,65…" at bounding box center [547, 312] width 609 height 67
click at [512, 400] on div "Home Utilities / Bills Personal Medical Taxes / Insurance Vehicles Family Debto…" at bounding box center [548, 420] width 648 height 620
click at [707, 200] on input "0.00" at bounding box center [745, 201] width 167 height 22
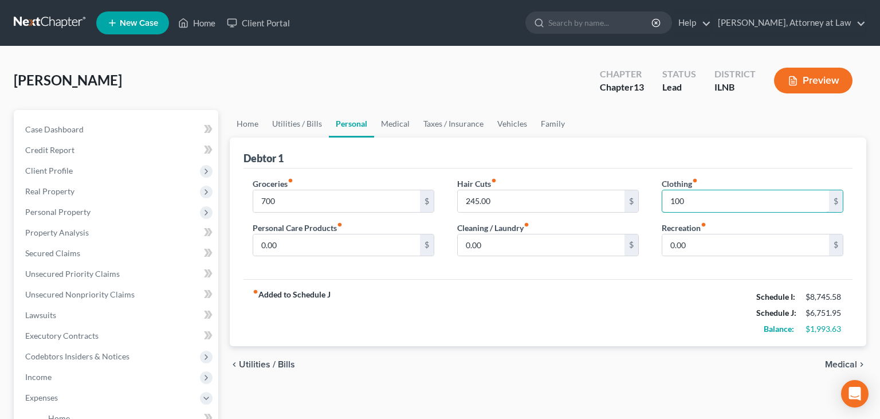
type input "100"
drag, startPoint x: 577, startPoint y: 310, endPoint x: 547, endPoint y: 336, distance: 40.2
click at [577, 310] on div "fiber_manual_record Added to Schedule J Schedule I: $8,745.58 Schedule J: $6,75…" at bounding box center [547, 312] width 609 height 67
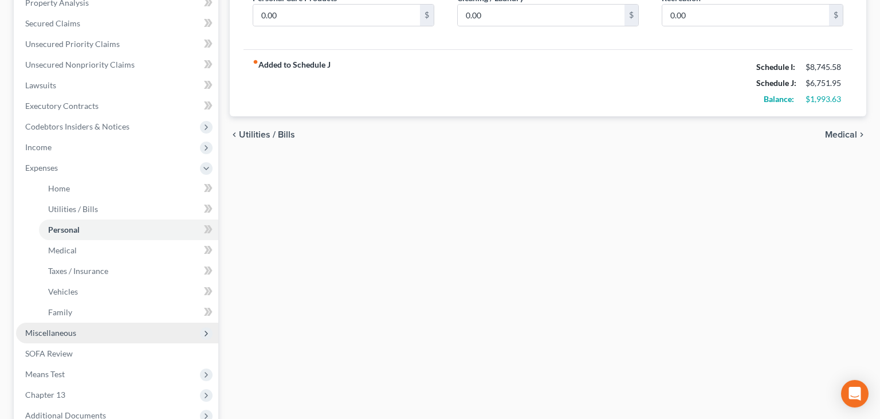
scroll to position [242, 0]
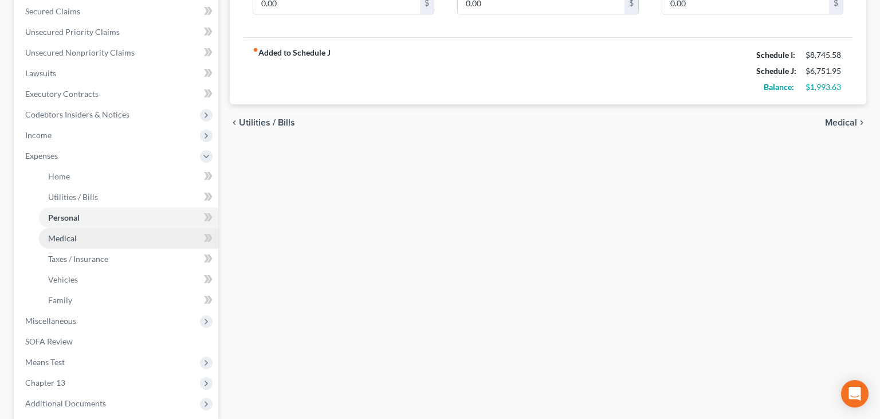
click at [80, 244] on link "Medical" at bounding box center [128, 238] width 179 height 21
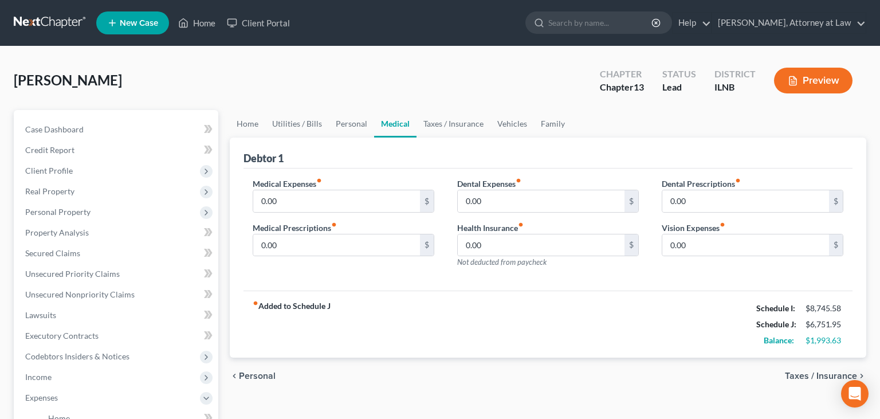
click at [487, 404] on div "Home Utilities / Bills Personal Medical Taxes / Insurance Vehicles Family Debto…" at bounding box center [548, 420] width 648 height 620
click at [332, 245] on input "0.00" at bounding box center [336, 245] width 167 height 22
type input "250"
click at [408, 344] on div "fiber_manual_record Added to Schedule J Schedule I: $8,745.58 Schedule J: $7,00…" at bounding box center [547, 323] width 609 height 67
click at [478, 402] on div "Home Utilities / Bills Personal Medical Taxes / Insurance Vehicles Family Debto…" at bounding box center [548, 420] width 648 height 620
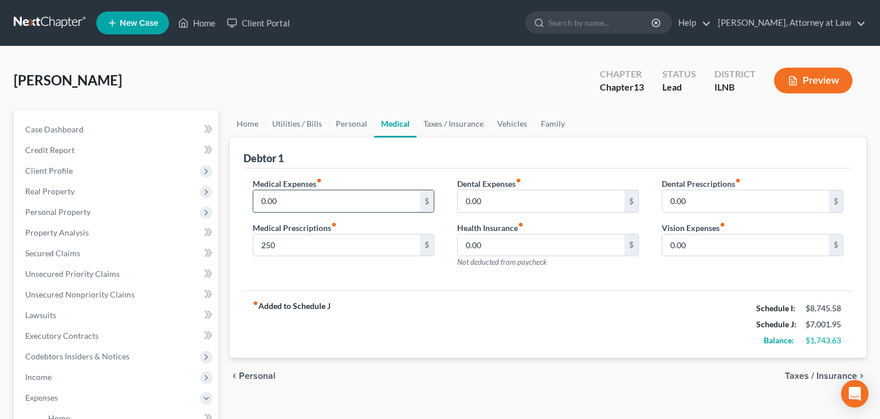
click at [333, 202] on input "0.00" at bounding box center [336, 201] width 167 height 22
type input "310"
click at [395, 361] on div "chevron_left Personal Taxes / Insurance chevron_right" at bounding box center [548, 375] width 636 height 37
click at [454, 125] on link "Taxes / Insurance" at bounding box center [453, 123] width 74 height 27
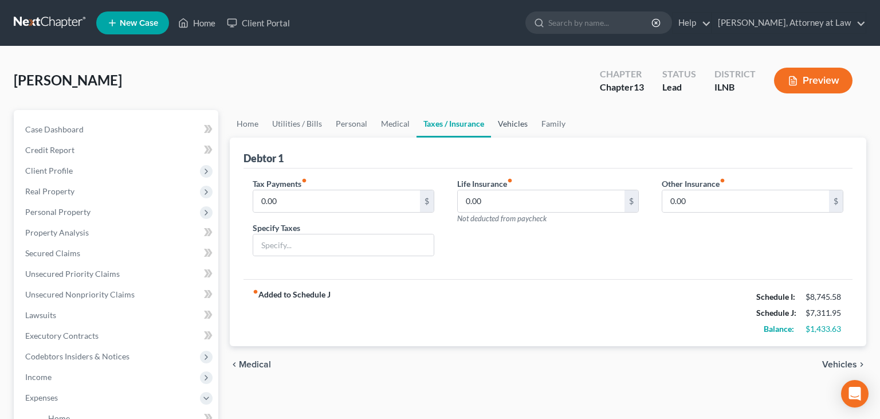
click at [512, 127] on link "Vehicles" at bounding box center [513, 123] width 44 height 27
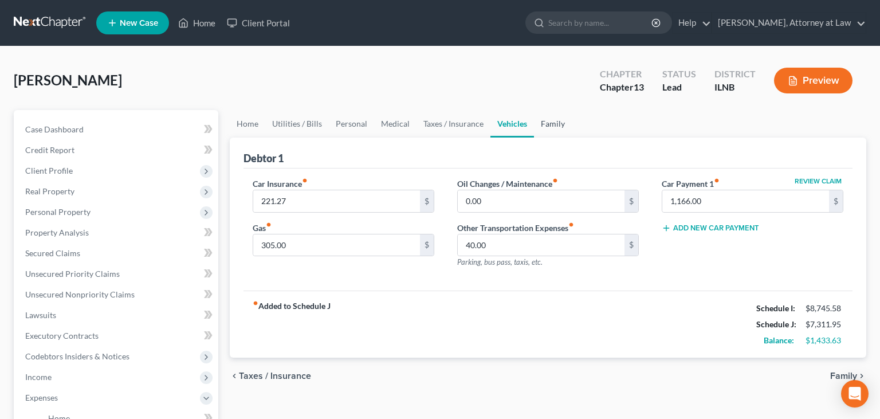
click at [542, 131] on link "Family" at bounding box center [553, 123] width 38 height 27
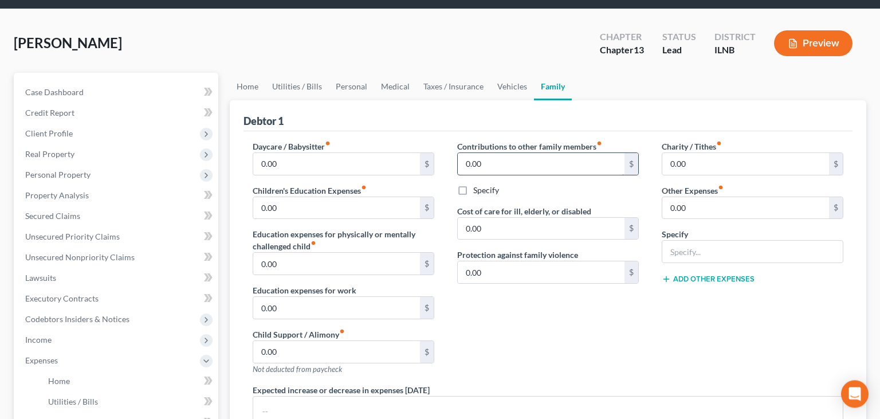
scroll to position [60, 0]
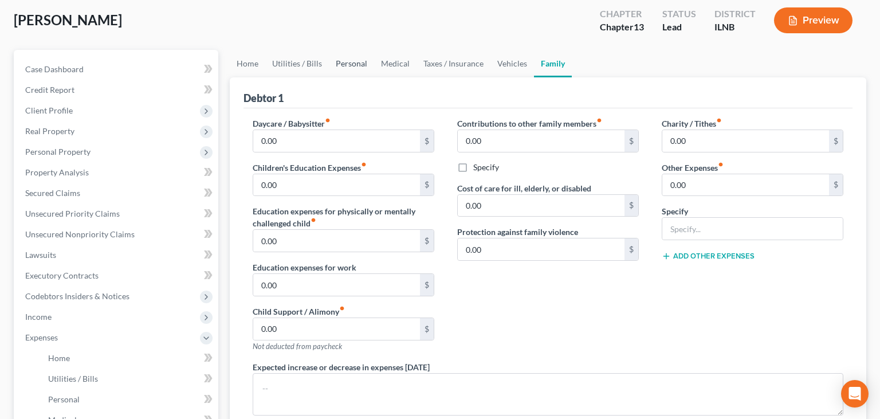
click at [357, 59] on link "Personal" at bounding box center [351, 63] width 45 height 27
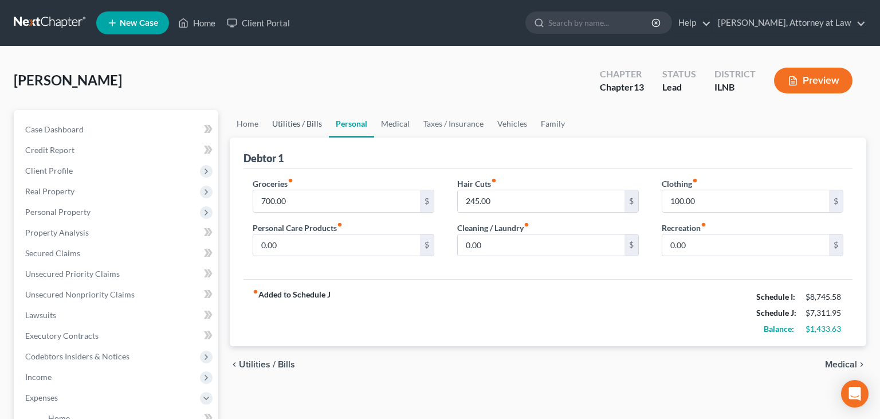
click at [297, 121] on link "Utilities / Bills" at bounding box center [297, 123] width 64 height 27
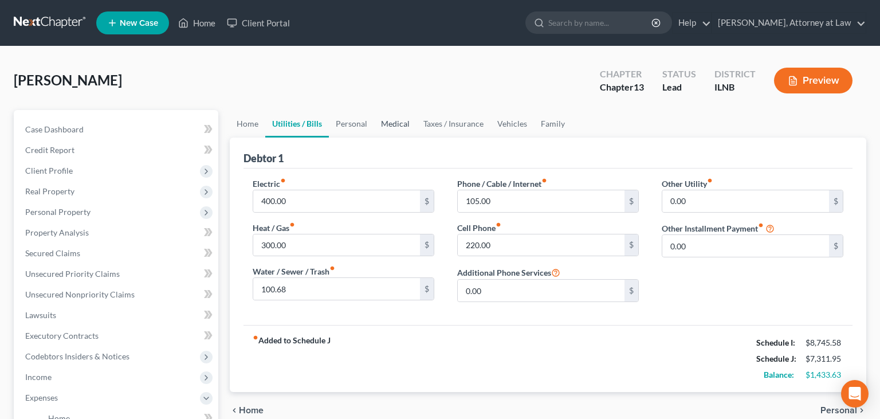
click at [403, 123] on link "Medical" at bounding box center [395, 123] width 42 height 27
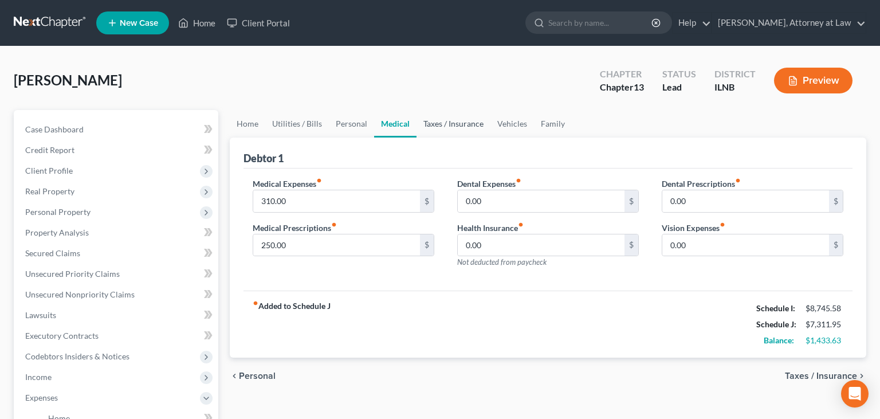
click at [448, 127] on link "Taxes / Insurance" at bounding box center [453, 123] width 74 height 27
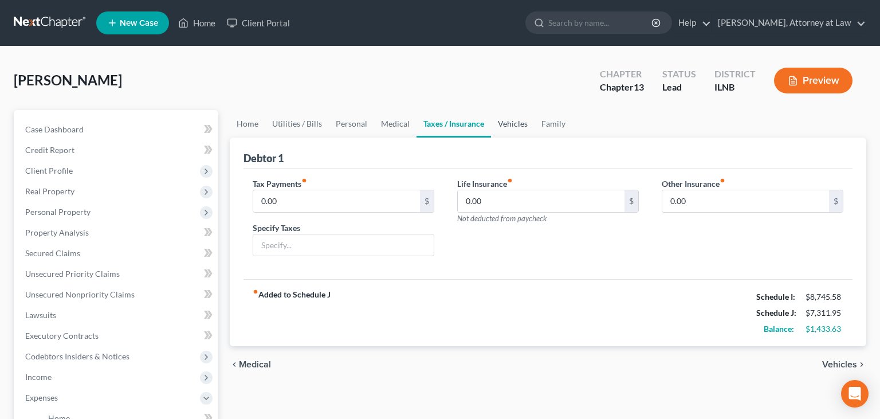
click at [510, 123] on link "Vehicles" at bounding box center [513, 123] width 44 height 27
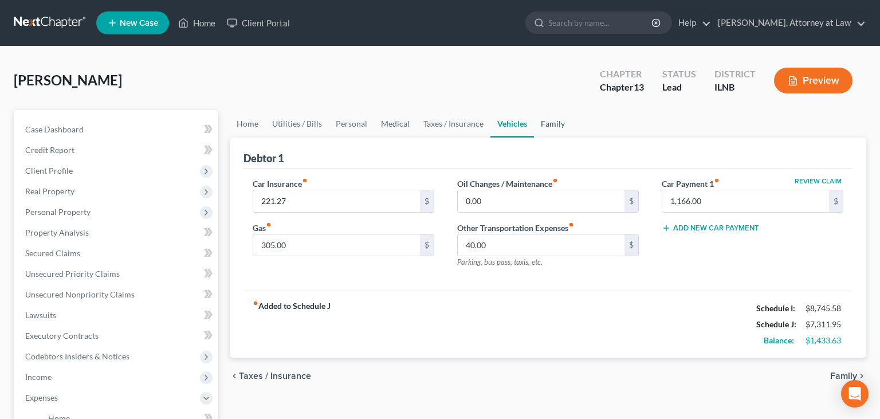
click at [547, 120] on link "Family" at bounding box center [553, 123] width 38 height 27
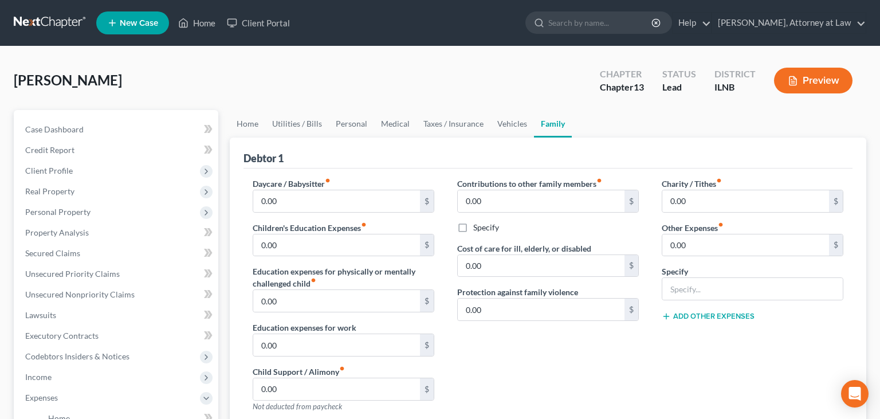
click at [91, 85] on span "[PERSON_NAME]" at bounding box center [68, 80] width 108 height 17
click at [80, 294] on span "Unsecured Nonpriority Claims" at bounding box center [79, 294] width 109 height 10
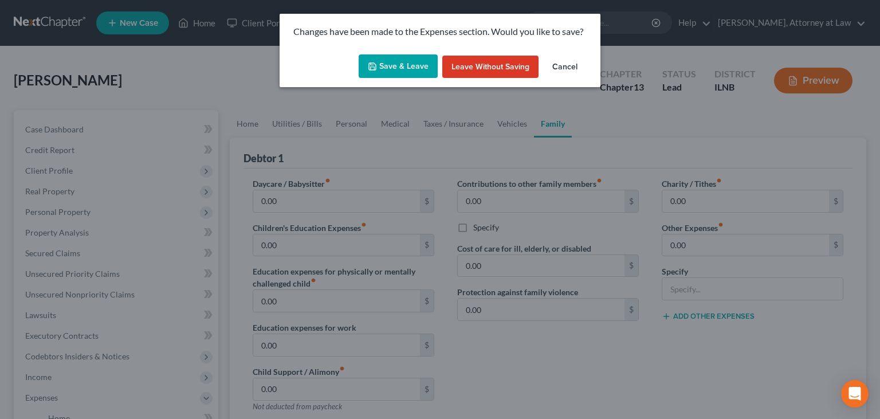
click at [400, 64] on button "Save & Leave" at bounding box center [397, 66] width 79 height 24
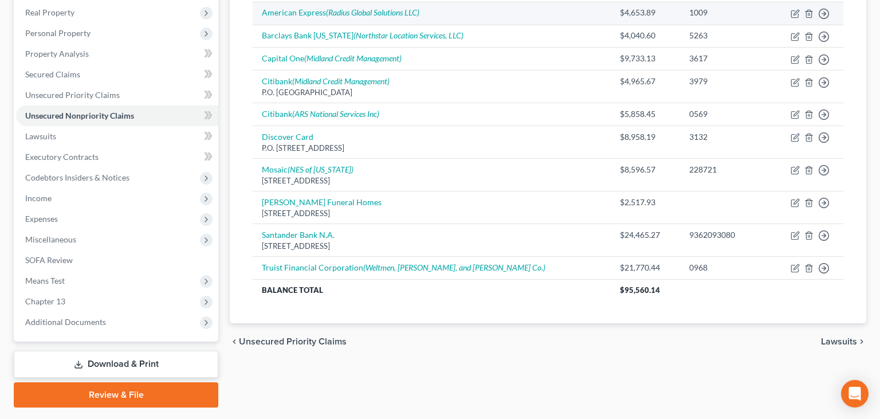
scroll to position [181, 0]
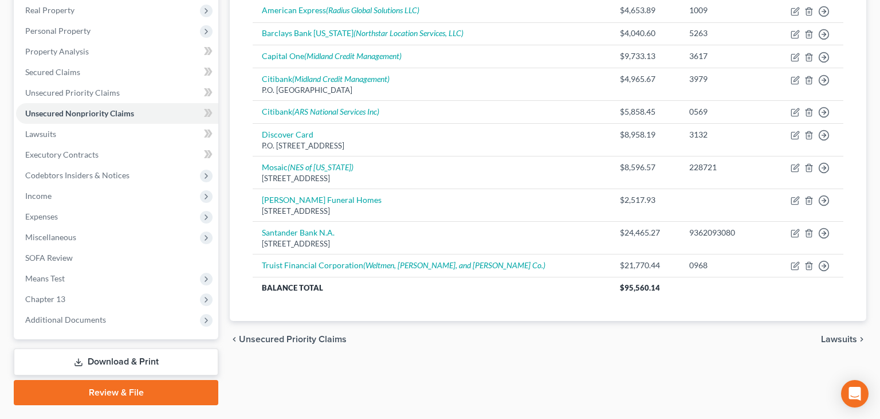
drag, startPoint x: 514, startPoint y: 403, endPoint x: 514, endPoint y: 383, distance: 19.5
click at [514, 403] on div "Unsecured Nonpriority Claims New Claim Import CSV Export CSV Delete All Credito…" at bounding box center [548, 167] width 648 height 476
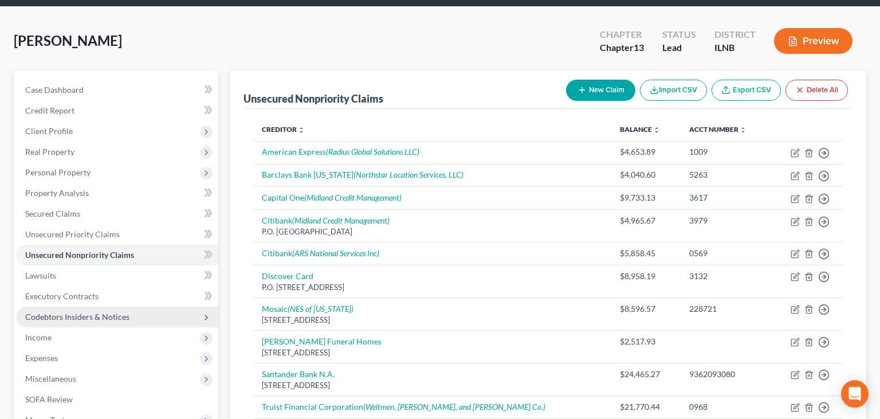
scroll to position [60, 0]
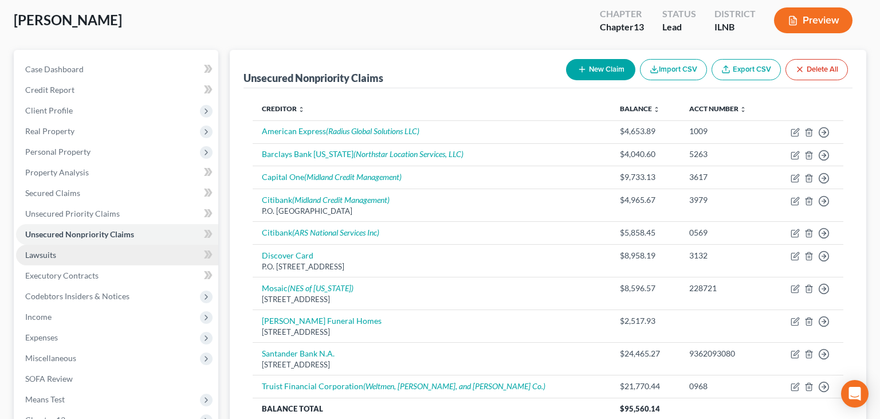
click at [122, 254] on link "Lawsuits" at bounding box center [117, 255] width 202 height 21
